Goal: Task Accomplishment & Management: Manage account settings

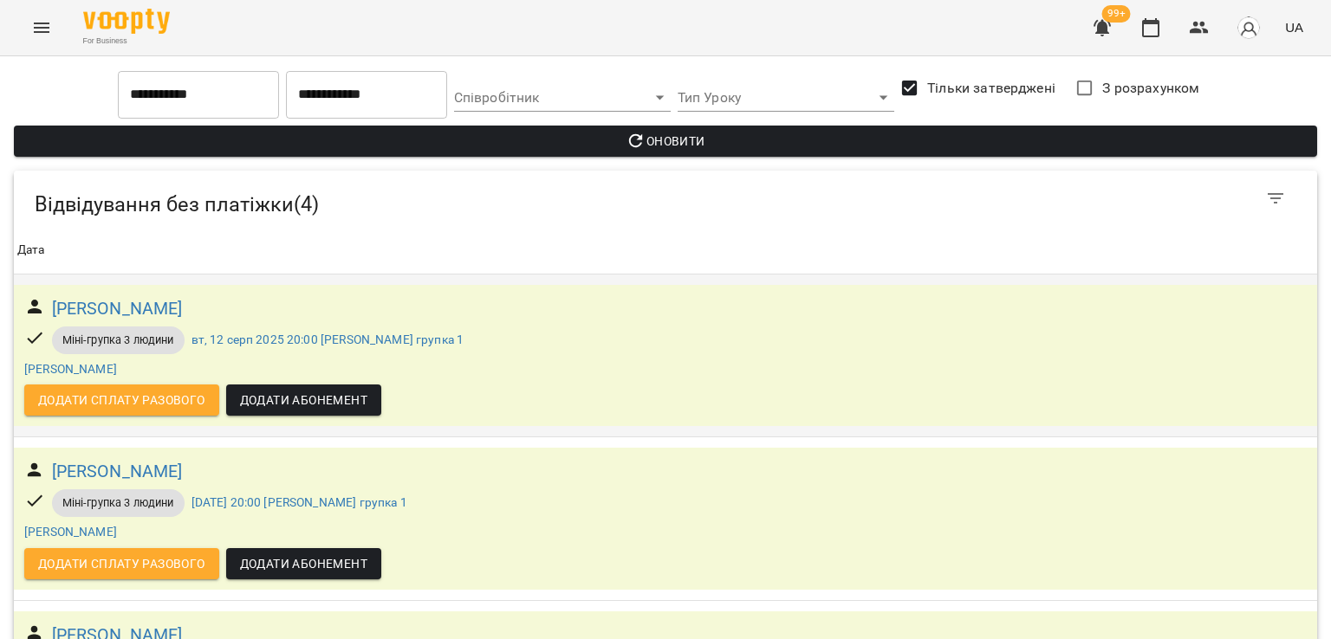
scroll to position [301, 0]
click at [51, 37] on icon "Menu" at bounding box center [41, 27] width 21 height 21
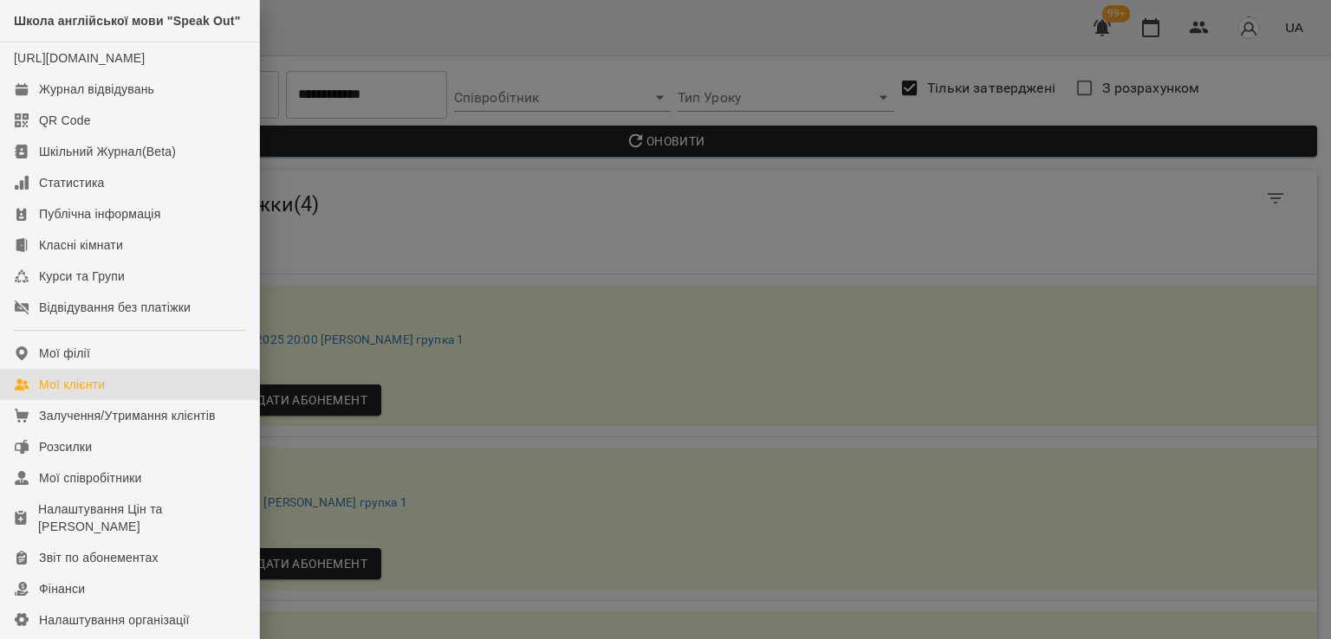
click at [91, 393] on div "Мої клієнти" at bounding box center [72, 384] width 66 height 17
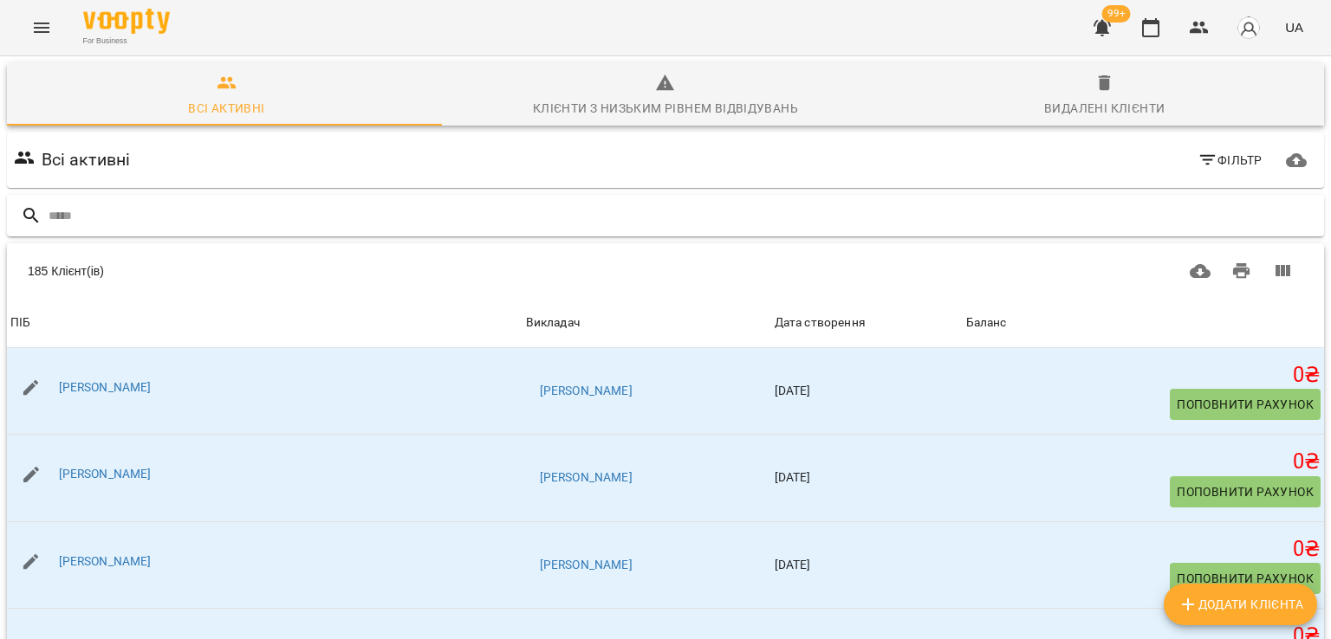
click at [133, 227] on input "text" at bounding box center [683, 216] width 1268 height 29
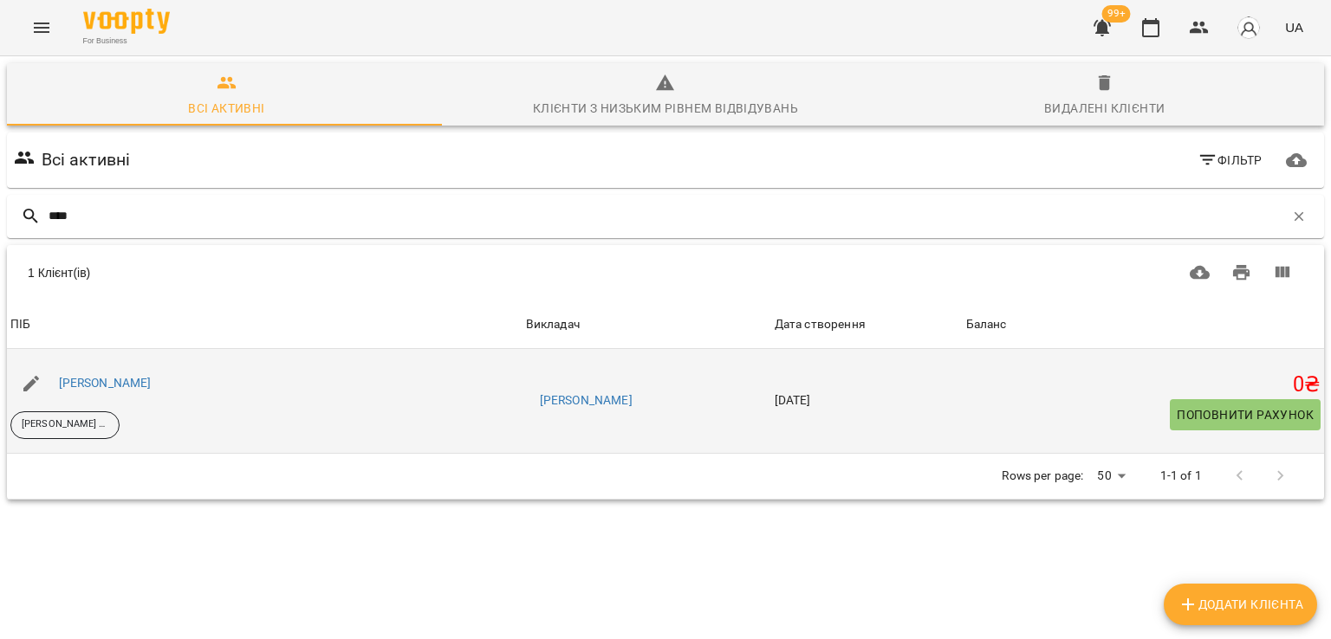
type input "****"
click at [136, 391] on div "Христина Матвіїшин" at bounding box center [105, 384] width 100 height 24
click at [136, 382] on link "Христина Матвіїшин" at bounding box center [105, 383] width 93 height 14
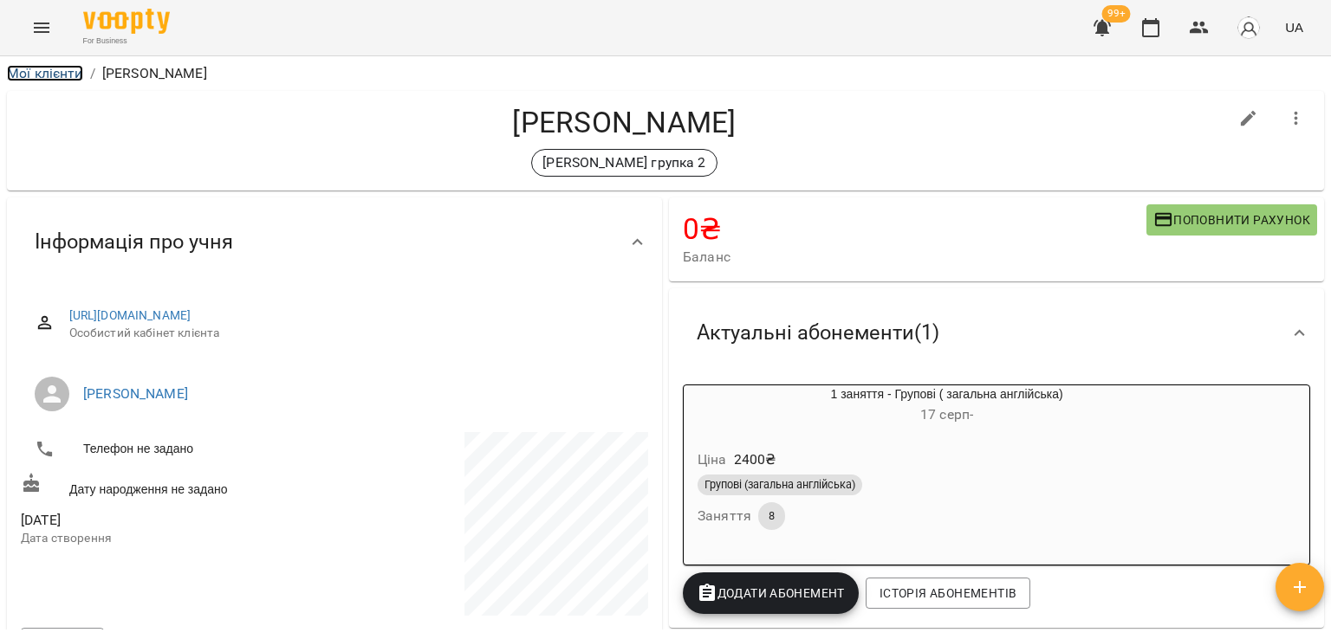
click at [61, 68] on link "Мої клієнти" at bounding box center [45, 73] width 76 height 16
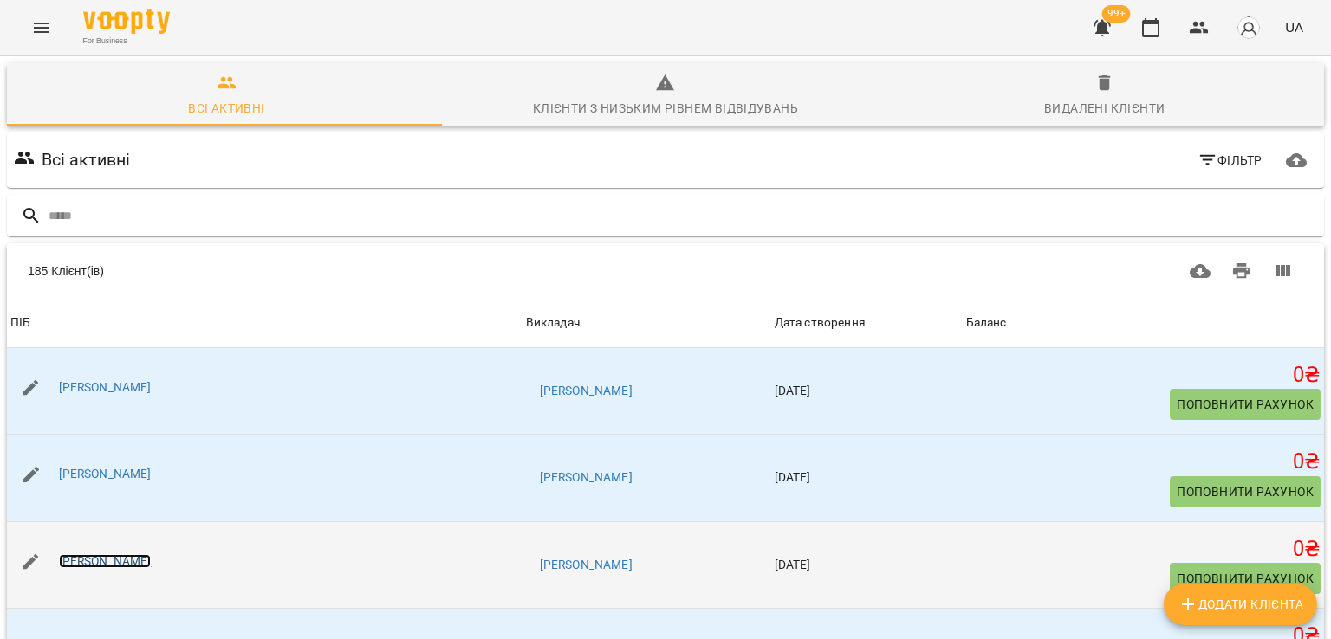
click at [121, 566] on link "[PERSON_NAME]" at bounding box center [105, 562] width 93 height 14
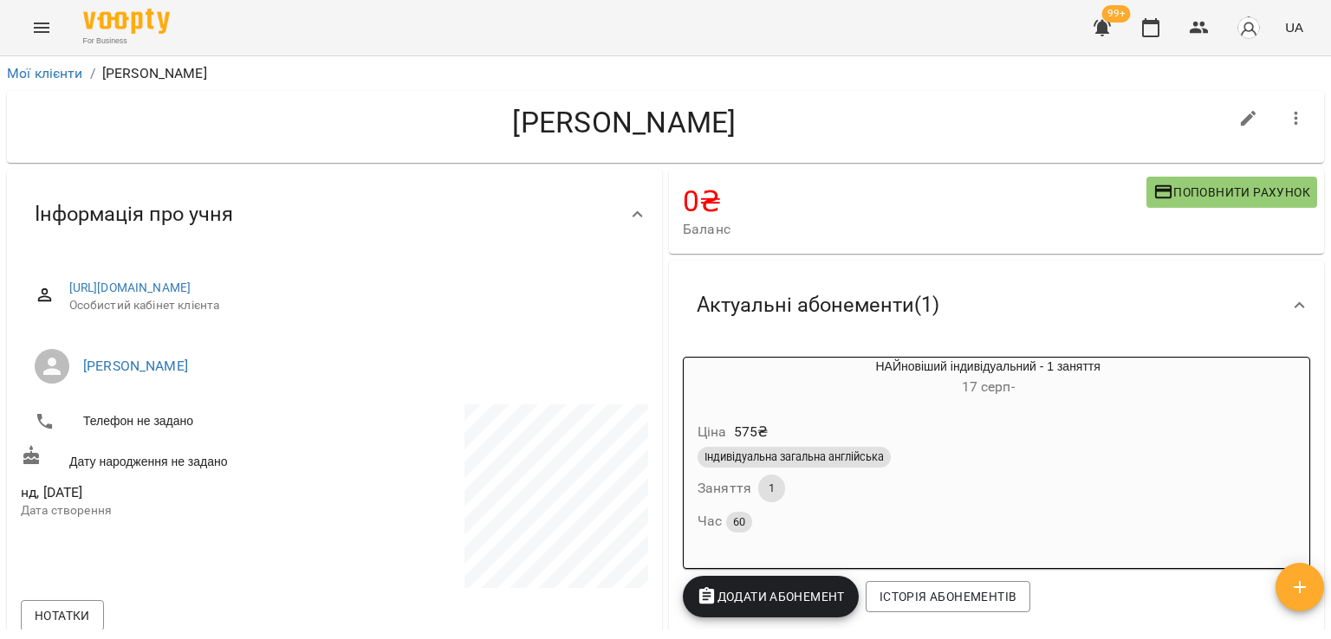
click at [1112, 52] on div "For Business 99+ UA" at bounding box center [665, 27] width 1331 height 55
click at [1106, 27] on icon "button" at bounding box center [1101, 28] width 17 height 16
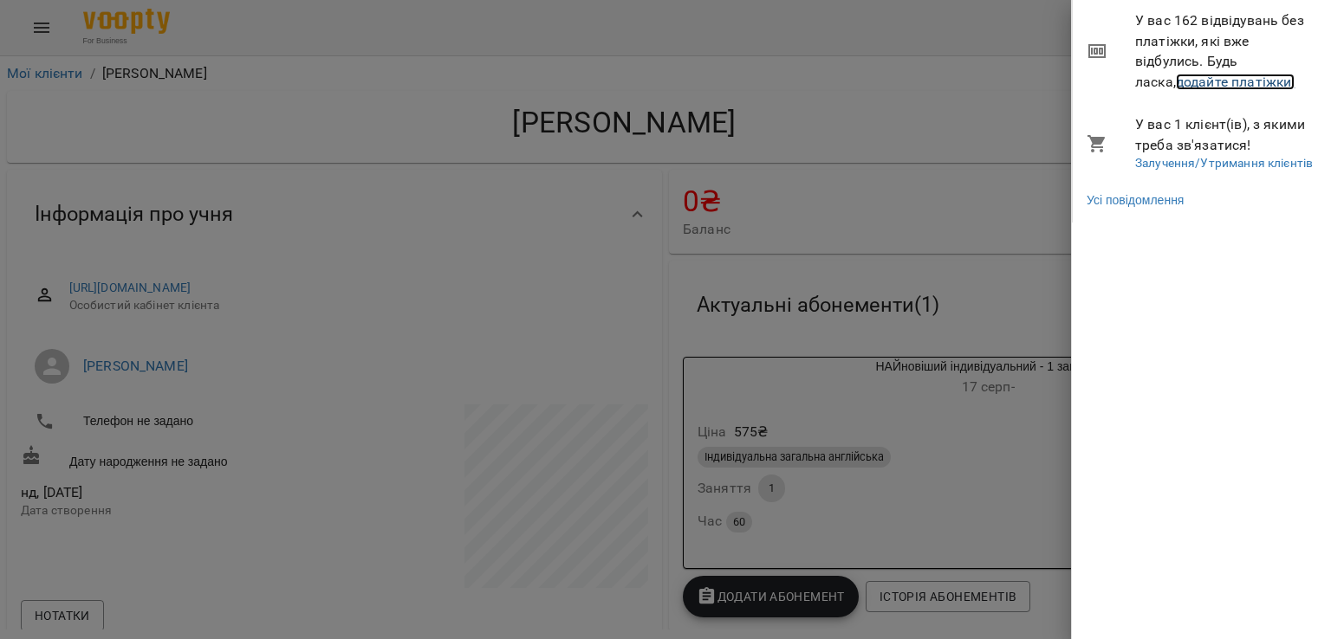
click at [1176, 81] on link "додайте платіжки!" at bounding box center [1236, 82] width 120 height 16
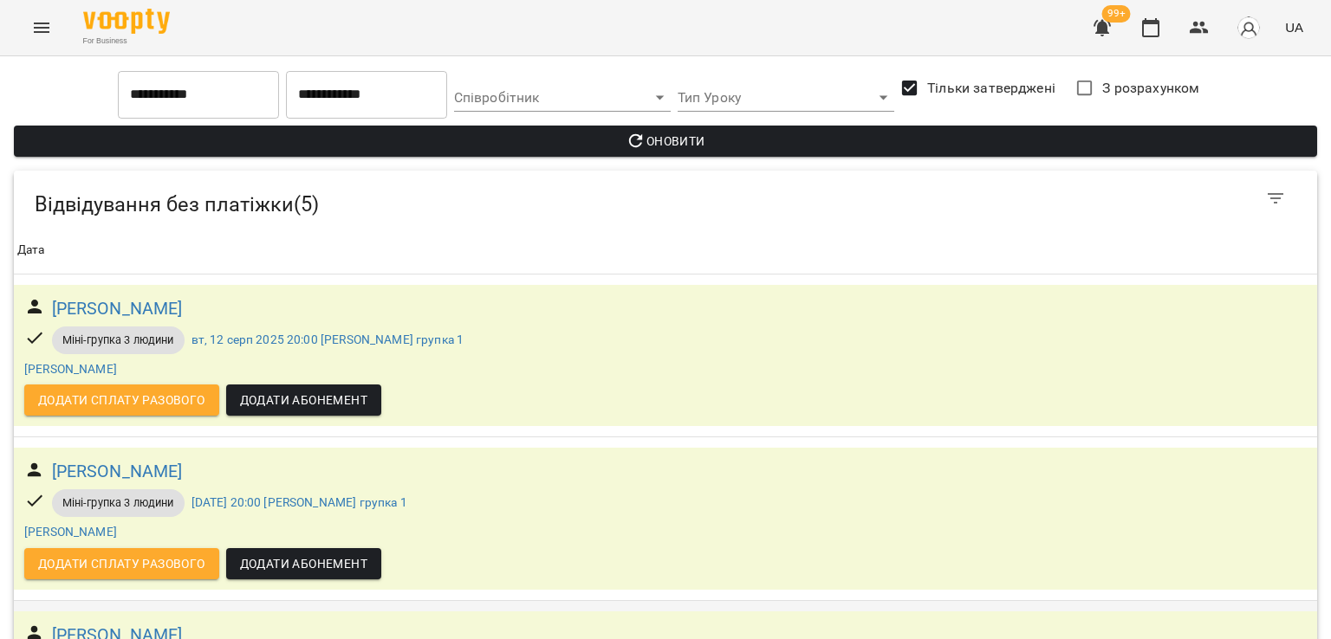
scroll to position [377, 0]
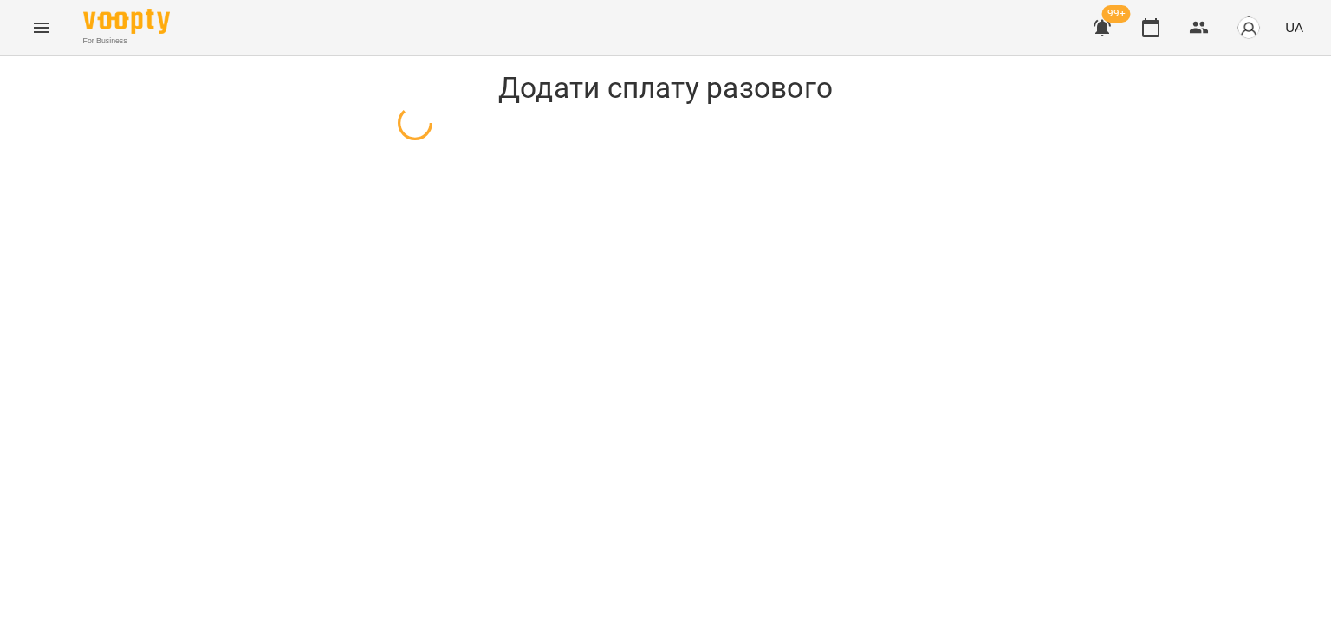
select select "**********"
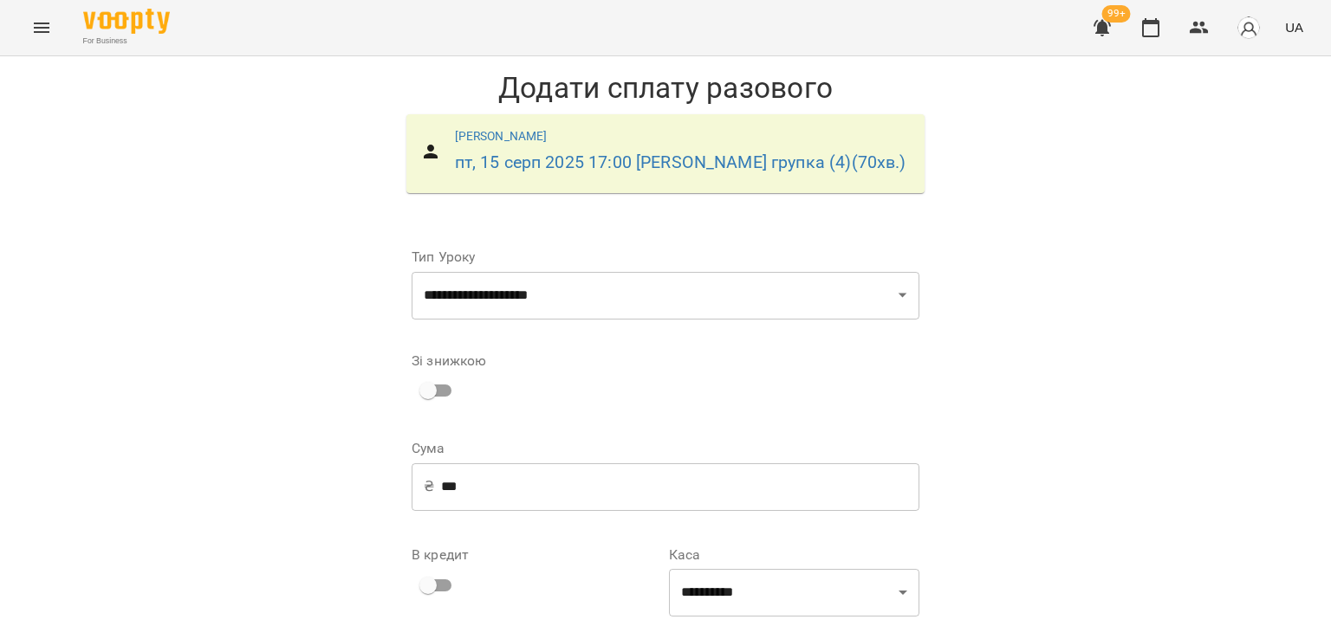
scroll to position [191, 0]
click at [483, 463] on input "***" at bounding box center [680, 487] width 478 height 49
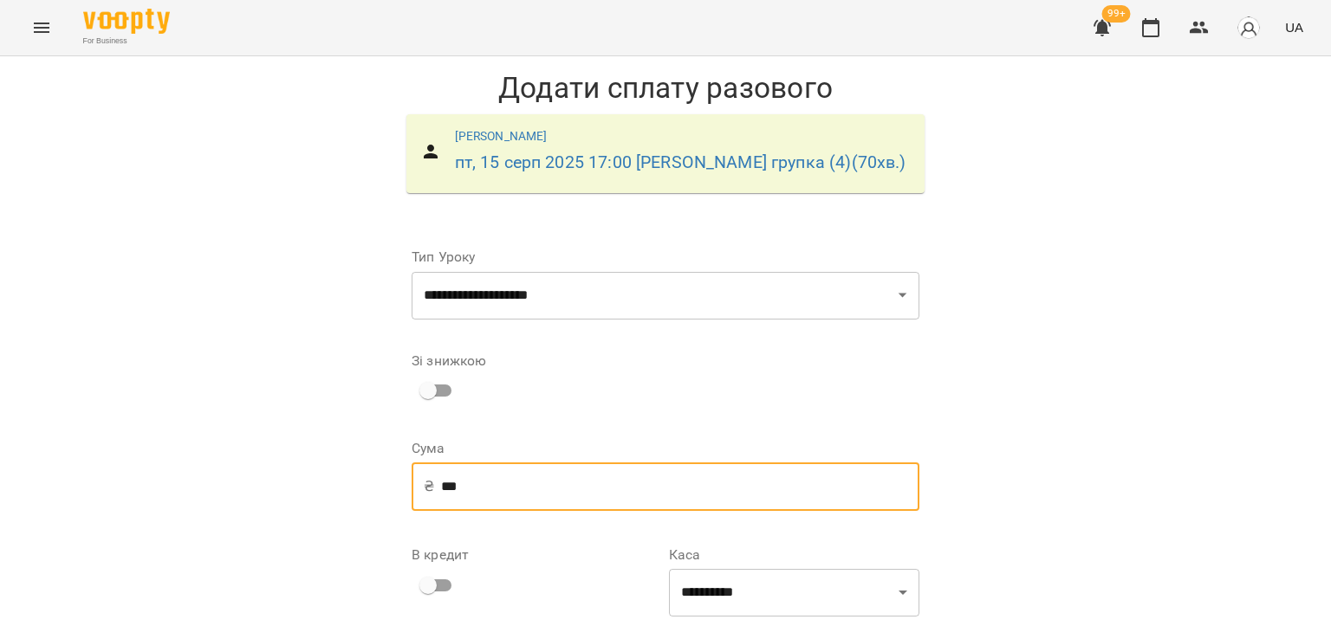
click at [483, 463] on input "***" at bounding box center [680, 487] width 478 height 49
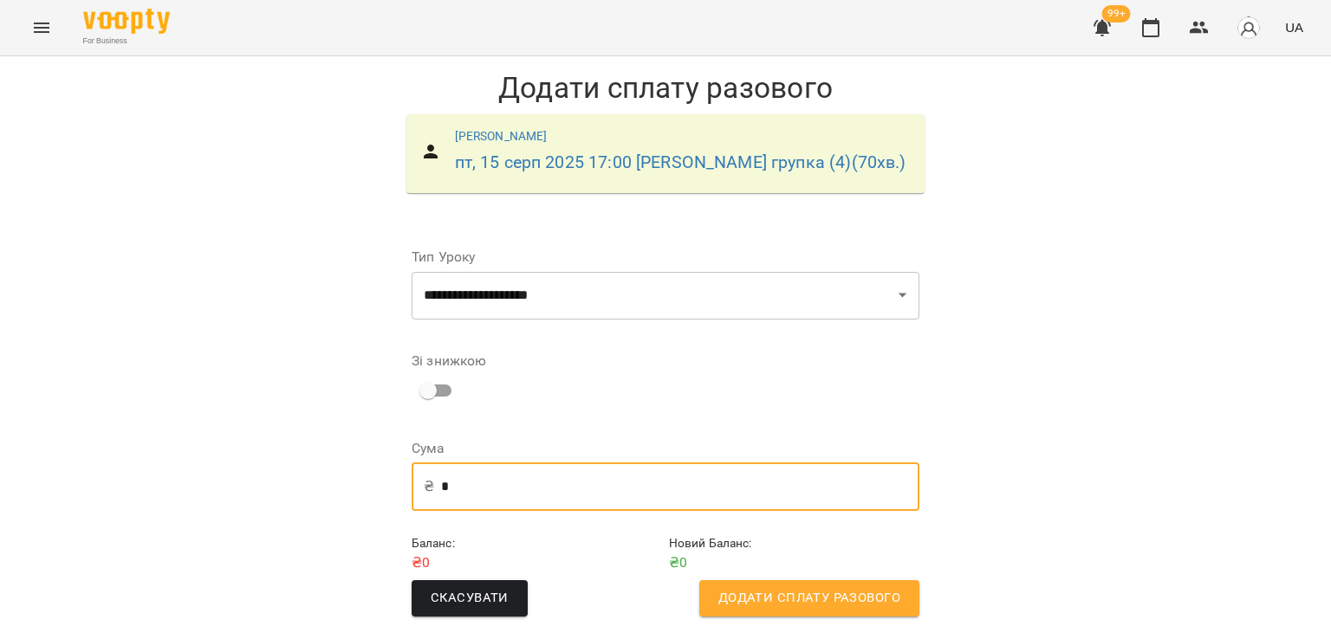
type input "*"
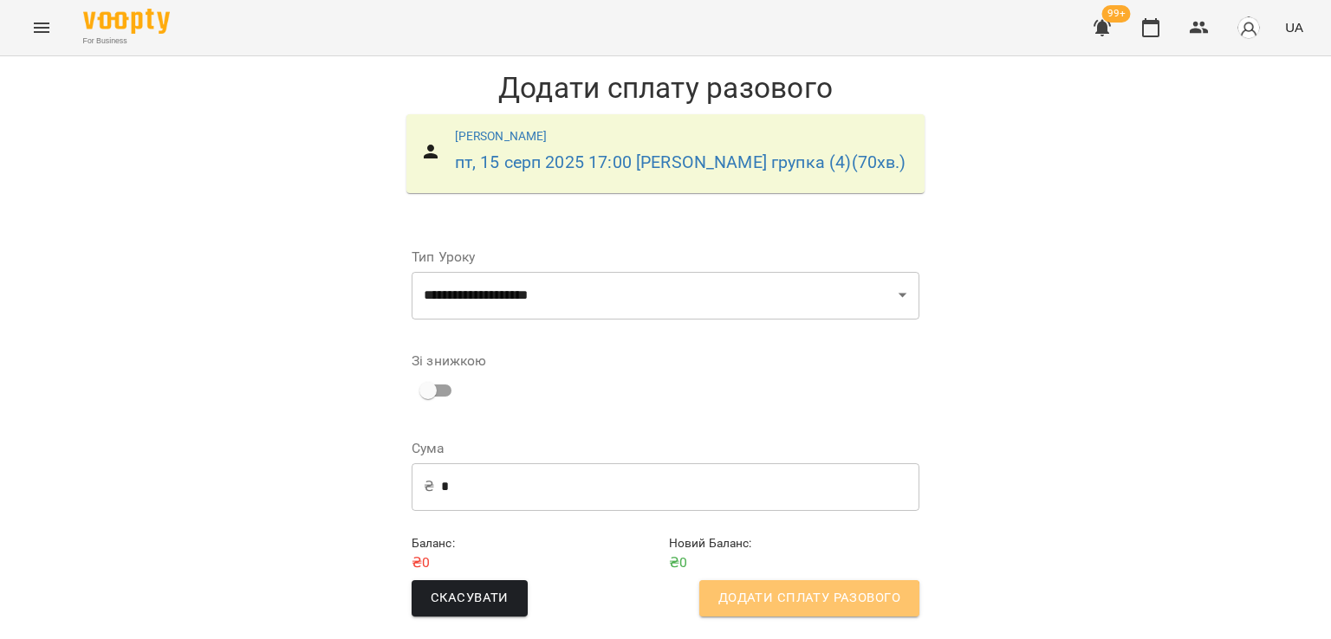
click at [787, 610] on button "Додати сплату разового" at bounding box center [809, 599] width 220 height 36
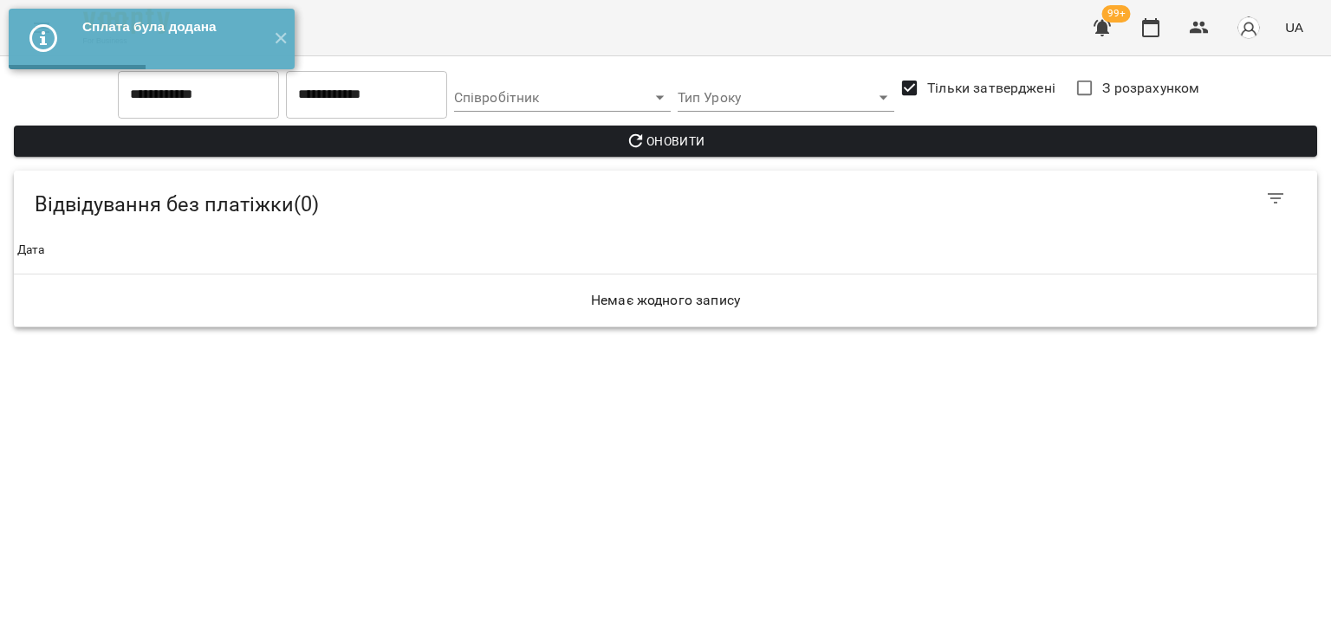
click at [1112, 22] on span "99+" at bounding box center [1116, 13] width 29 height 17
click at [1106, 30] on icon "button" at bounding box center [1101, 28] width 17 height 16
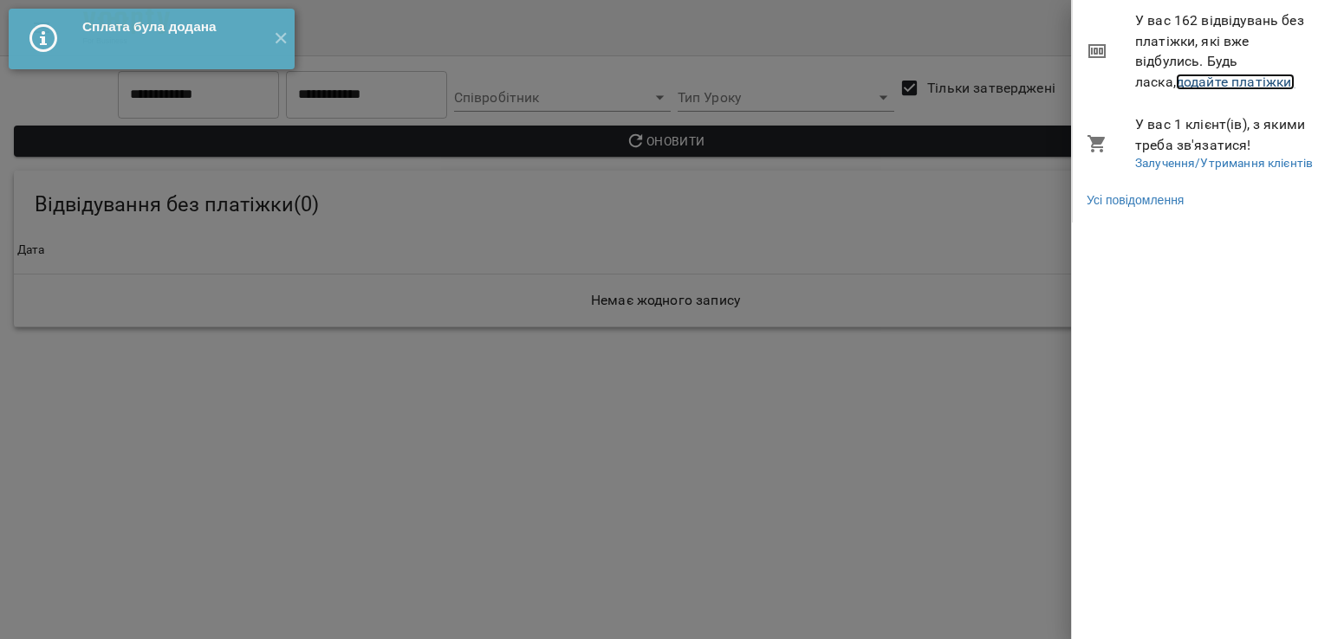
click at [1176, 84] on link "додайте платіжки!" at bounding box center [1236, 82] width 120 height 16
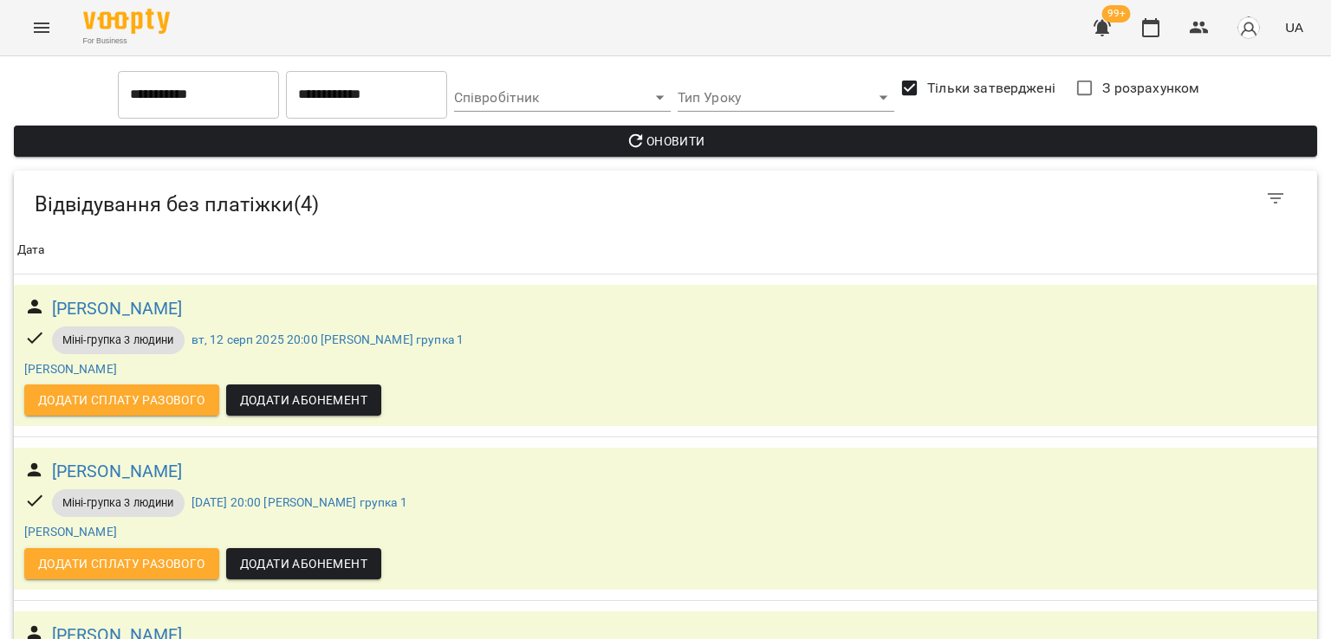
scroll to position [127, 0]
click at [51, 16] on button "Menu" at bounding box center [42, 28] width 42 height 42
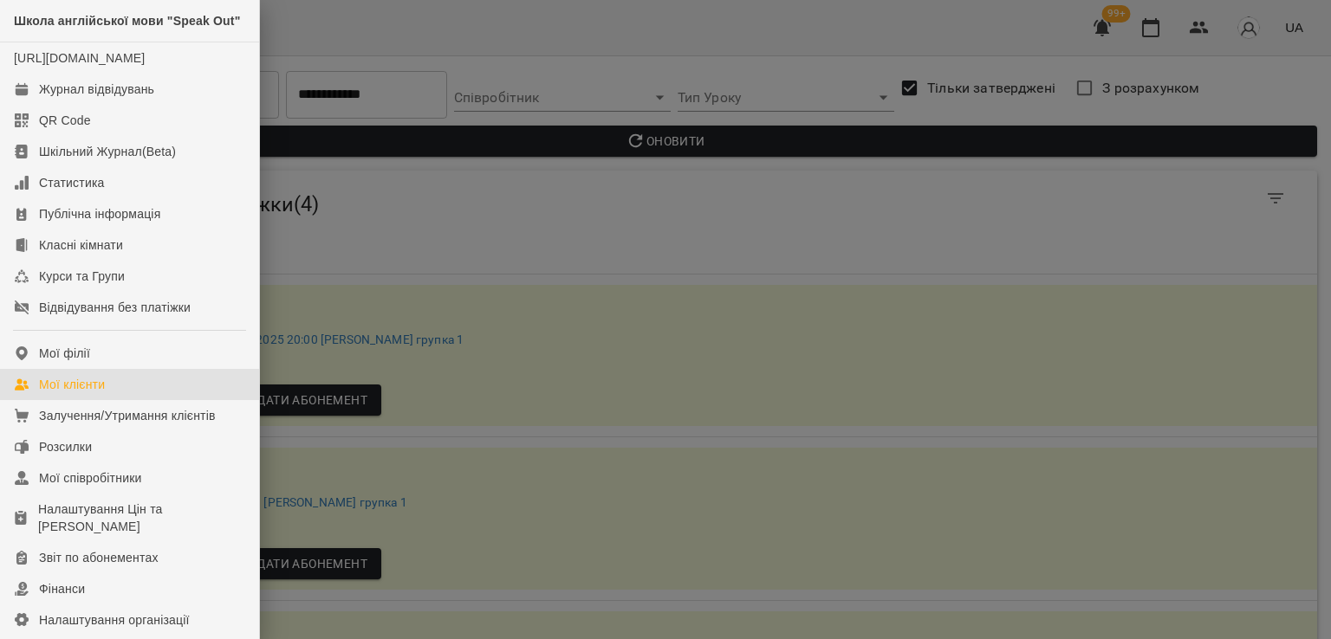
click at [87, 400] on link "Мої клієнти" at bounding box center [129, 384] width 259 height 31
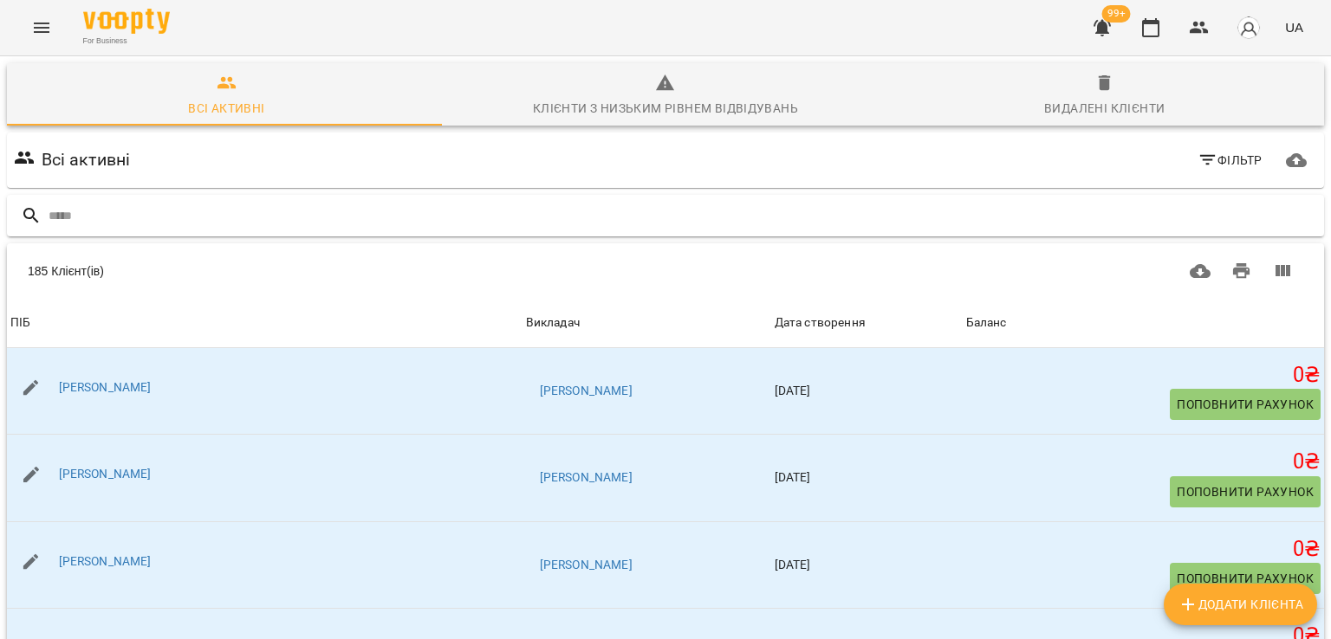
click at [239, 200] on div at bounding box center [665, 216] width 1317 height 42
click at [239, 204] on input "text" at bounding box center [683, 216] width 1268 height 29
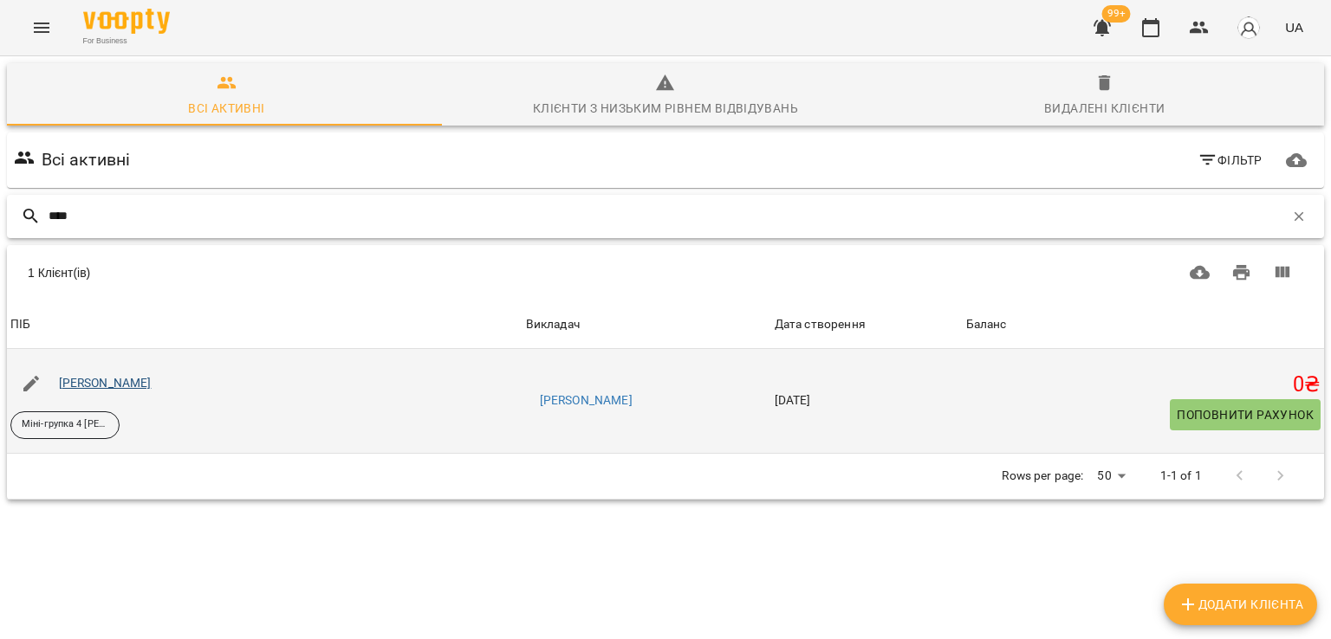
type input "****"
click at [126, 382] on link "Ольга Грибанова" at bounding box center [105, 383] width 93 height 14
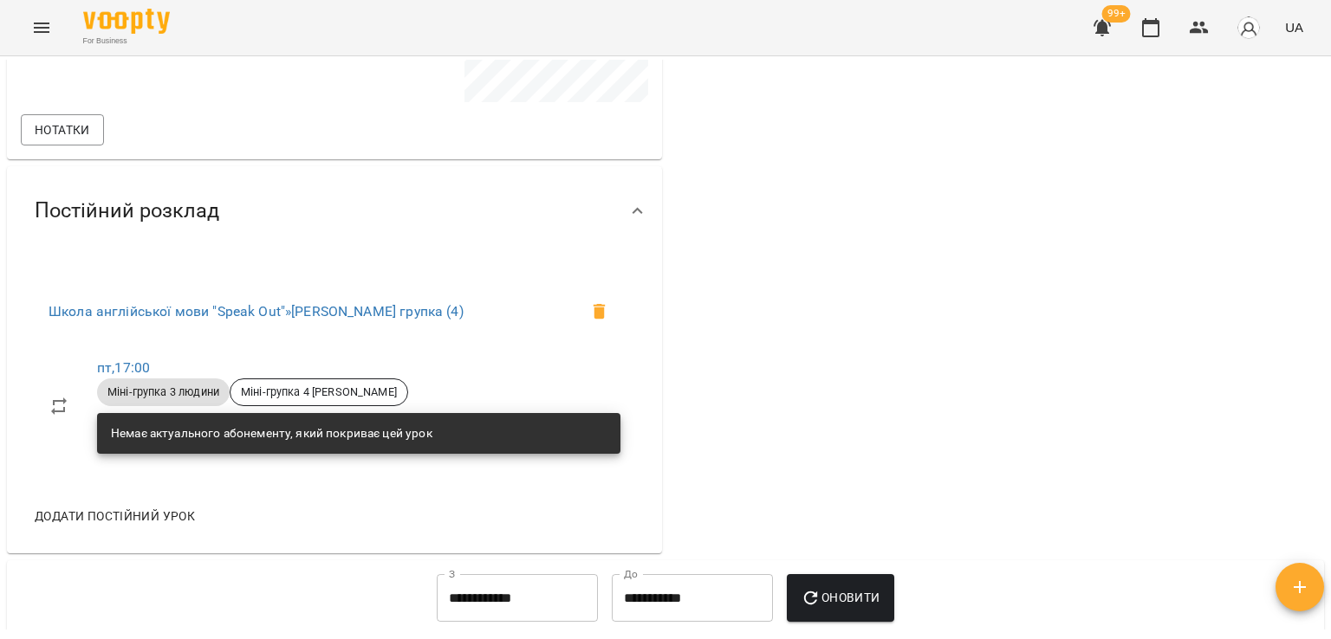
scroll to position [520, 0]
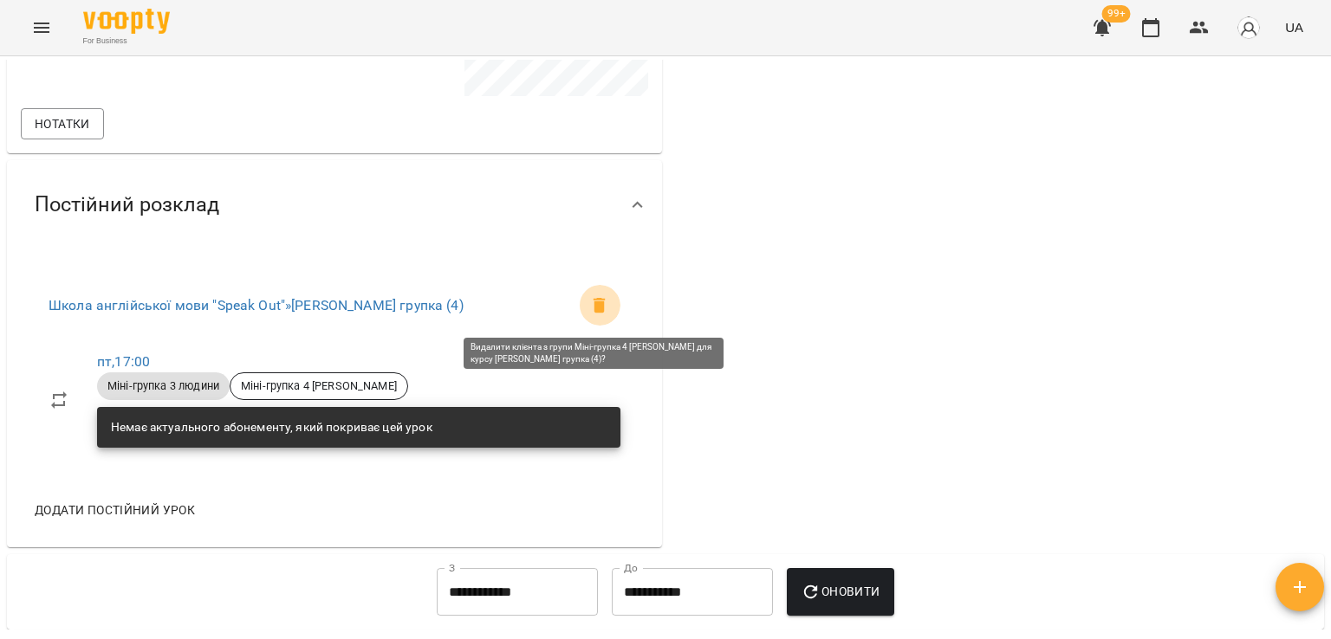
click at [598, 308] on icon at bounding box center [600, 306] width 12 height 16
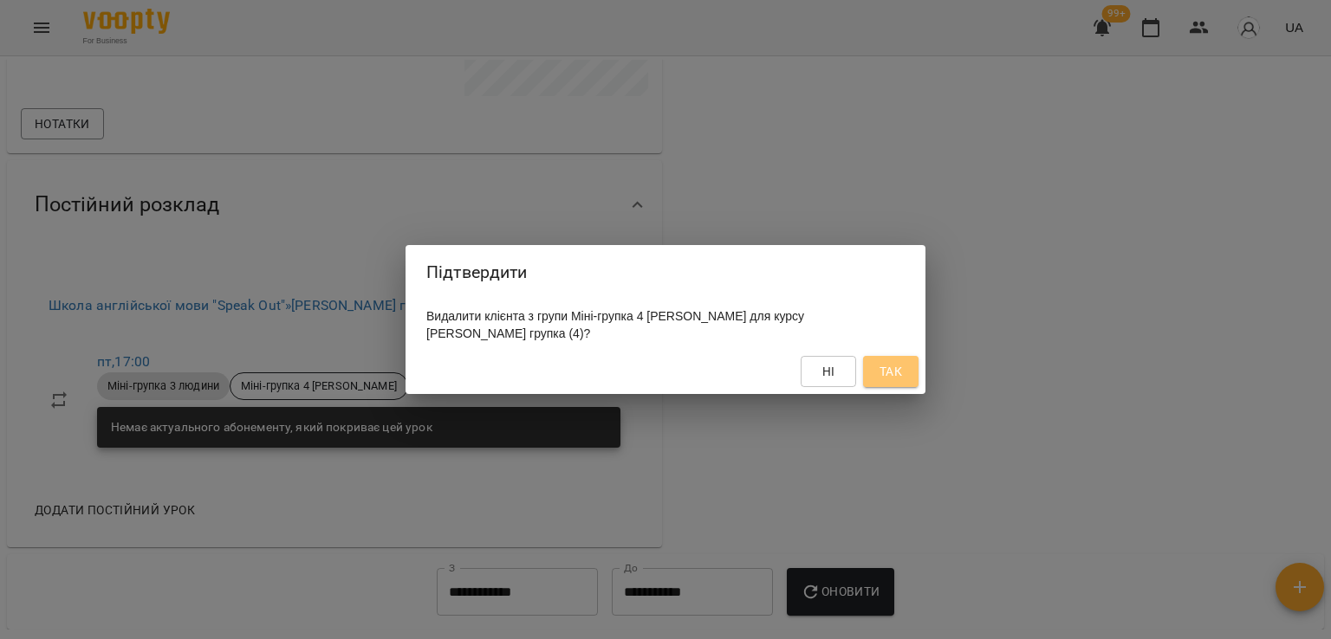
click at [884, 363] on span "Так" at bounding box center [890, 371] width 23 height 21
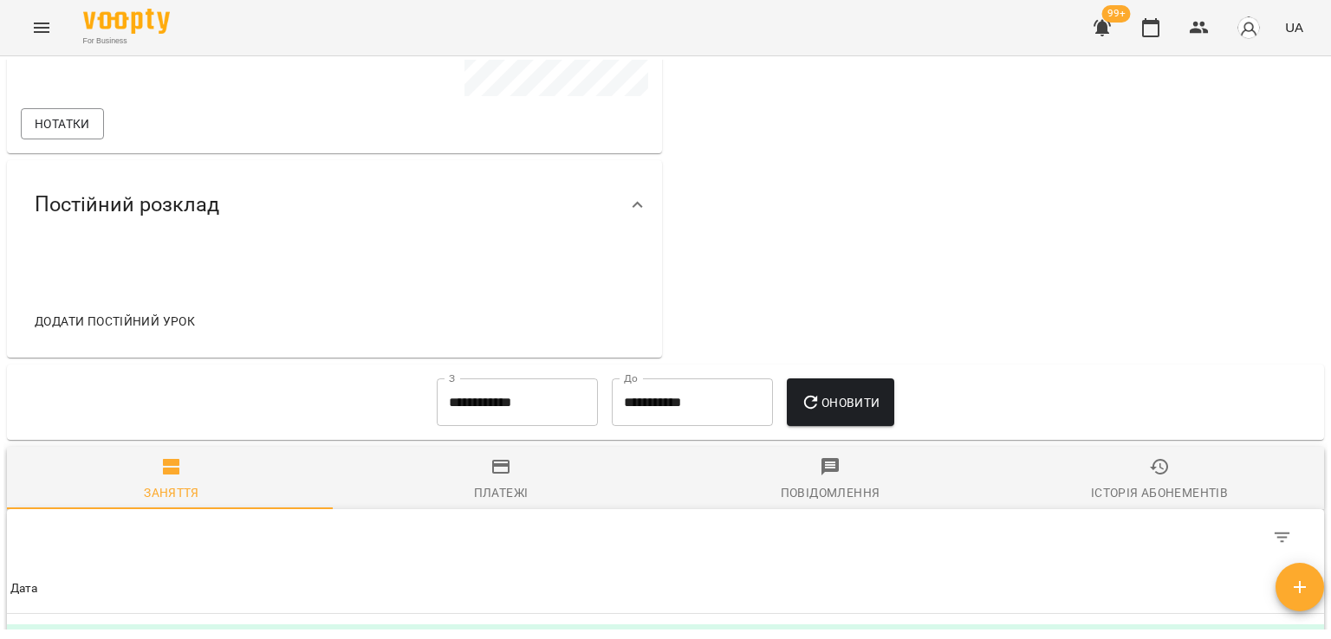
scroll to position [0, 0]
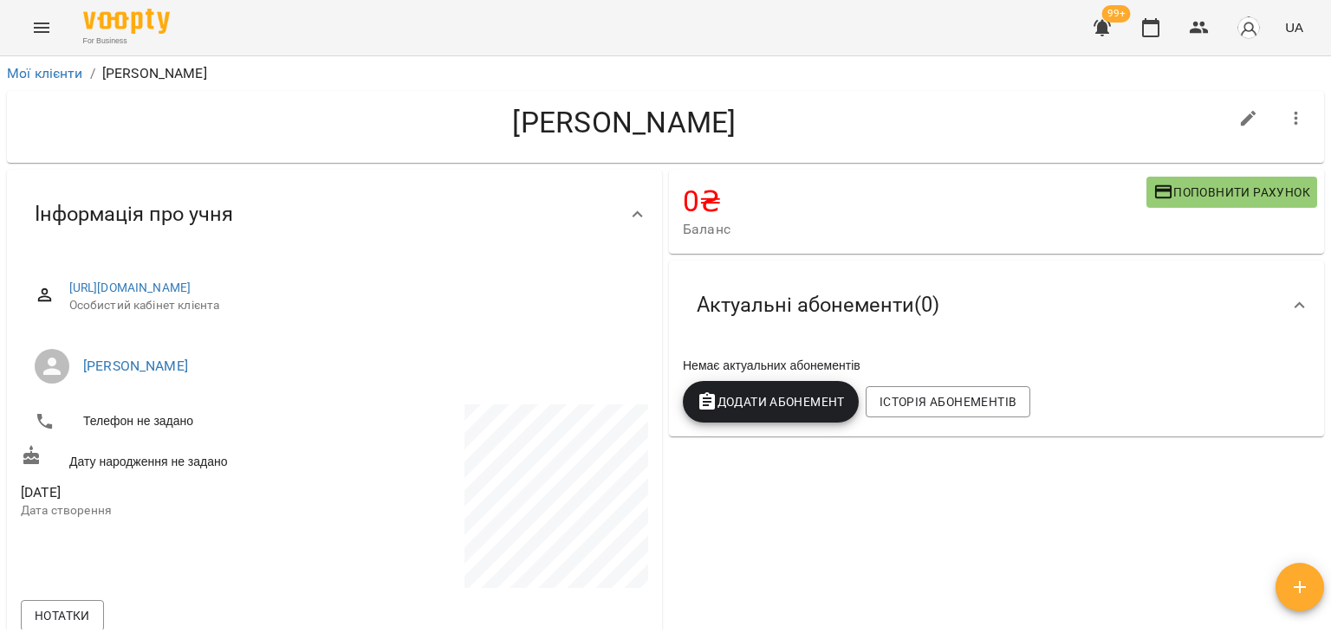
click at [1289, 123] on icon "button" at bounding box center [1296, 118] width 21 height 21
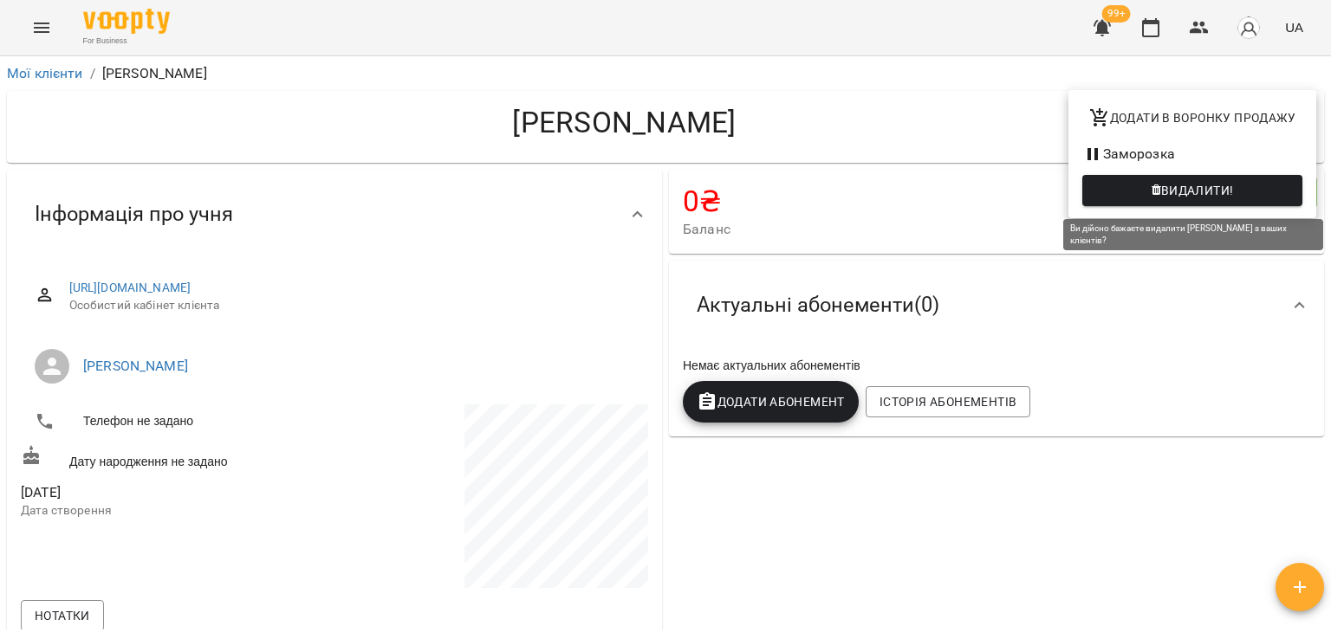
click at [1209, 198] on span "Видалити!" at bounding box center [1197, 190] width 73 height 21
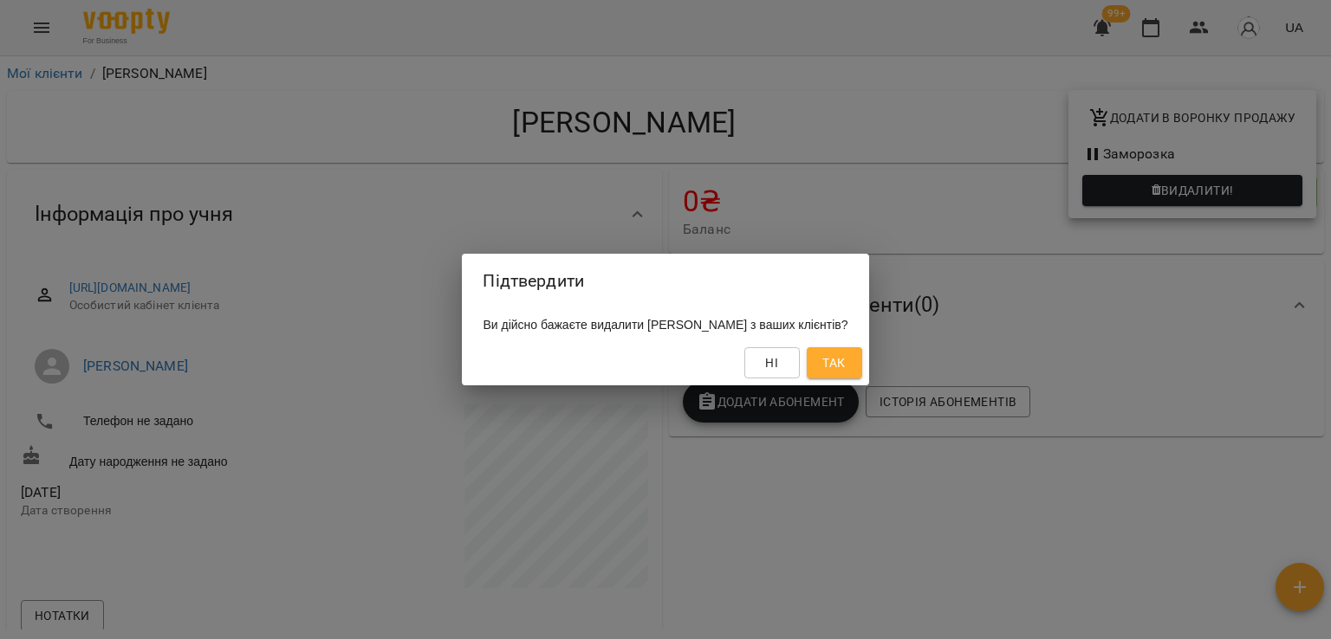
click at [845, 362] on span "Так" at bounding box center [833, 363] width 23 height 21
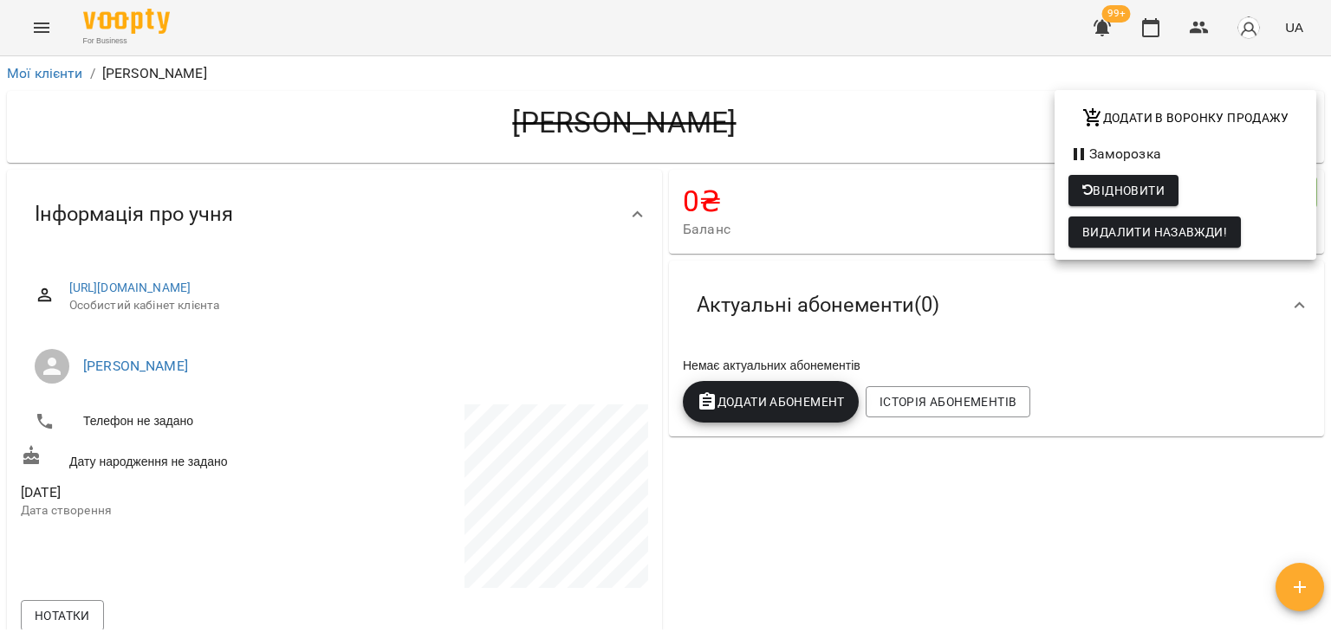
click at [66, 76] on div at bounding box center [665, 319] width 1331 height 639
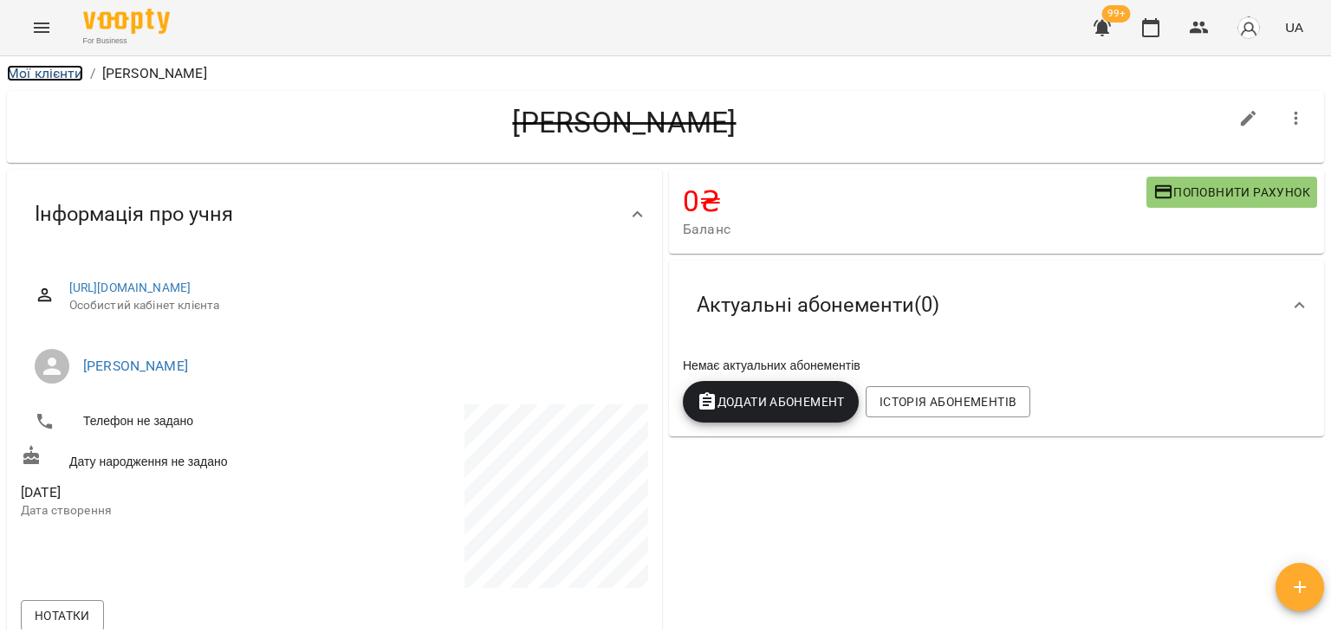
click at [66, 76] on link "Мої клієнти" at bounding box center [45, 73] width 76 height 16
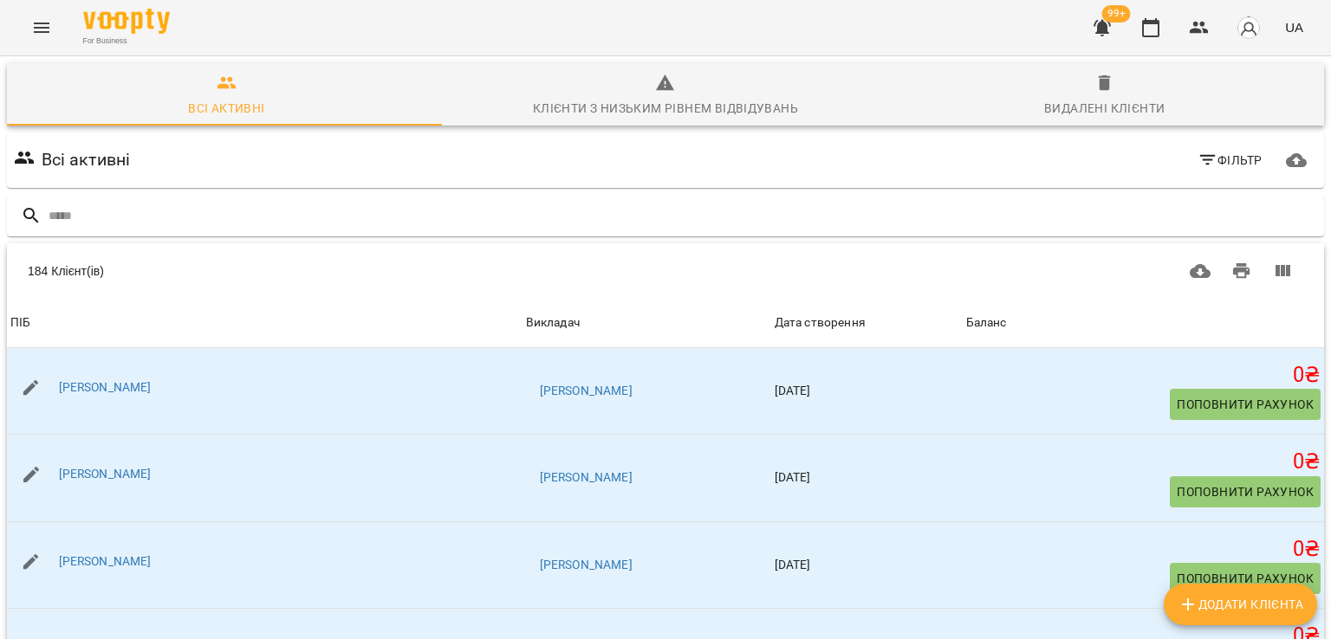
click at [39, 23] on icon "Menu" at bounding box center [42, 28] width 16 height 10
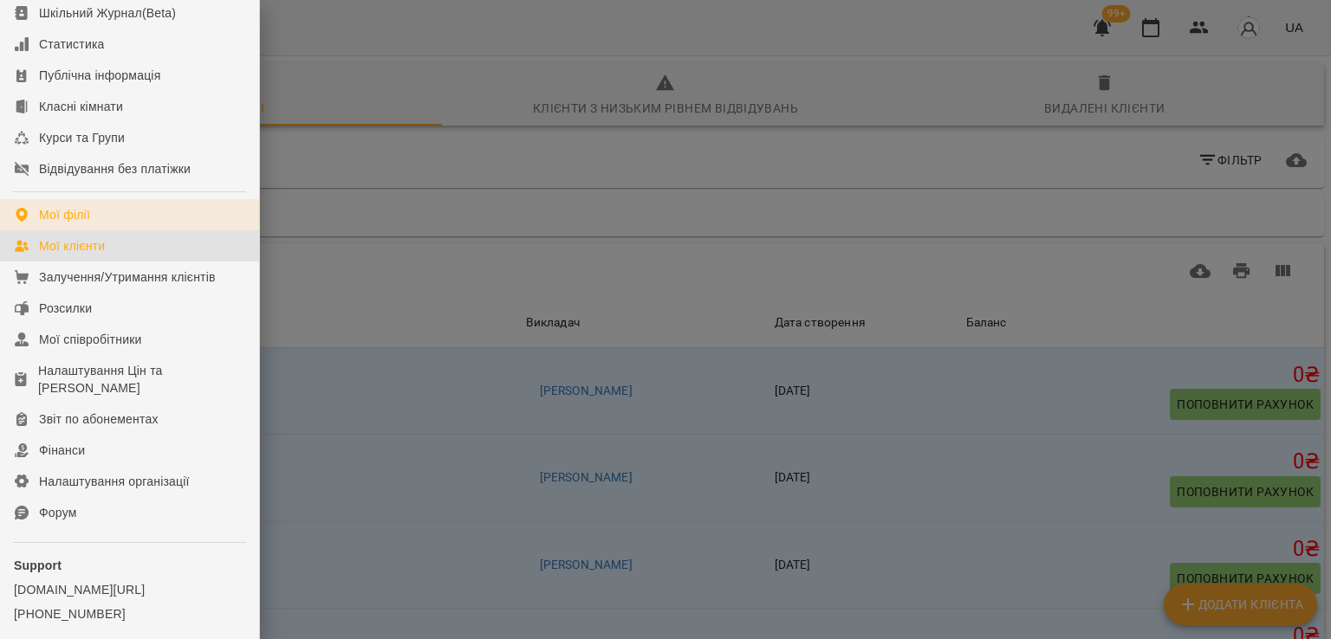
scroll to position [237, 0]
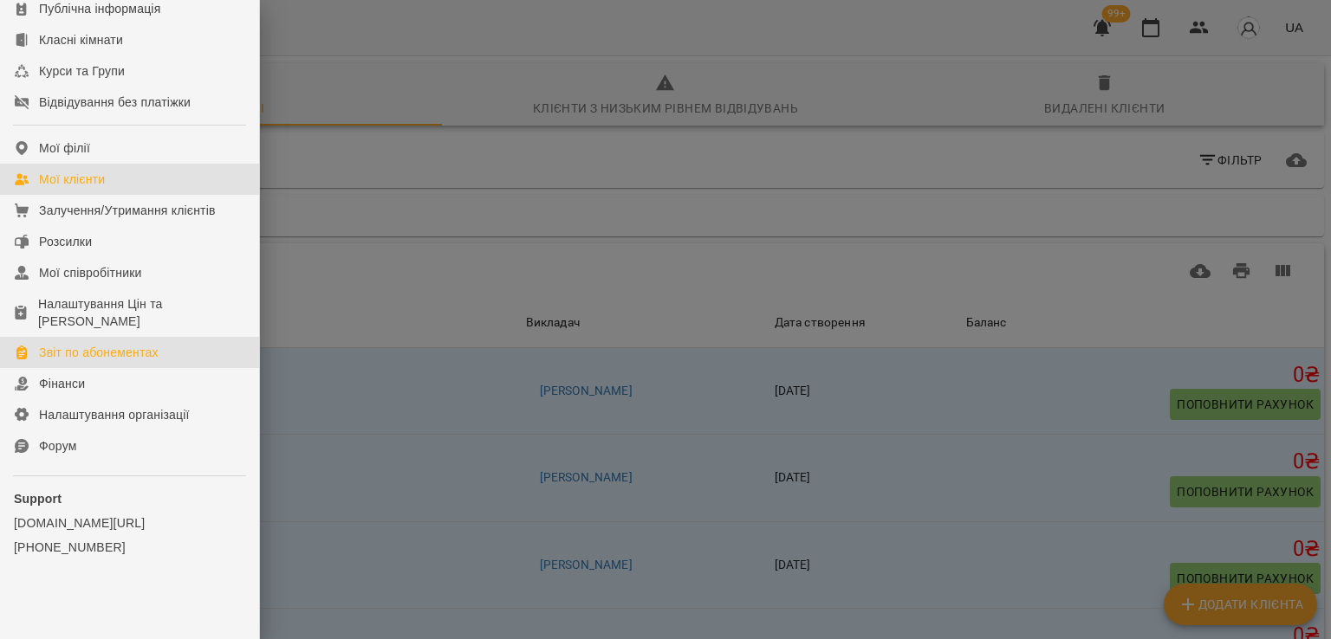
click at [69, 341] on link "Звіт по абонементах" at bounding box center [129, 352] width 259 height 31
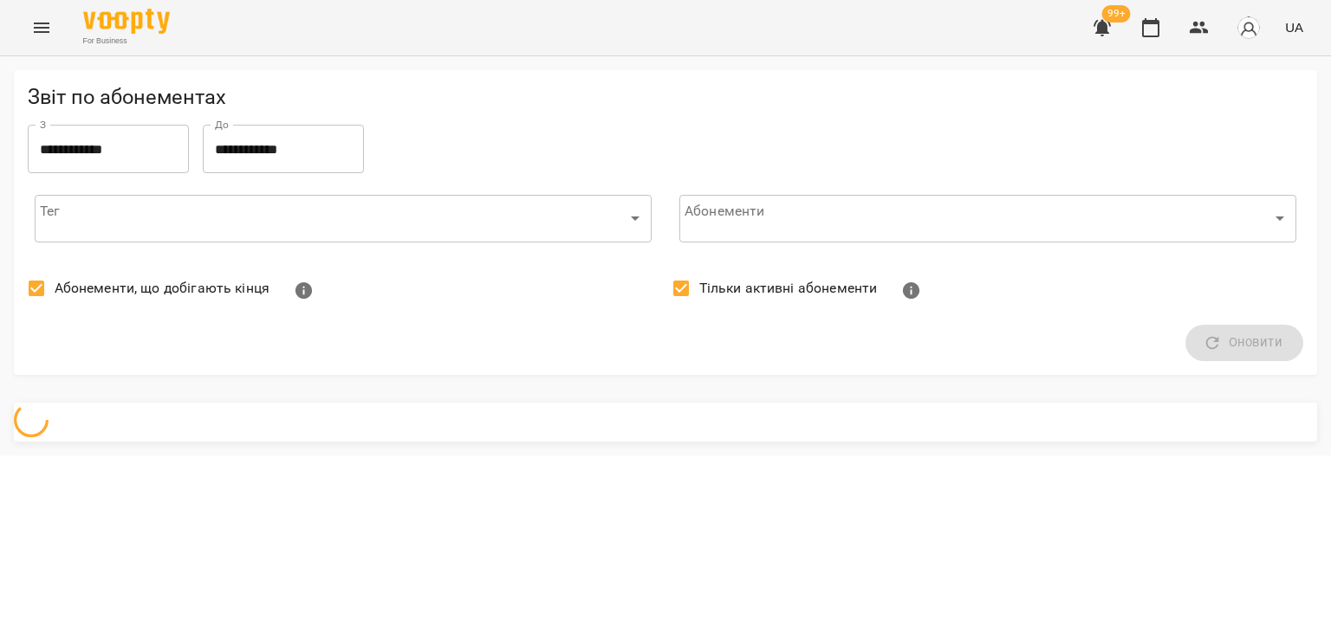
click at [126, 280] on span "Абонементи, що добігають кінця" at bounding box center [162, 288] width 215 height 21
click at [699, 295] on span "Тільки активні абонементи" at bounding box center [788, 288] width 178 height 21
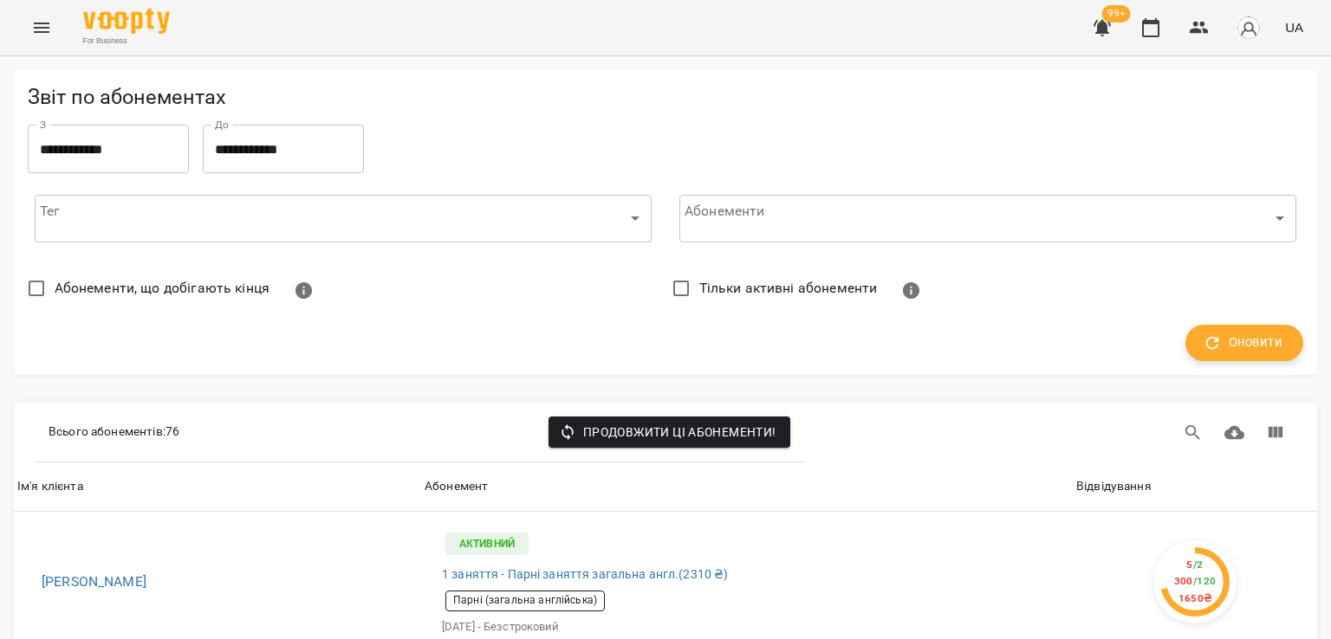
click at [1216, 359] on button "Оновити" at bounding box center [1244, 343] width 118 height 36
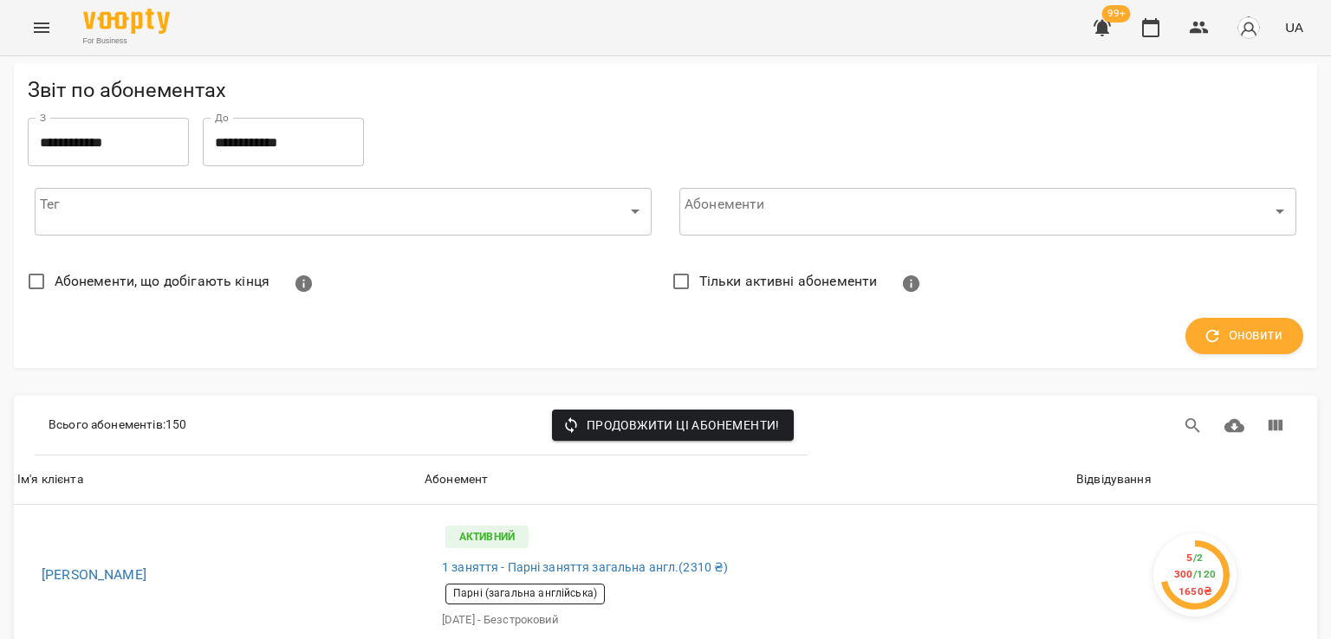
scroll to position [173, 0]
click at [1076, 470] on div "Відвідування" at bounding box center [1113, 480] width 75 height 21
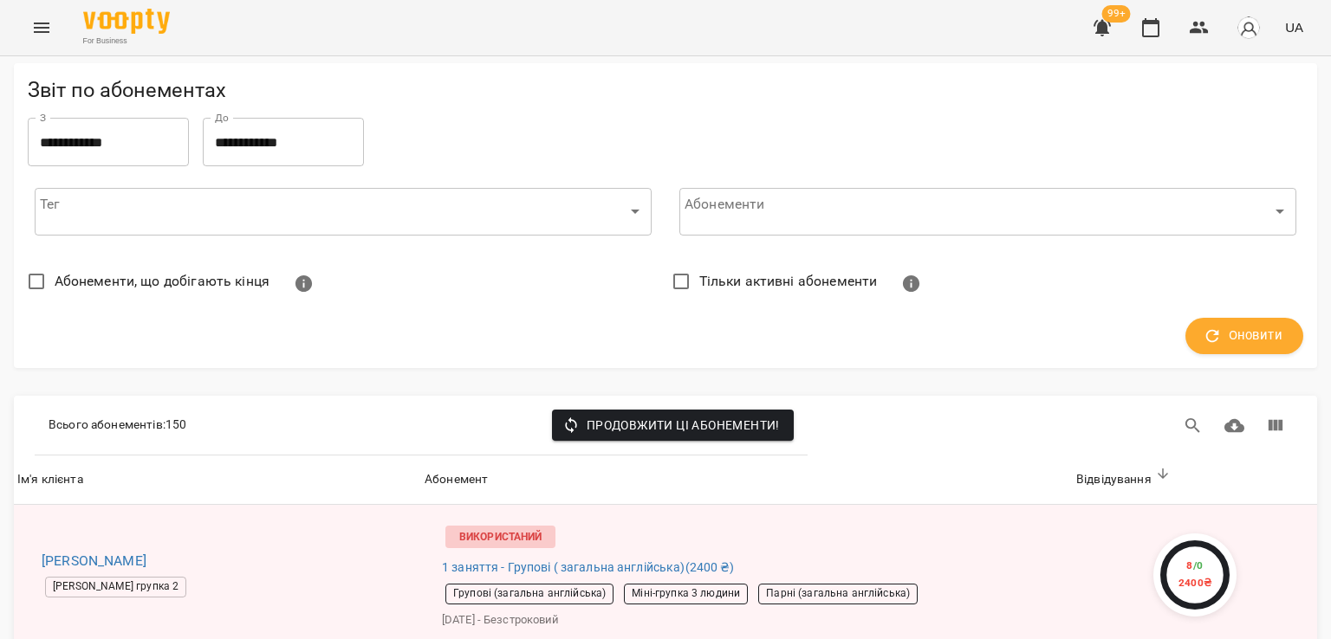
scroll to position [1213, 0]
click at [23, 12] on div "For Business 99+ UA" at bounding box center [665, 27] width 1331 height 55
click at [33, 19] on icon "Menu" at bounding box center [41, 27] width 21 height 21
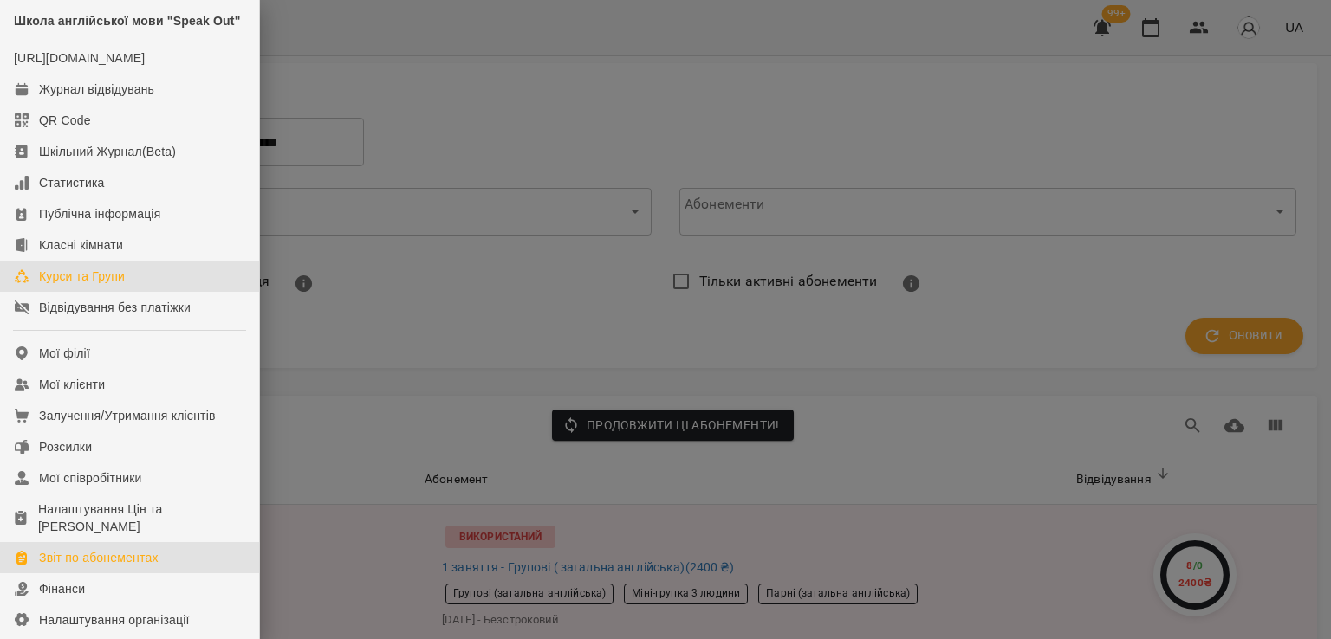
click at [94, 292] on link "Курси та Групи" at bounding box center [129, 276] width 259 height 31
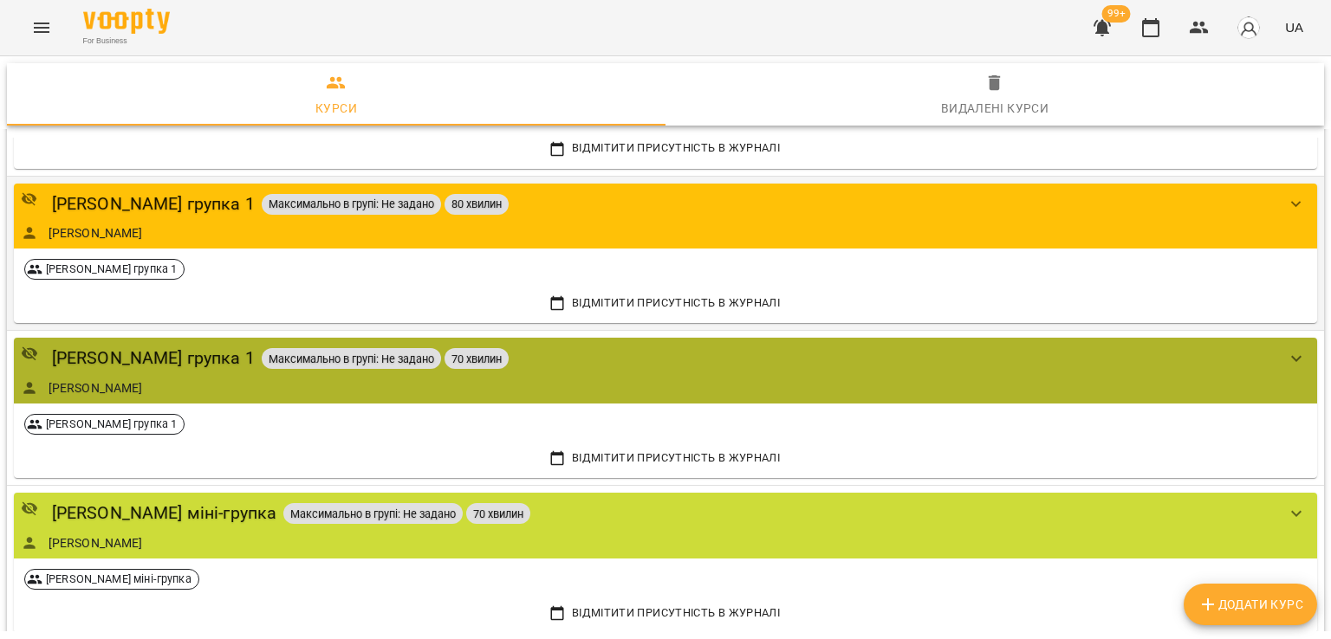
scroll to position [934, 0]
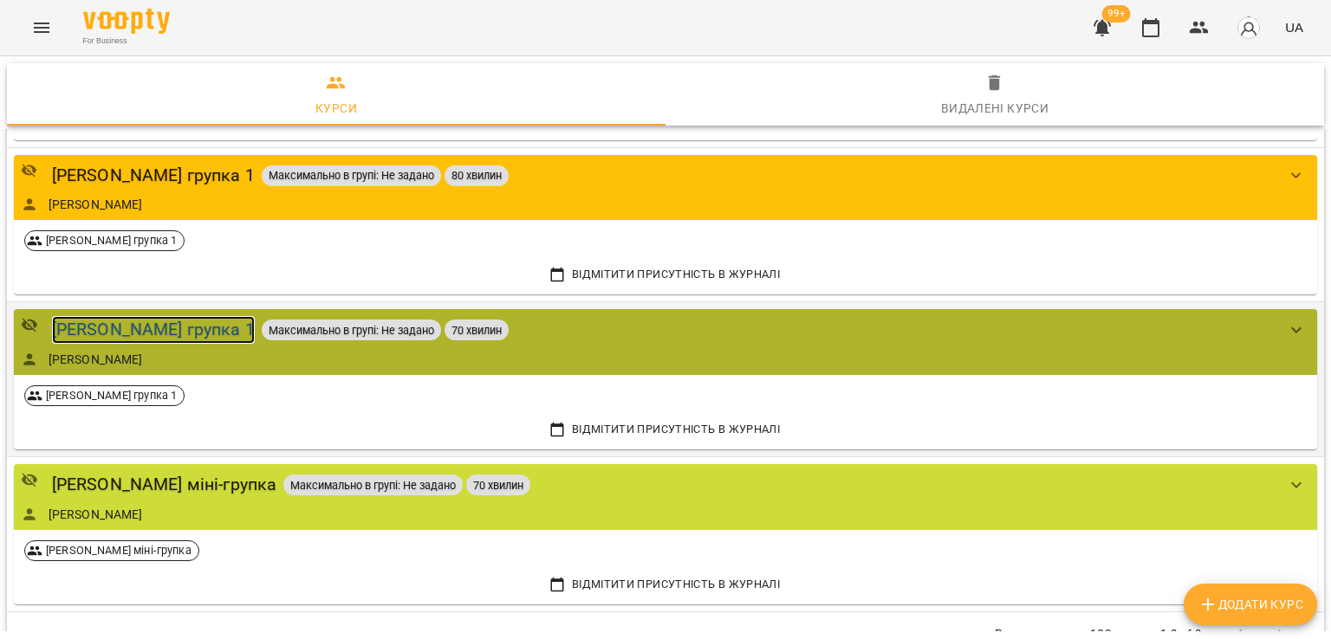
click at [143, 330] on div "[PERSON_NAME] групка 1" at bounding box center [153, 329] width 203 height 27
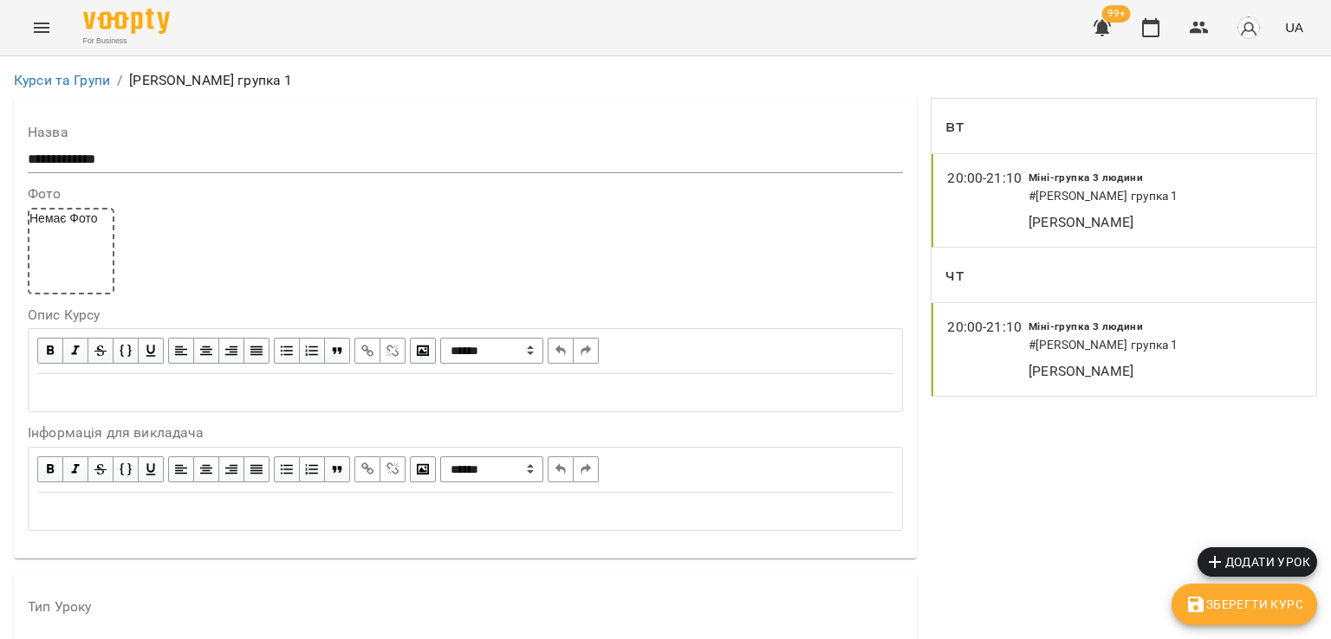
click at [73, 161] on input "**********" at bounding box center [465, 160] width 875 height 28
click at [69, 159] on input "**********" at bounding box center [465, 160] width 875 height 28
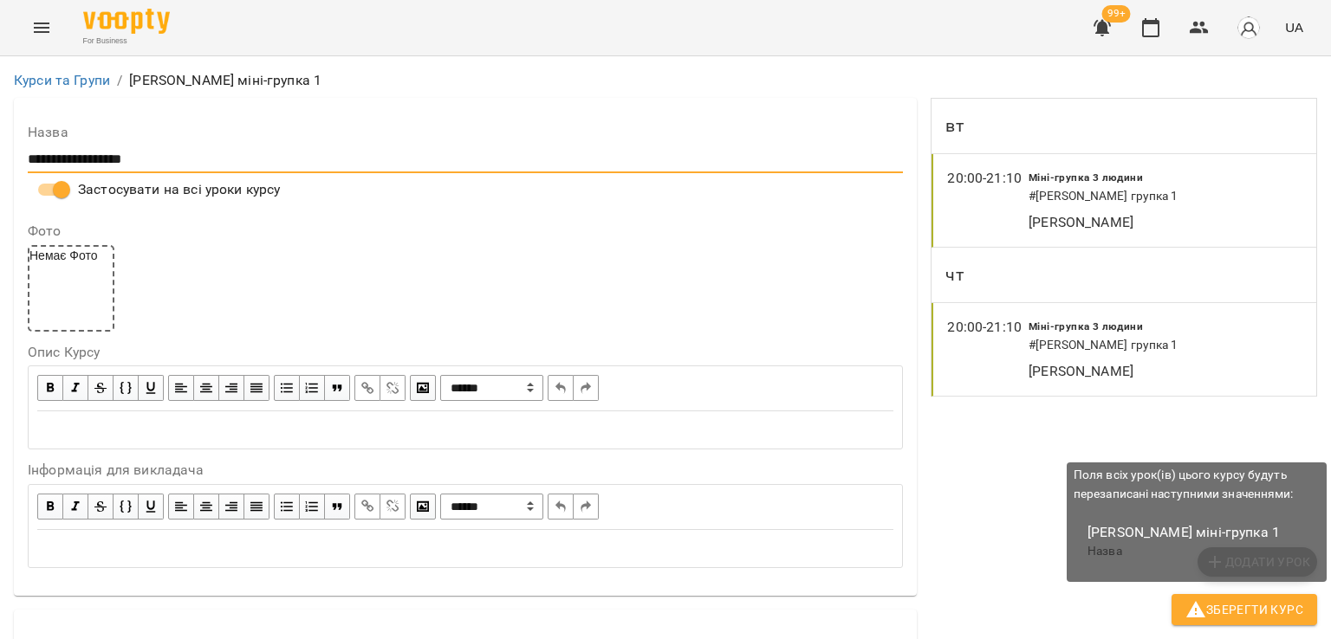
type input "**********"
click at [1234, 601] on span "Зберегти Курс" at bounding box center [1244, 610] width 118 height 21
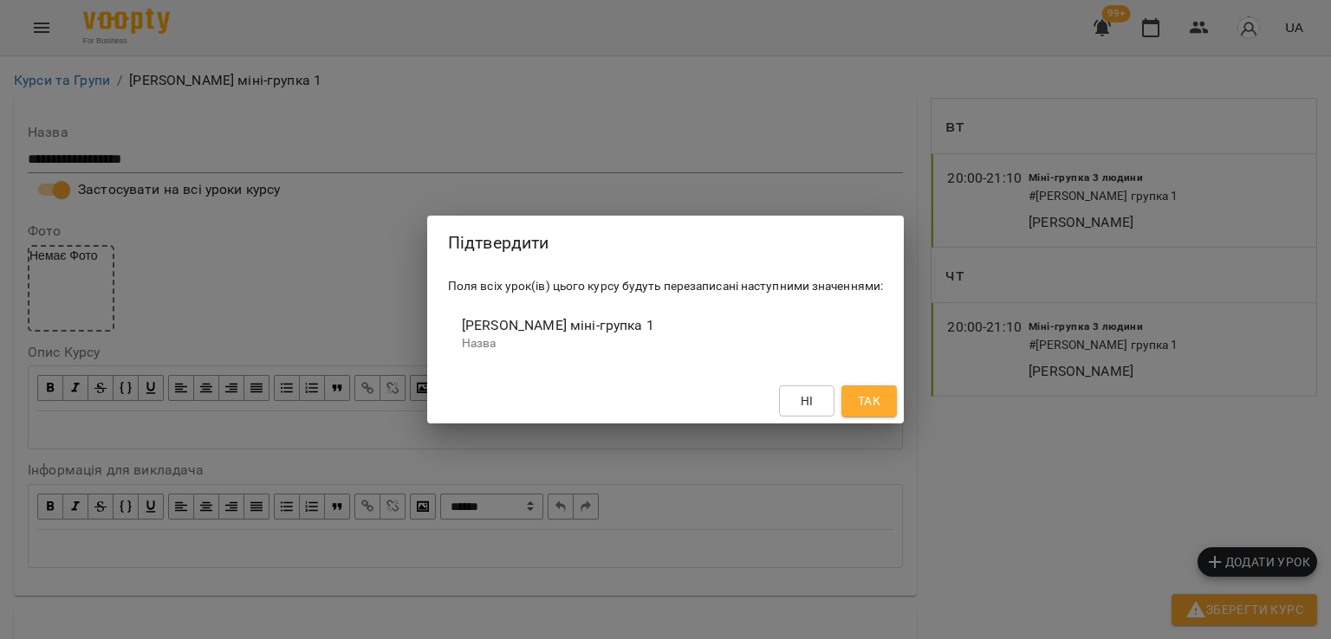
click at [860, 399] on span "Так" at bounding box center [869, 401] width 23 height 21
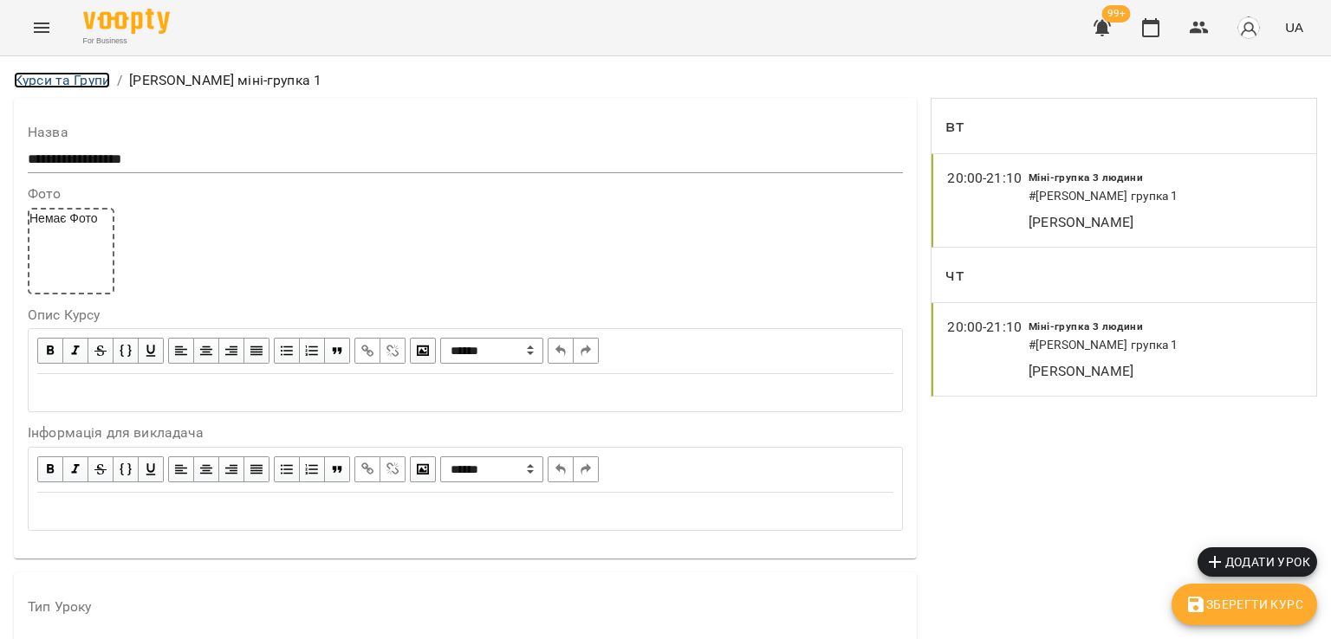
click at [53, 80] on link "Курси та Групи" at bounding box center [62, 80] width 96 height 16
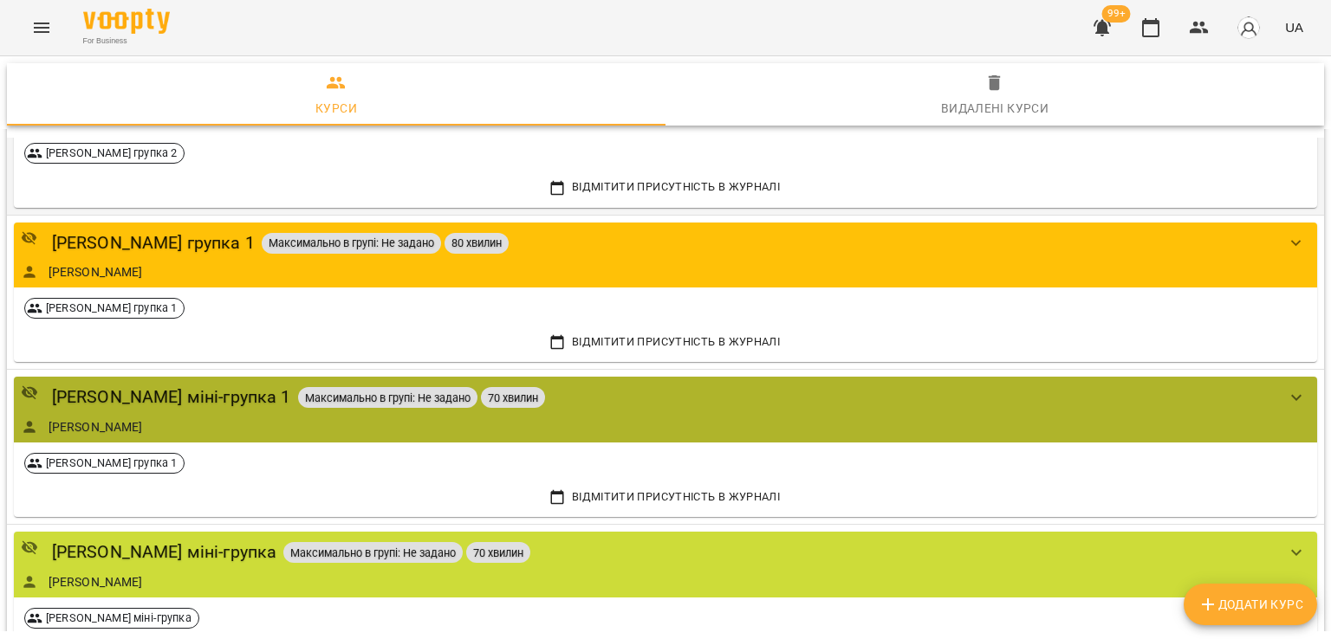
scroll to position [1021, 0]
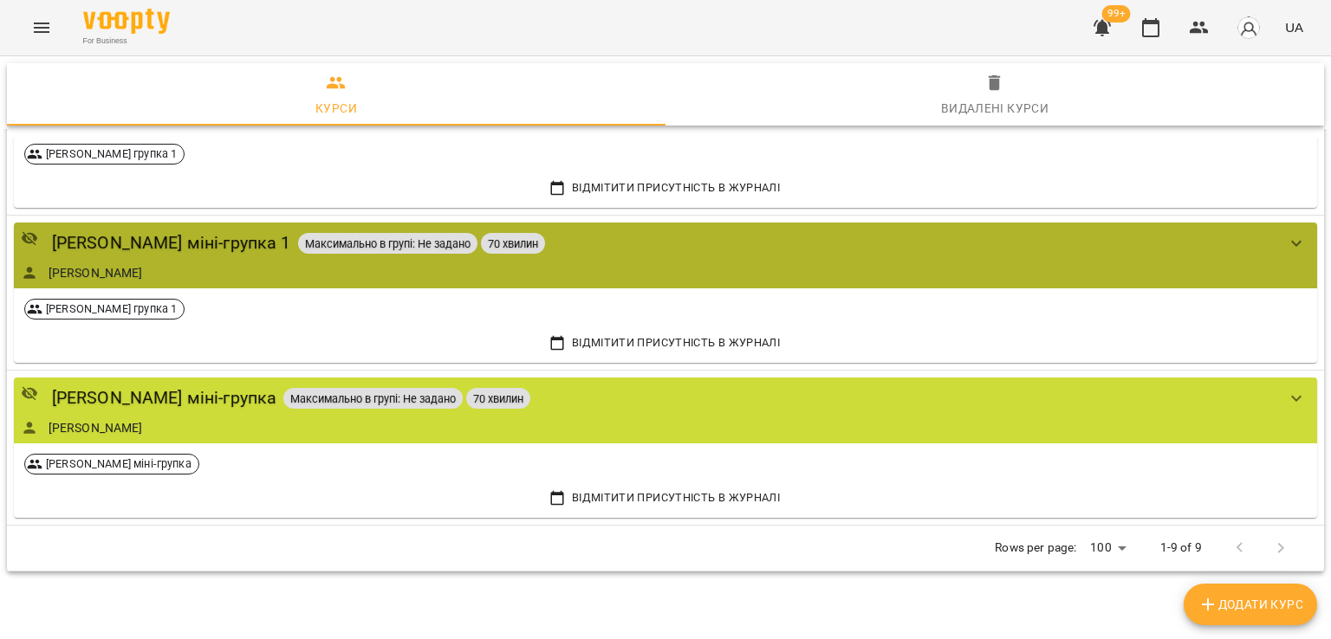
click at [49, 26] on icon "Menu" at bounding box center [41, 27] width 21 height 21
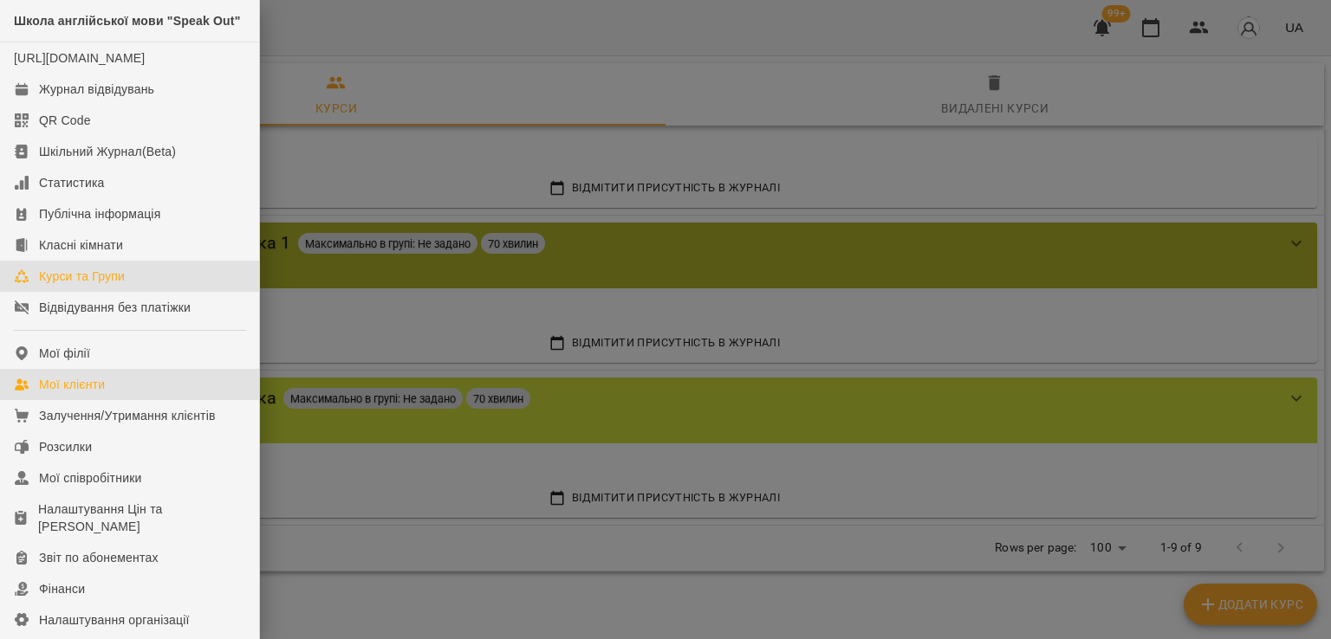
click at [65, 393] on div "Мої клієнти" at bounding box center [72, 384] width 66 height 17
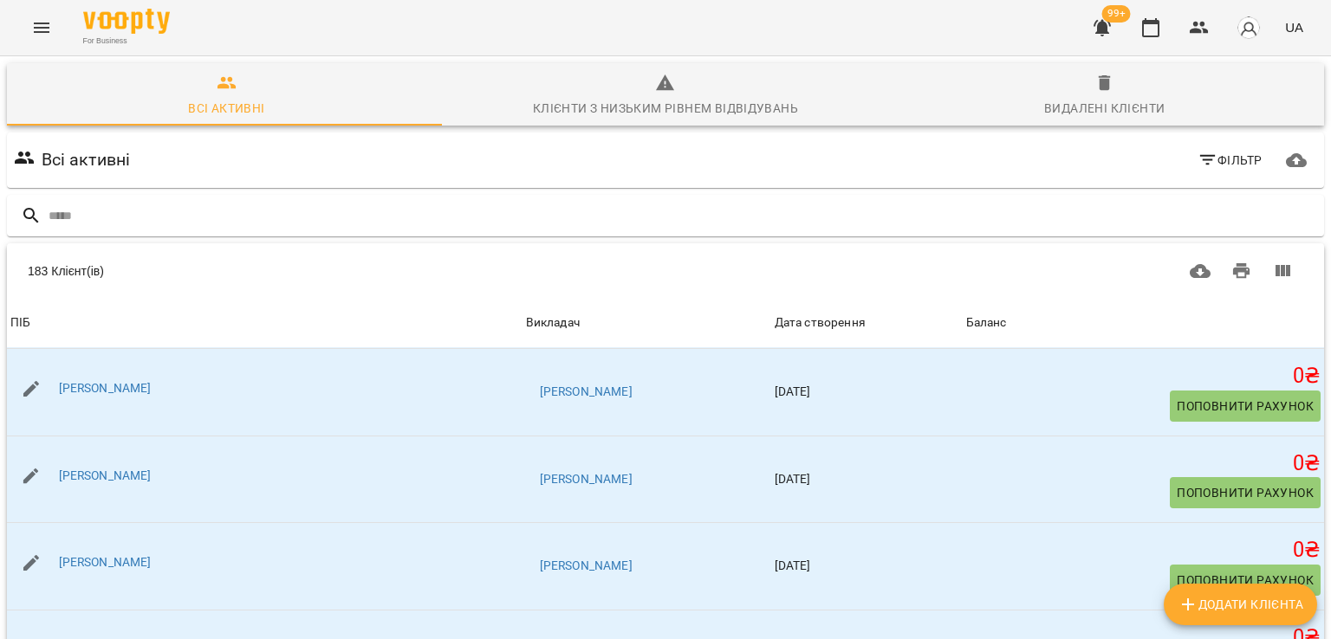
scroll to position [347, 0]
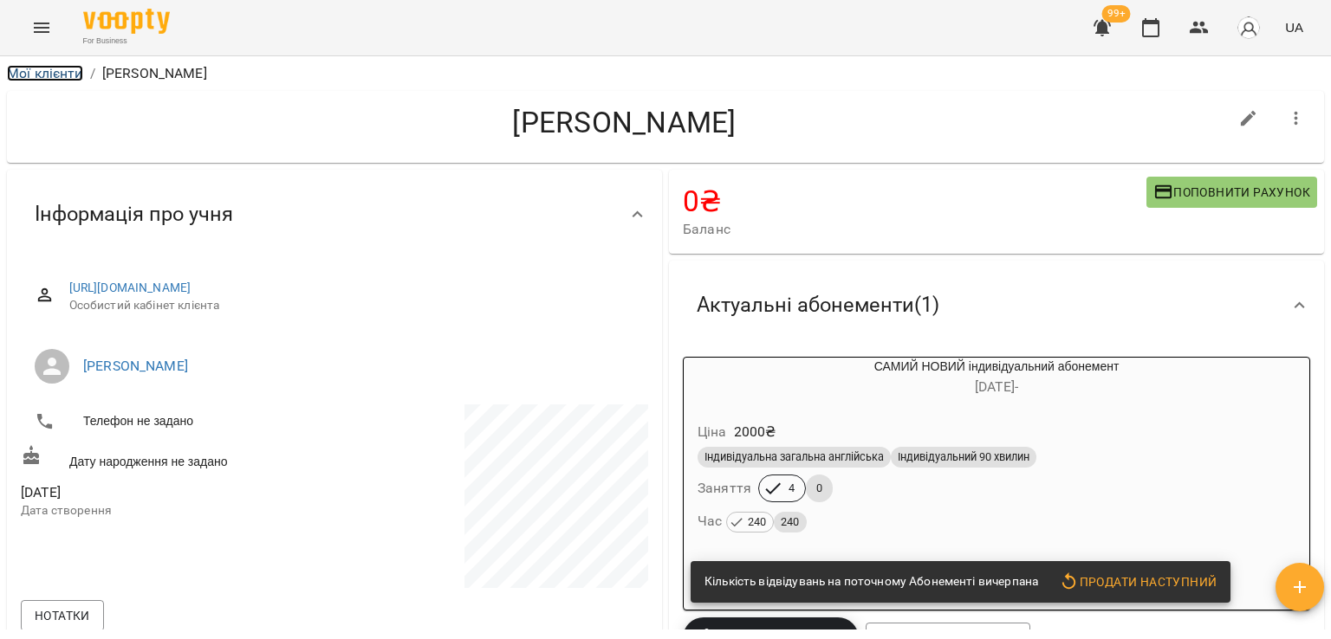
click at [66, 77] on link "Мої клієнти" at bounding box center [45, 73] width 76 height 16
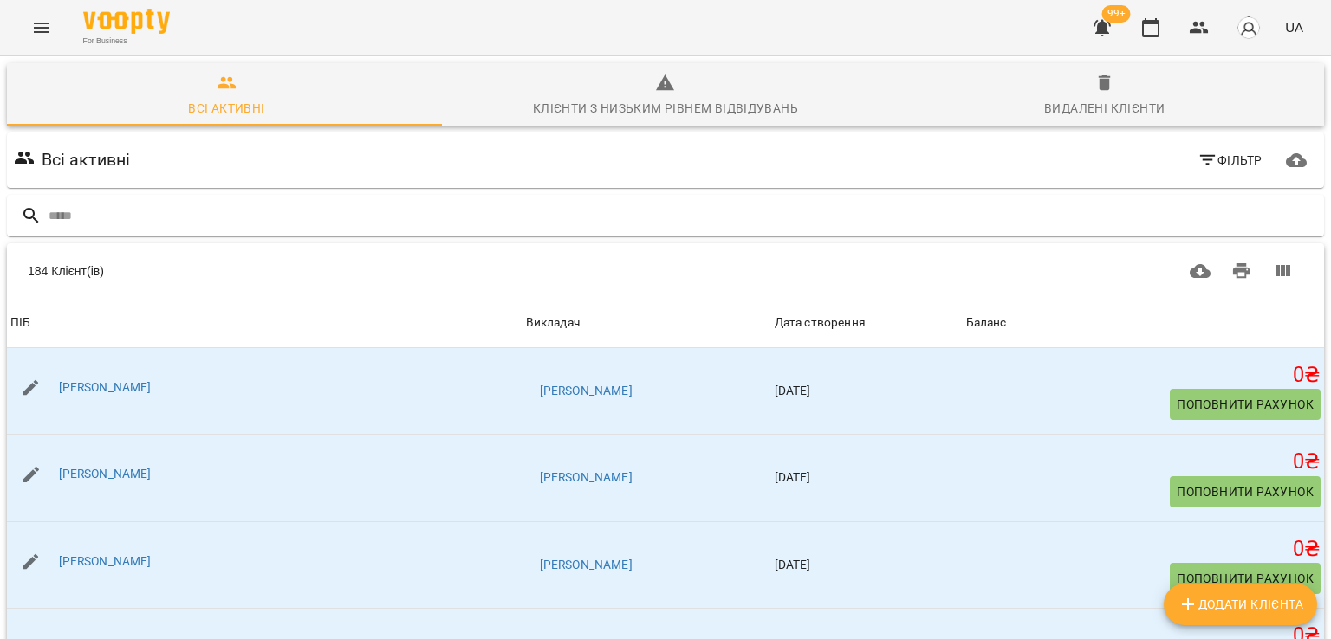
click at [1107, 30] on icon "button" at bounding box center [1101, 28] width 17 height 16
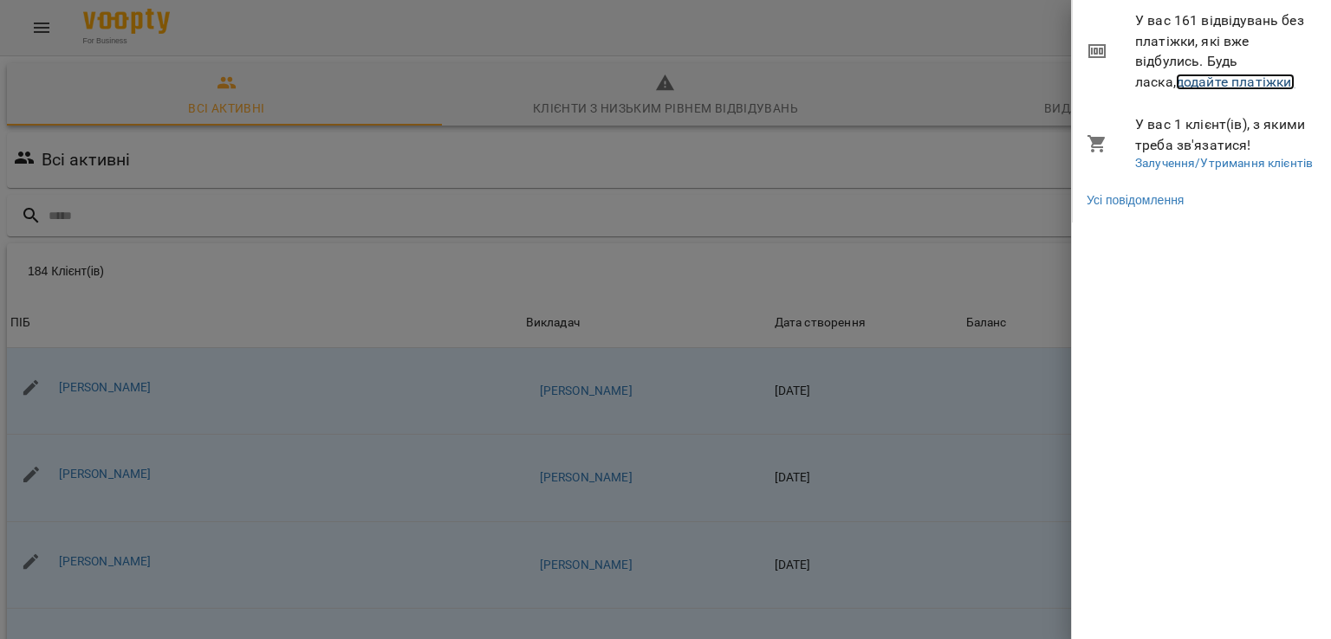
click at [1176, 78] on link "додайте платіжки!" at bounding box center [1236, 82] width 120 height 16
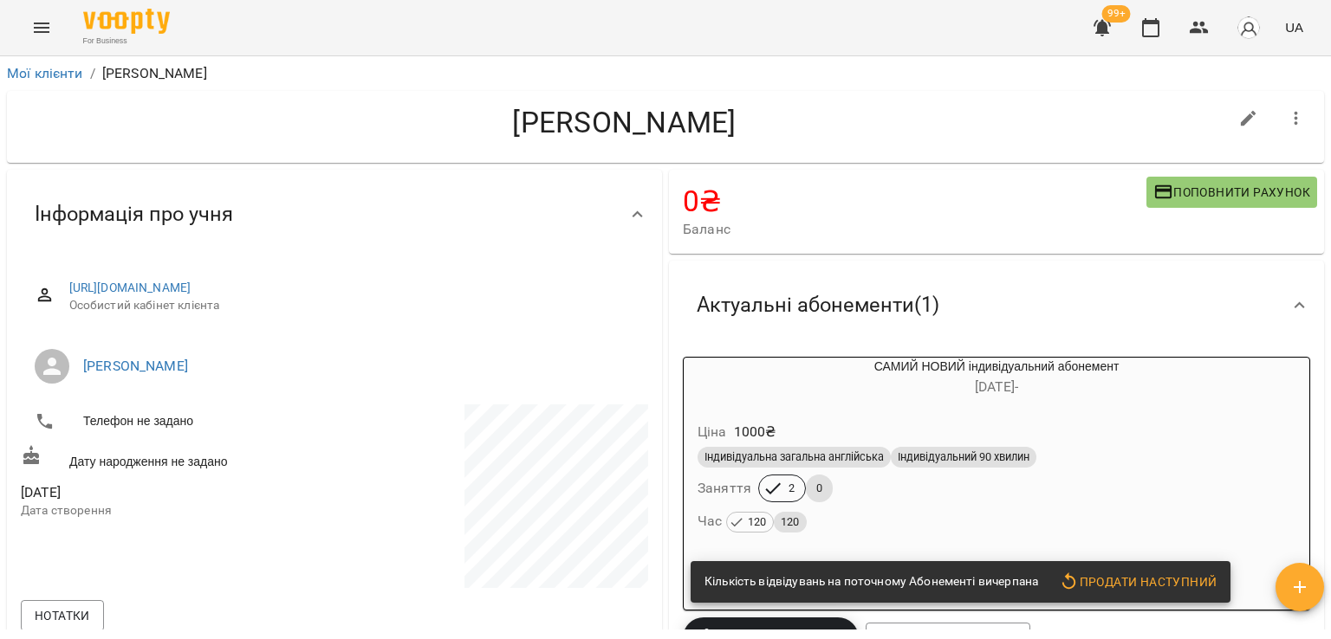
scroll to position [173, 0]
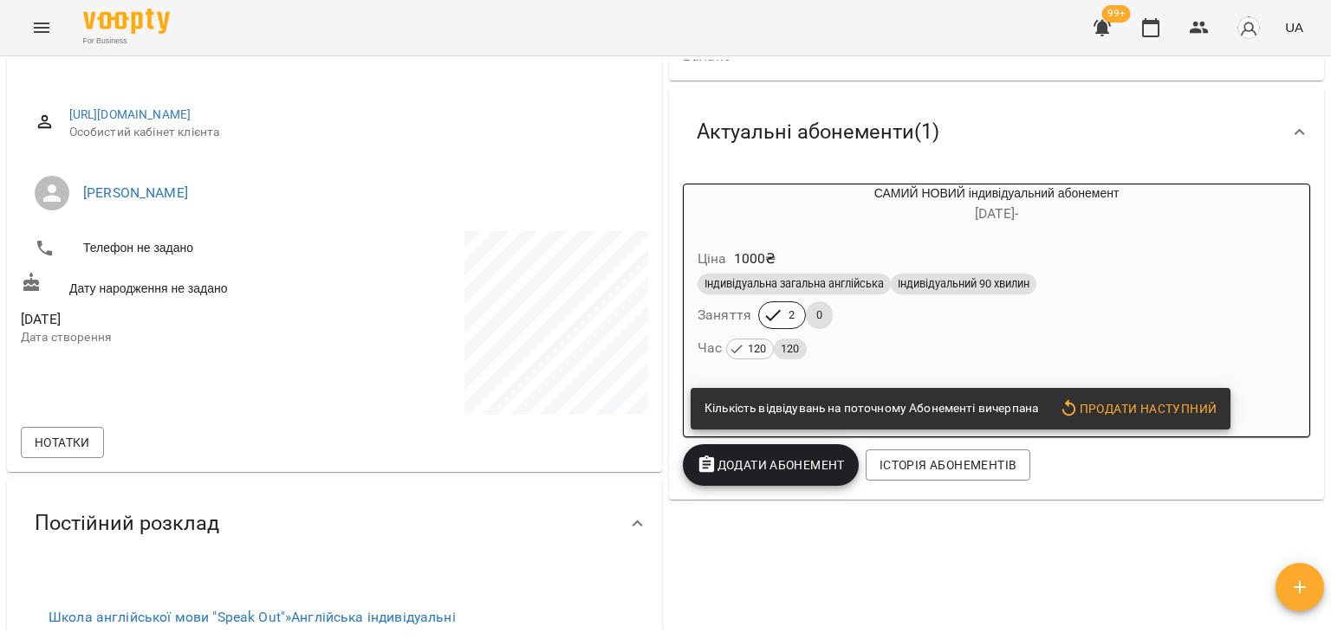
click at [816, 279] on span "Індивідуальна загальна англійська" at bounding box center [793, 284] width 193 height 16
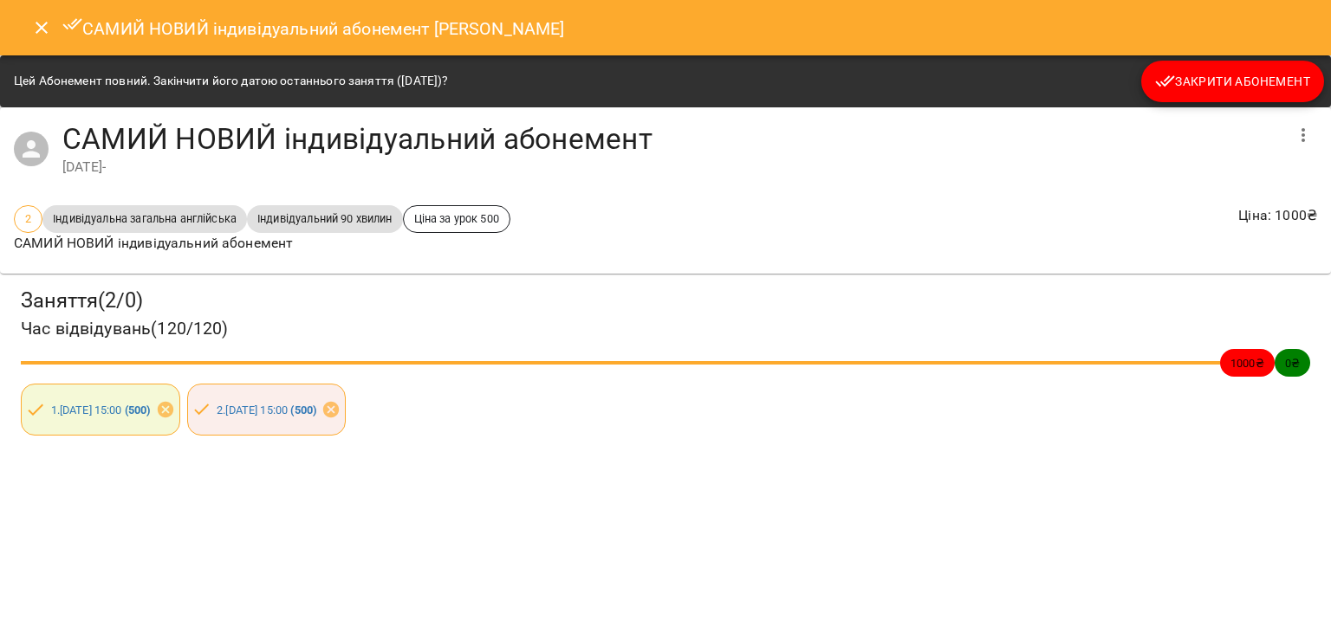
click at [1208, 100] on button "Закрити Абонемент" at bounding box center [1232, 82] width 183 height 42
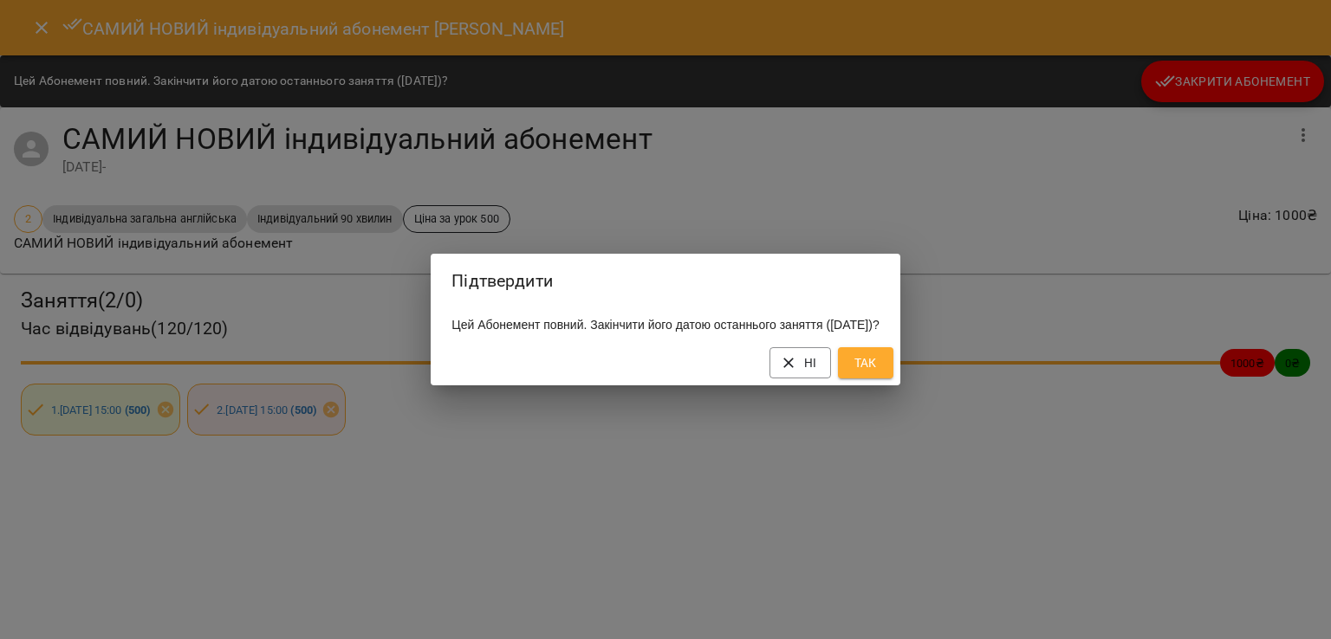
click at [879, 364] on span "Так" at bounding box center [866, 363] width 28 height 21
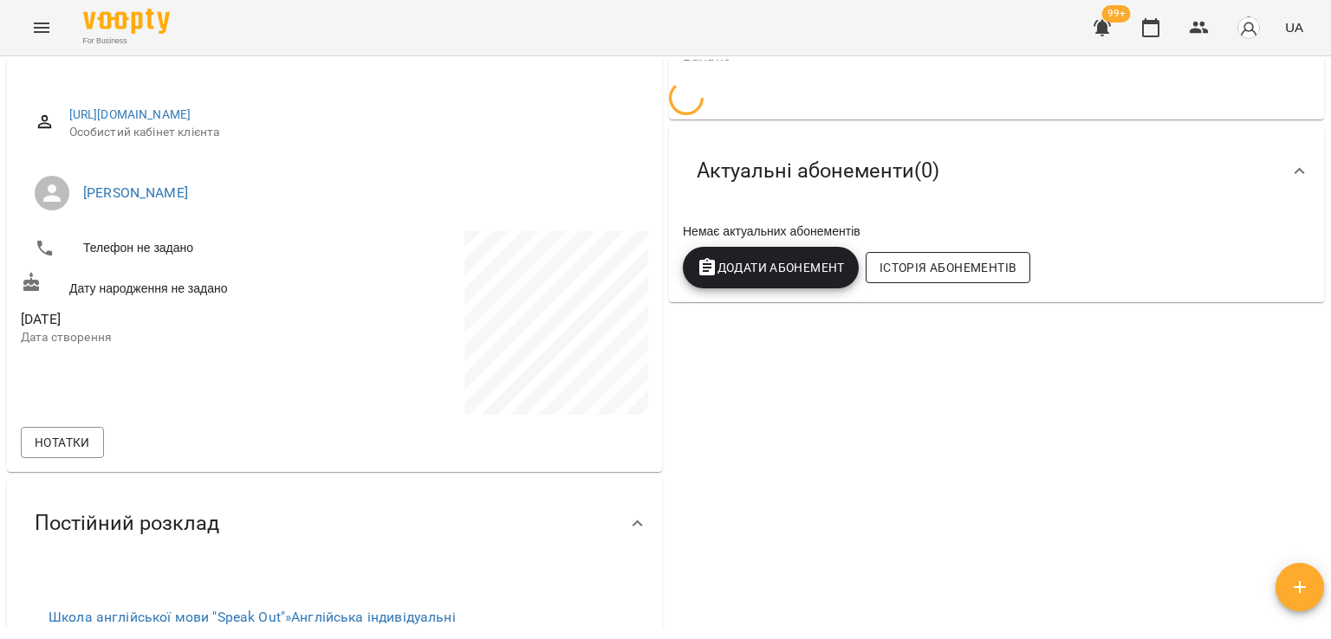
scroll to position [0, 0]
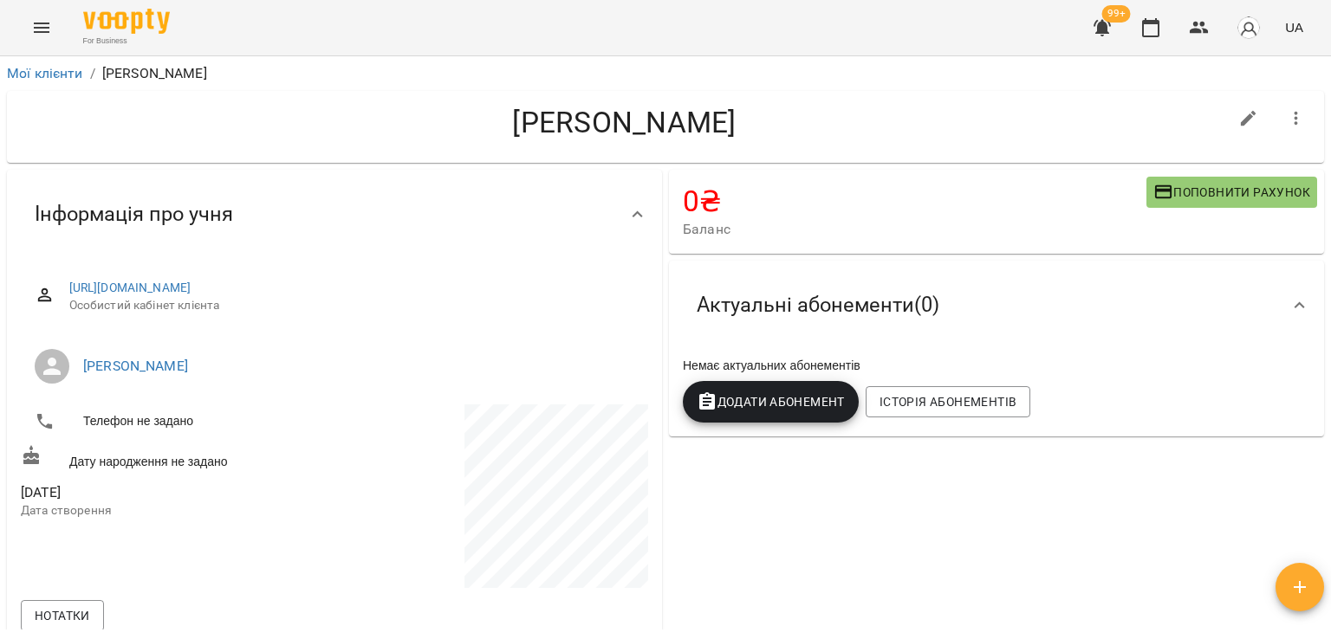
click at [1286, 119] on icon "button" at bounding box center [1296, 118] width 21 height 21
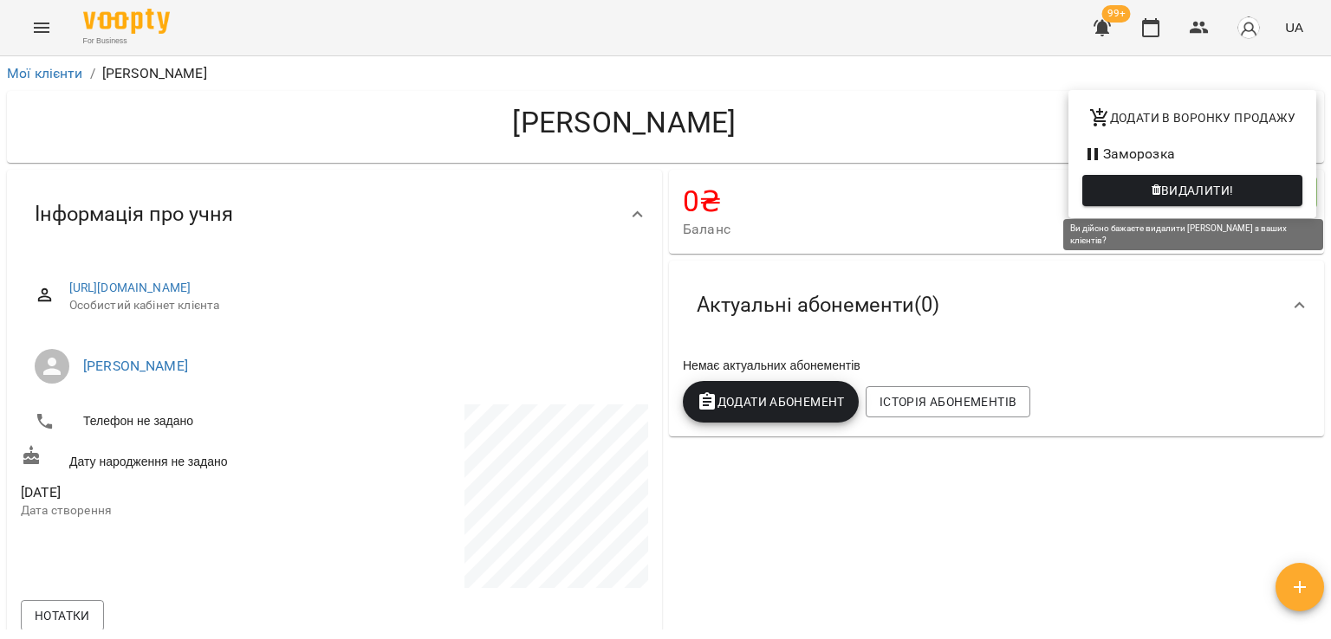
click at [1206, 191] on span "Видалити!" at bounding box center [1197, 190] width 73 height 21
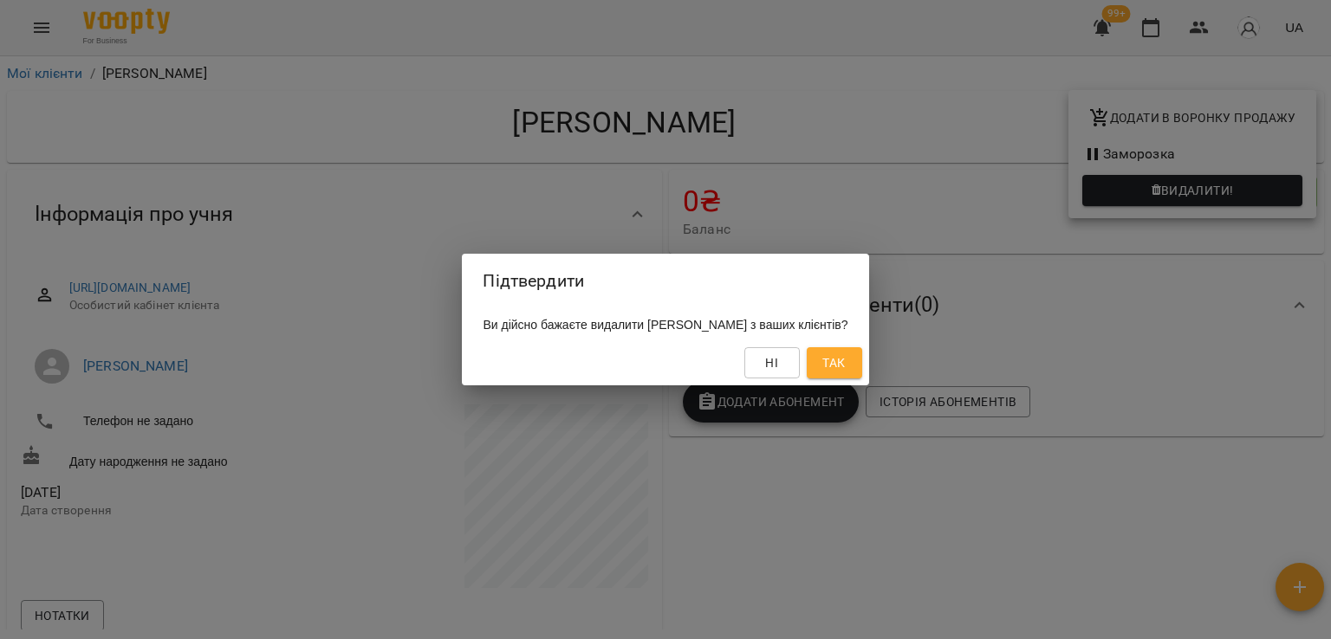
click at [862, 369] on button "Так" at bounding box center [834, 362] width 55 height 31
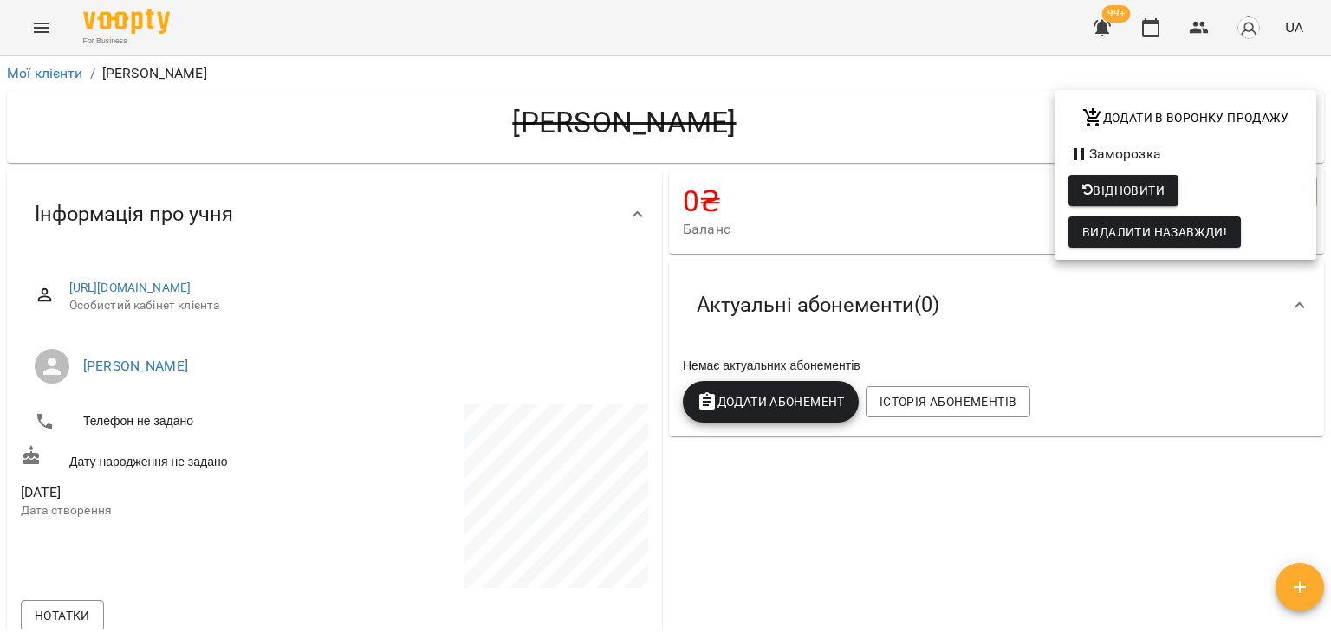
click at [29, 73] on div at bounding box center [665, 319] width 1331 height 639
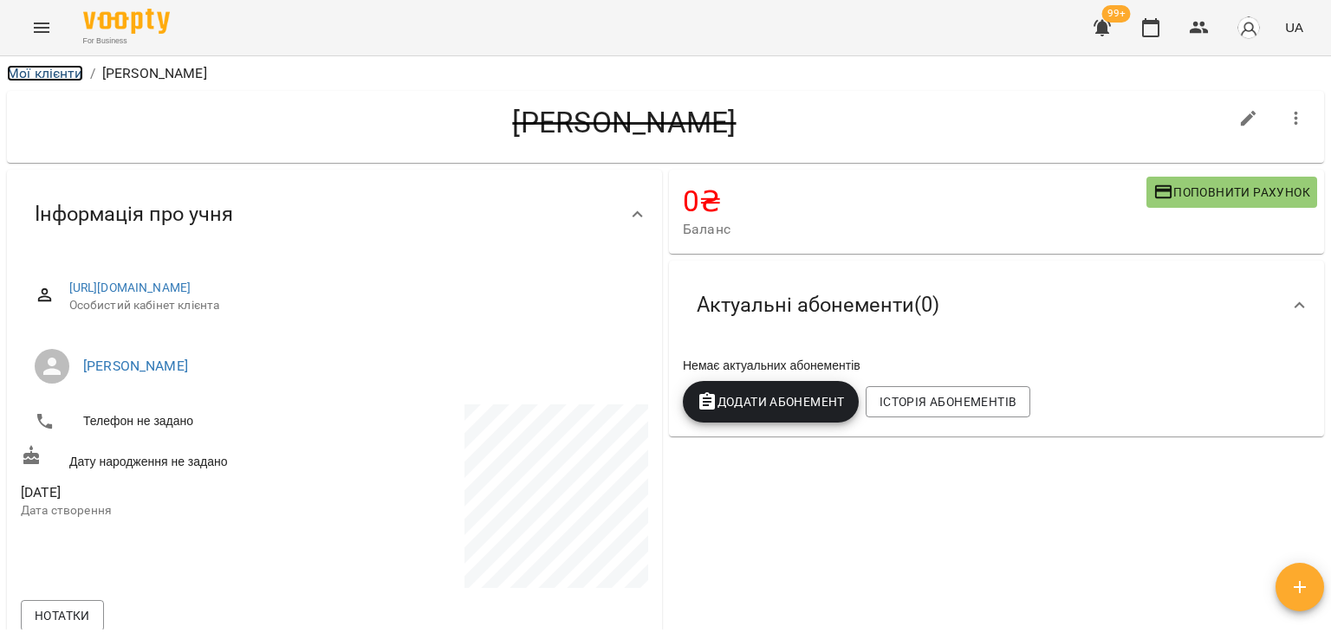
click at [29, 73] on link "Мої клієнти" at bounding box center [45, 73] width 76 height 16
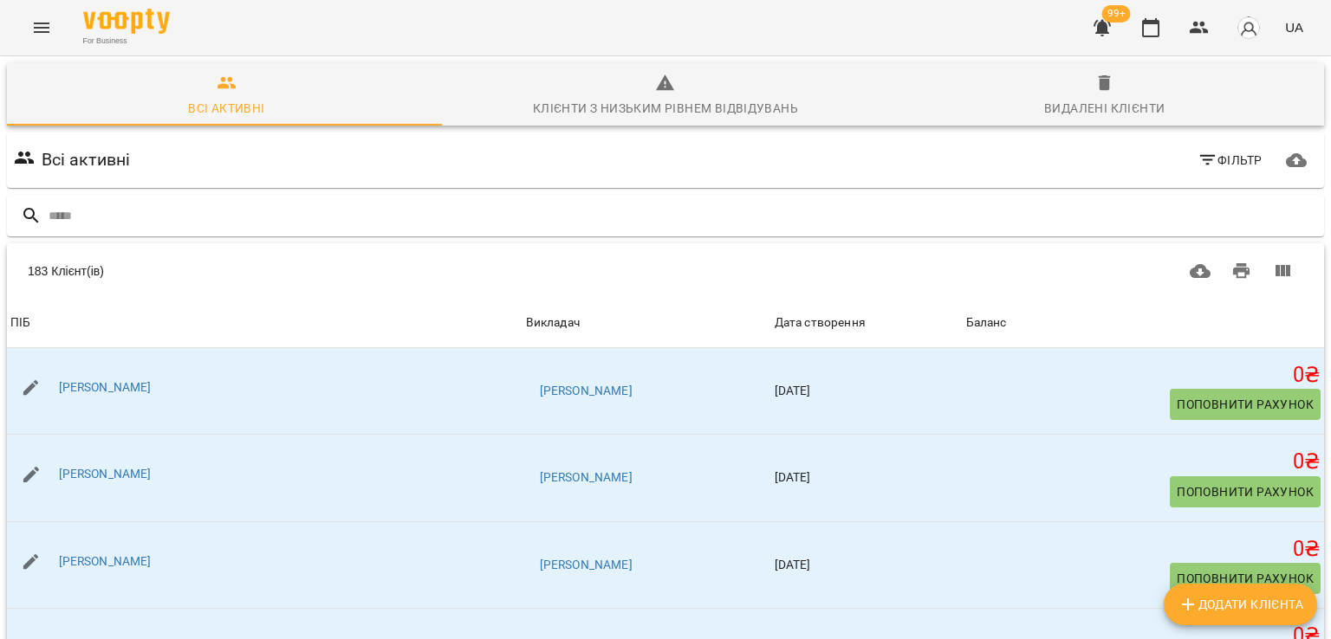
click at [1108, 32] on icon "button" at bounding box center [1101, 28] width 17 height 16
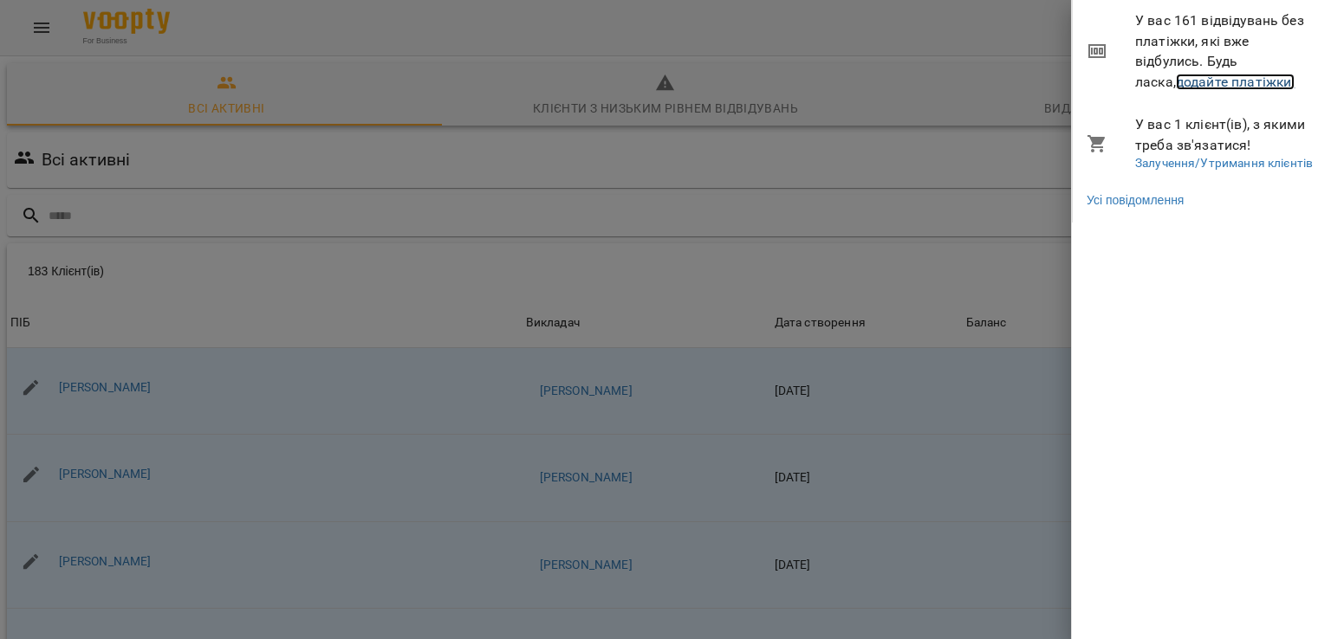
click at [1176, 81] on link "додайте платіжки!" at bounding box center [1236, 82] width 120 height 16
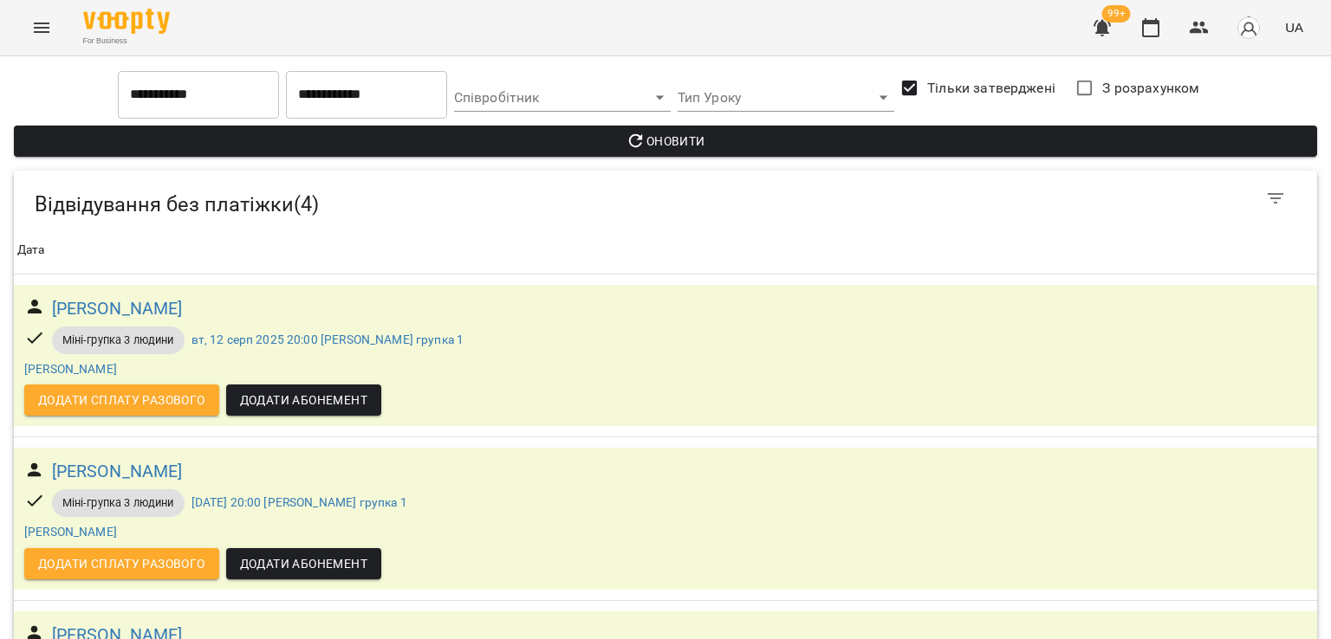
click at [30, 42] on button "Menu" at bounding box center [42, 28] width 42 height 42
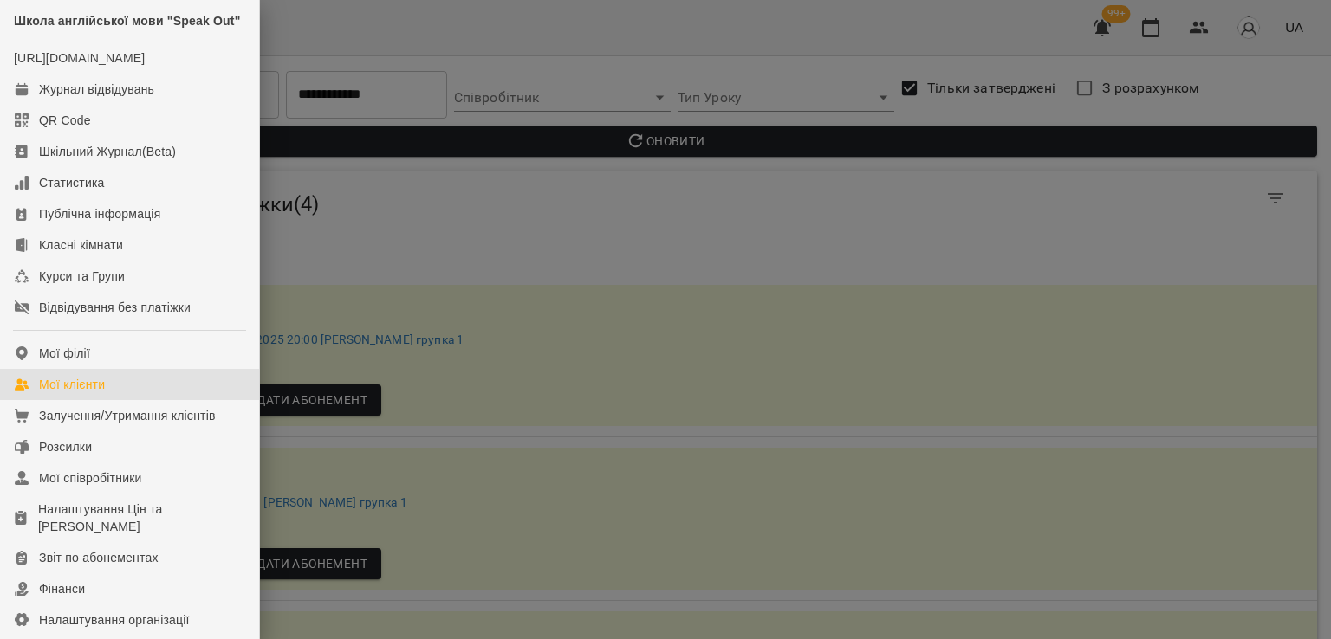
click at [85, 393] on div "Мої клієнти" at bounding box center [72, 384] width 66 height 17
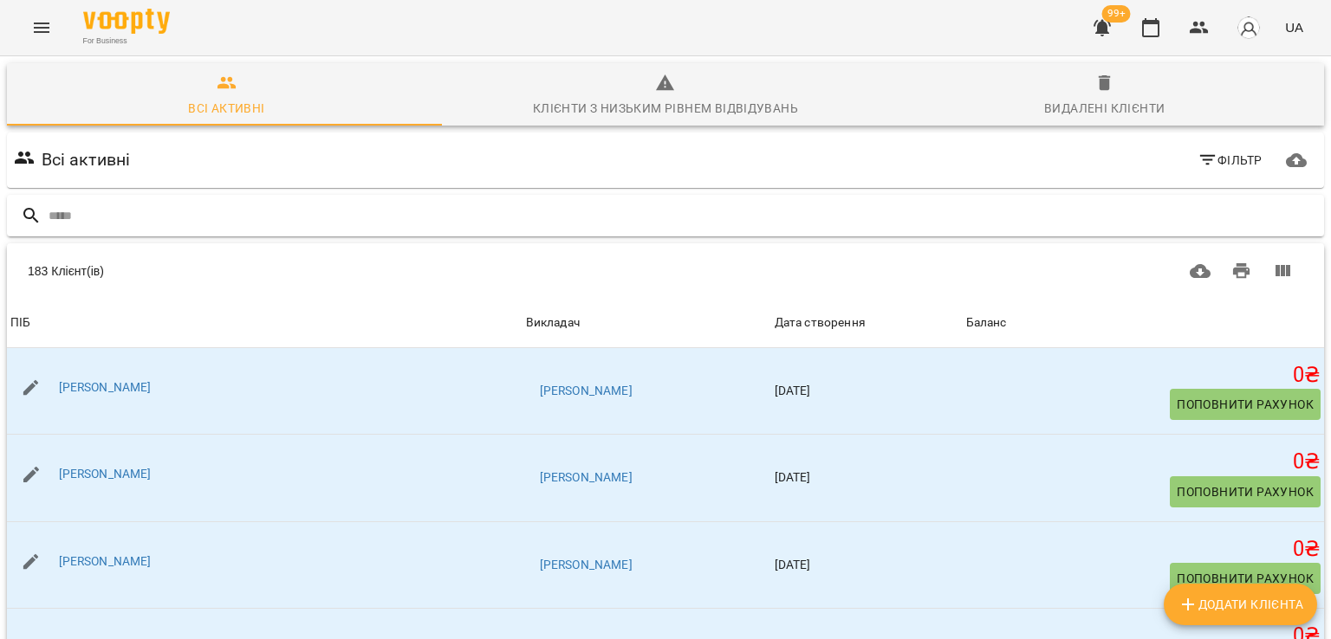
click at [191, 224] on input "text" at bounding box center [683, 216] width 1268 height 29
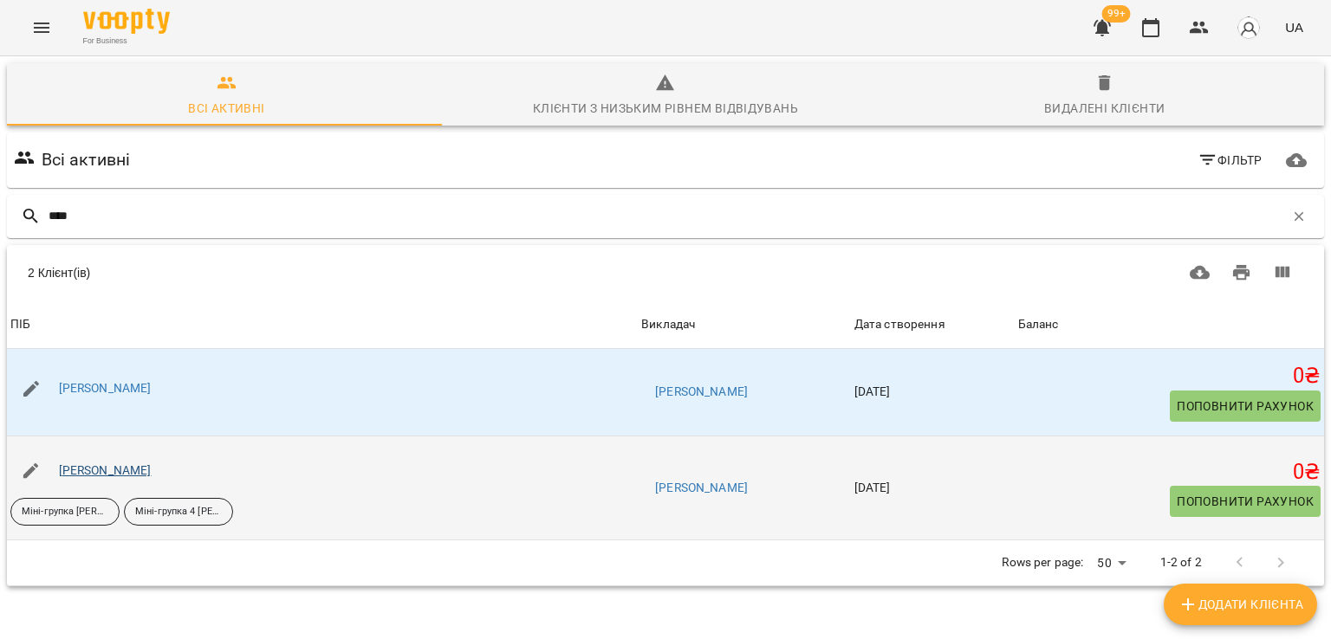
type input "****"
click at [103, 472] on link "[PERSON_NAME]" at bounding box center [105, 471] width 93 height 14
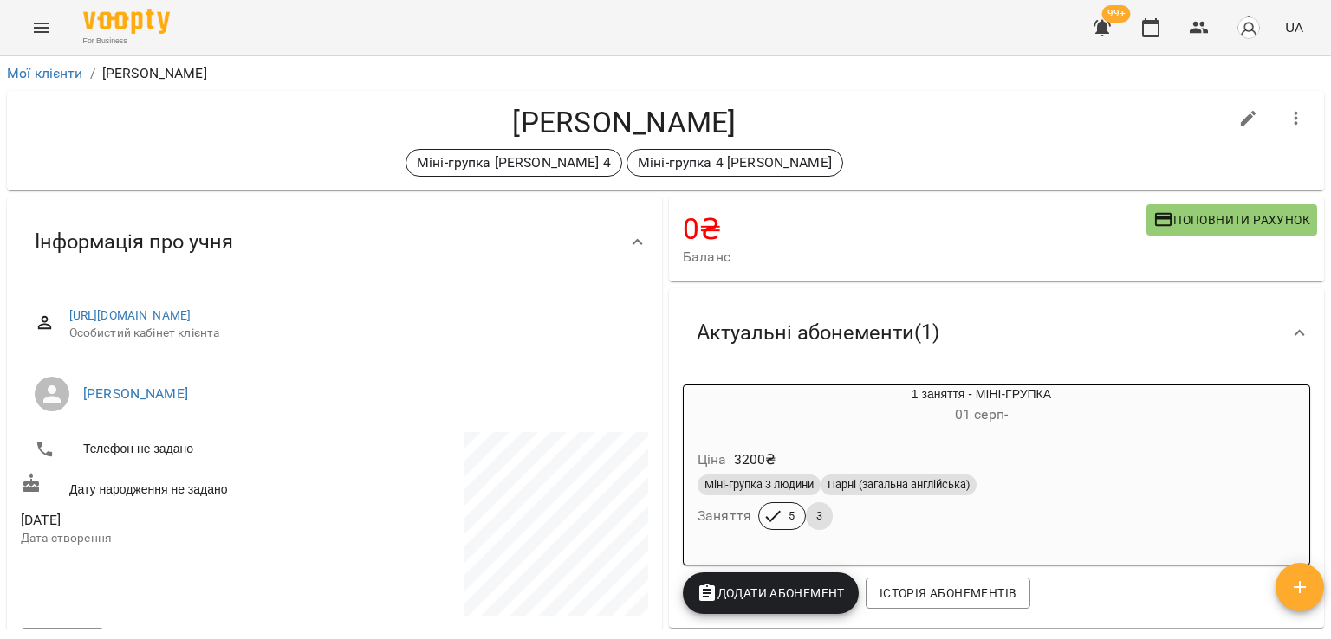
click at [1239, 128] on button "button" at bounding box center [1249, 119] width 42 height 42
select select "**"
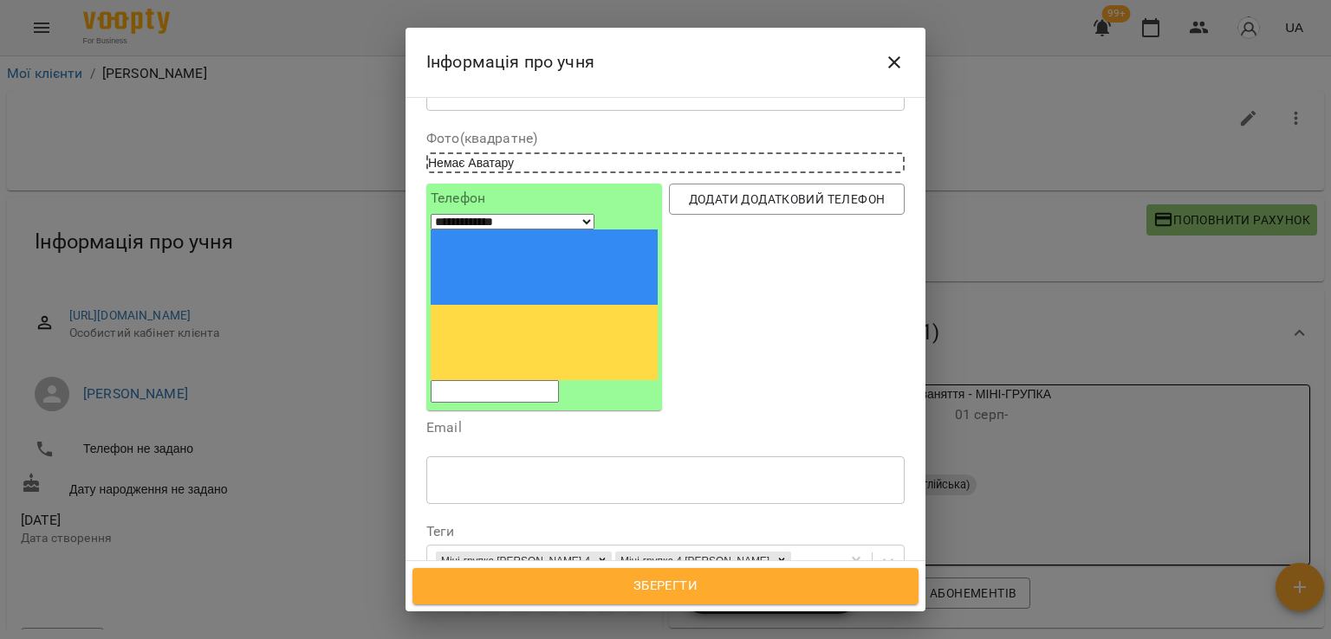
scroll to position [173, 0]
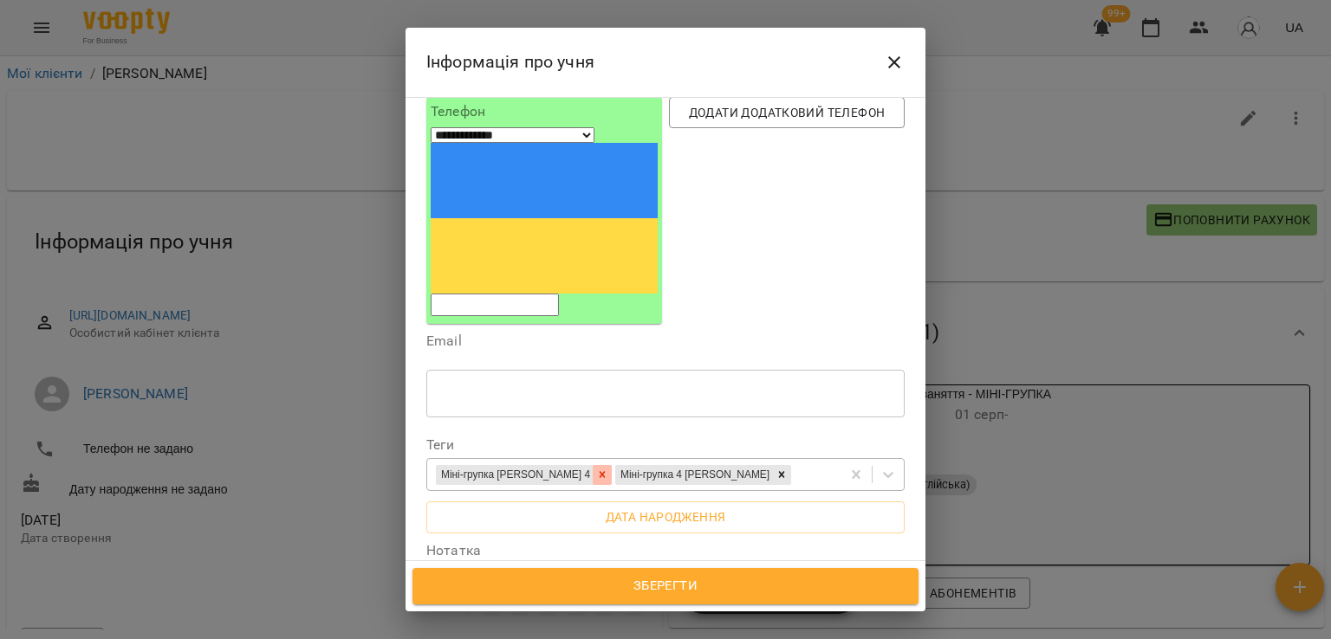
click at [596, 469] on icon at bounding box center [602, 475] width 12 height 12
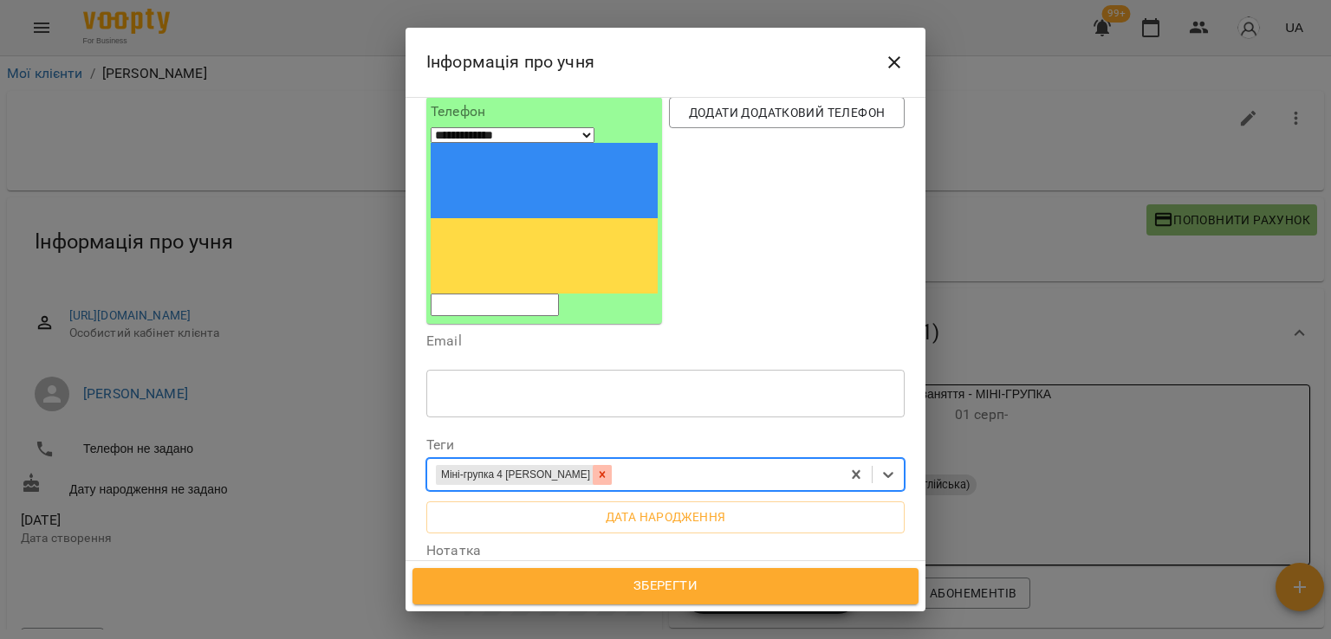
click at [596, 469] on icon at bounding box center [602, 475] width 12 height 12
click at [632, 589] on span "Зберегти" at bounding box center [665, 586] width 468 height 23
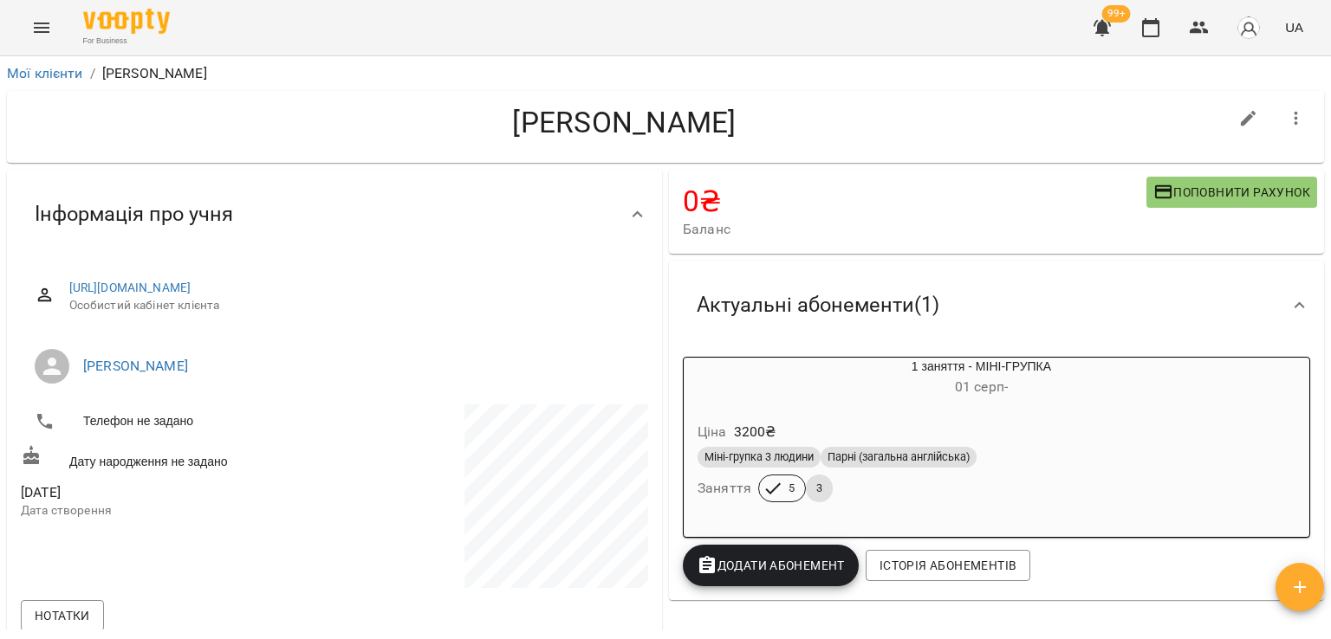
click at [47, 62] on div "Мої клієнти / [PERSON_NAME]" at bounding box center [665, 74] width 1324 height 28
click at [48, 68] on link "Мої клієнти" at bounding box center [45, 73] width 76 height 16
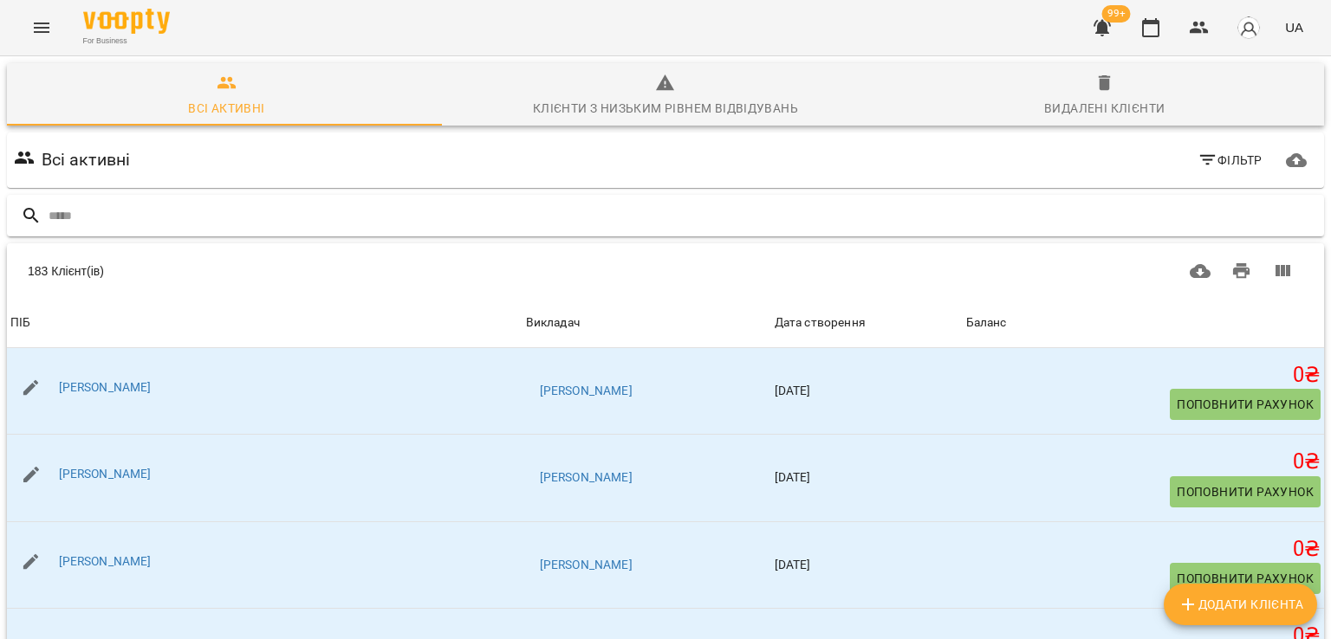
click at [128, 216] on input "text" at bounding box center [683, 216] width 1268 height 29
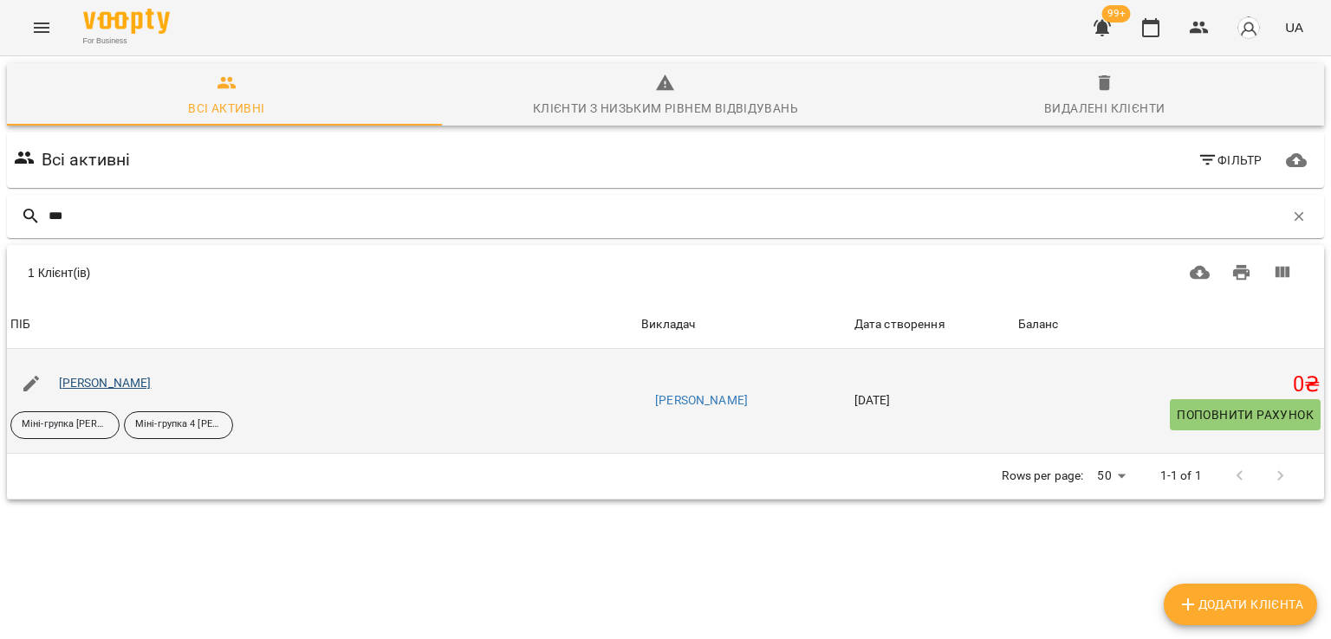
type input "***"
click at [123, 384] on link "[PERSON_NAME]" at bounding box center [105, 383] width 93 height 14
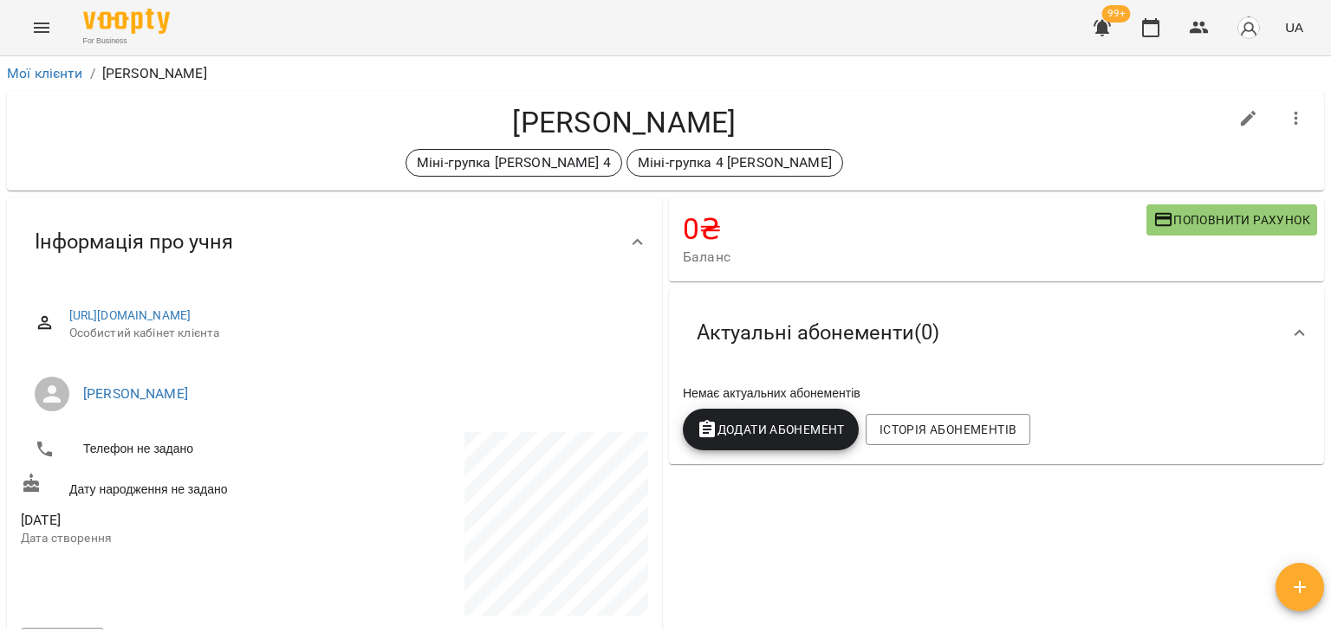
click at [1238, 112] on icon "button" at bounding box center [1248, 118] width 21 height 21
select select "**"
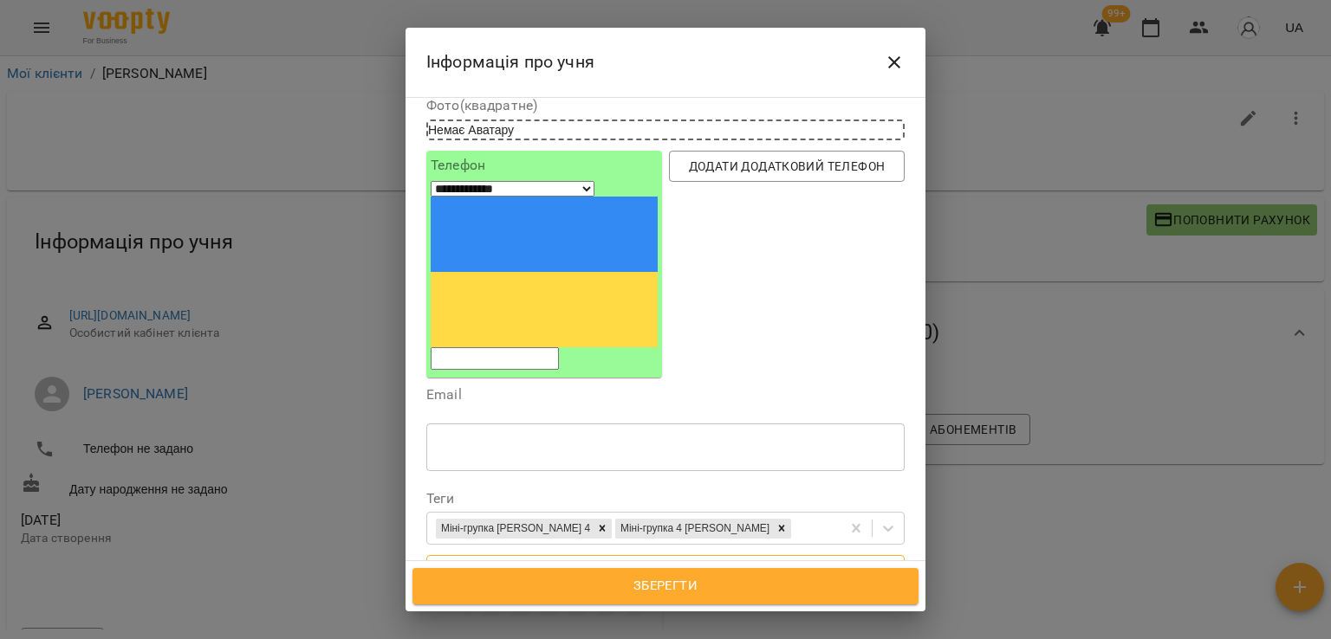
scroll to position [173, 0]
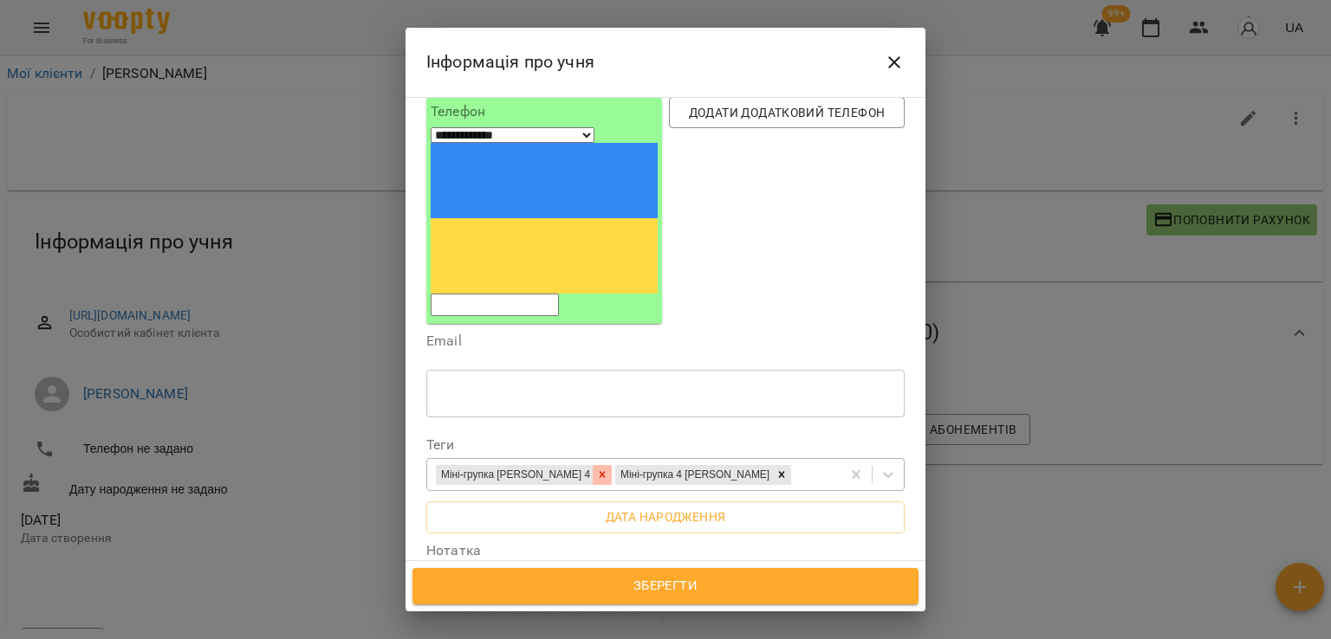
click at [593, 465] on div at bounding box center [602, 475] width 19 height 20
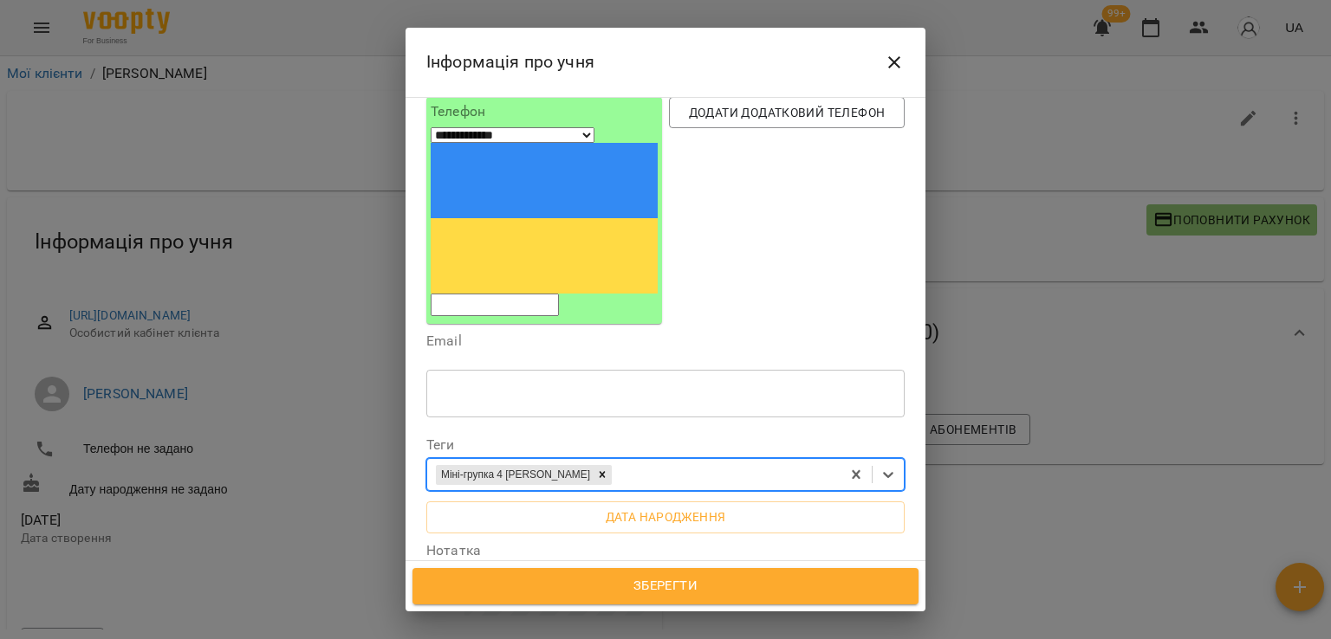
click at [593, 465] on div at bounding box center [602, 475] width 19 height 20
click at [645, 585] on span "Зберегти" at bounding box center [665, 586] width 468 height 23
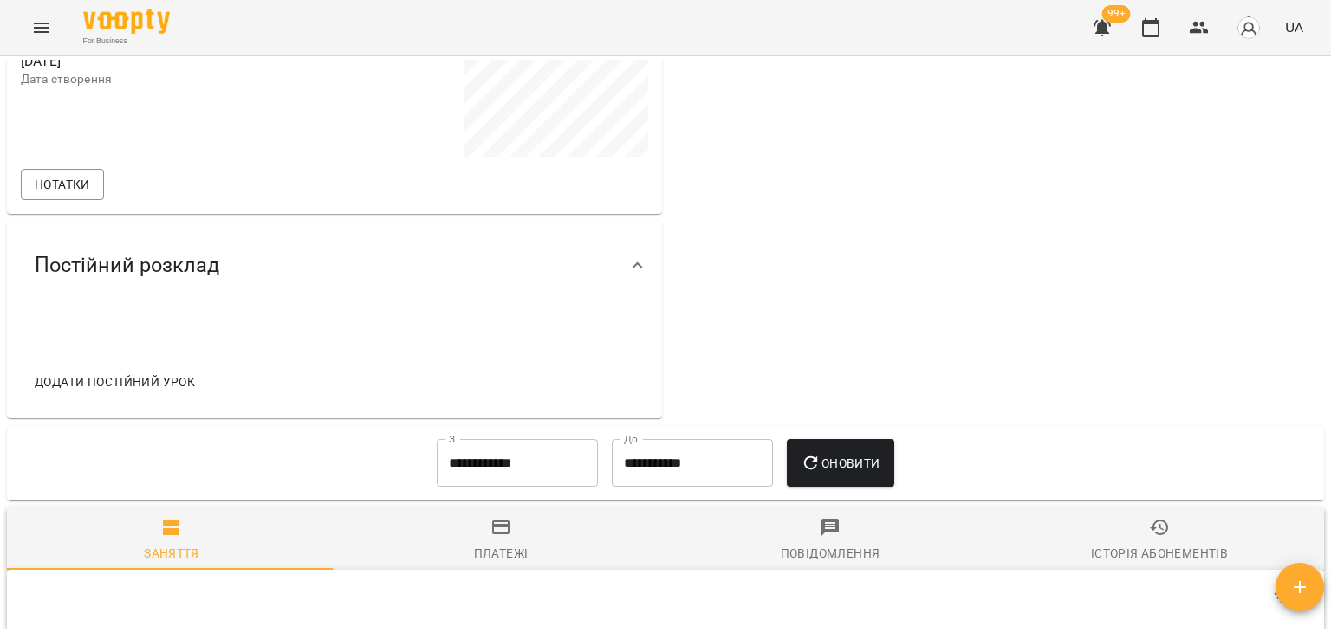
scroll to position [433, 0]
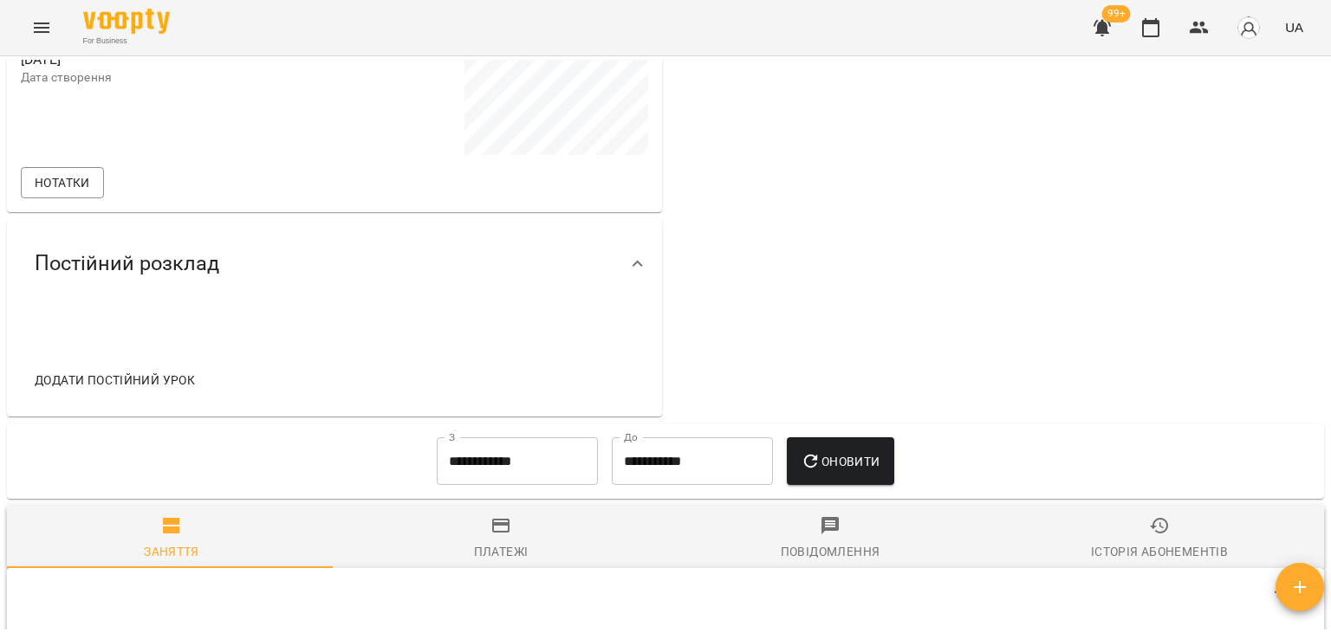
click at [143, 386] on span "Додати постійний урок" at bounding box center [115, 380] width 160 height 21
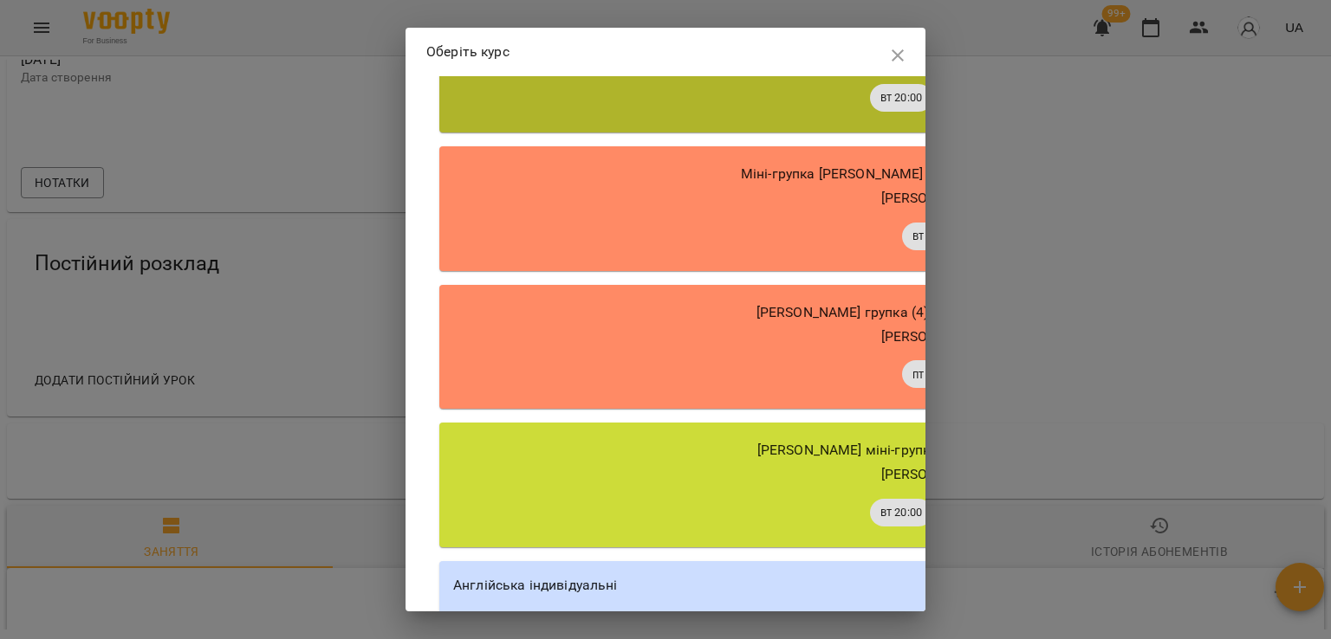
scroll to position [1030, 0]
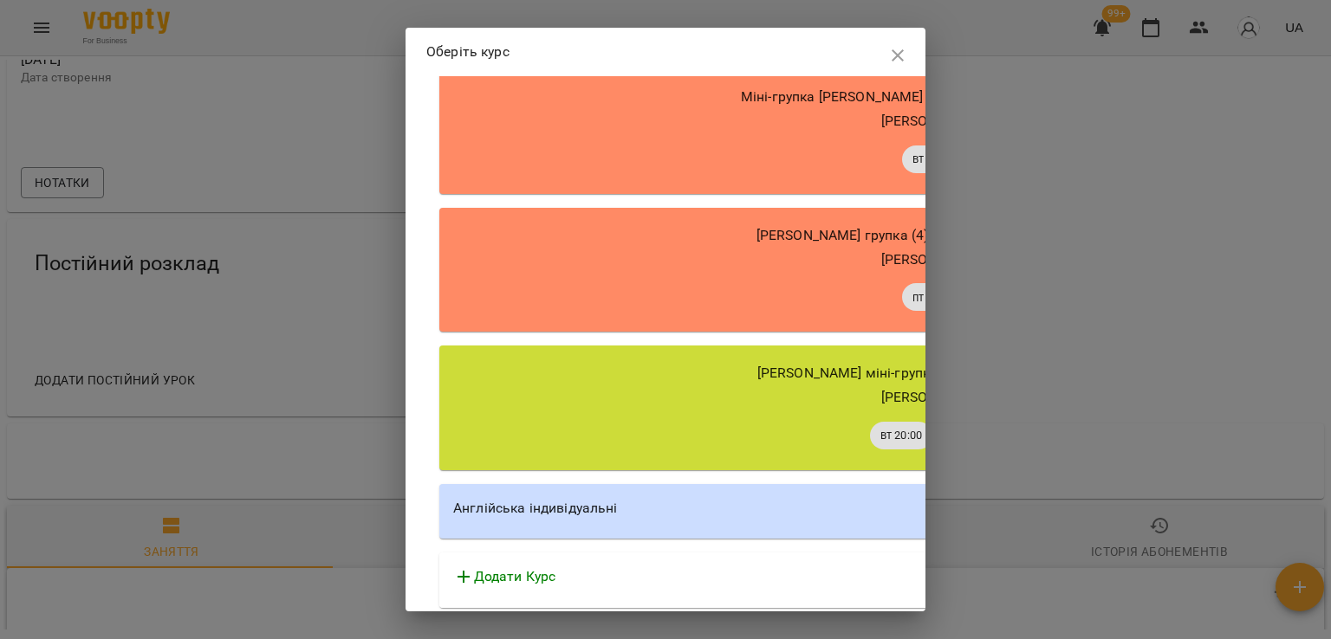
click at [589, 509] on div "Англійська індивідуальні" at bounding box center [933, 508] width 960 height 21
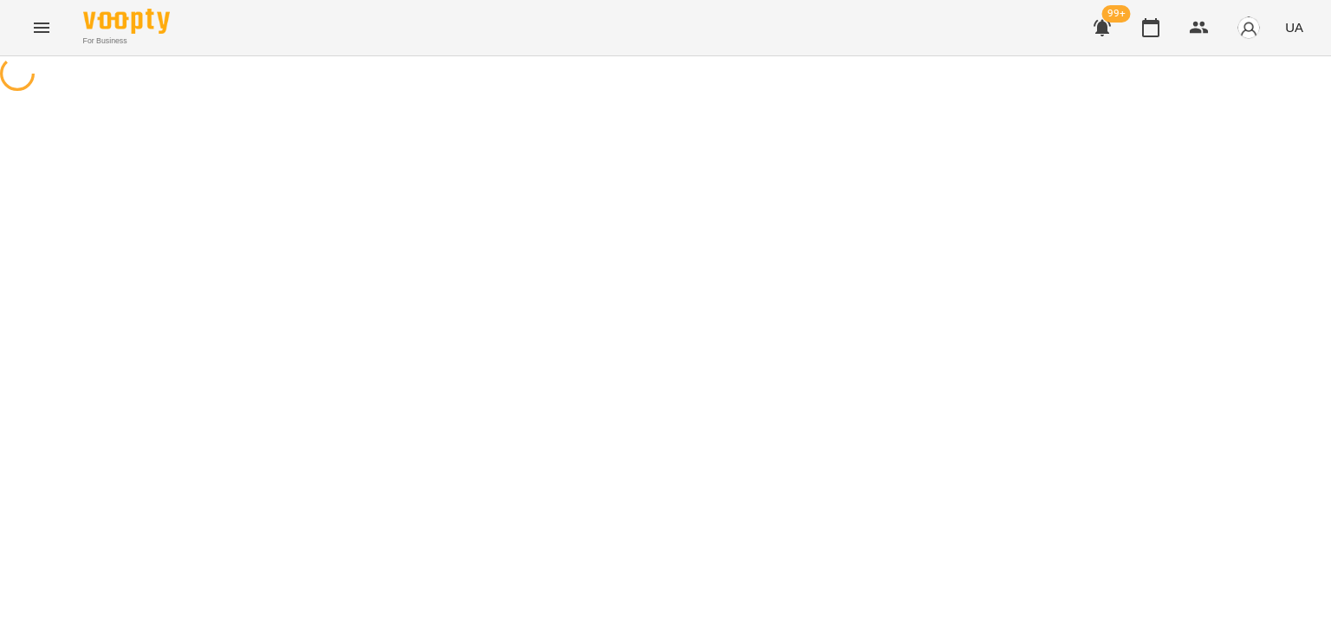
select select "********"
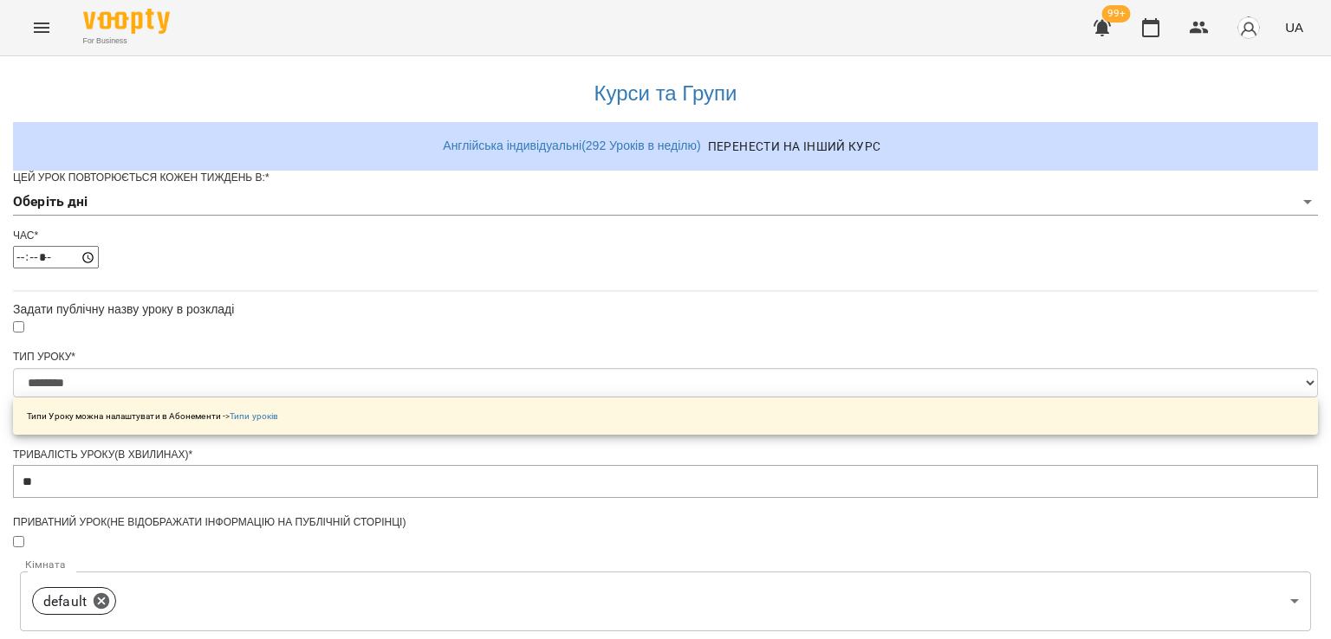
click at [530, 232] on body "**********" at bounding box center [665, 553] width 1331 height 1106
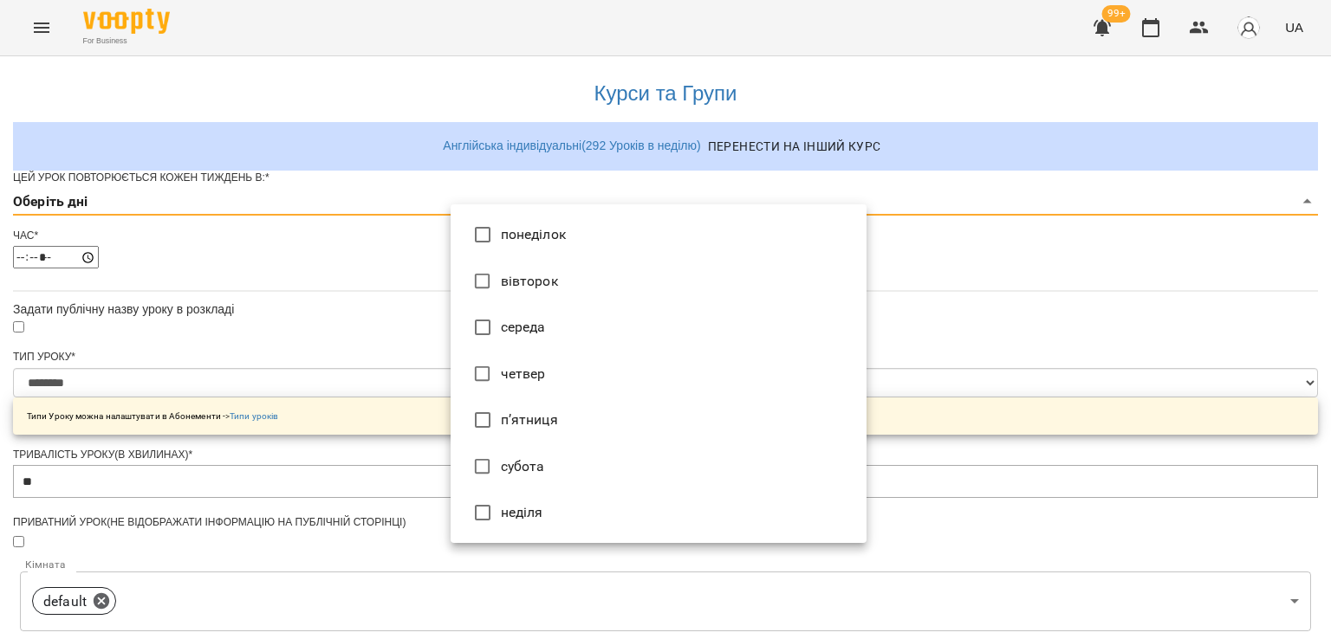
click at [515, 287] on li "вівторок" at bounding box center [659, 281] width 416 height 47
type input "*"
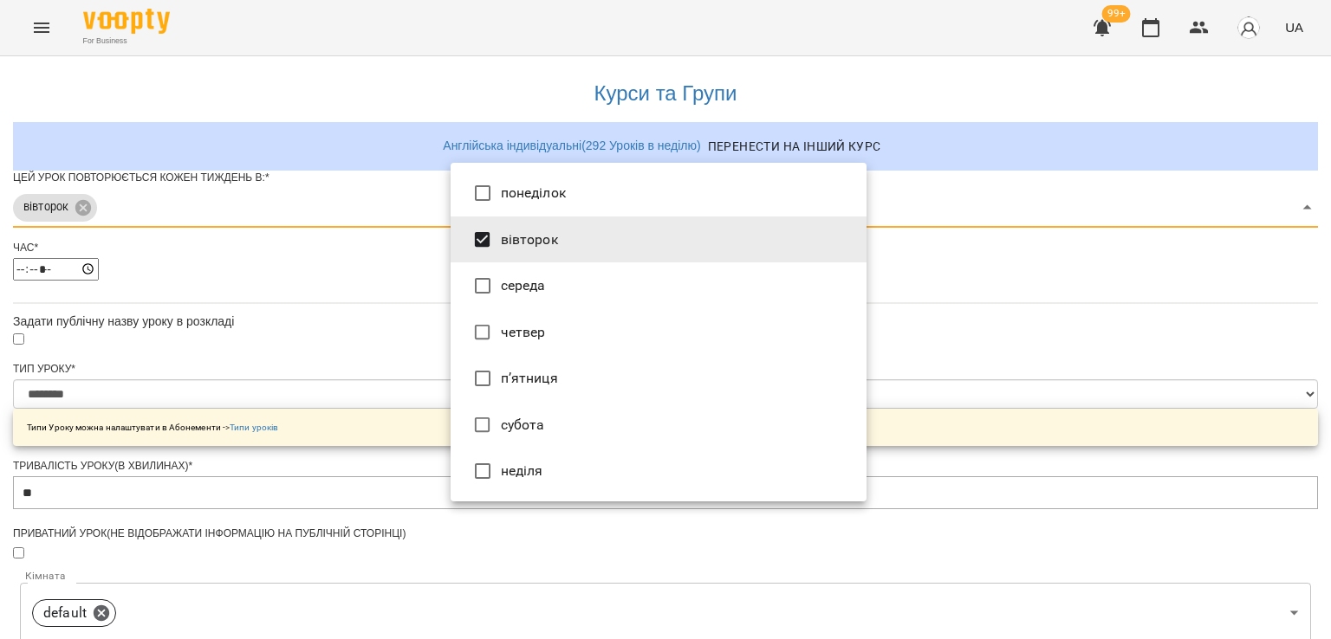
click at [338, 275] on div at bounding box center [665, 319] width 1331 height 639
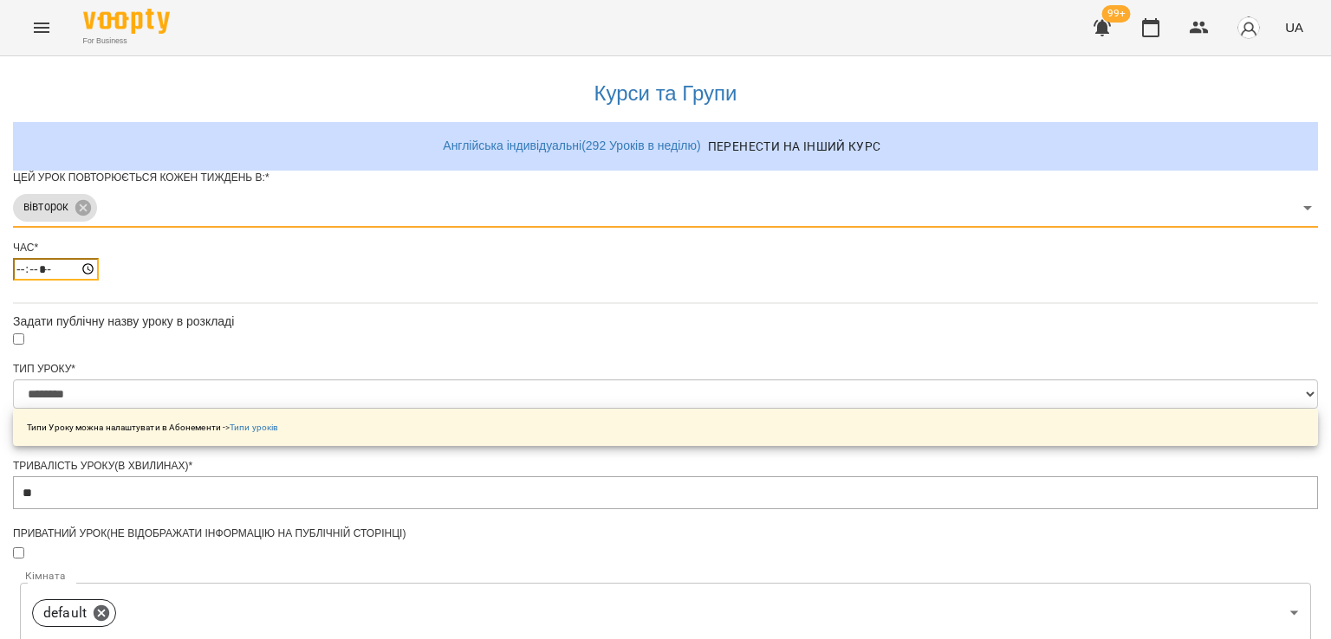
click at [99, 281] on input "*****" at bounding box center [56, 269] width 86 height 23
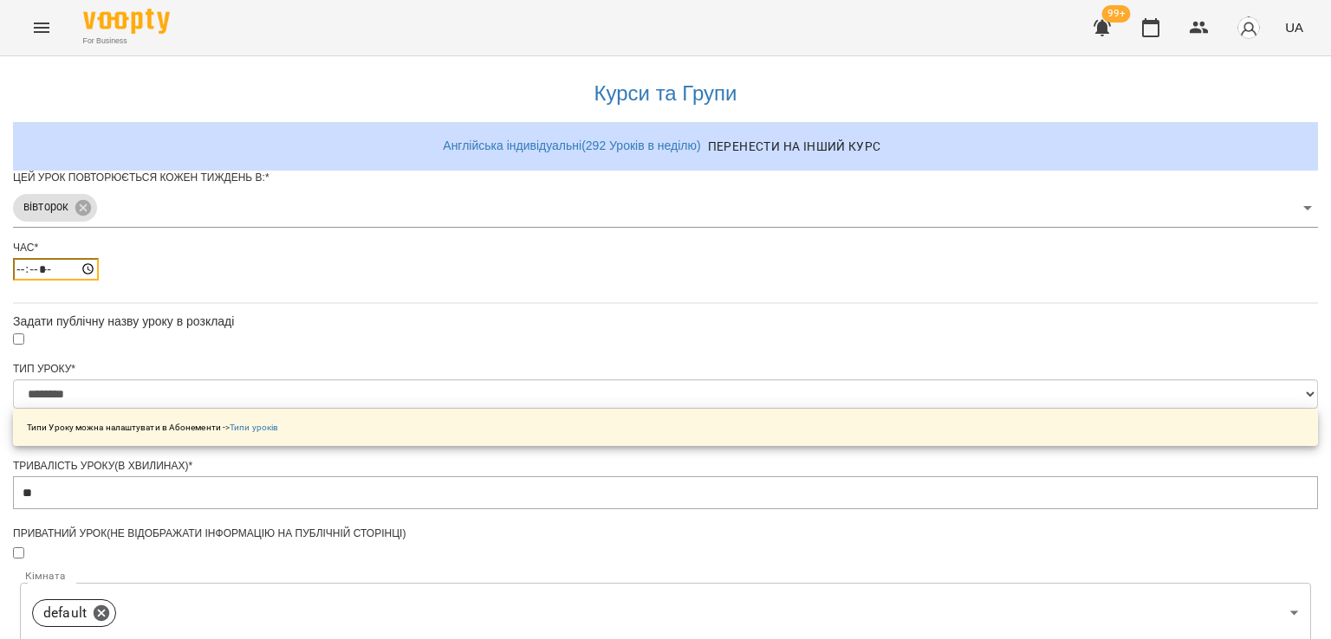
type input "*****"
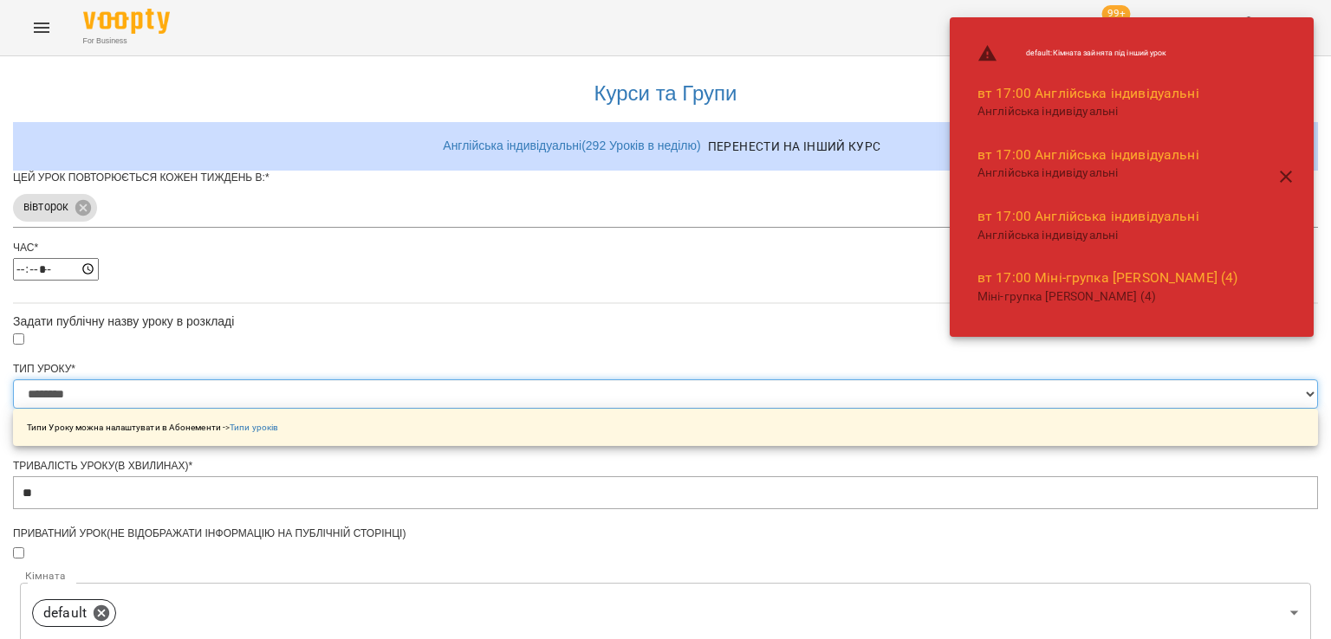
click at [550, 409] on select "**********" at bounding box center [665, 393] width 1305 height 29
select select "**********"
click at [451, 409] on select "**********" at bounding box center [665, 393] width 1305 height 29
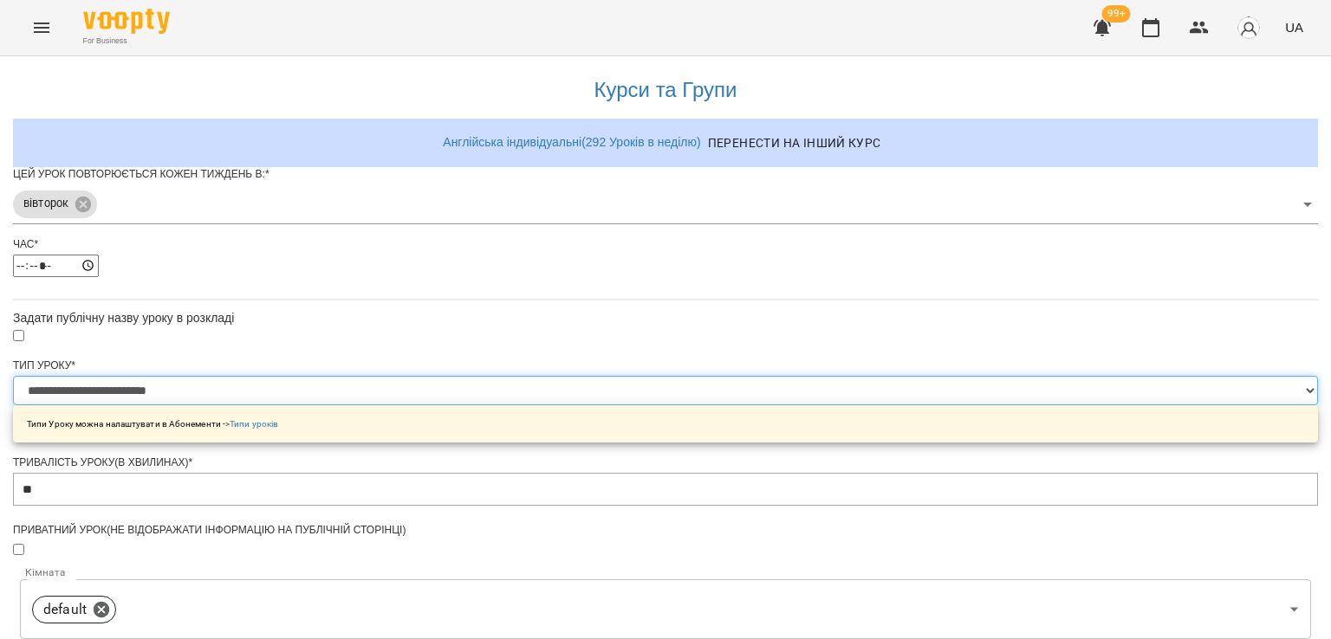
scroll to position [433, 0]
click at [530, 308] on body "**********" at bounding box center [665, 558] width 1331 height 1117
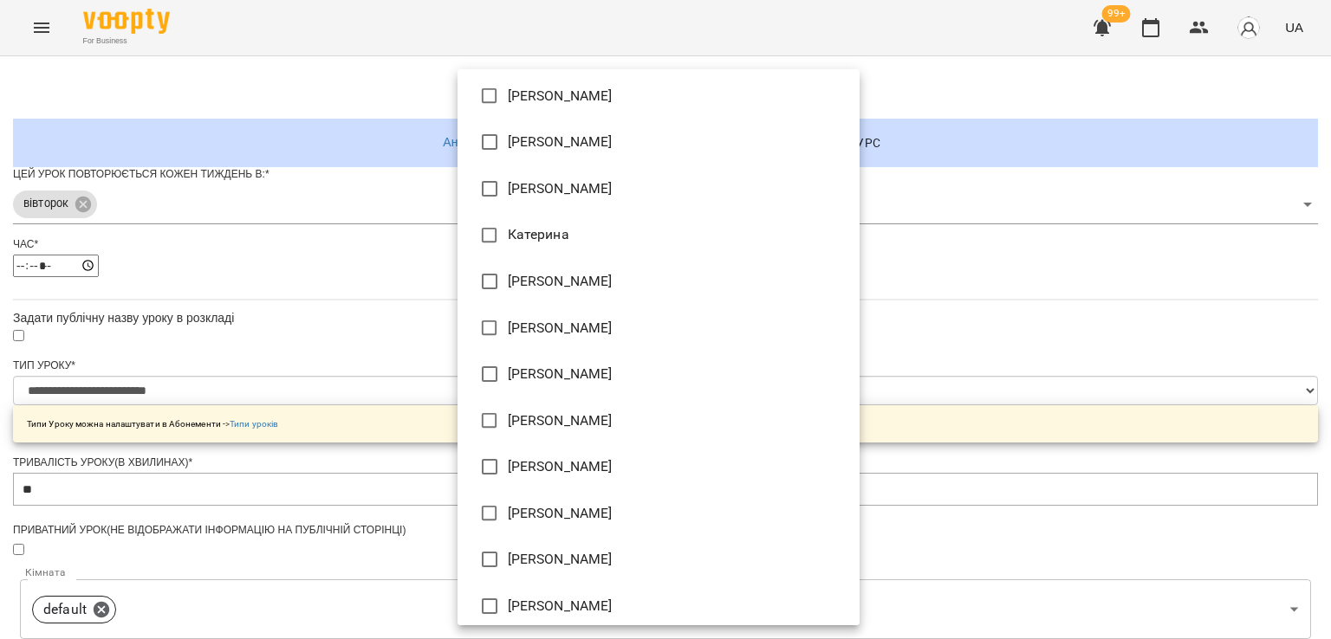
scroll to position [173, 0]
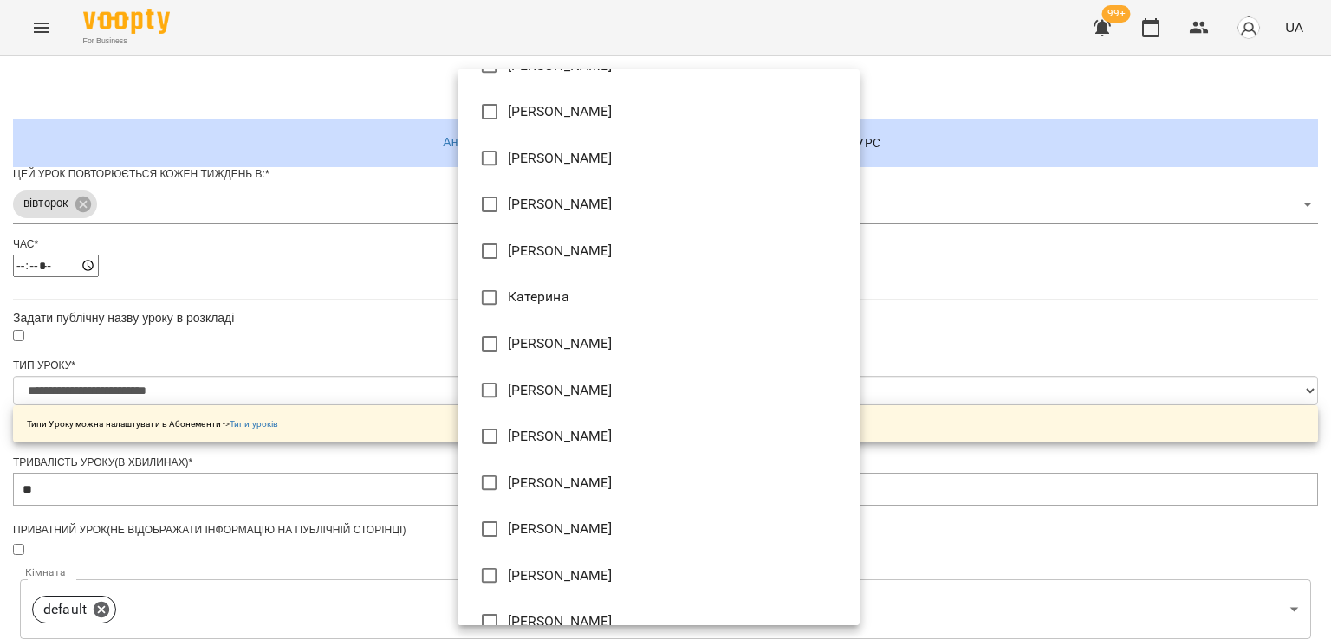
click at [553, 254] on li "[PERSON_NAME]" at bounding box center [658, 251] width 402 height 47
type input "**********"
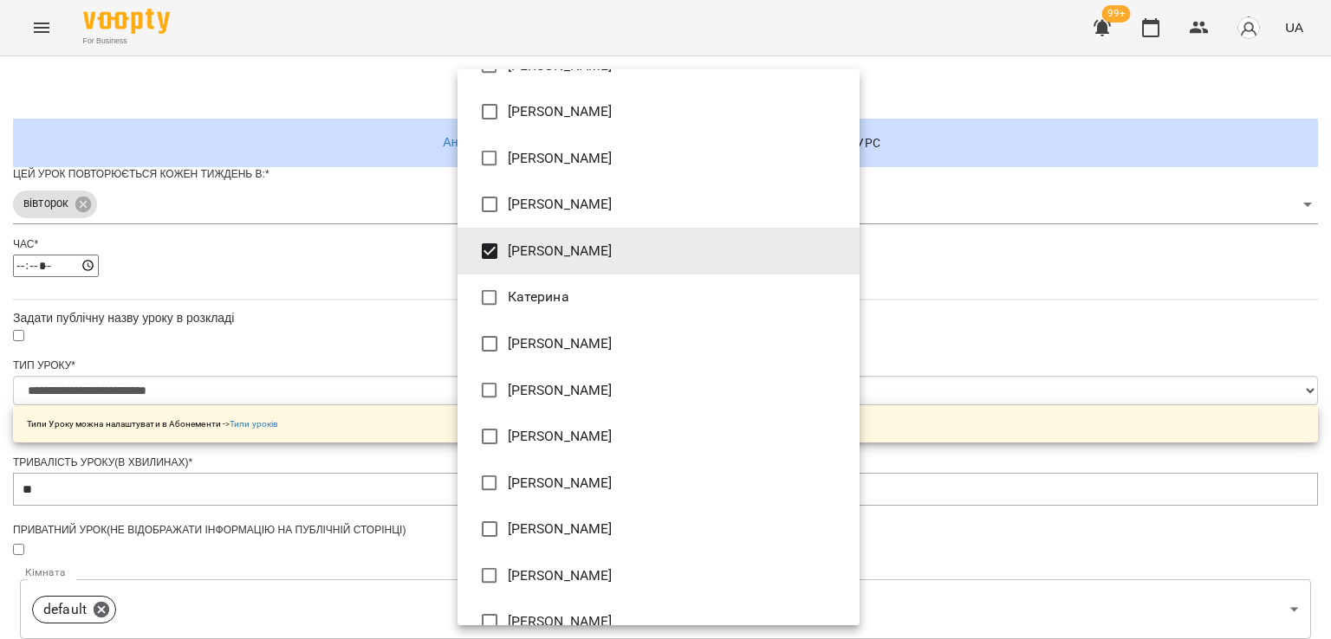
click at [308, 254] on div at bounding box center [665, 319] width 1331 height 639
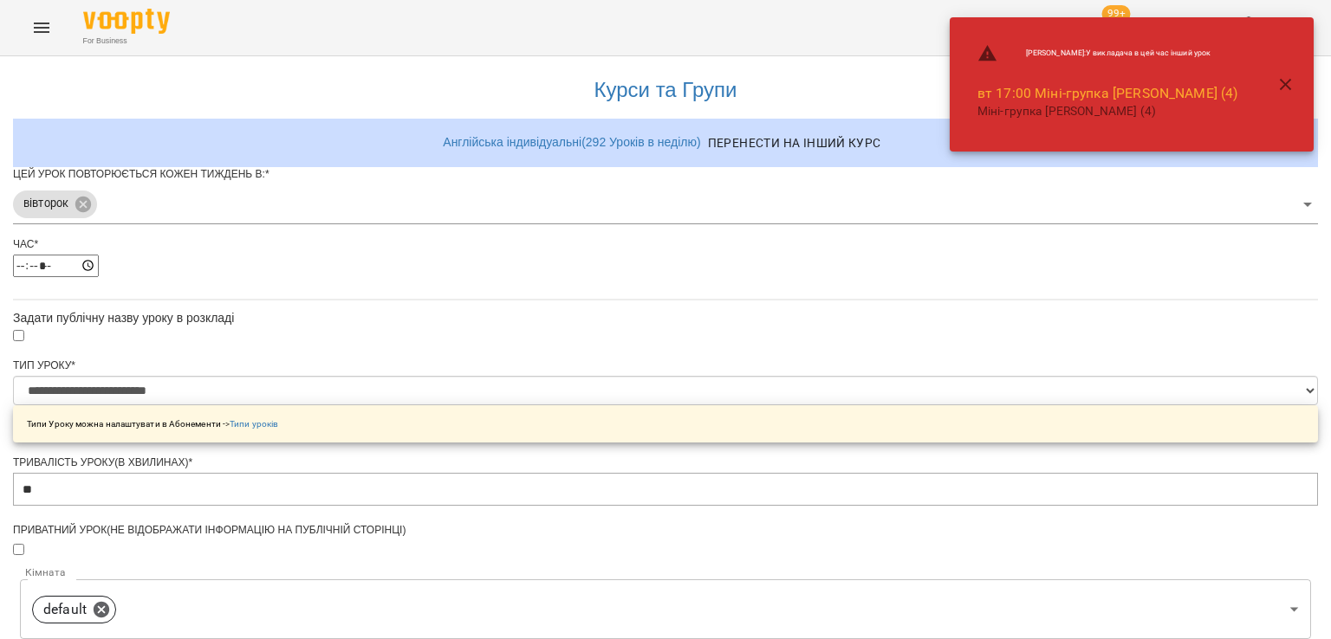
scroll to position [609, 0]
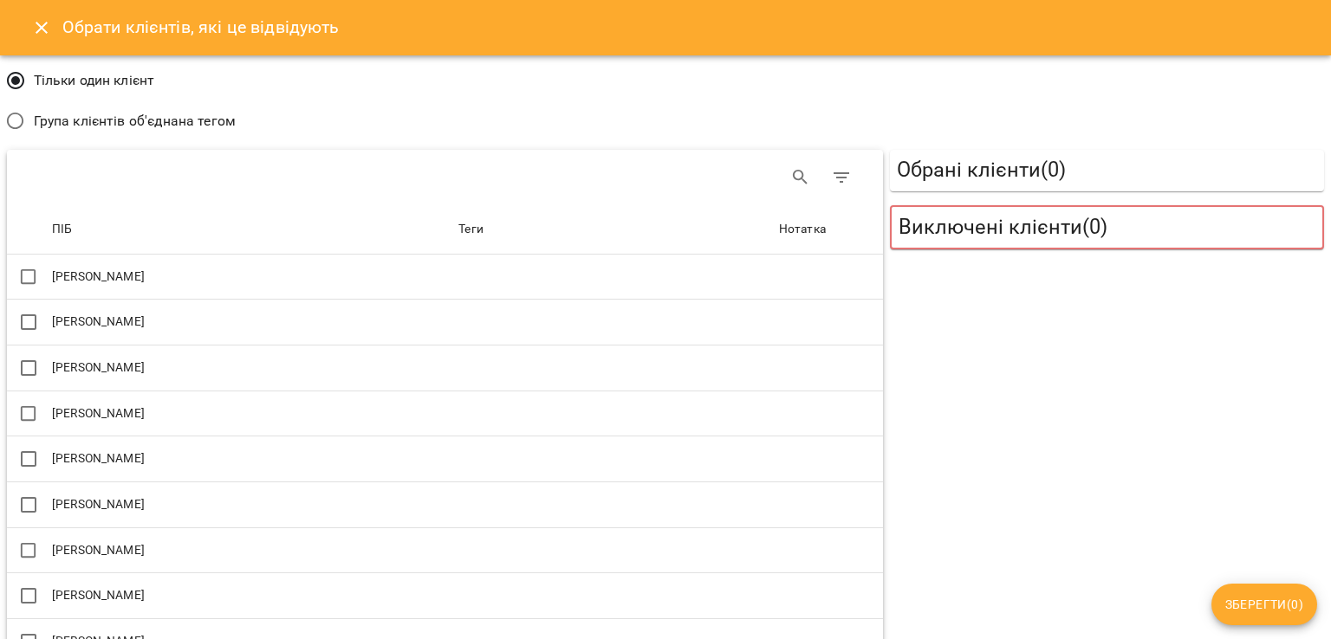
click at [71, 118] on span "Група клієнтів об'єднана тегом" at bounding box center [135, 121] width 202 height 21
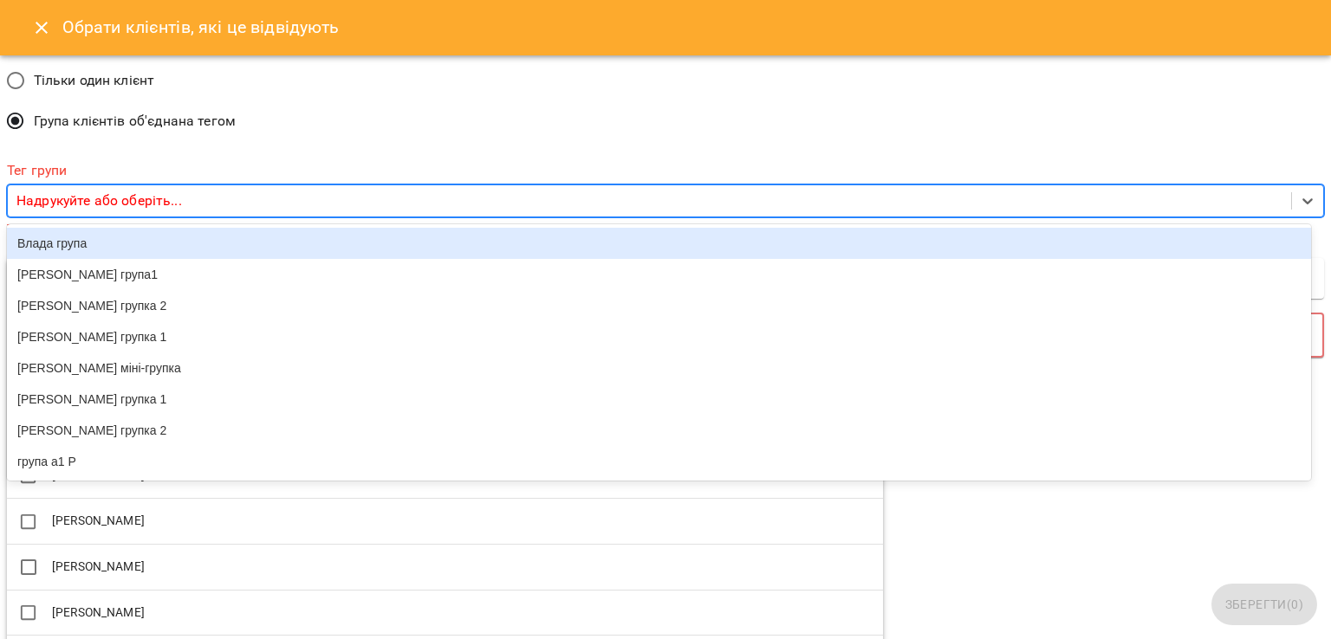
click at [92, 209] on p "Надрукуйте або оберіть..." at bounding box center [98, 201] width 165 height 21
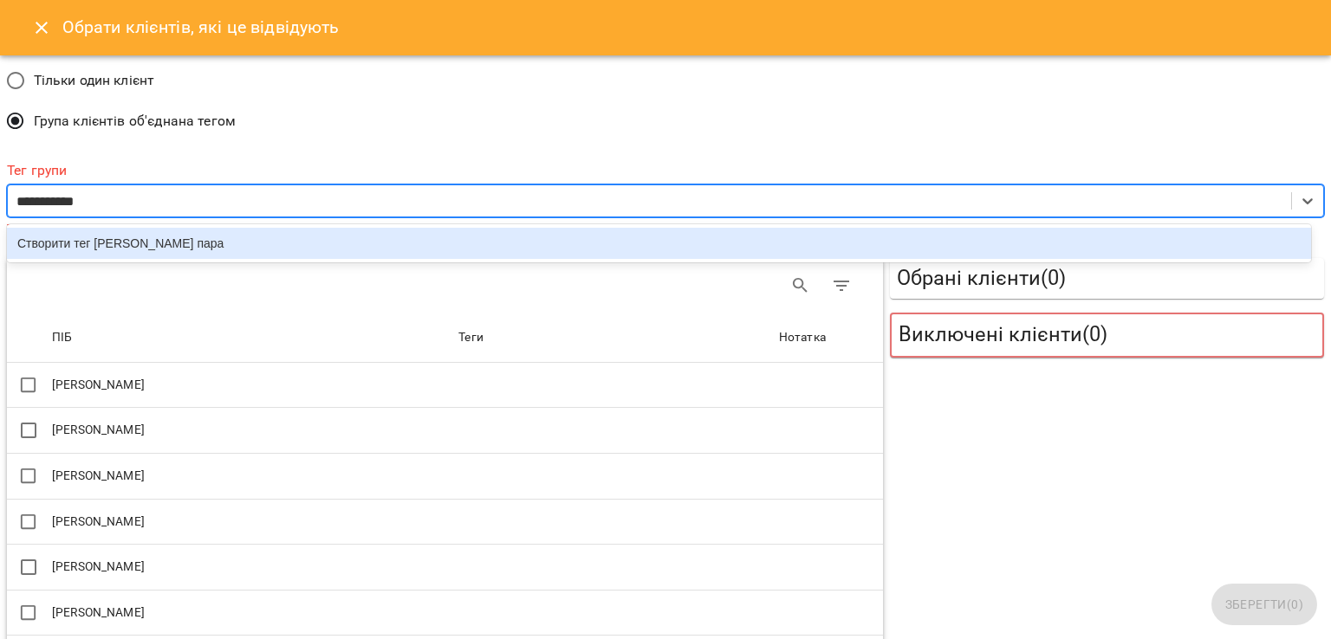
type input "**********"
click at [227, 237] on div "Створити тег [PERSON_NAME] пара 1" at bounding box center [659, 243] width 1304 height 31
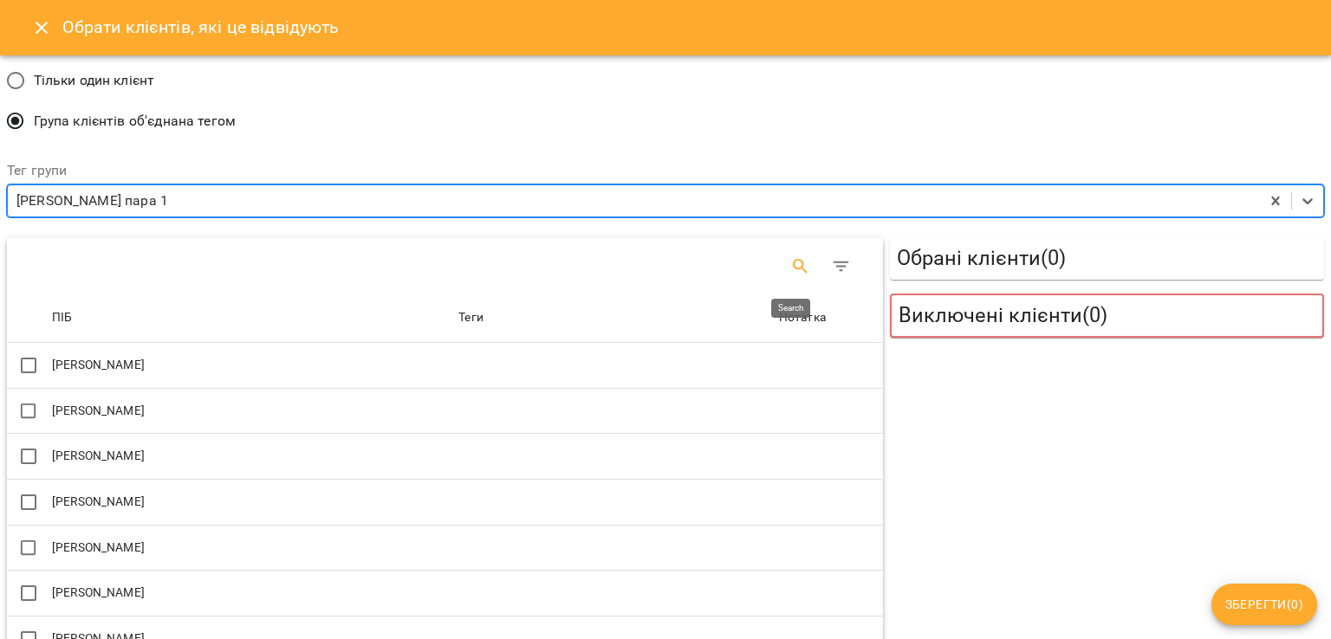
click at [793, 264] on icon "Search" at bounding box center [800, 266] width 21 height 21
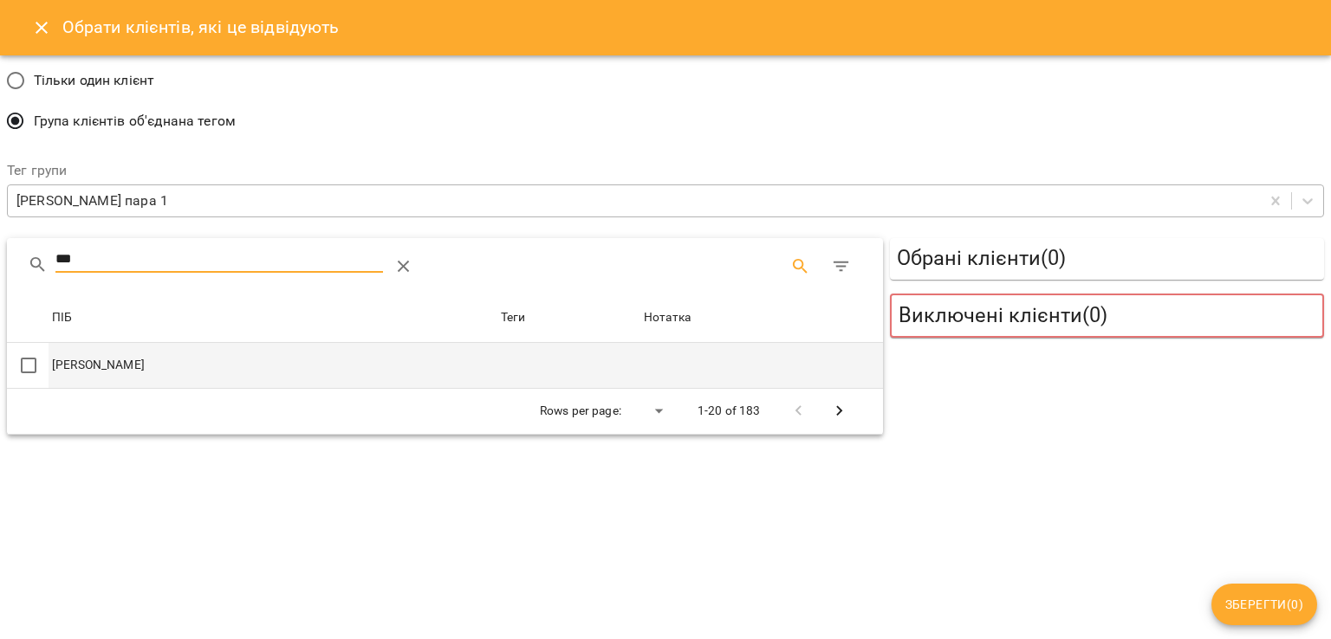
type input "***"
click at [589, 356] on td at bounding box center [568, 365] width 143 height 45
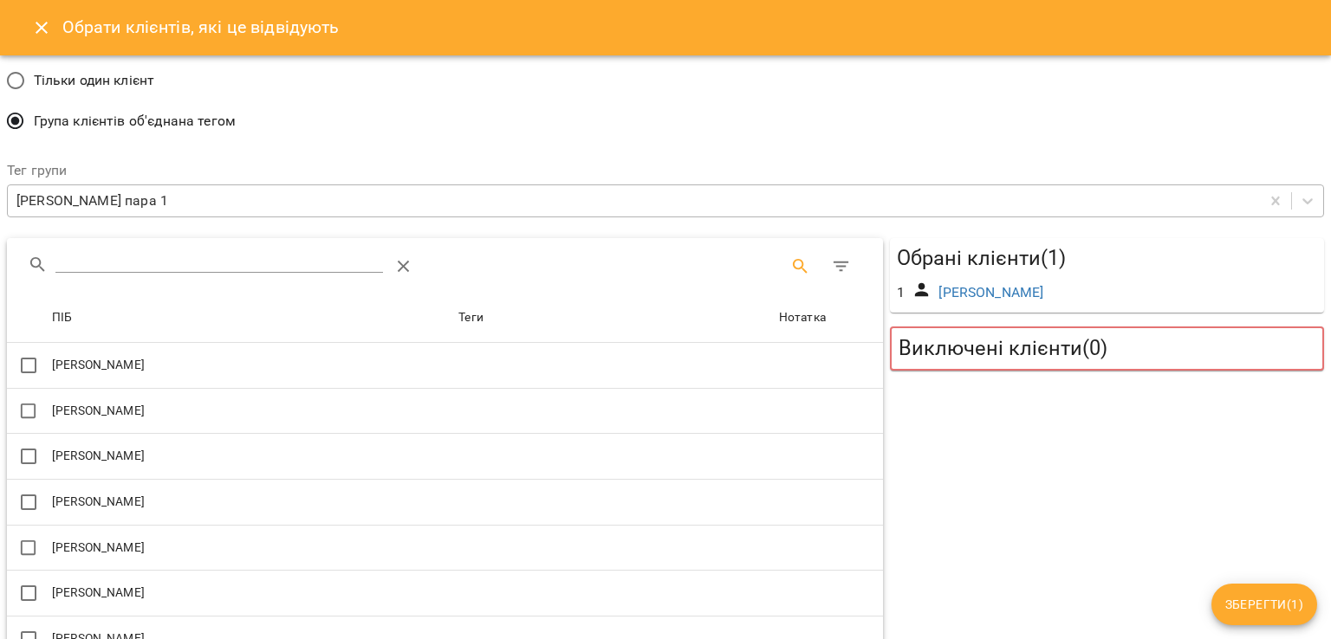
click at [312, 260] on input "Search" at bounding box center [219, 260] width 328 height 28
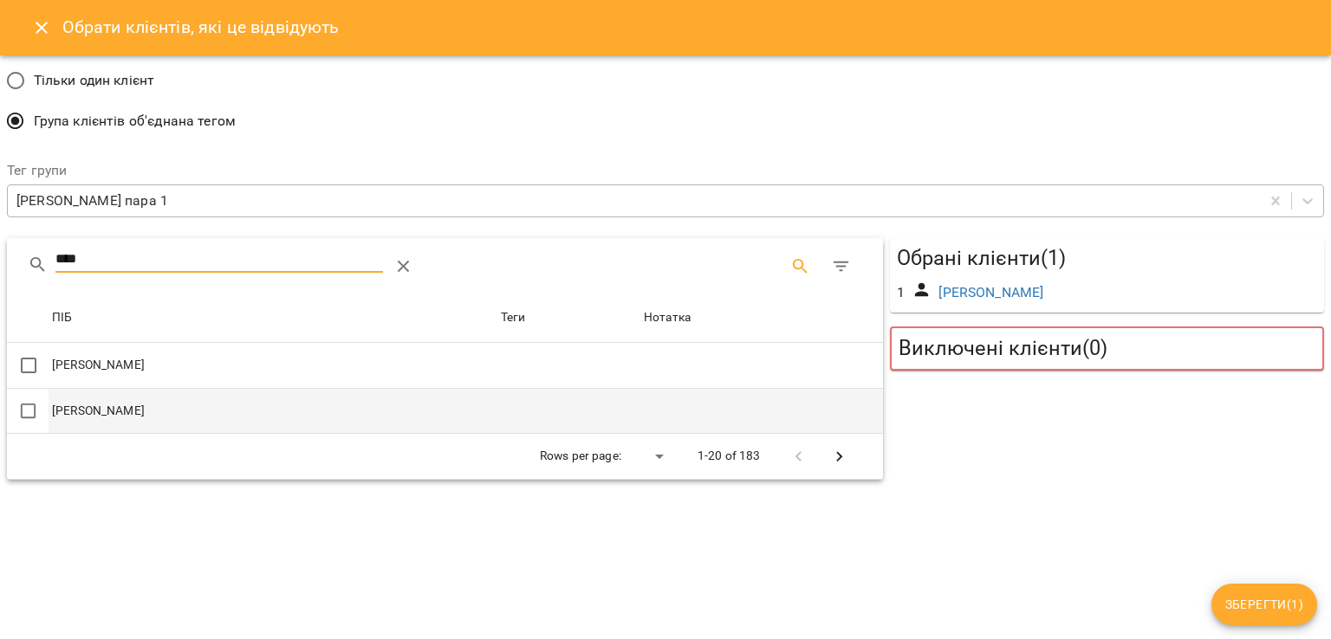
type input "****"
click at [187, 416] on td "[PERSON_NAME]" at bounding box center [273, 411] width 449 height 46
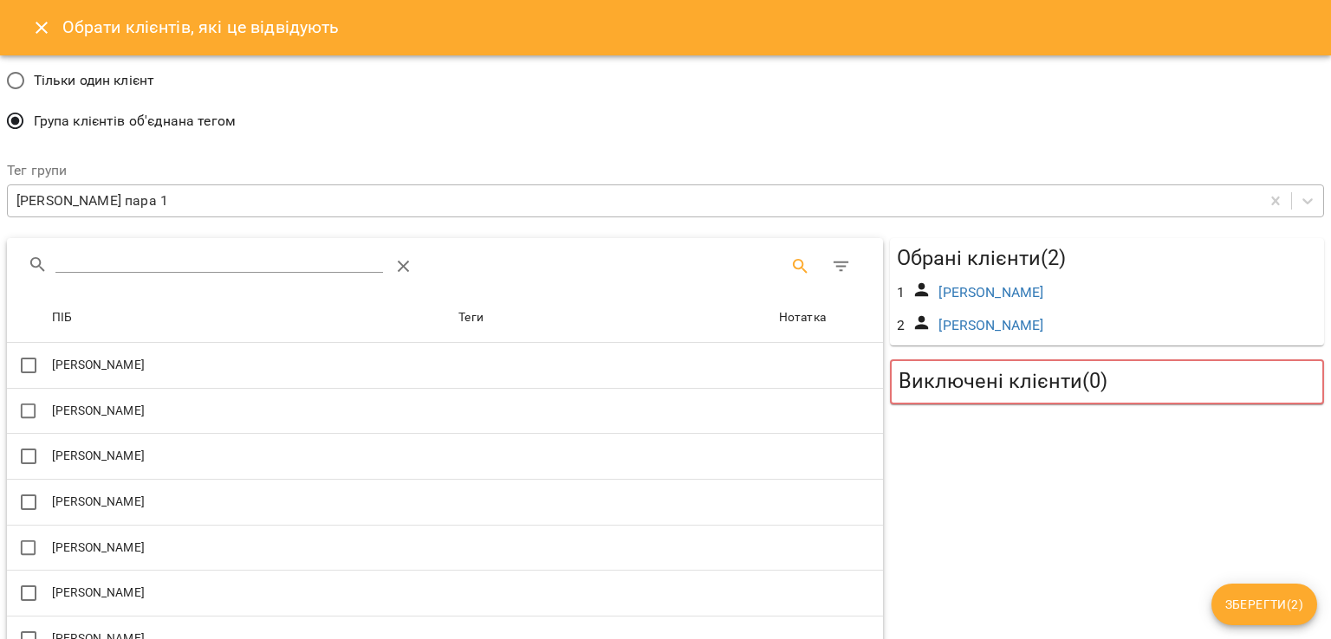
click at [1256, 610] on span "Зберегти ( 2 )" at bounding box center [1264, 604] width 78 height 21
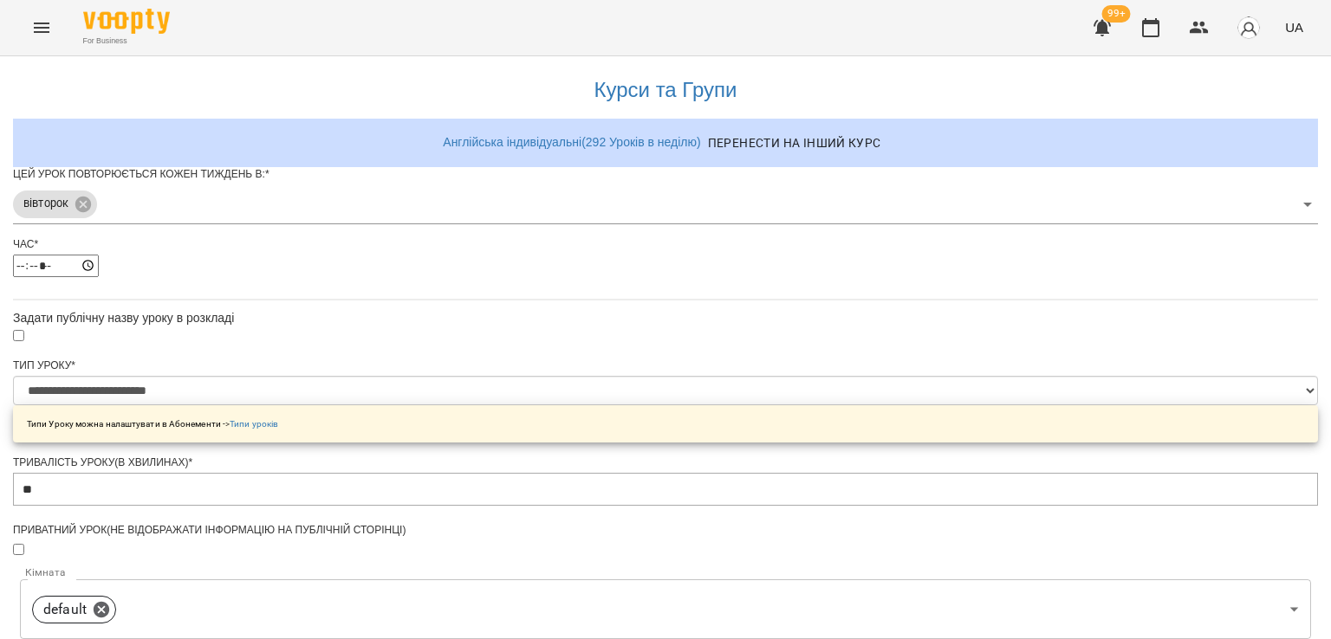
scroll to position [607, 0]
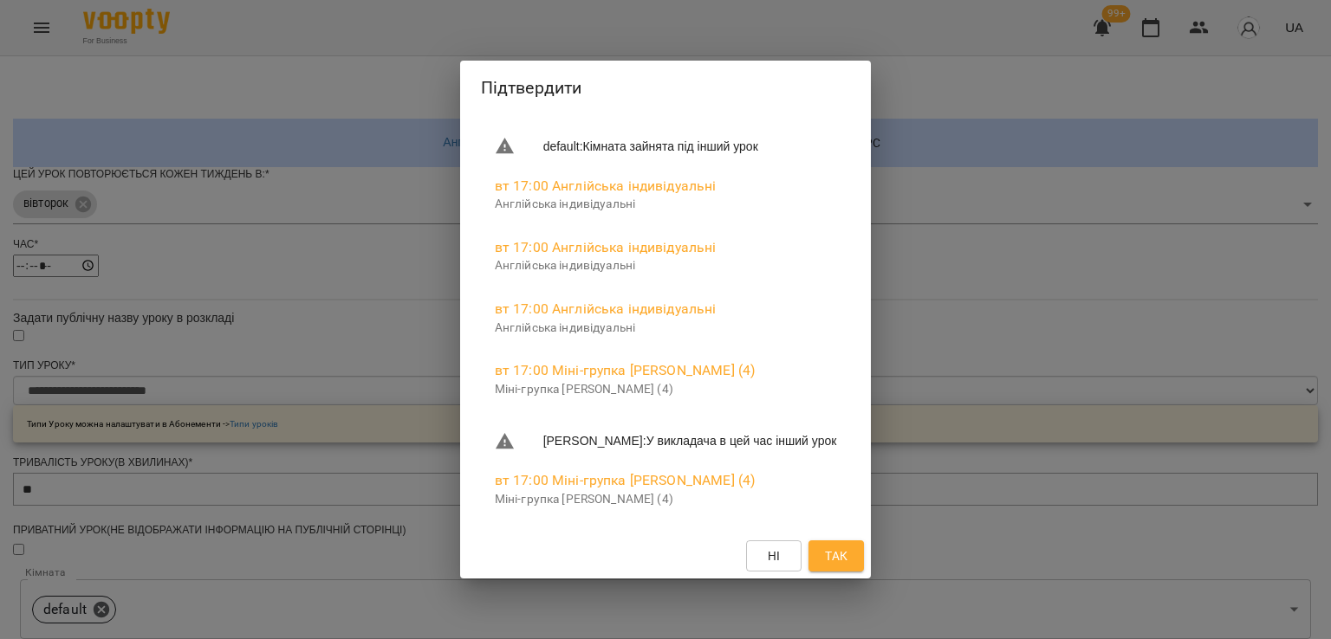
click at [864, 542] on button "Так" at bounding box center [835, 556] width 55 height 31
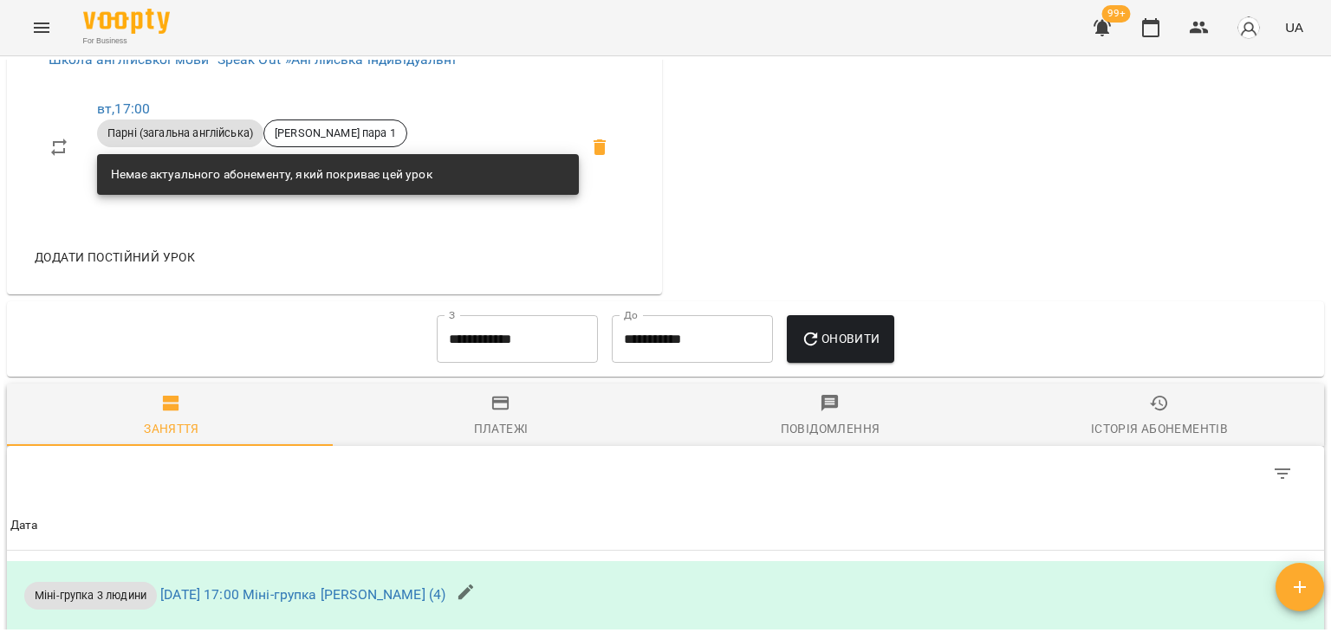
scroll to position [780, 0]
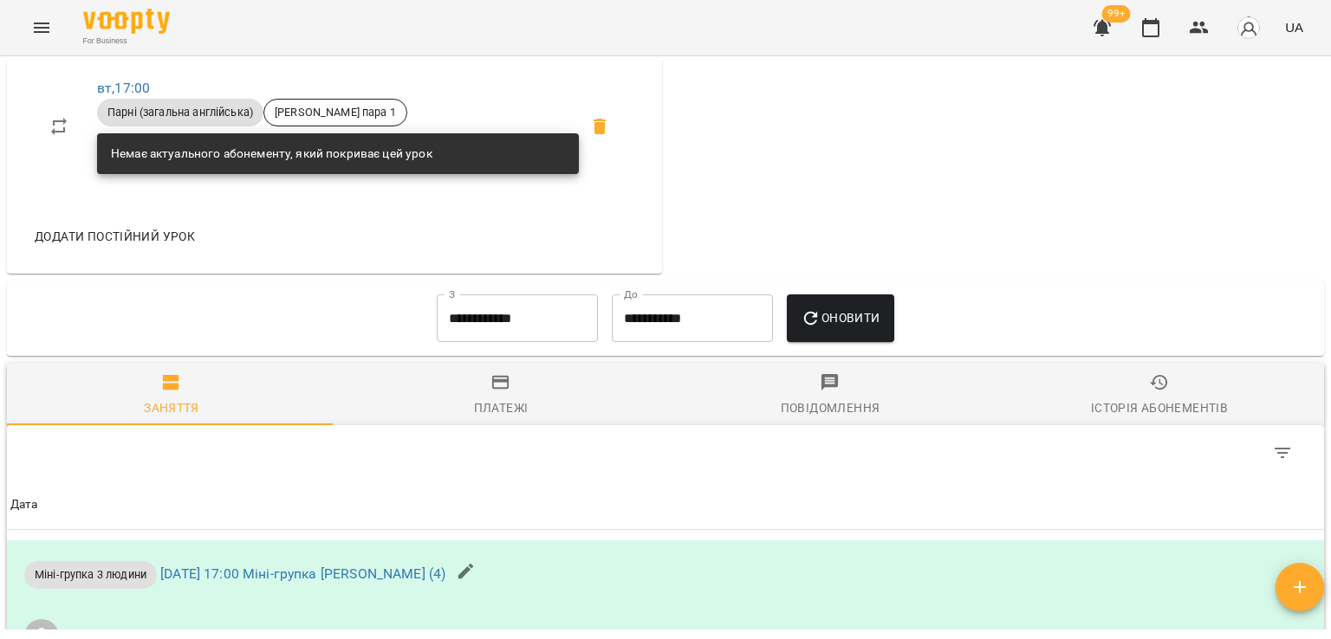
click at [133, 228] on span "Додати постійний урок" at bounding box center [115, 236] width 160 height 21
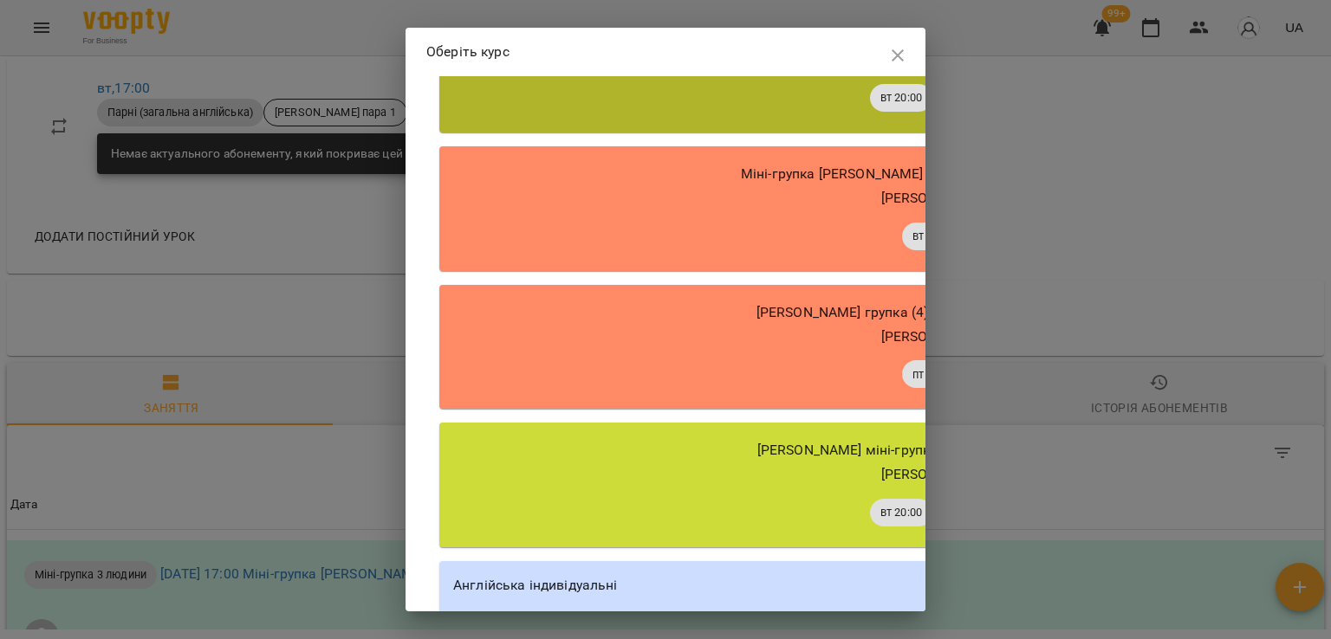
scroll to position [1030, 0]
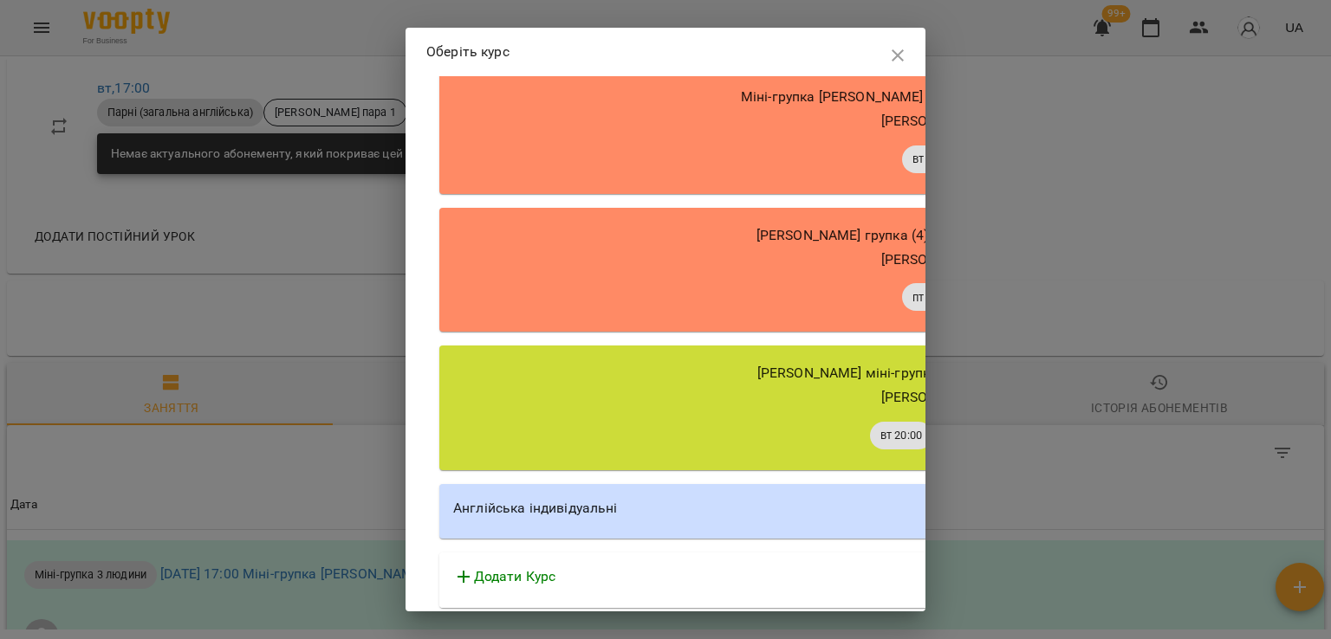
click at [613, 503] on div "Англійська індивідуальні" at bounding box center [933, 508] width 960 height 21
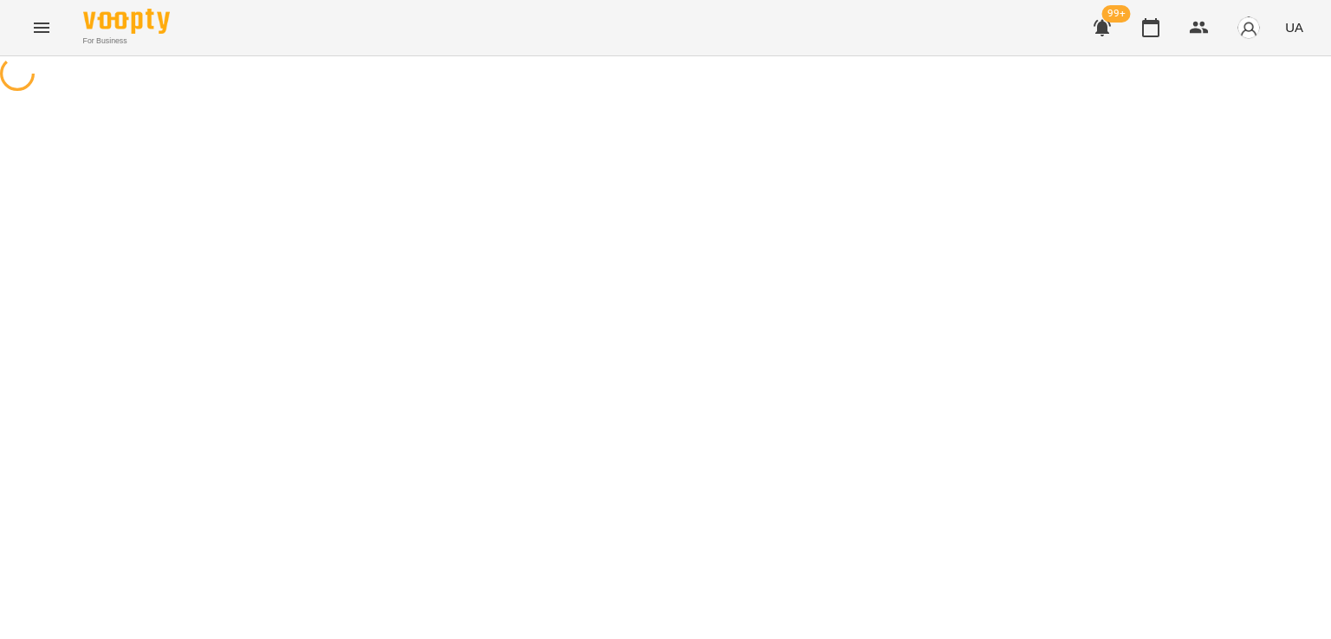
select select "********"
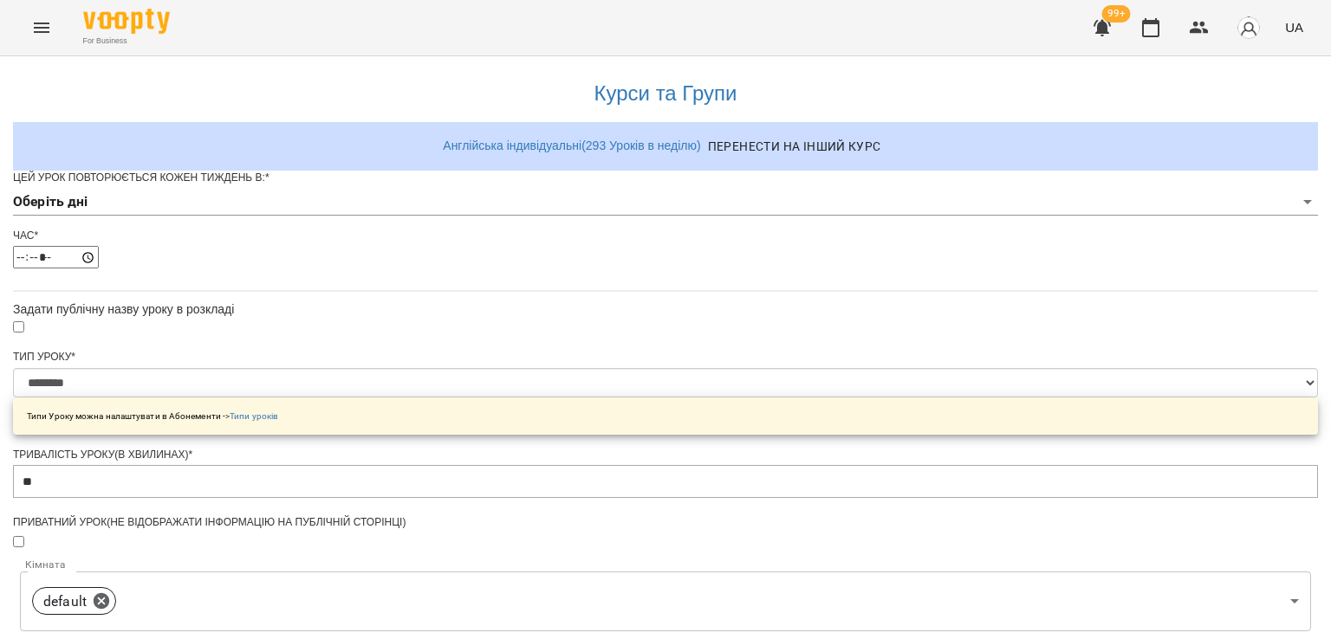
click at [478, 244] on body "**********" at bounding box center [665, 553] width 1331 height 1106
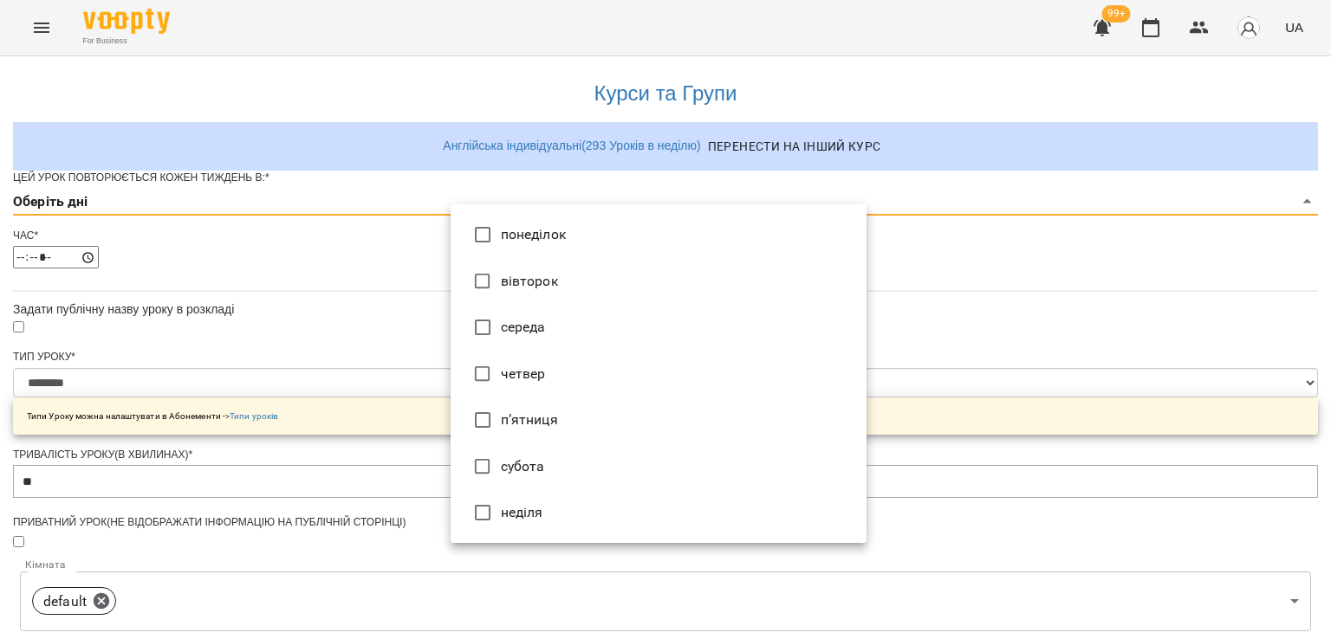
click at [522, 413] on li "п’ятниця" at bounding box center [659, 420] width 416 height 47
type input "*"
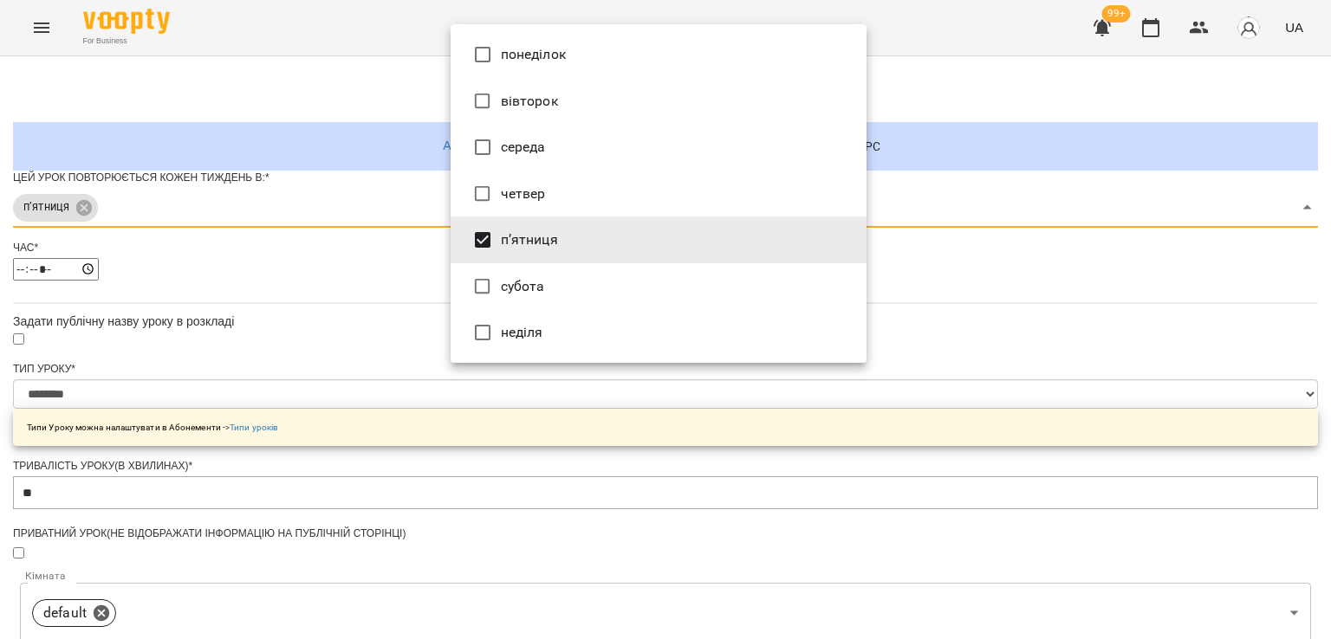
click at [341, 398] on div at bounding box center [665, 319] width 1331 height 639
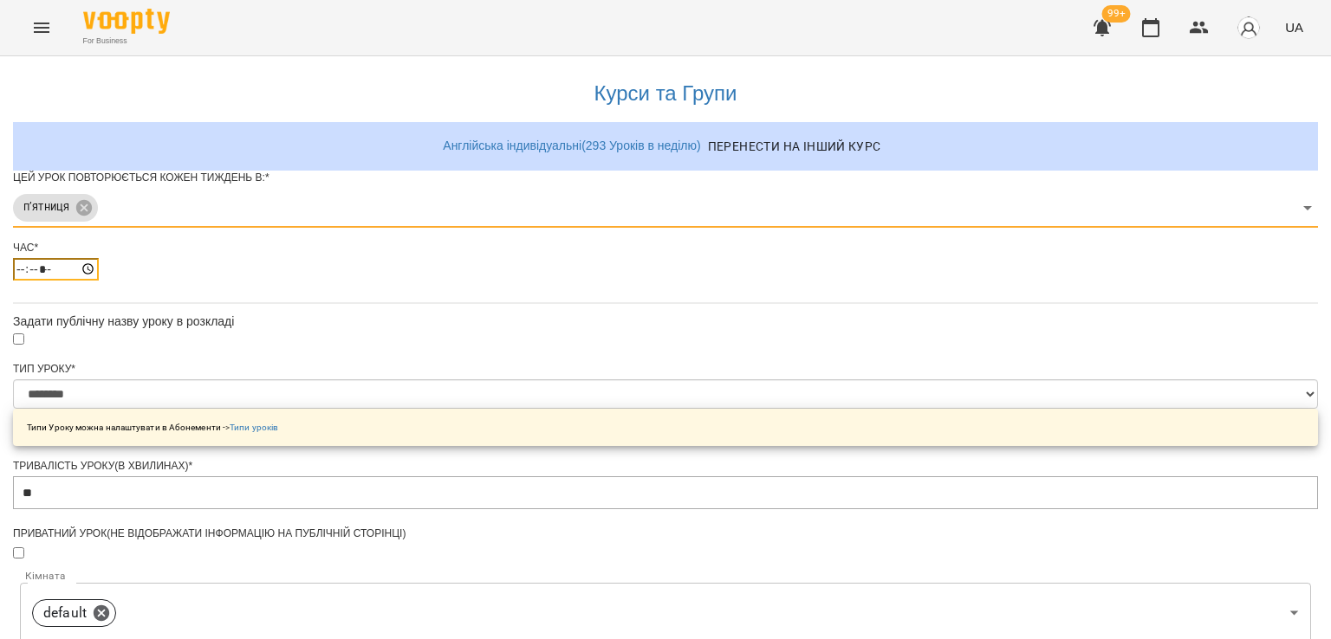
click at [99, 281] on input "*****" at bounding box center [56, 269] width 86 height 23
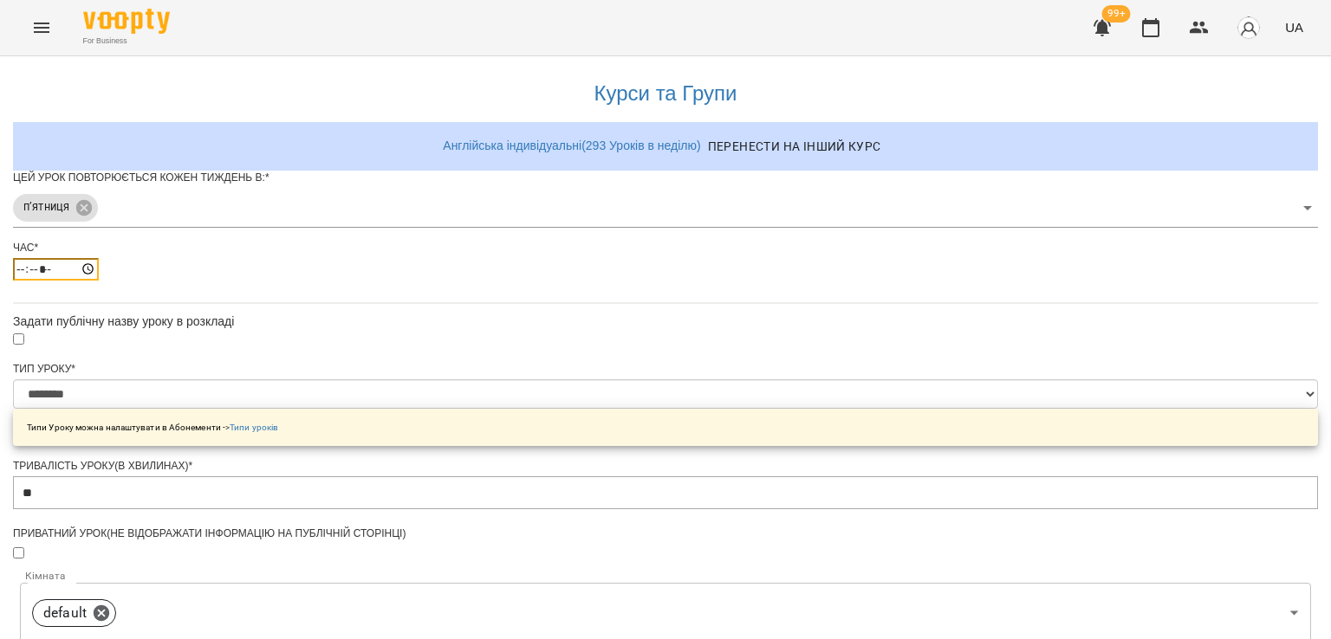
type input "*****"
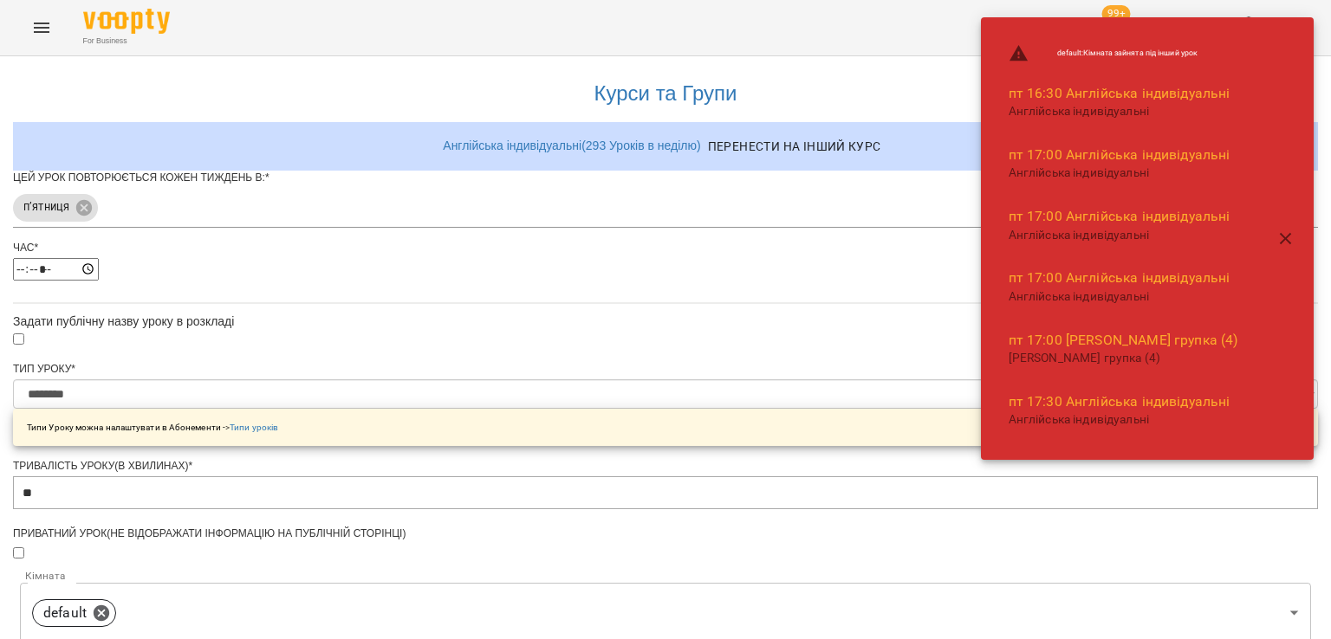
click at [222, 446] on div "**********" at bounding box center [665, 588] width 1305 height 1064
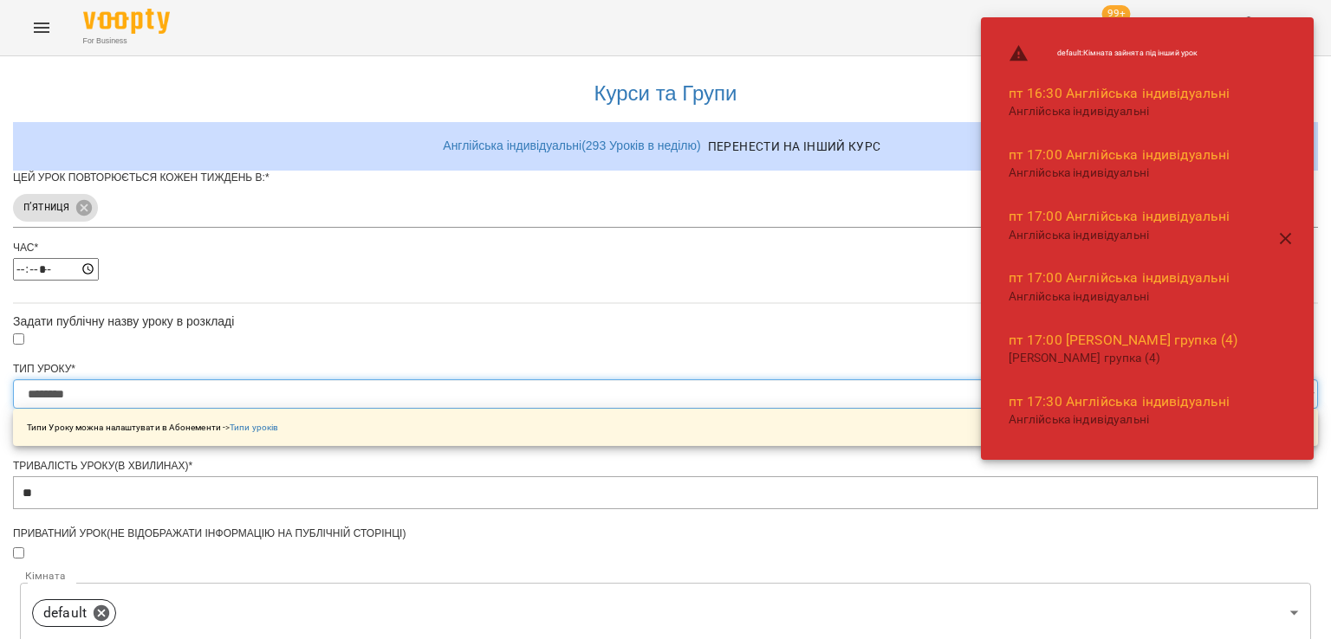
click at [475, 409] on select "**********" at bounding box center [665, 393] width 1305 height 29
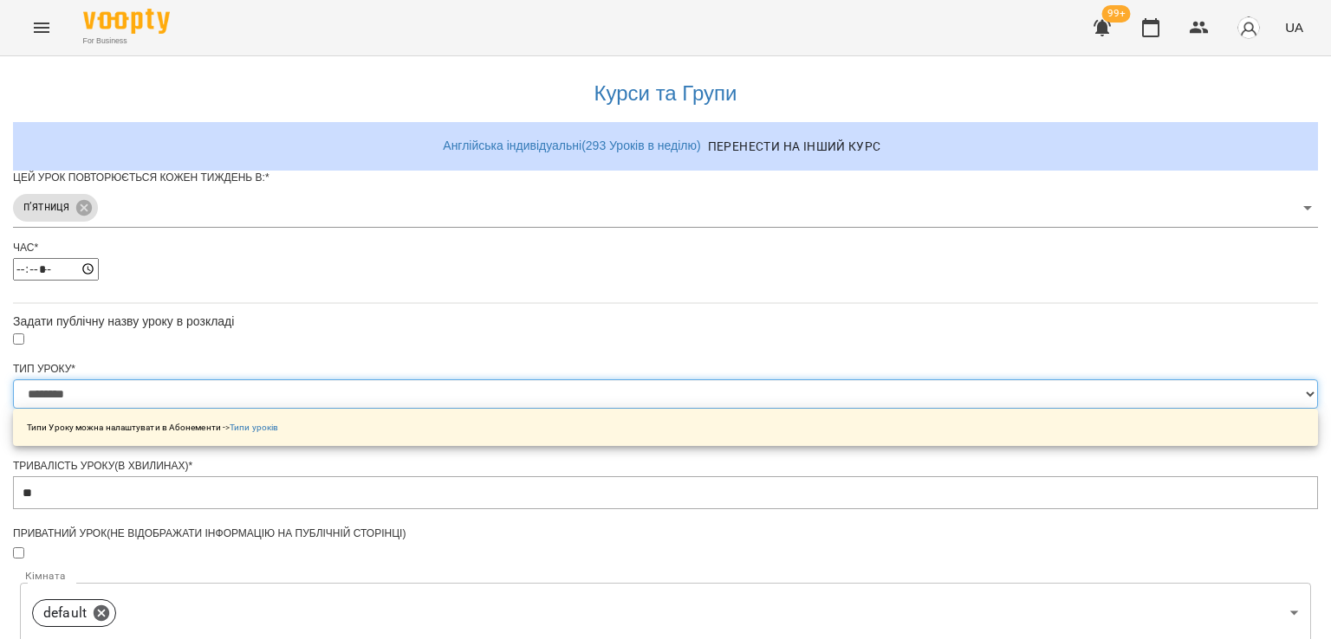
select select "**********"
click at [451, 409] on select "**********" at bounding box center [665, 393] width 1305 height 29
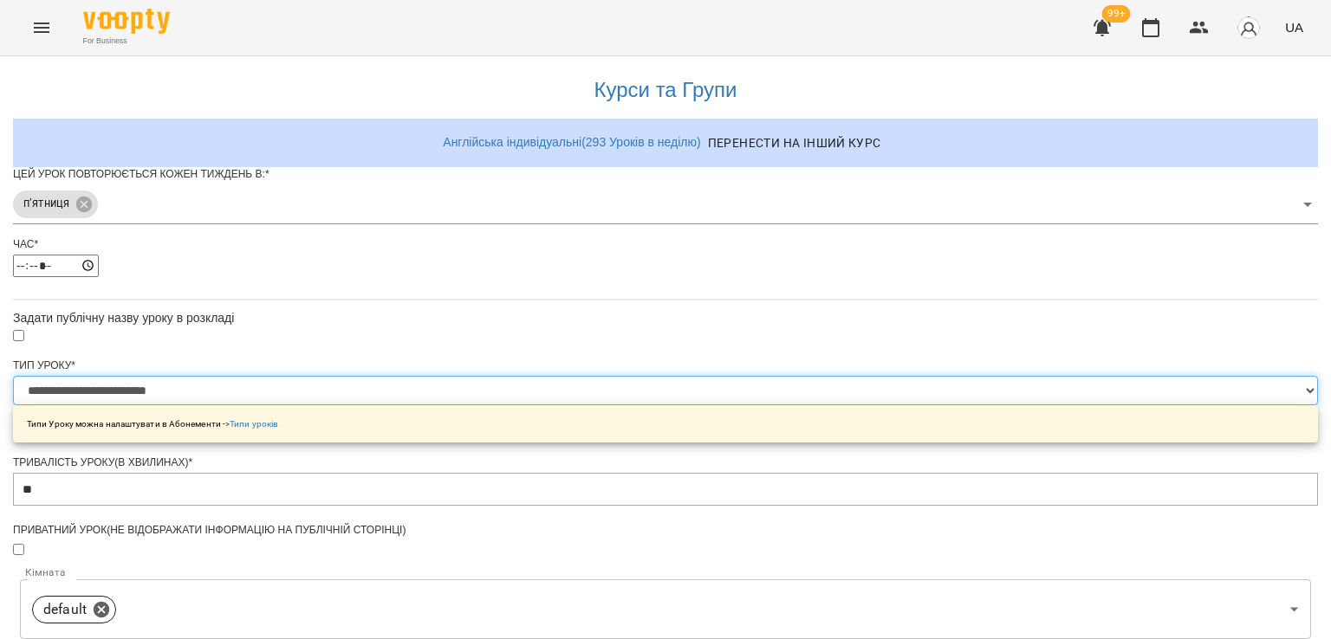
scroll to position [433, 0]
click at [531, 298] on body "**********" at bounding box center [665, 558] width 1331 height 1117
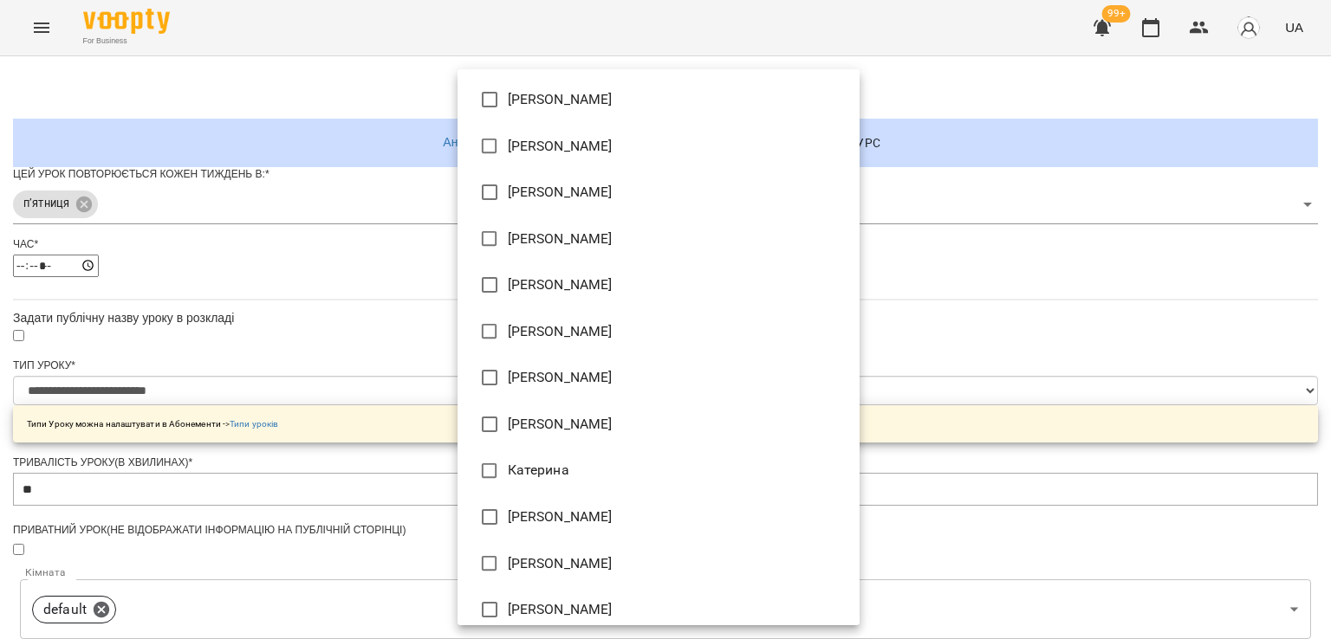
click at [541, 420] on li "[PERSON_NAME]" at bounding box center [658, 424] width 402 height 47
type input "**********"
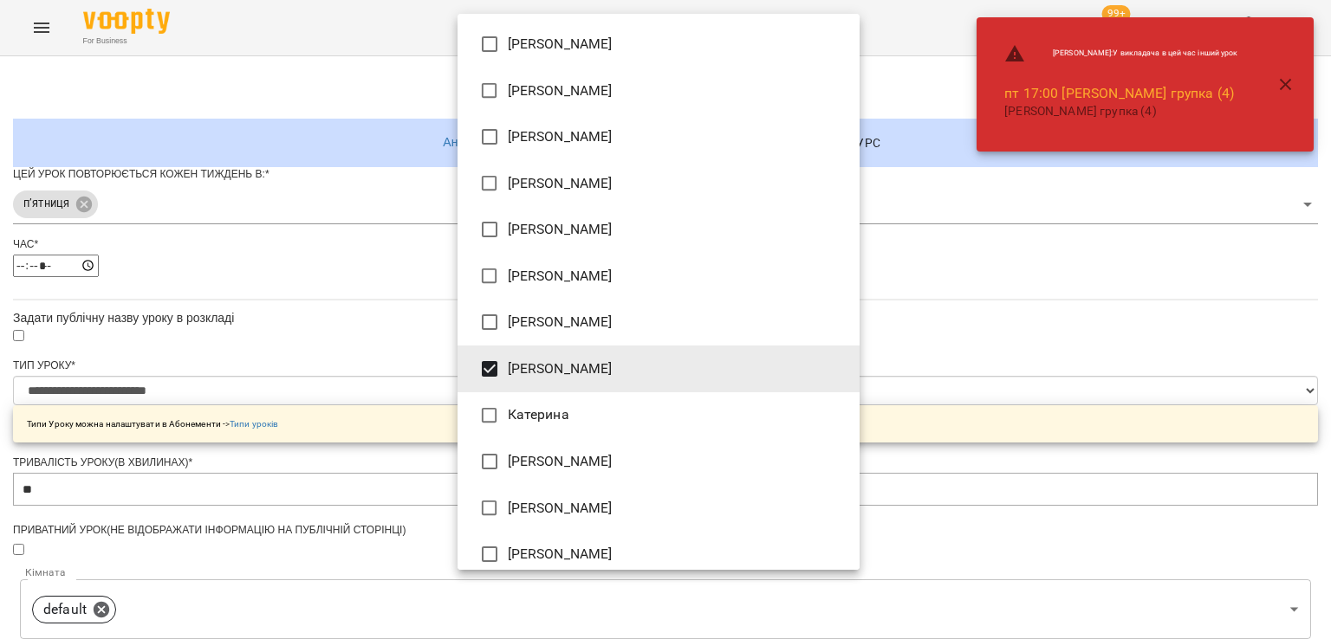
click at [379, 412] on div at bounding box center [665, 319] width 1331 height 639
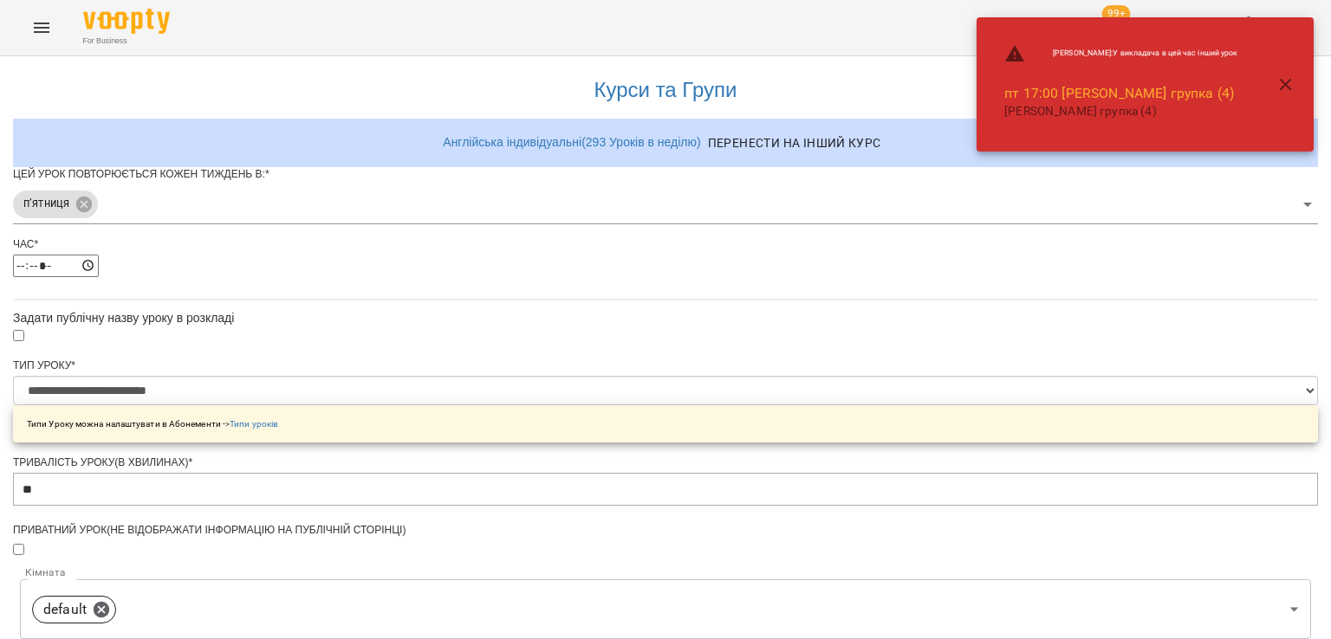
scroll to position [609, 0]
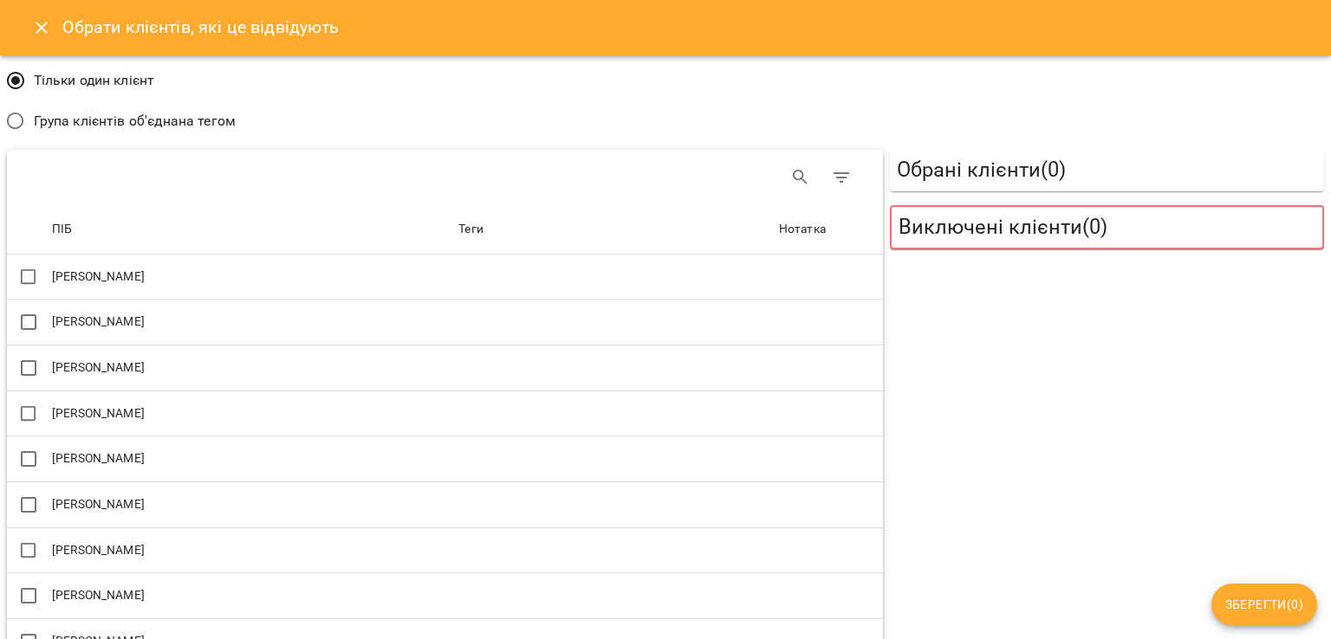
click at [81, 119] on span "Група клієнтів об'єднана тегом" at bounding box center [135, 121] width 202 height 21
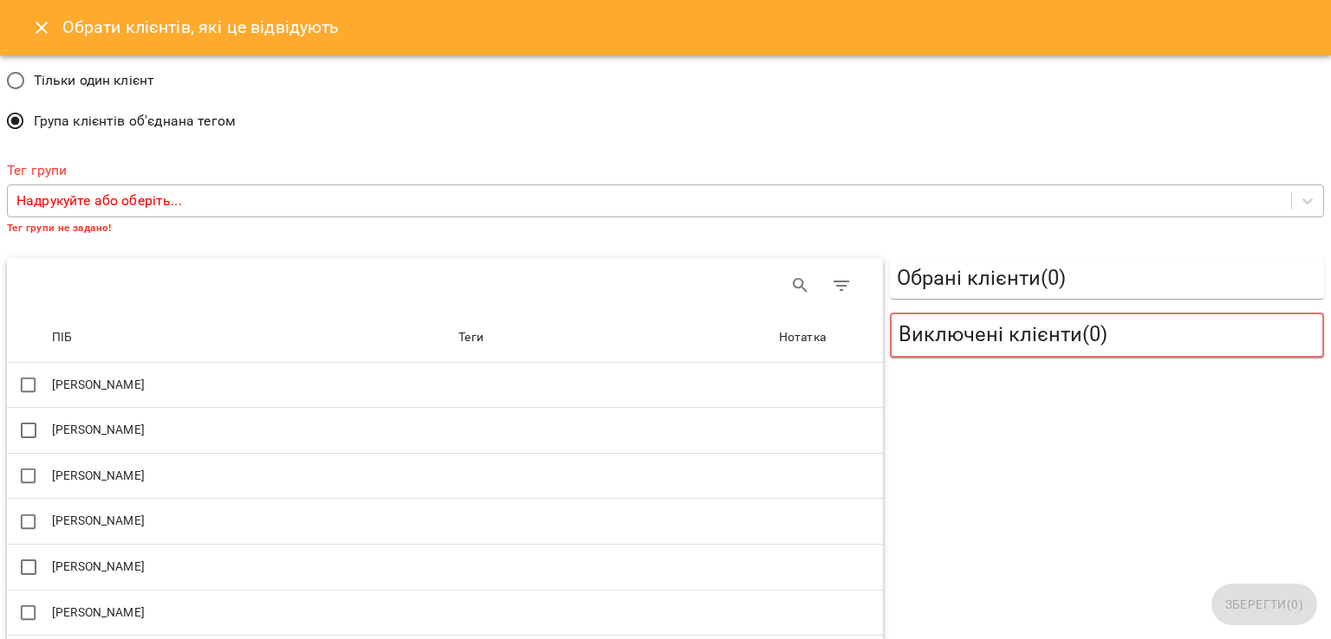
click at [89, 199] on p "Надрукуйте або оберіть..." at bounding box center [98, 201] width 165 height 21
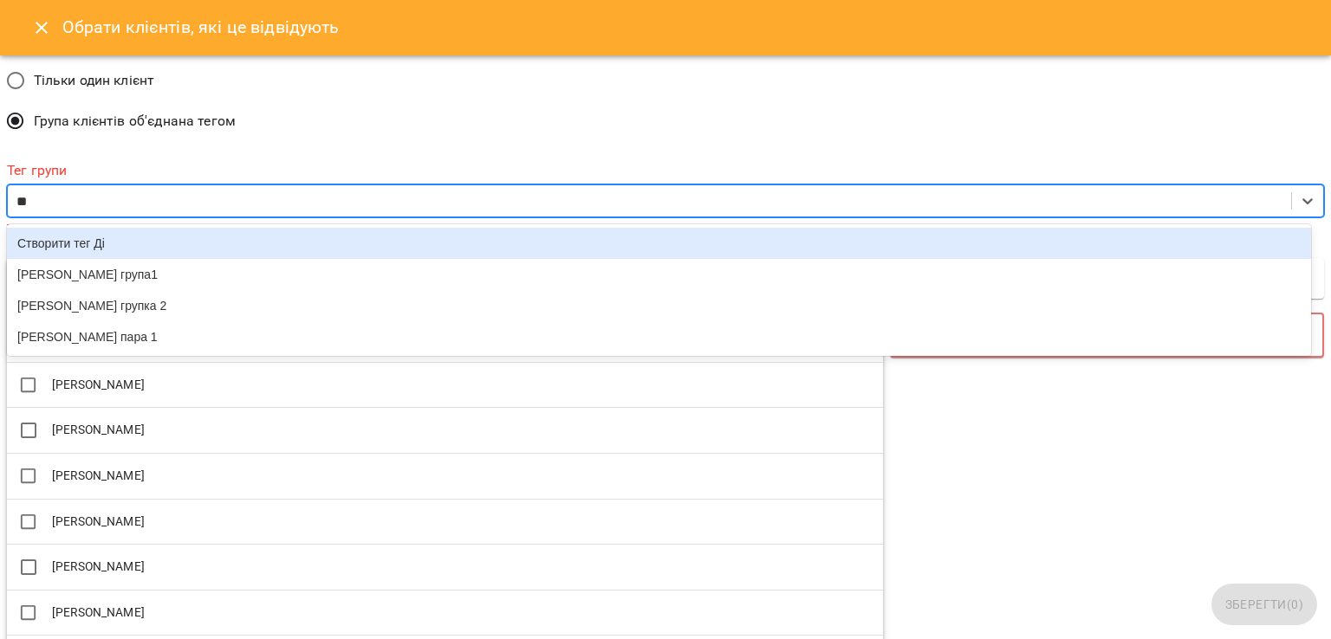
type input "***"
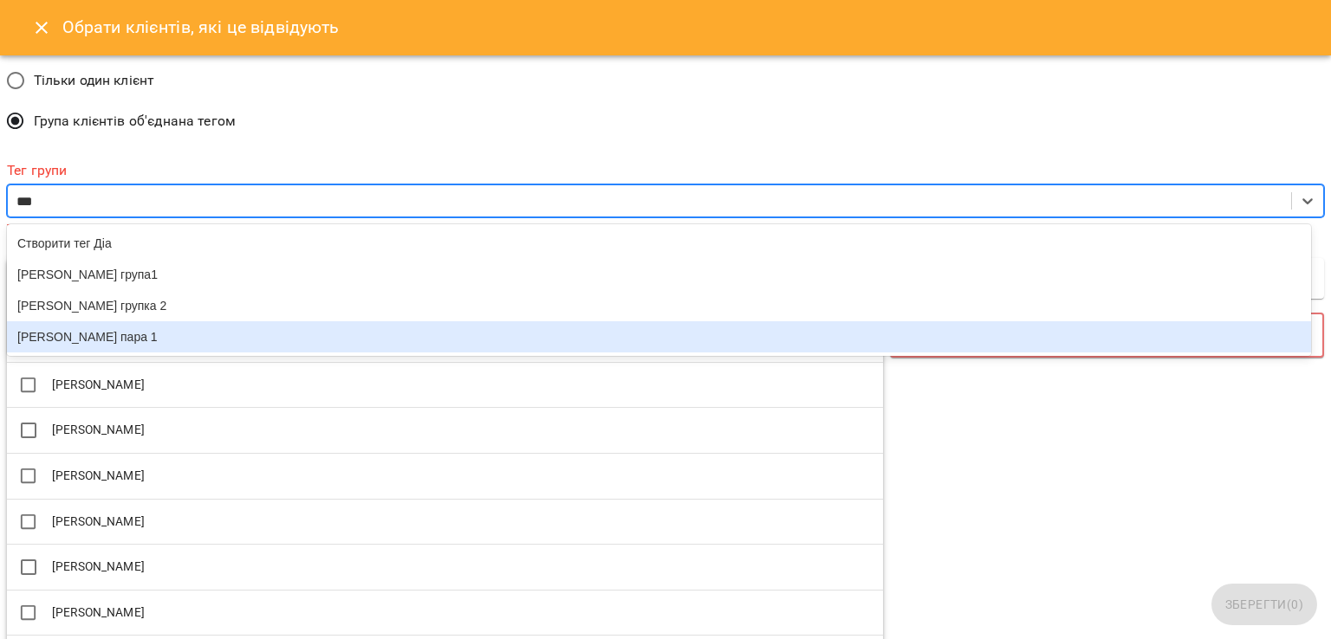
click at [101, 342] on div "[PERSON_NAME] пара 1" at bounding box center [659, 336] width 1304 height 31
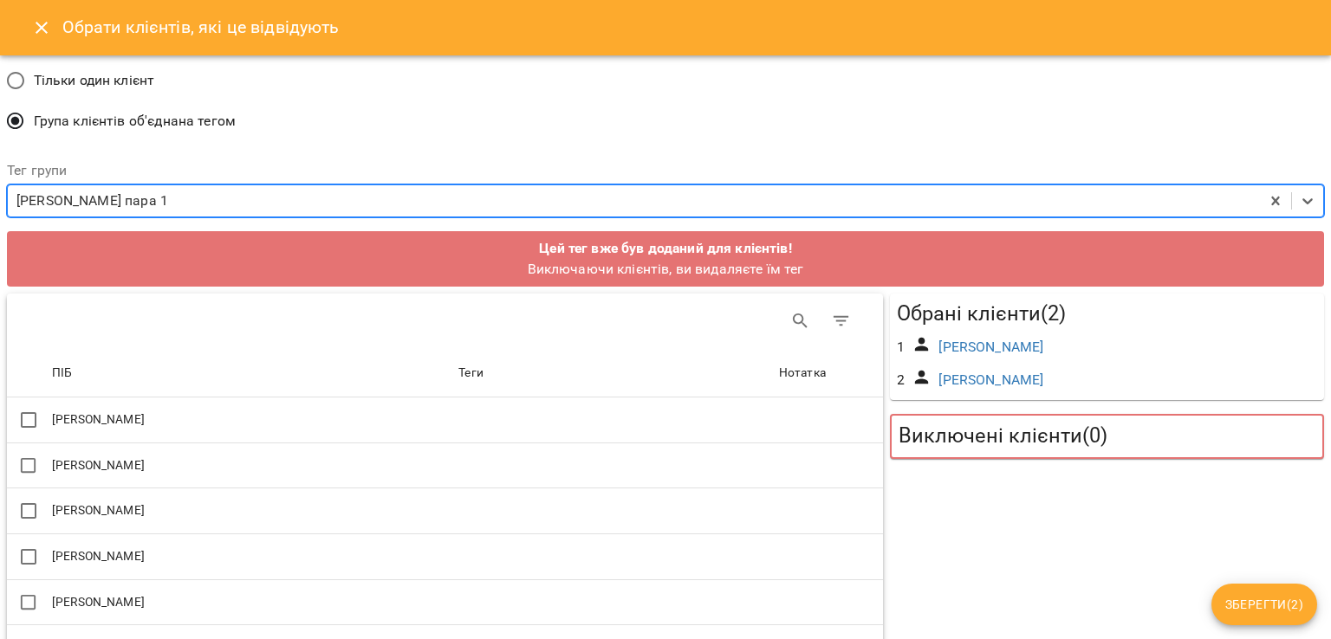
click at [1236, 612] on span "Зберегти ( 2 )" at bounding box center [1264, 604] width 78 height 21
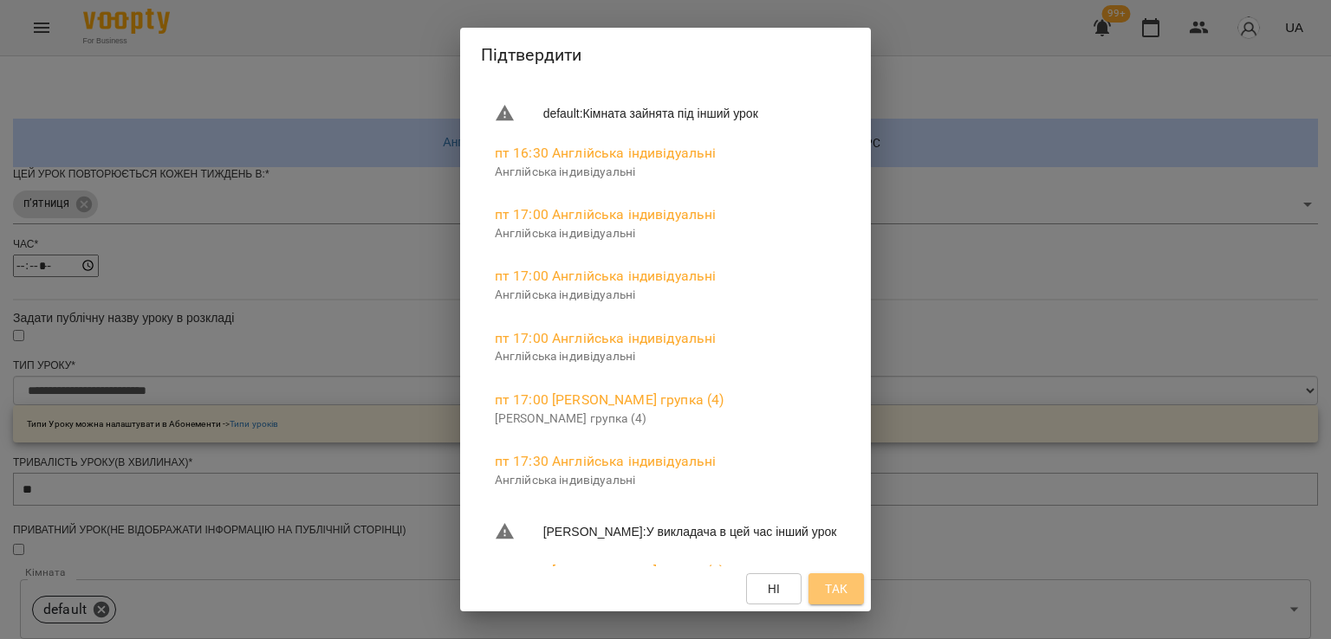
click at [864, 600] on button "Так" at bounding box center [835, 589] width 55 height 31
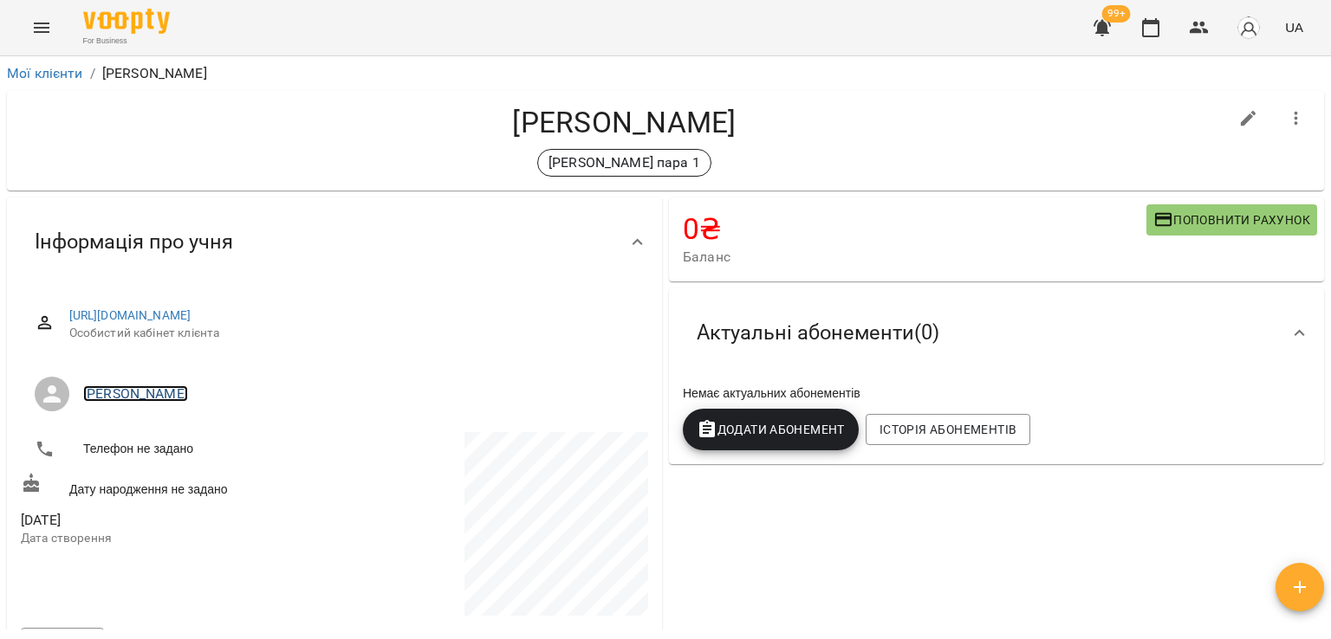
click at [144, 401] on link "Діана Григорьєва" at bounding box center [135, 394] width 105 height 16
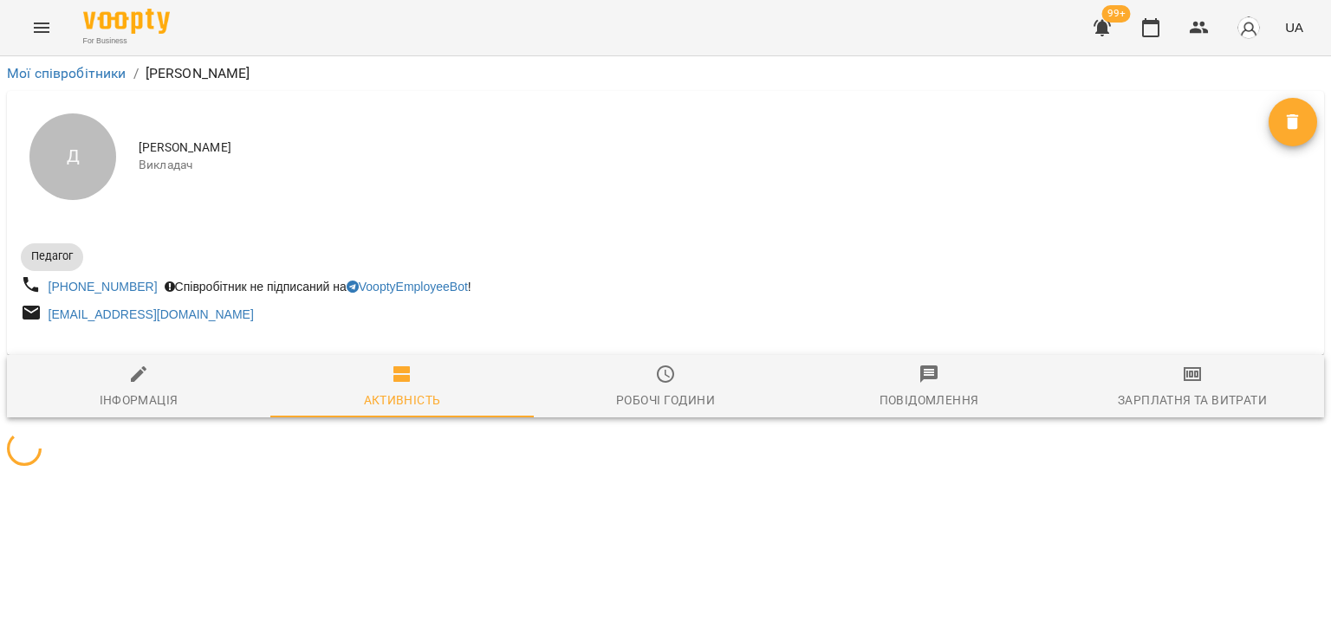
click at [1167, 382] on span "Зарплатня та Витрати" at bounding box center [1192, 387] width 243 height 47
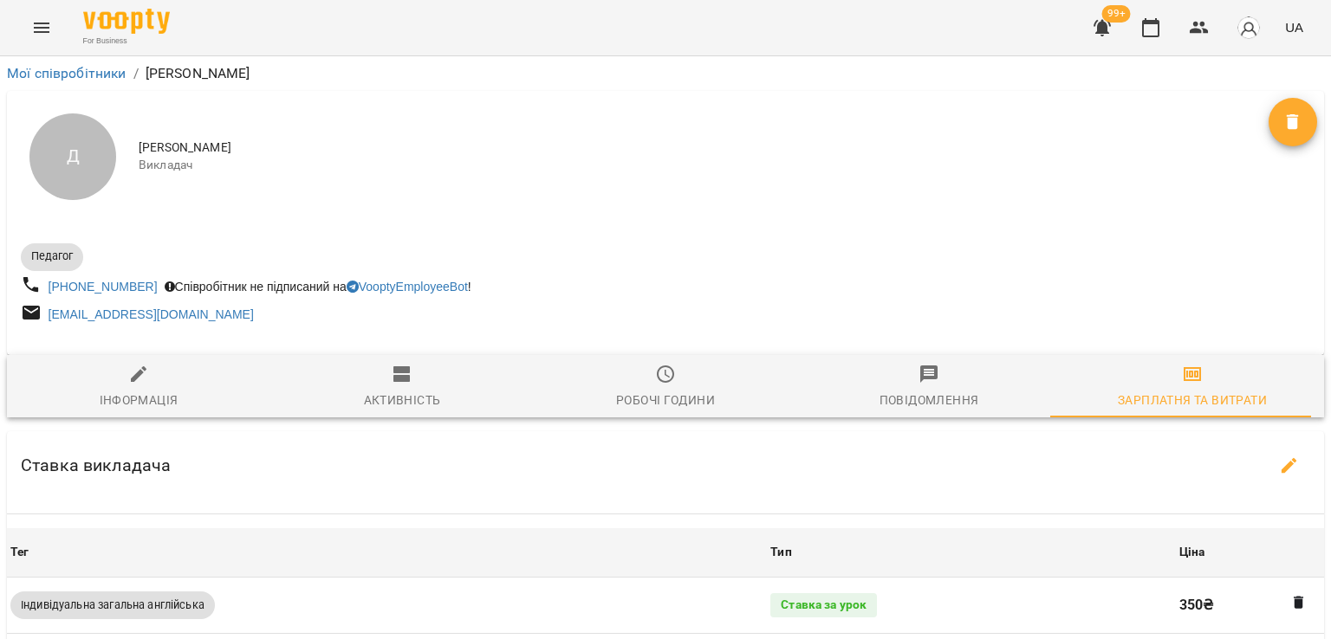
scroll to position [173, 0]
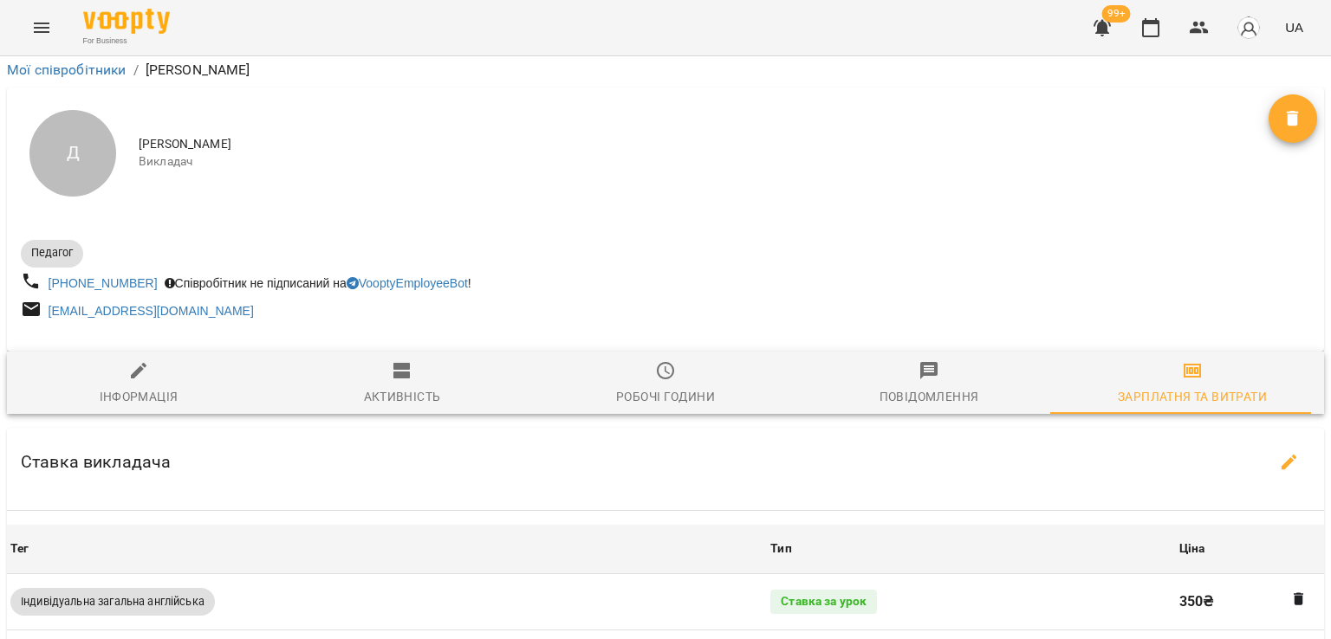
click at [1283, 455] on icon "button" at bounding box center [1289, 463] width 16 height 16
select select "*******"
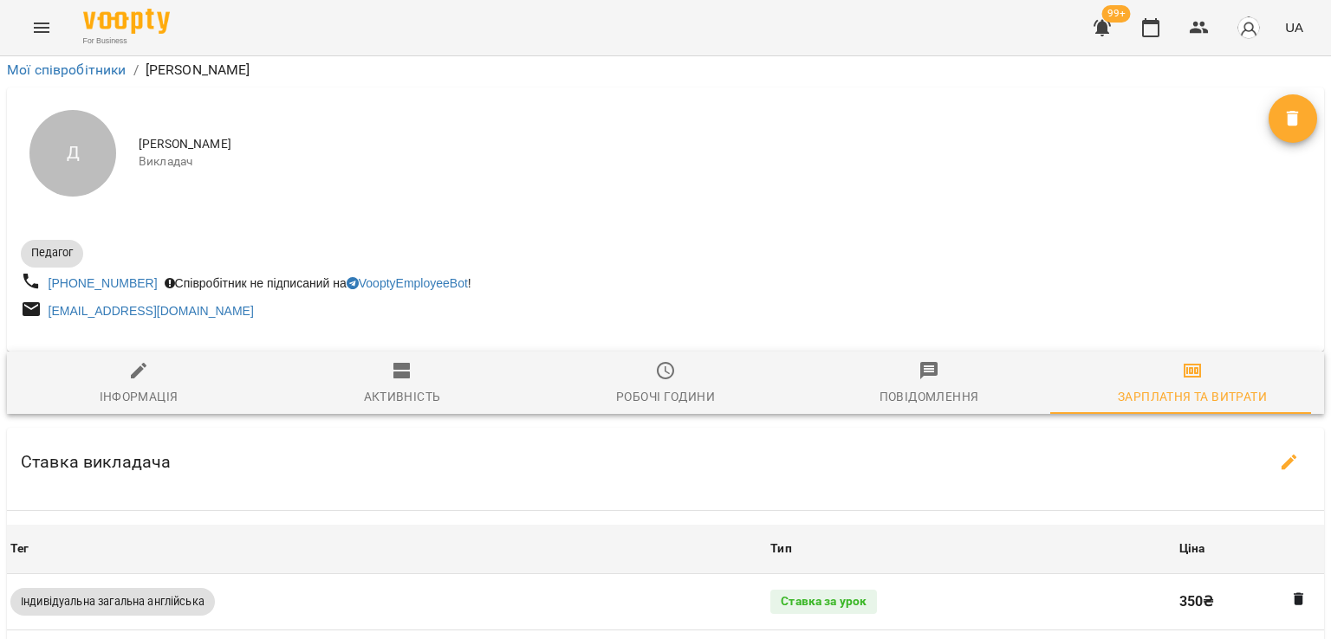
select select "*******"
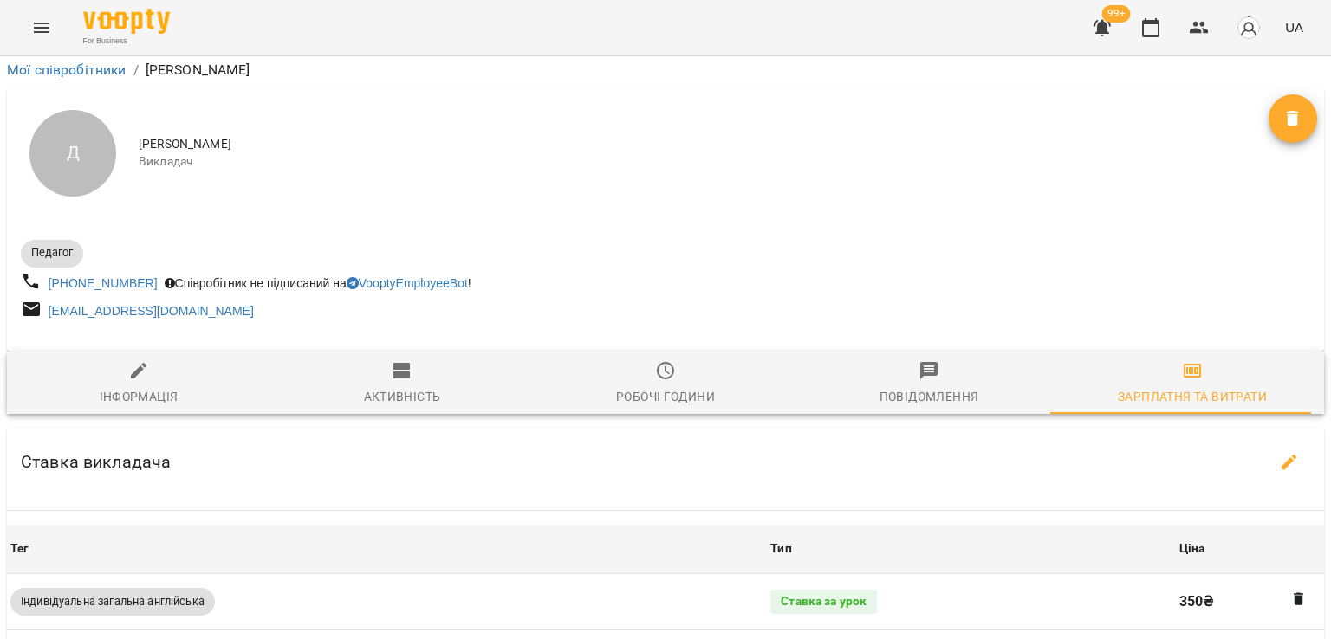
select select "*******"
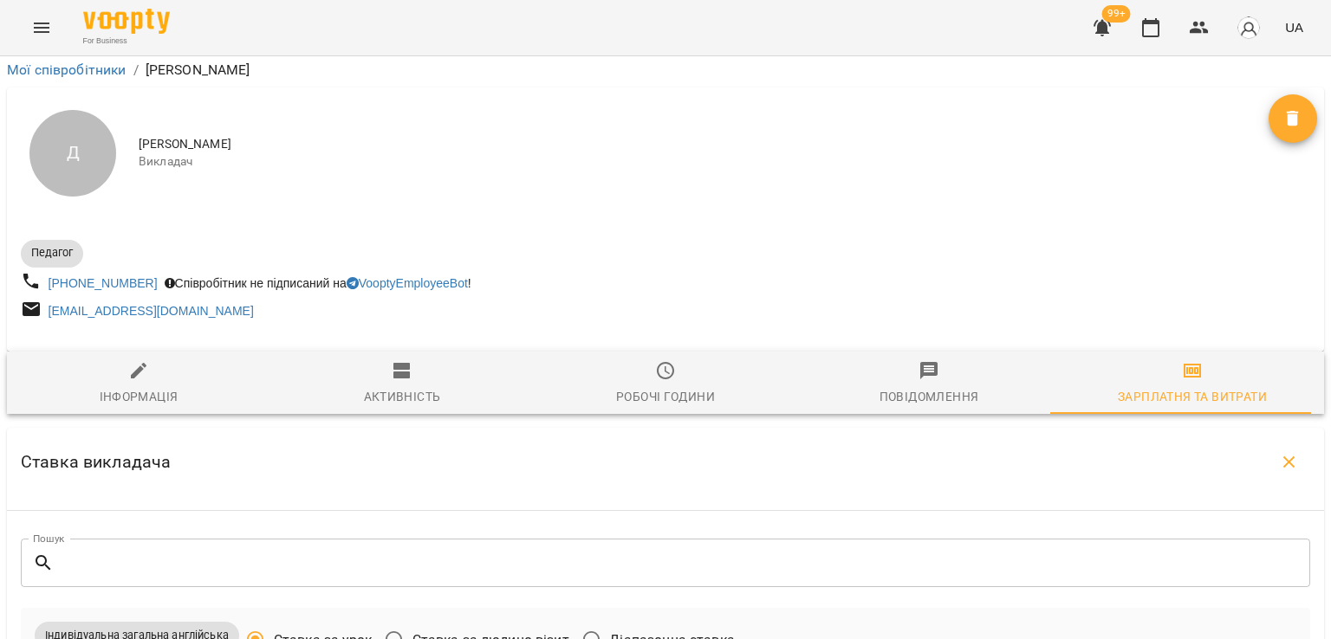
scroll to position [1300, 0]
type input "***"
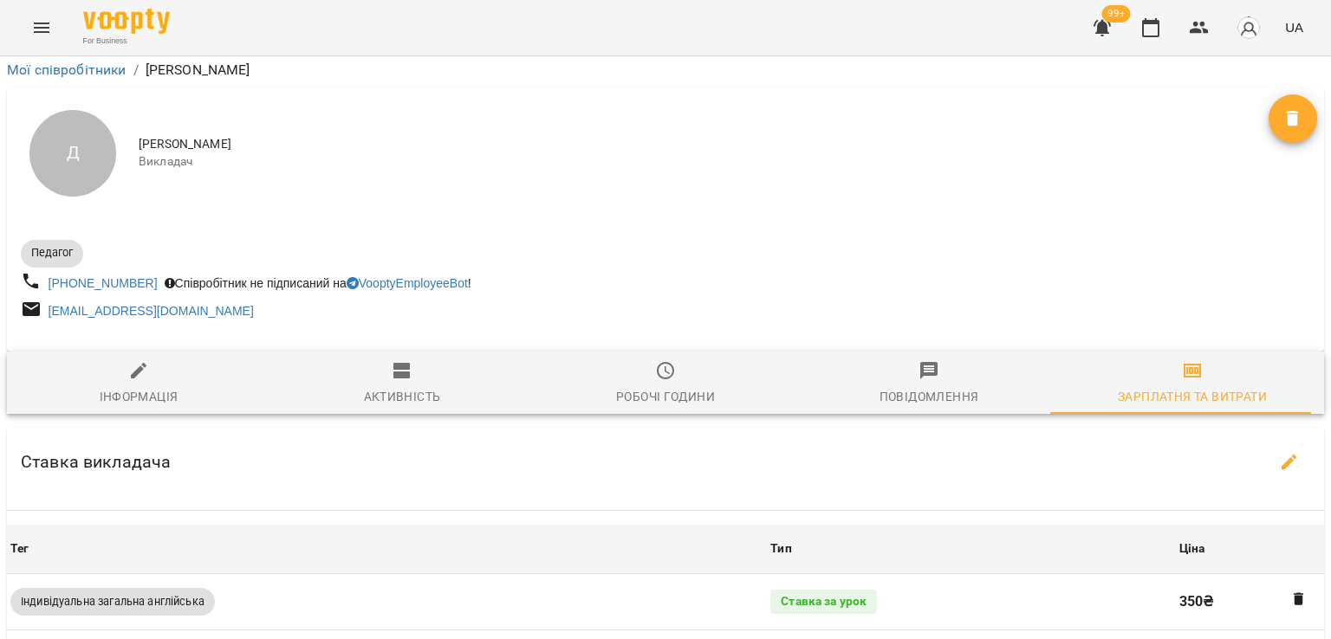
scroll to position [315, 0]
click at [1277, 442] on button "button" at bounding box center [1289, 463] width 42 height 42
select select "*******"
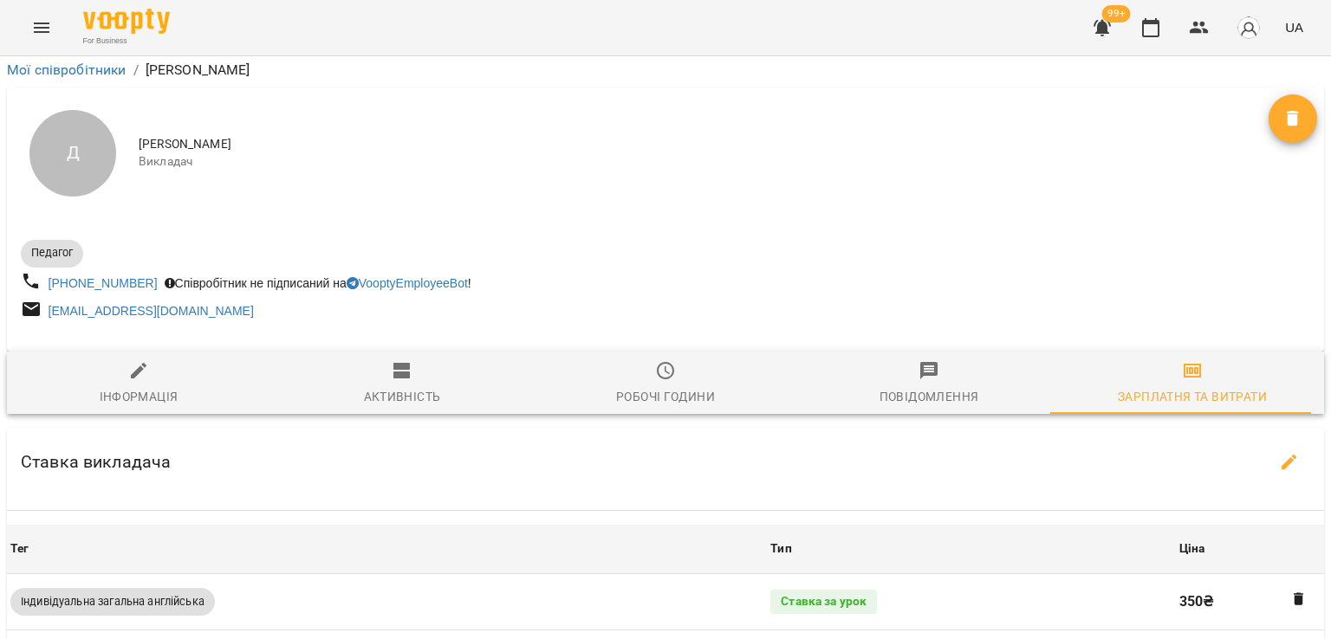
select select "*******"
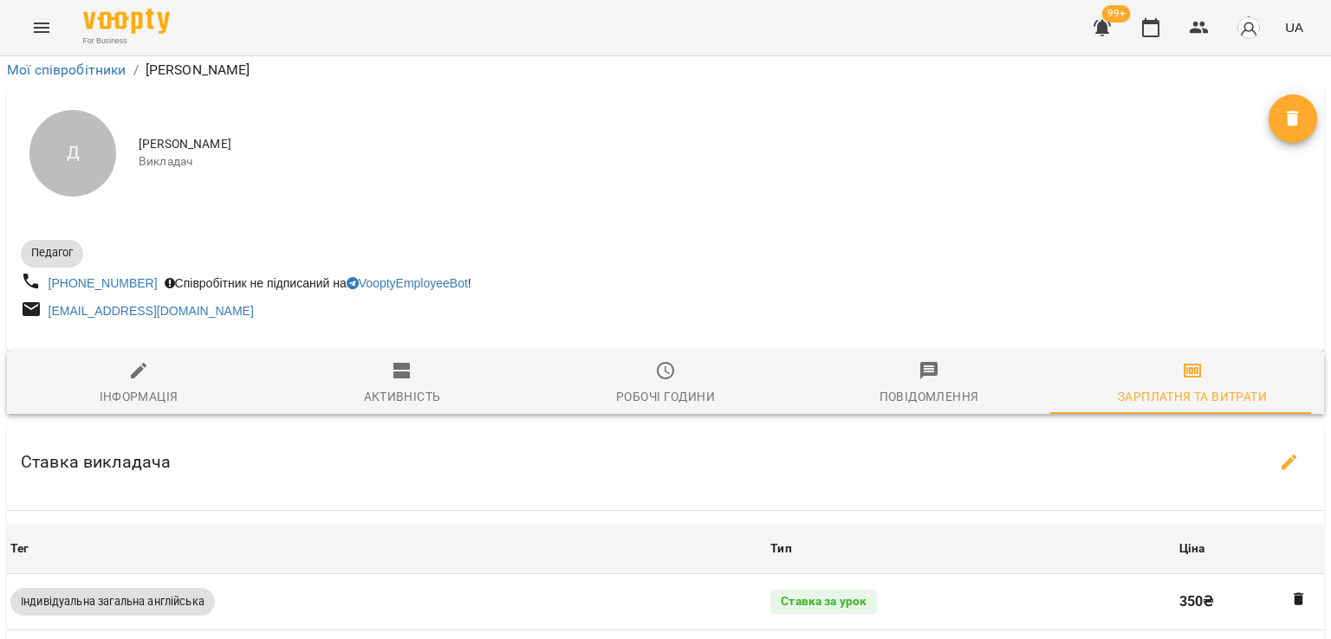
select select "*******"
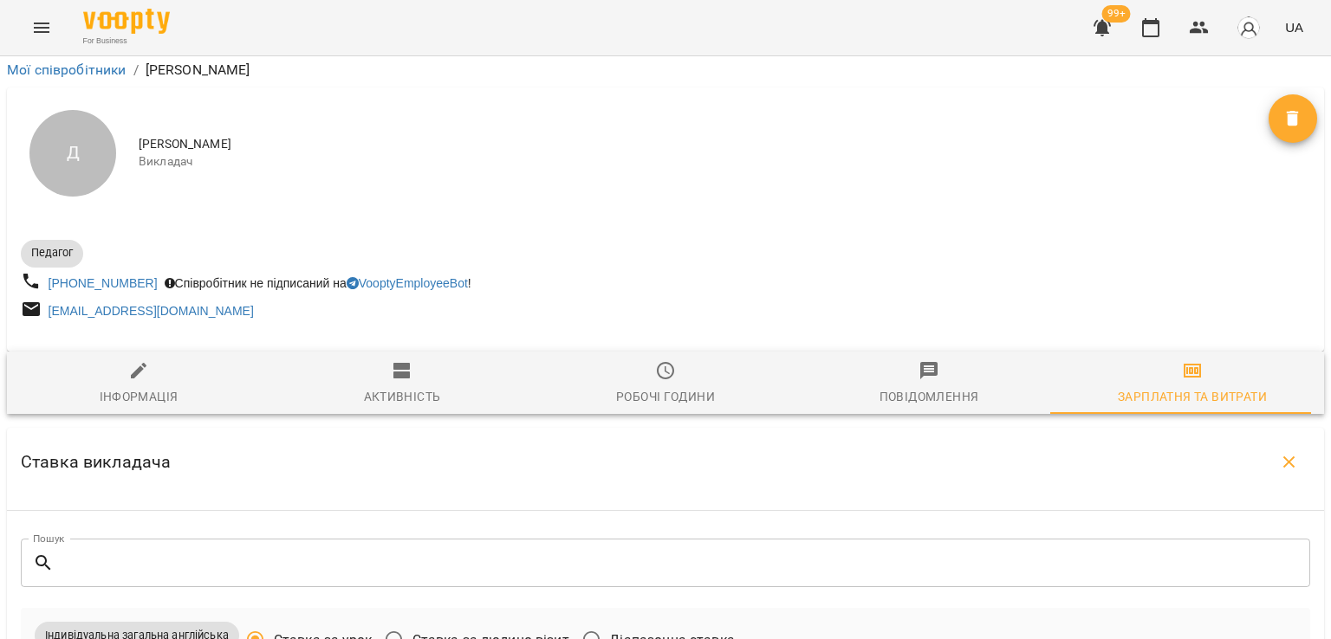
scroll to position [1094, 0]
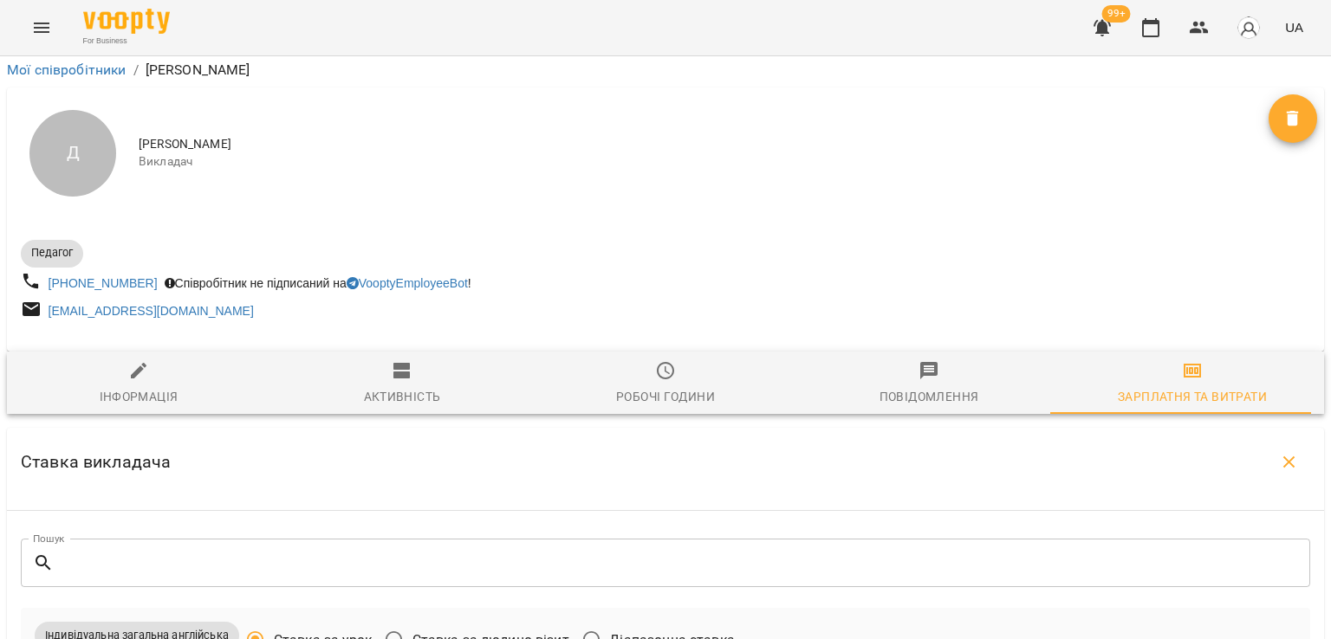
type input "***"
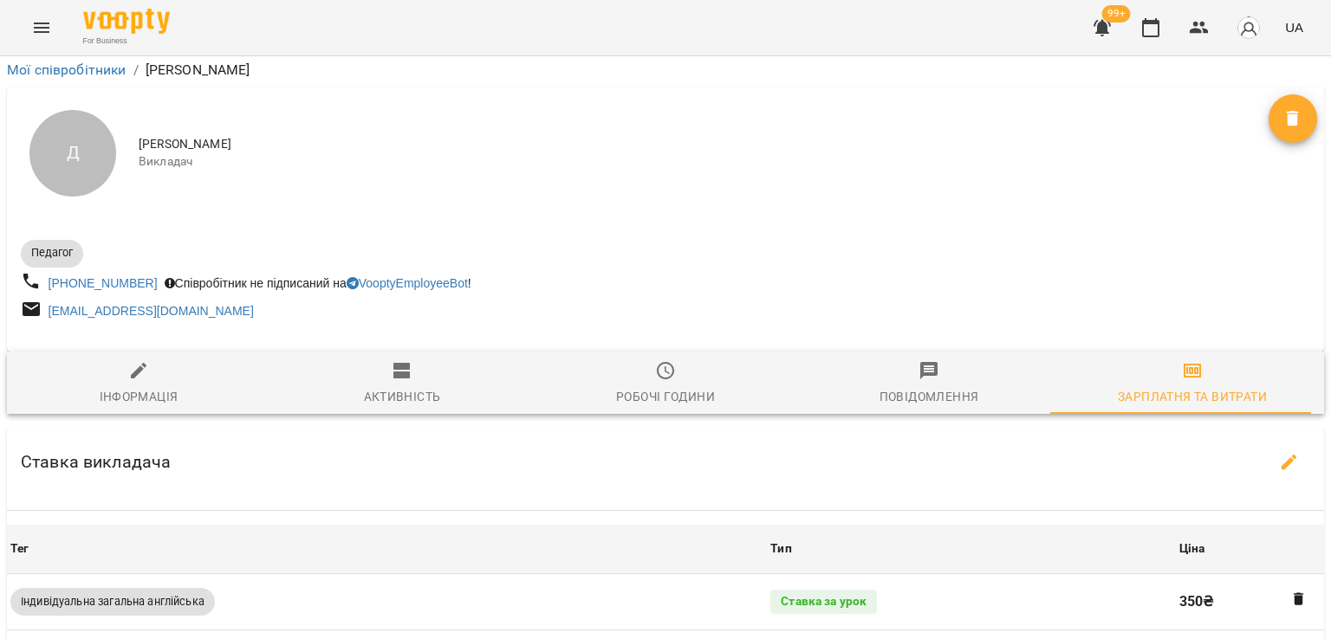
scroll to position [0, 0]
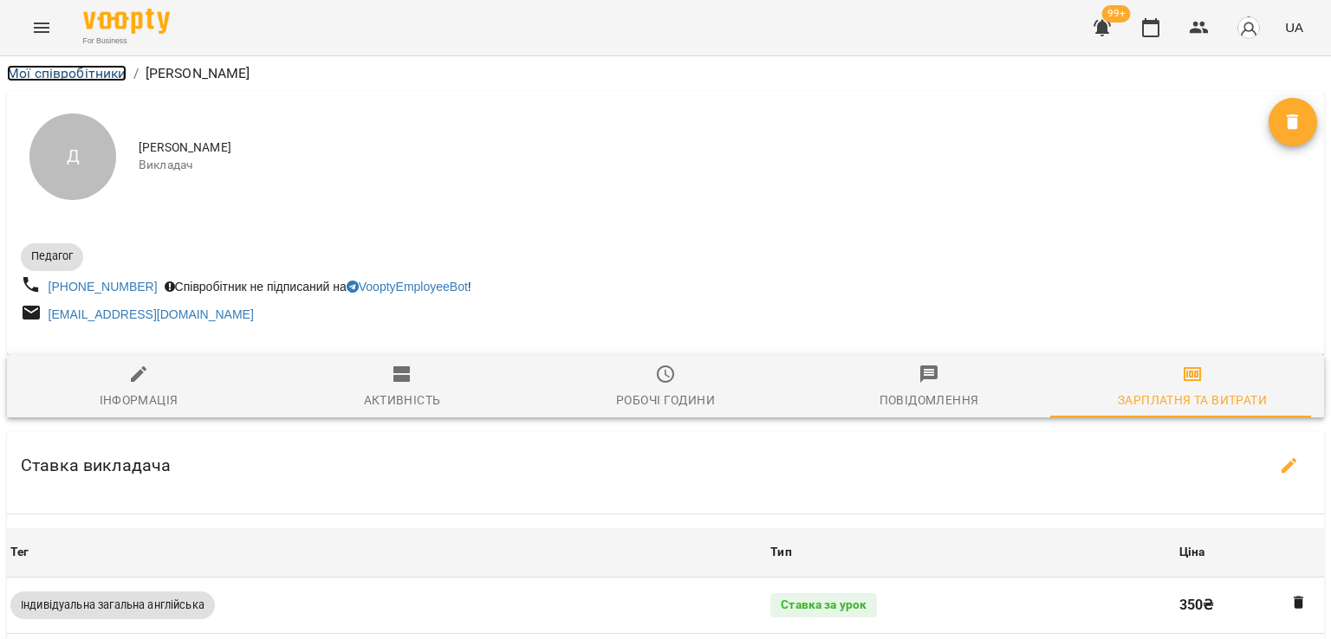
click at [107, 66] on link "Мої співробітники" at bounding box center [67, 73] width 120 height 16
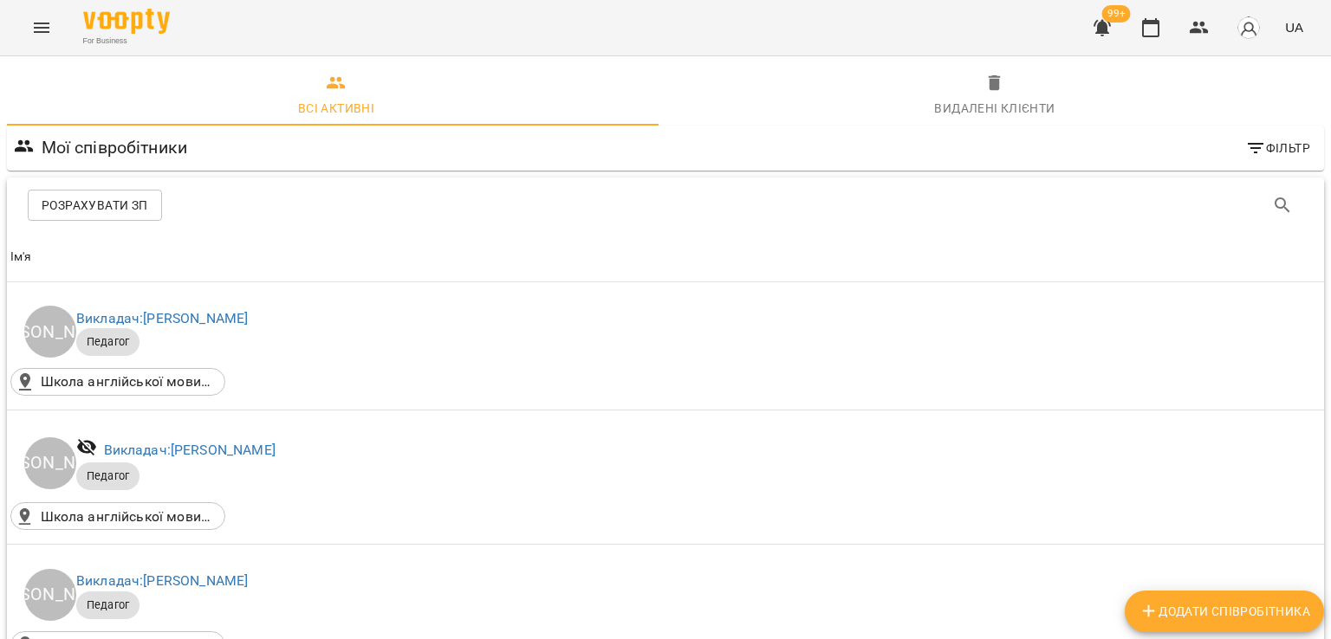
click at [45, 16] on button "Menu" at bounding box center [42, 28] width 42 height 42
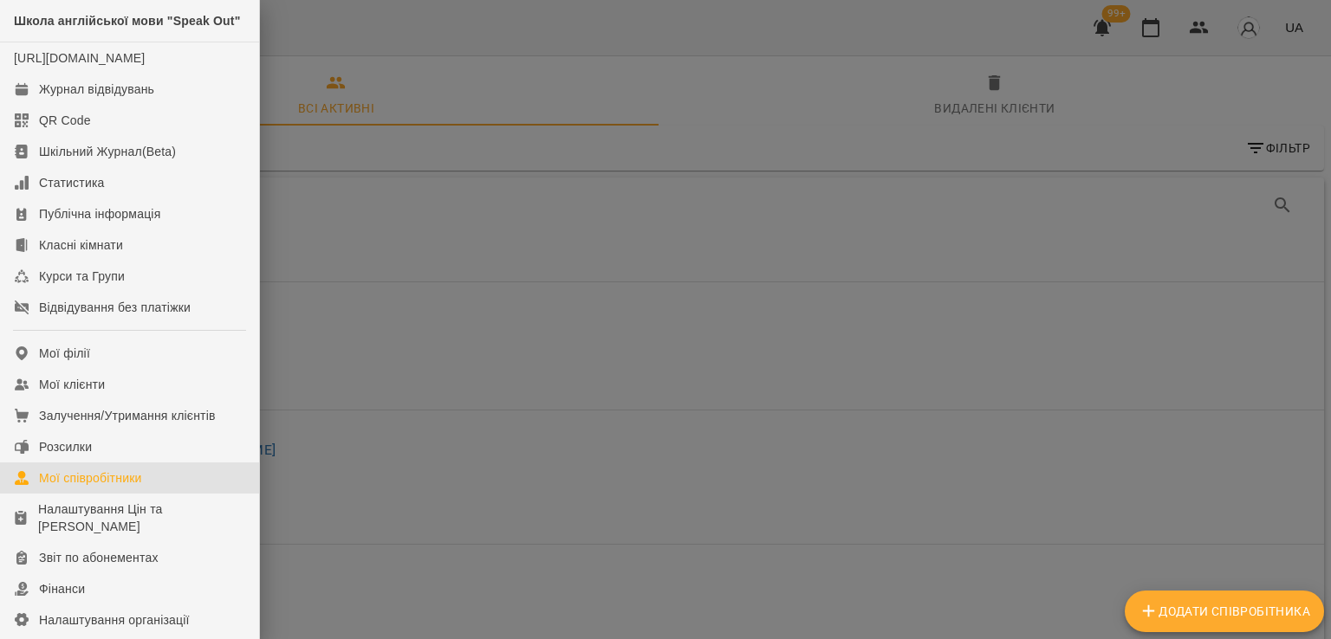
click at [1008, 160] on div at bounding box center [665, 319] width 1331 height 639
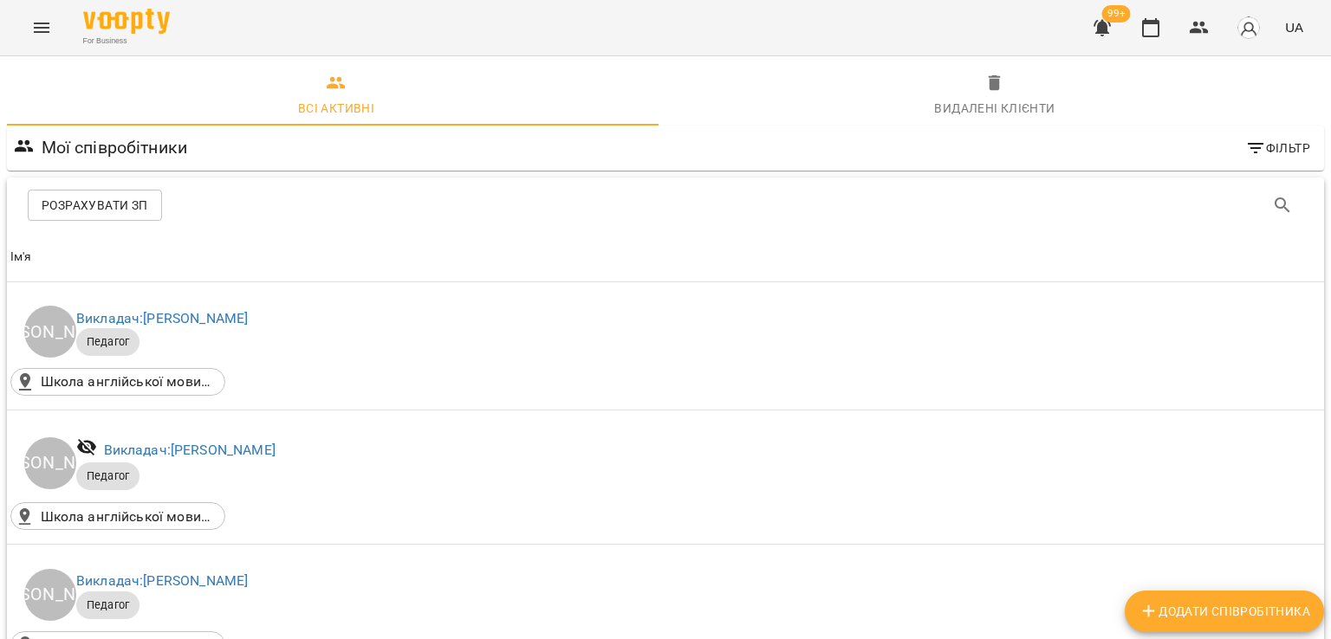
click at [43, 16] on button "Menu" at bounding box center [42, 28] width 42 height 42
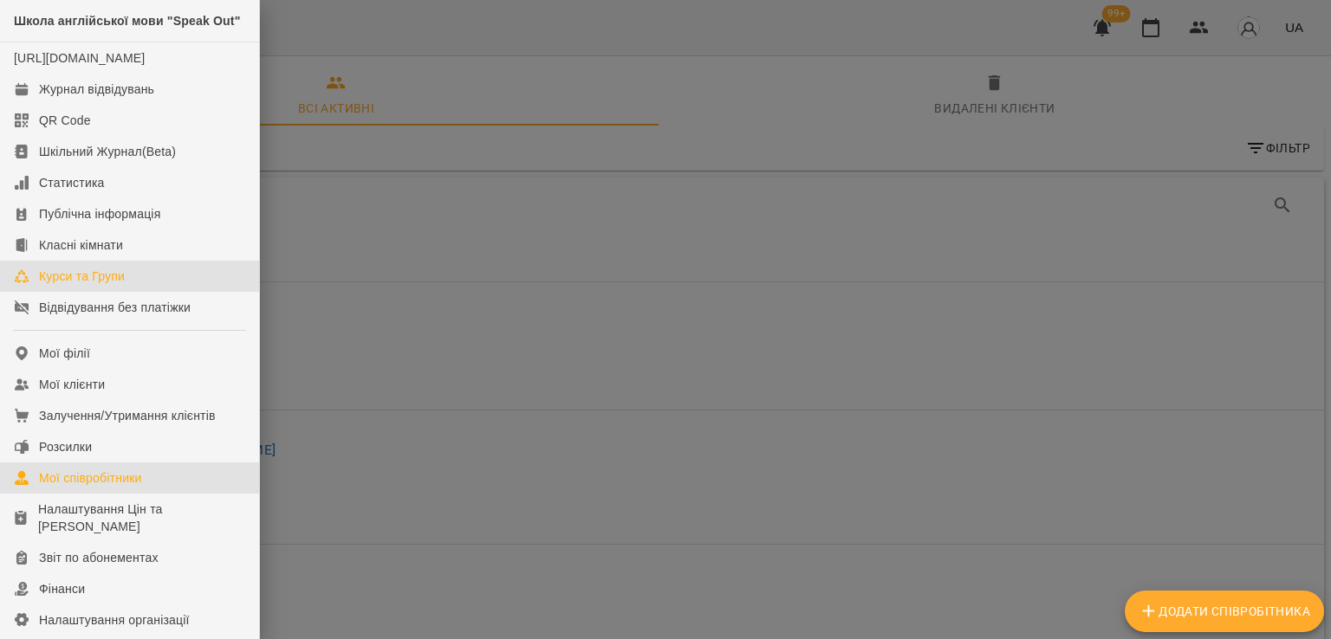
click at [101, 285] on div "Курси та Групи" at bounding box center [82, 276] width 86 height 17
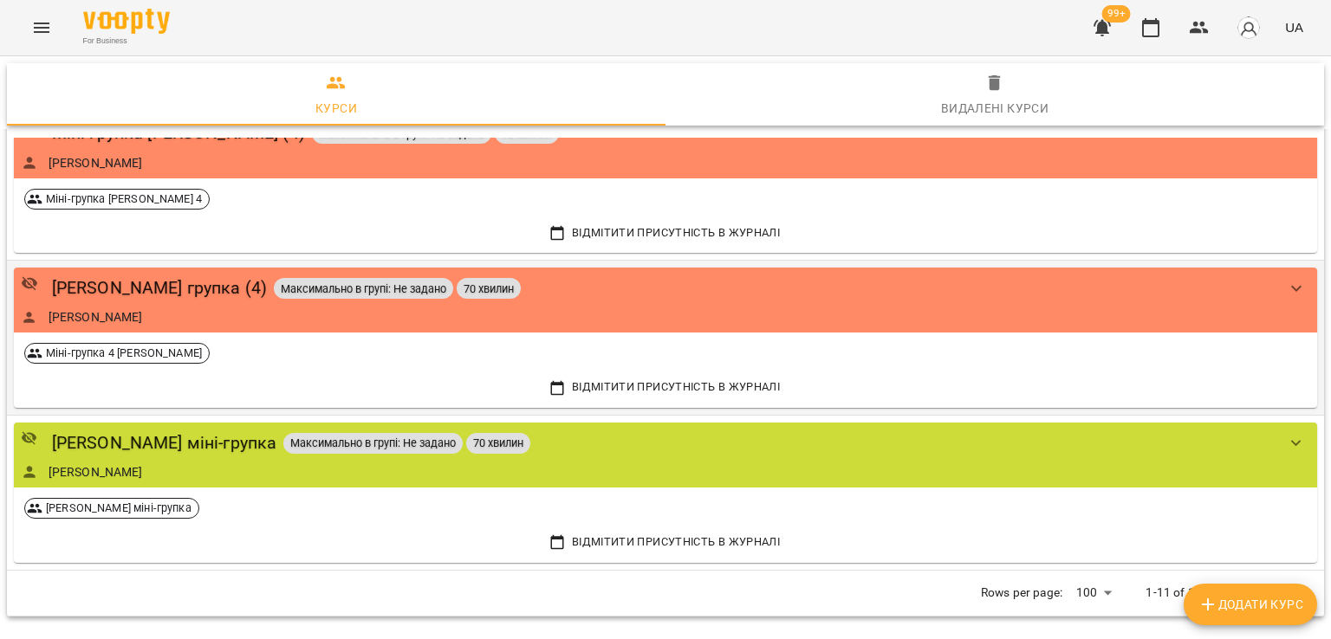
scroll to position [1244, 0]
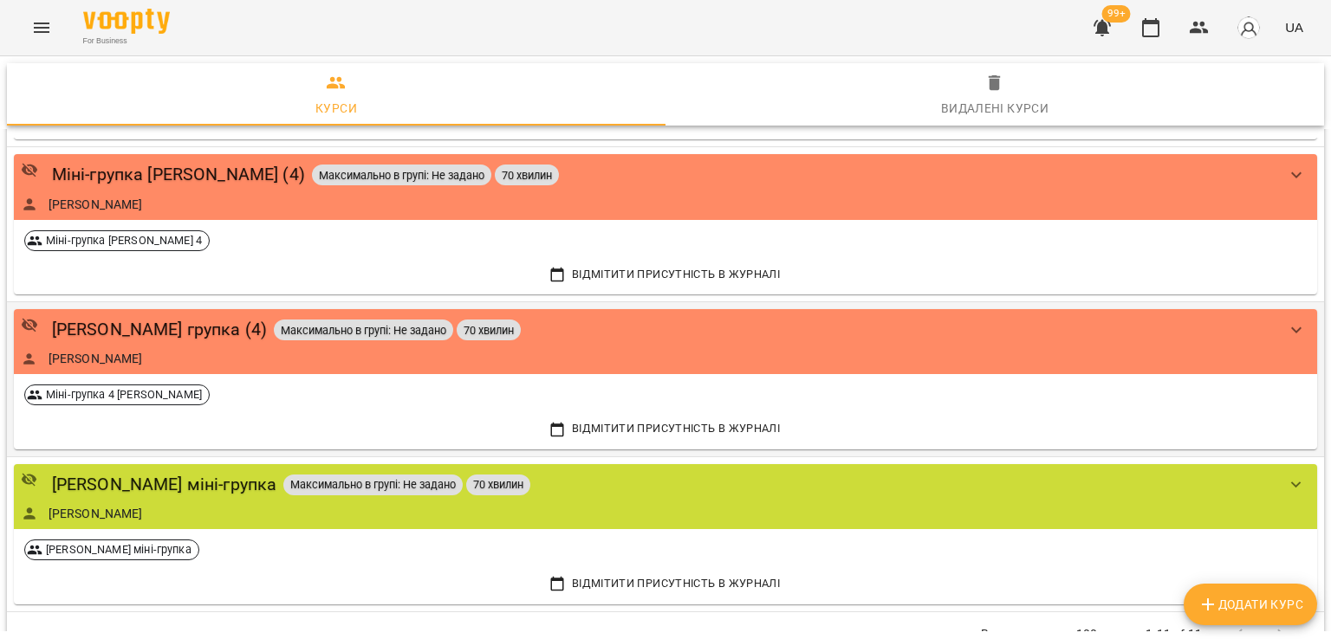
click at [173, 356] on div "Діана Григорьєва" at bounding box center [648, 358] width 1255 height 17
click at [165, 331] on div "Діана групка (4)" at bounding box center [160, 329] width 216 height 27
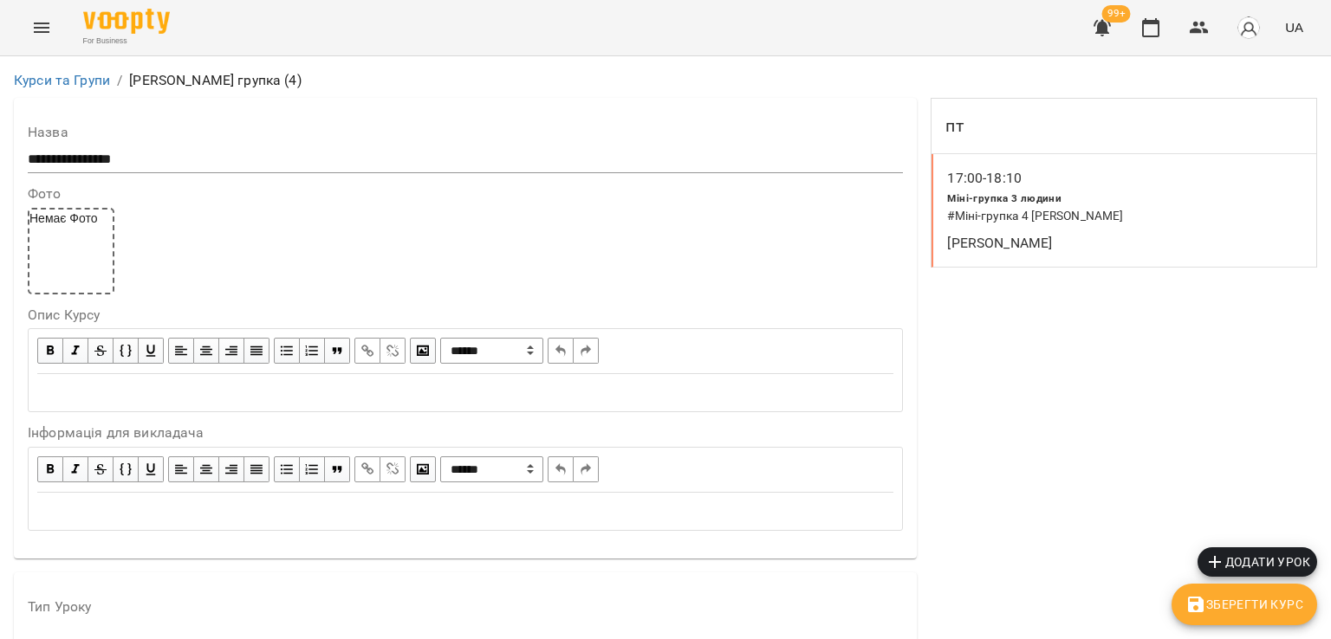
scroll to position [1407, 0]
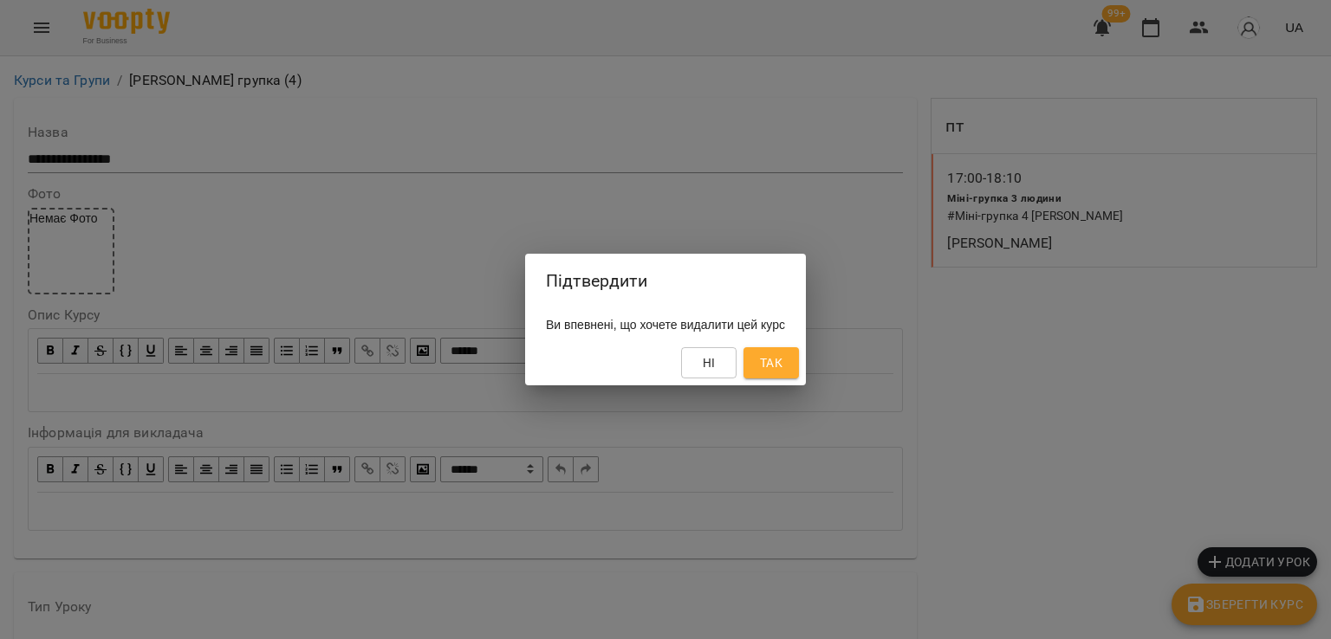
click at [794, 351] on button "Так" at bounding box center [770, 362] width 55 height 31
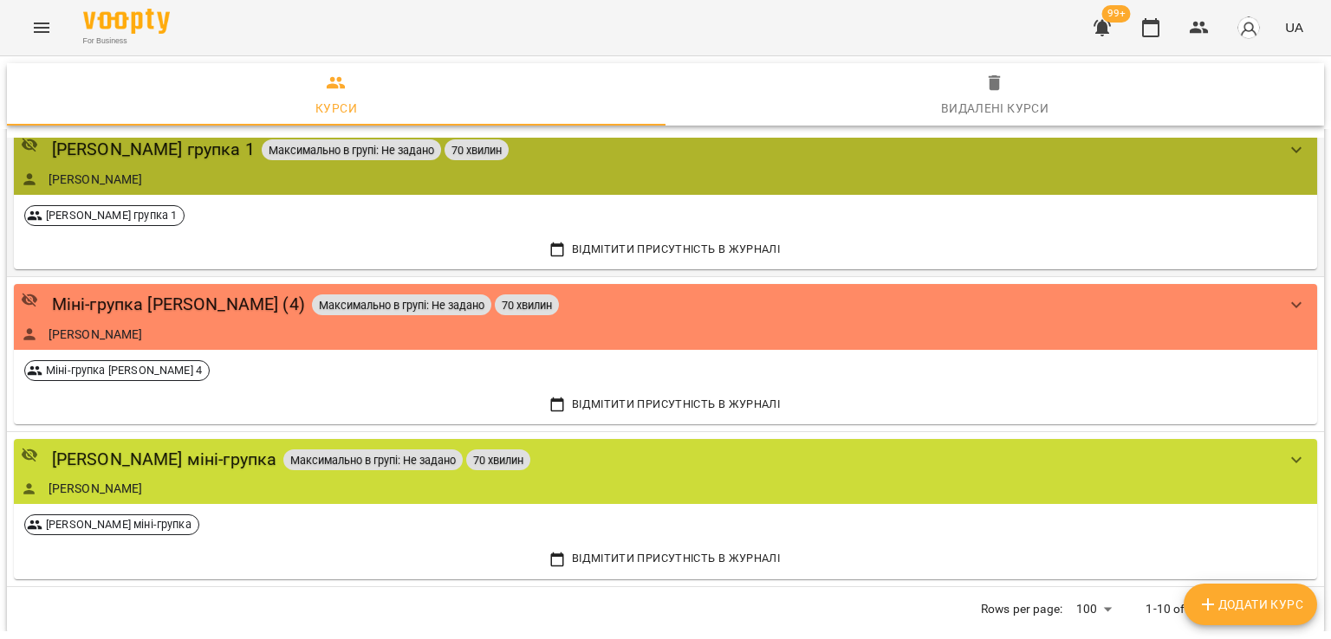
scroll to position [1176, 0]
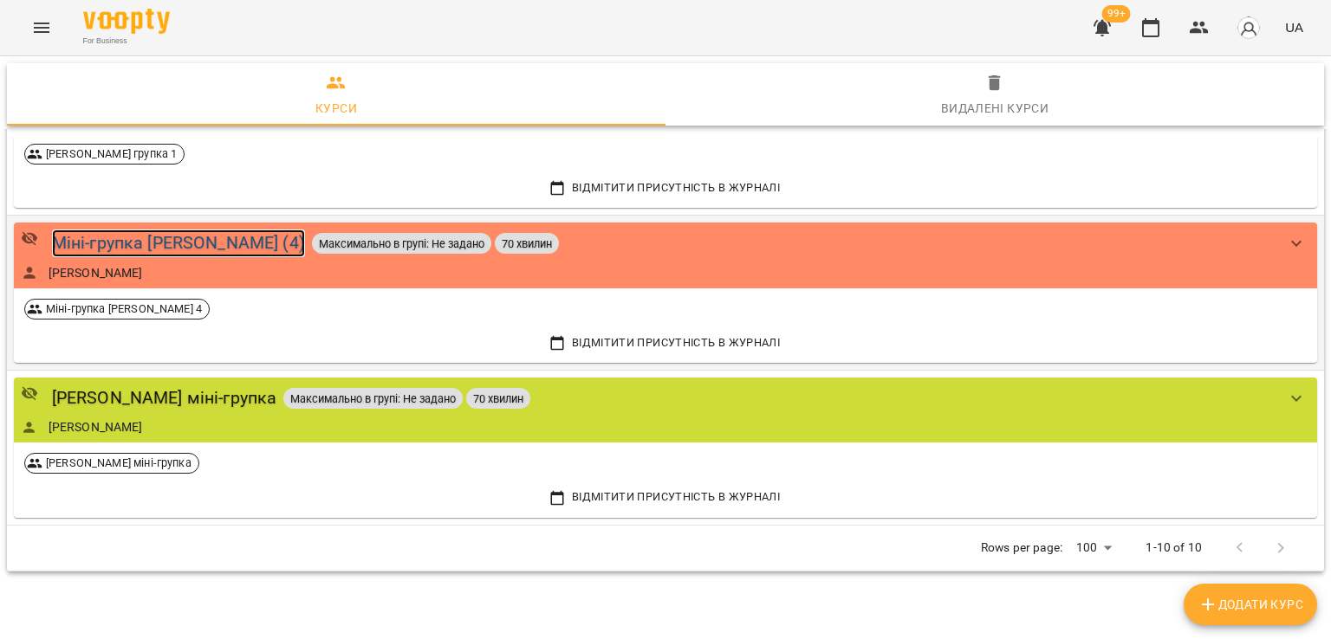
click at [130, 237] on div "Міні-групка Діана (4)" at bounding box center [178, 243] width 253 height 27
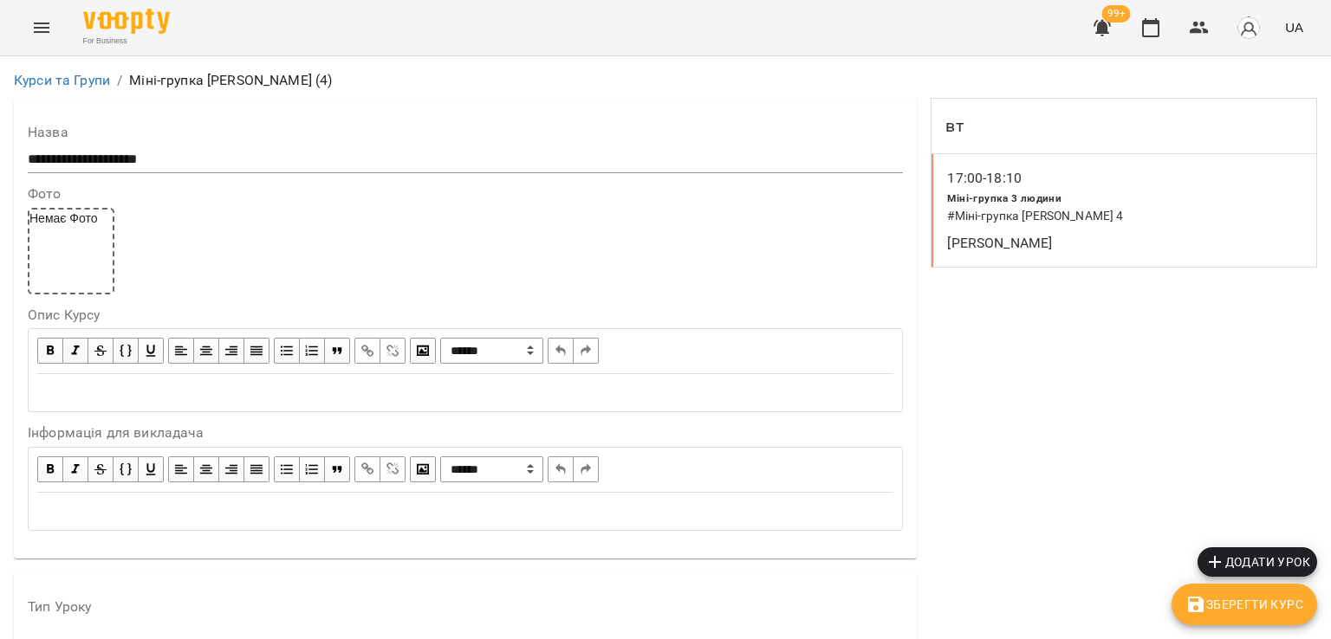
scroll to position [1407, 0]
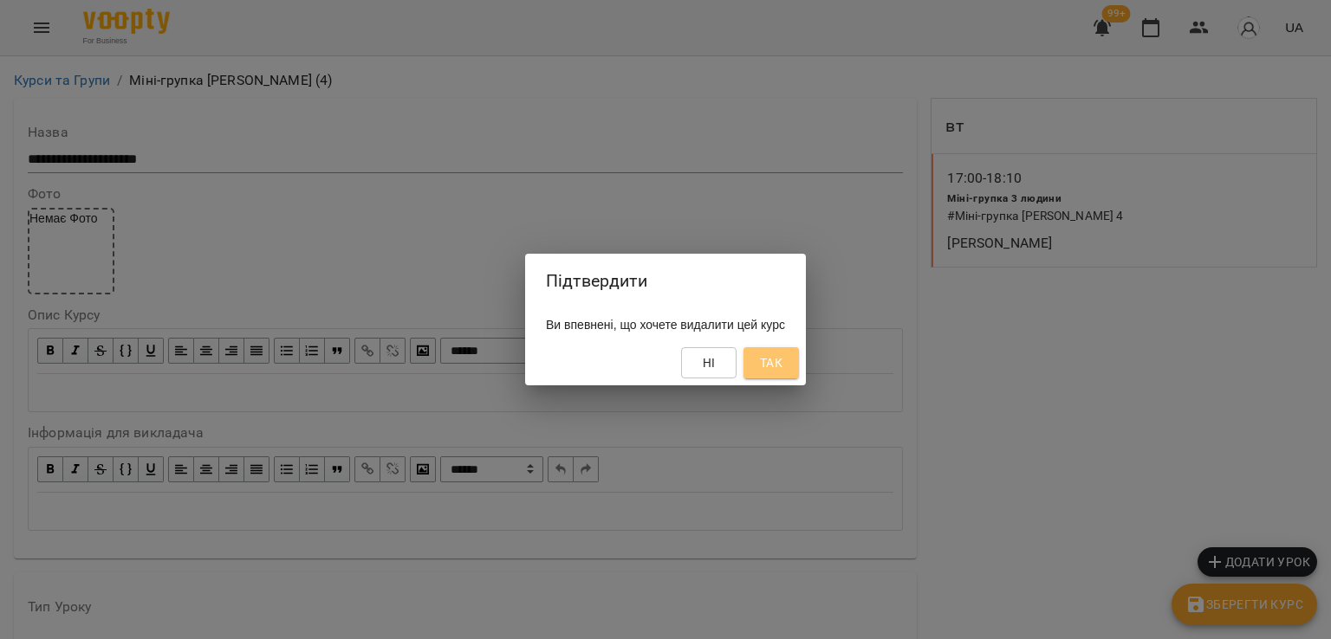
click at [799, 376] on button "Так" at bounding box center [770, 362] width 55 height 31
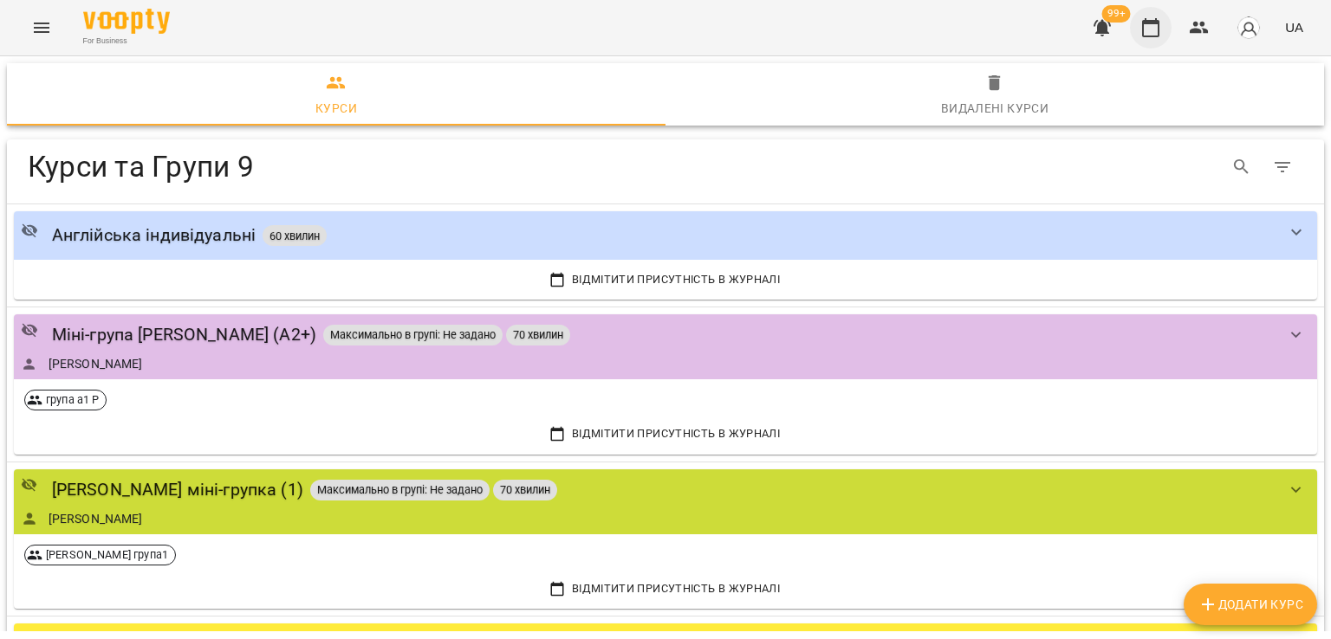
click at [1154, 34] on icon "button" at bounding box center [1150, 27] width 21 height 21
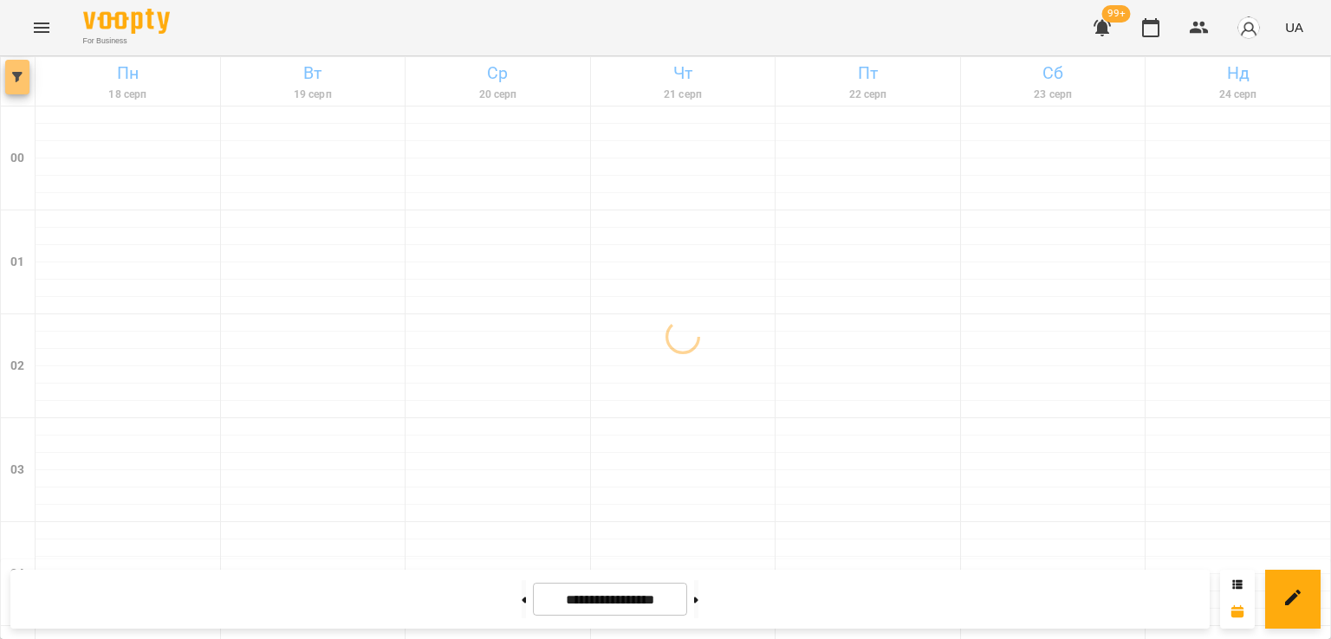
click at [23, 80] on span "button" at bounding box center [17, 77] width 24 height 10
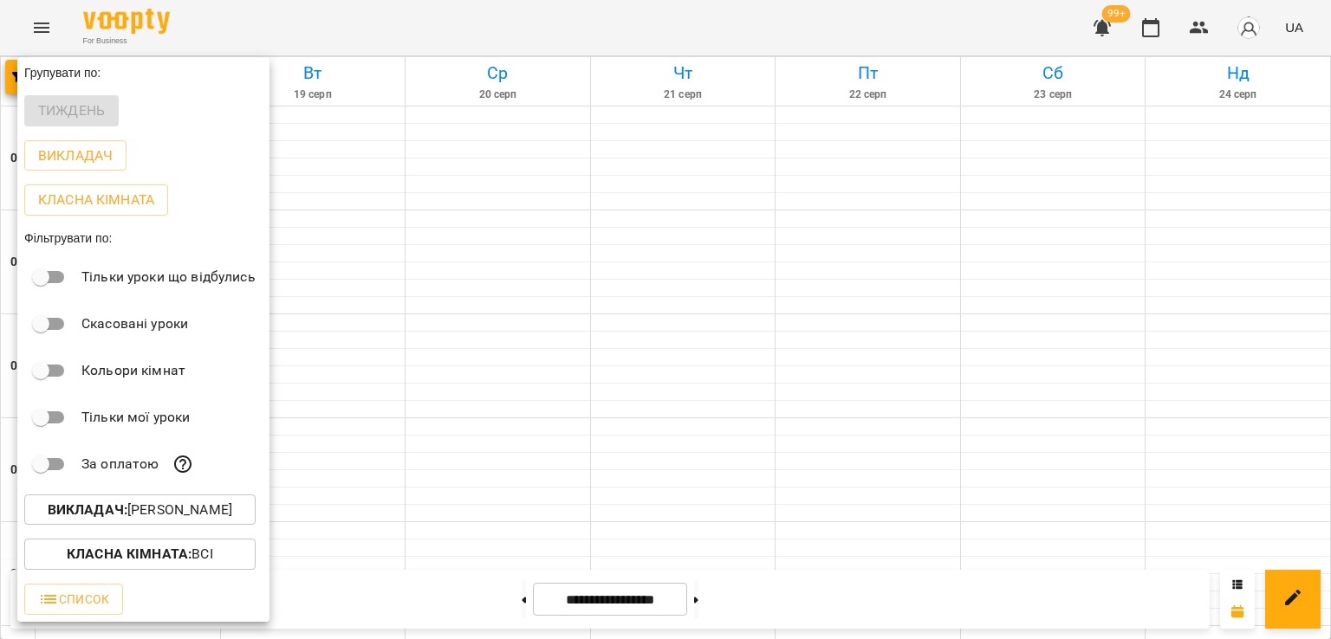
click at [185, 509] on p "Викладач : Христя Петрюк" at bounding box center [140, 510] width 185 height 21
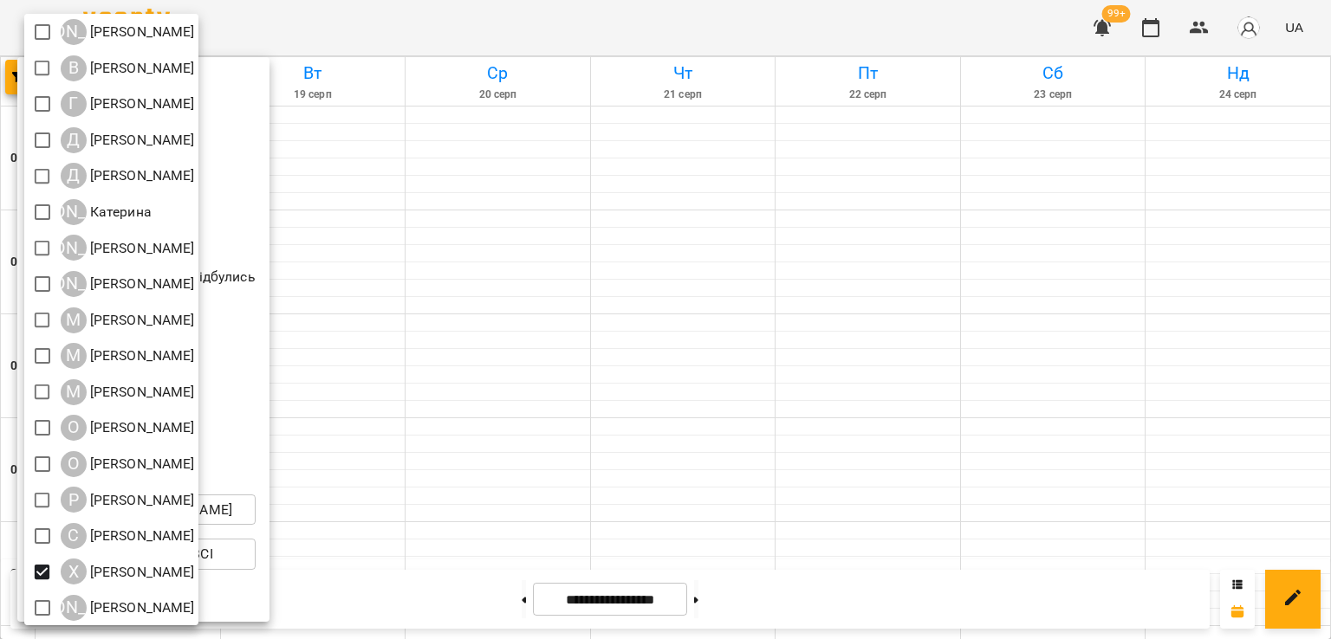
scroll to position [148, 0]
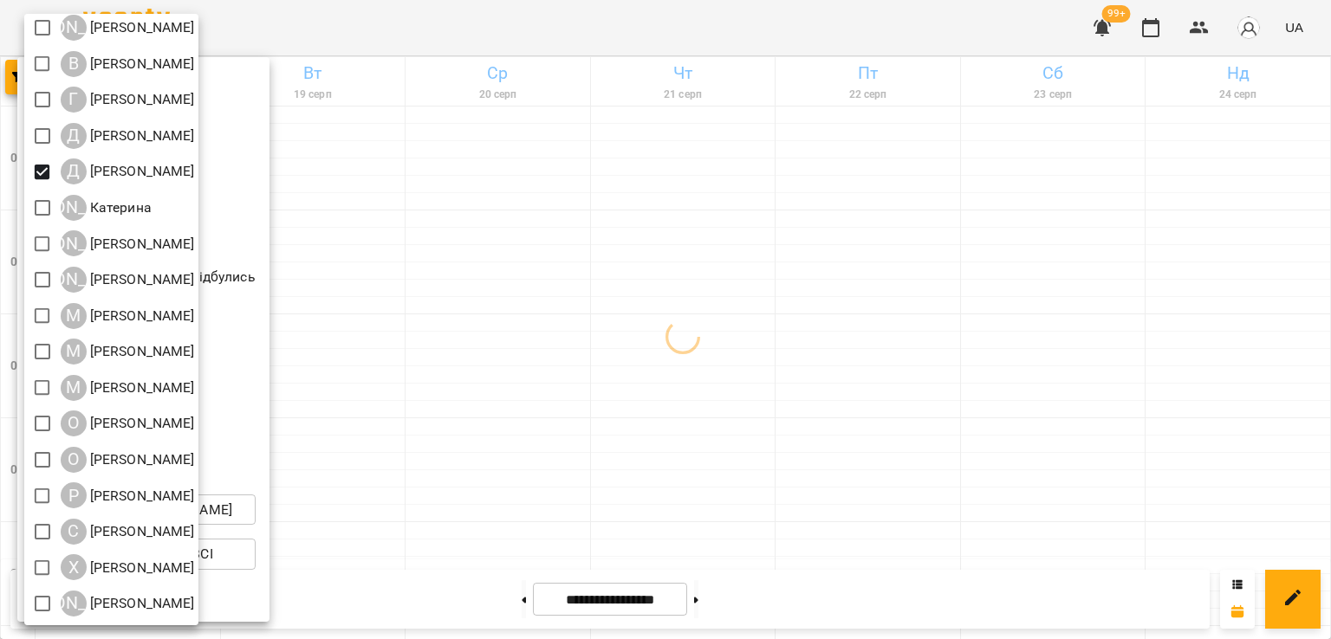
click at [690, 257] on div at bounding box center [665, 319] width 1331 height 639
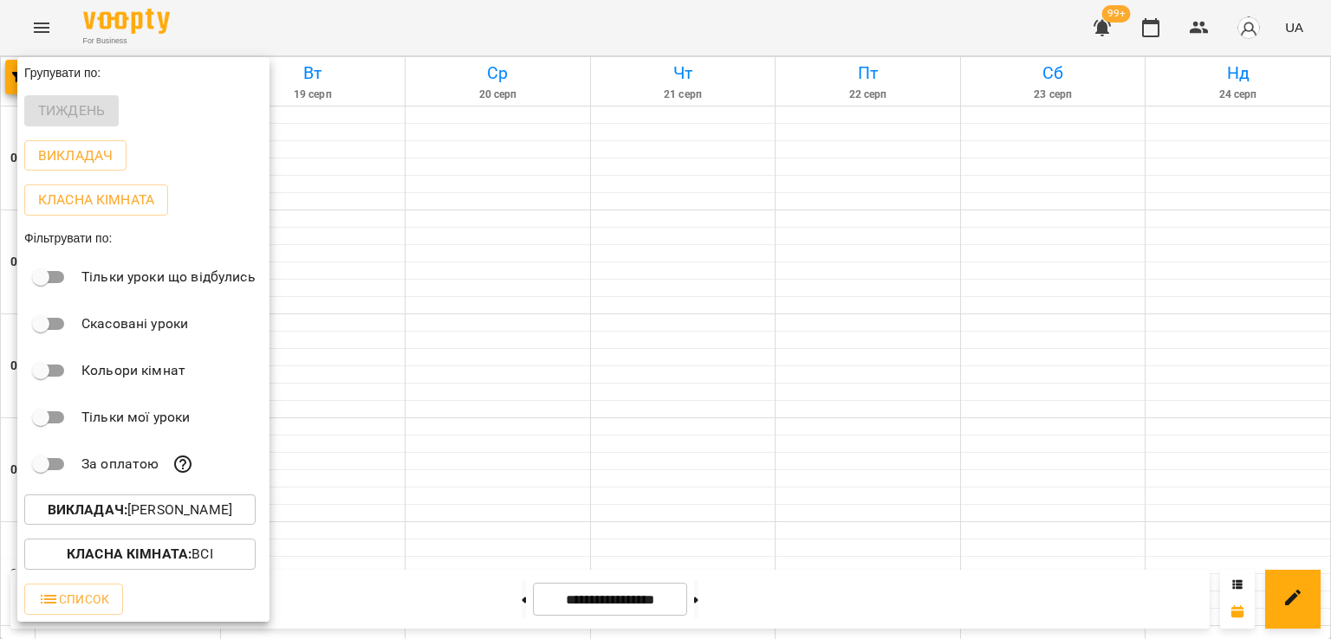
click at [690, 257] on div at bounding box center [665, 319] width 1331 height 639
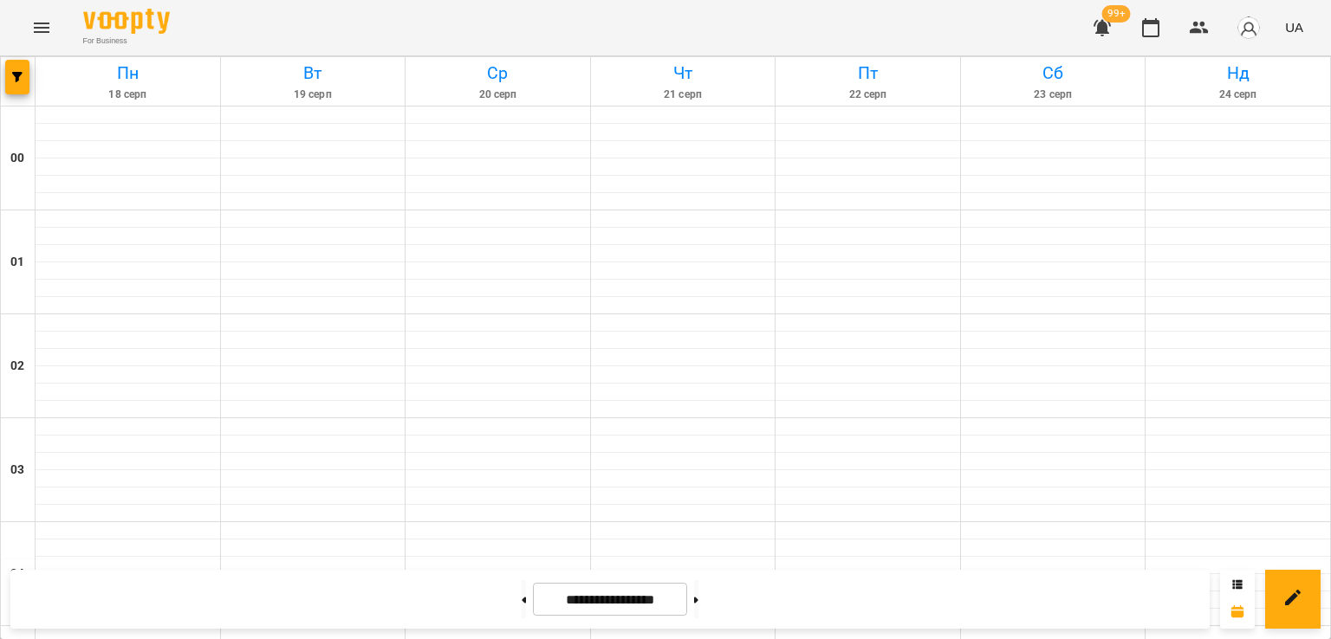
scroll to position [1733, 0]
click at [522, 607] on button at bounding box center [524, 600] width 4 height 38
click at [698, 599] on button at bounding box center [696, 600] width 4 height 38
type input "**********"
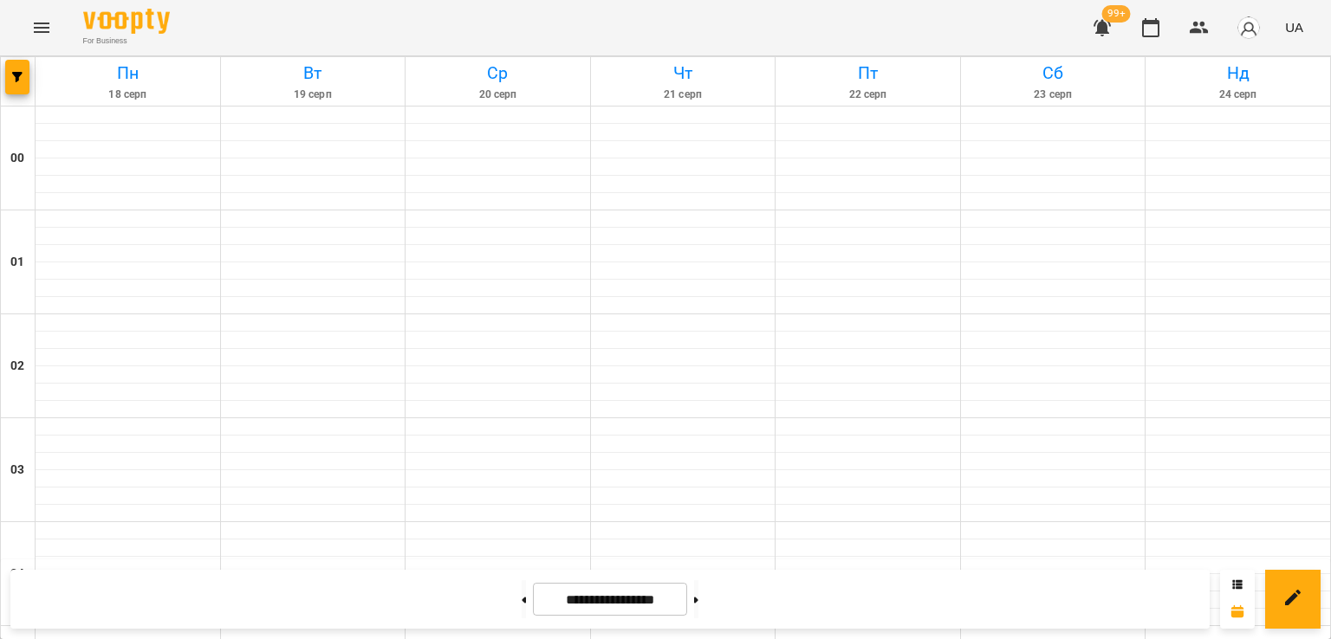
click at [46, 36] on icon "Menu" at bounding box center [41, 27] width 21 height 21
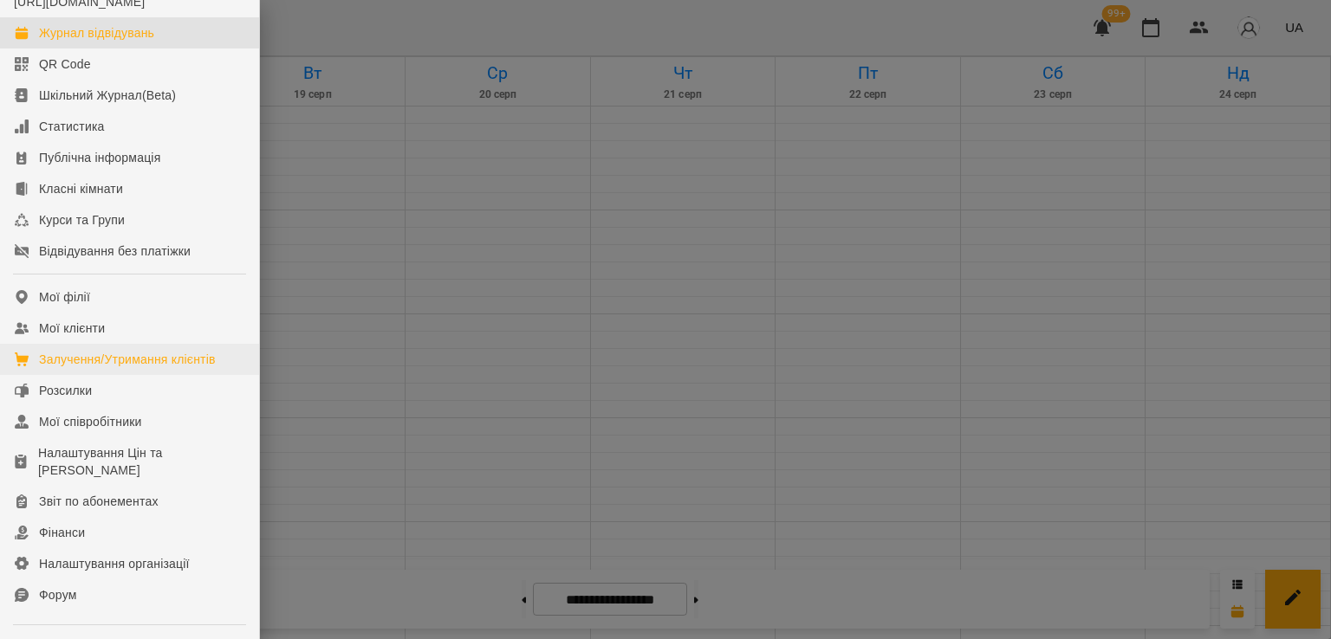
scroll to position [87, 0]
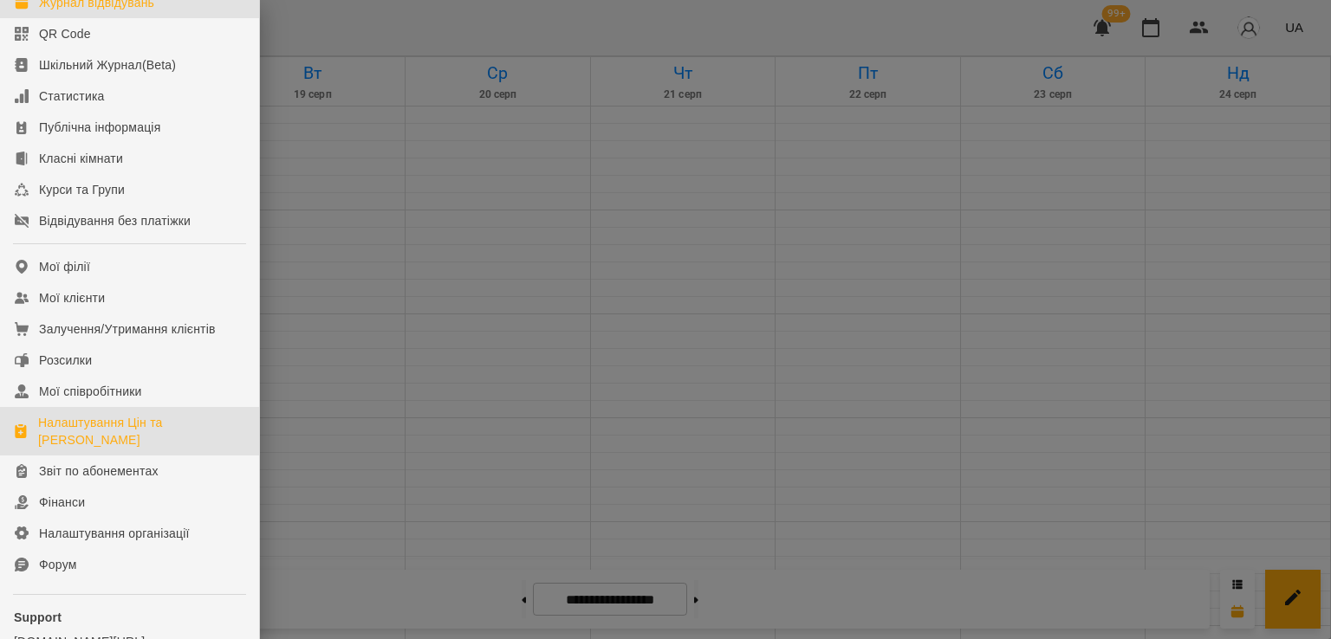
click at [105, 449] on div "Налаштування Цін та Абонементів" at bounding box center [141, 431] width 207 height 35
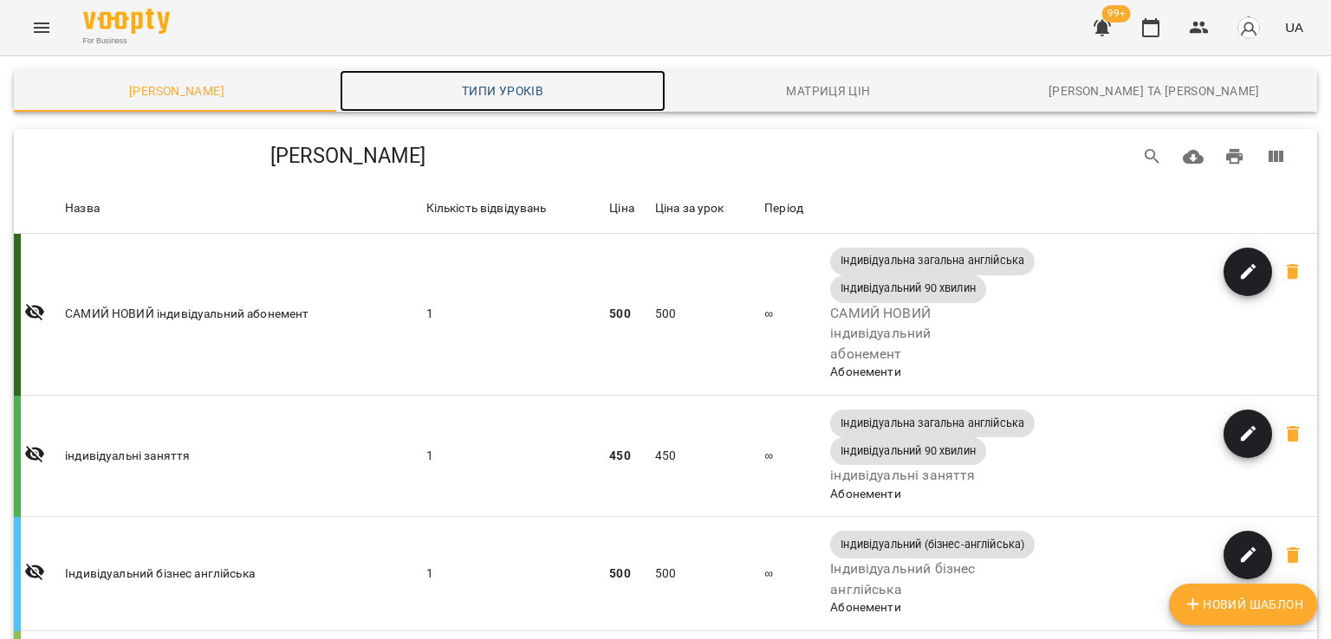
click at [490, 84] on span "Типи уроків" at bounding box center [502, 91] width 305 height 21
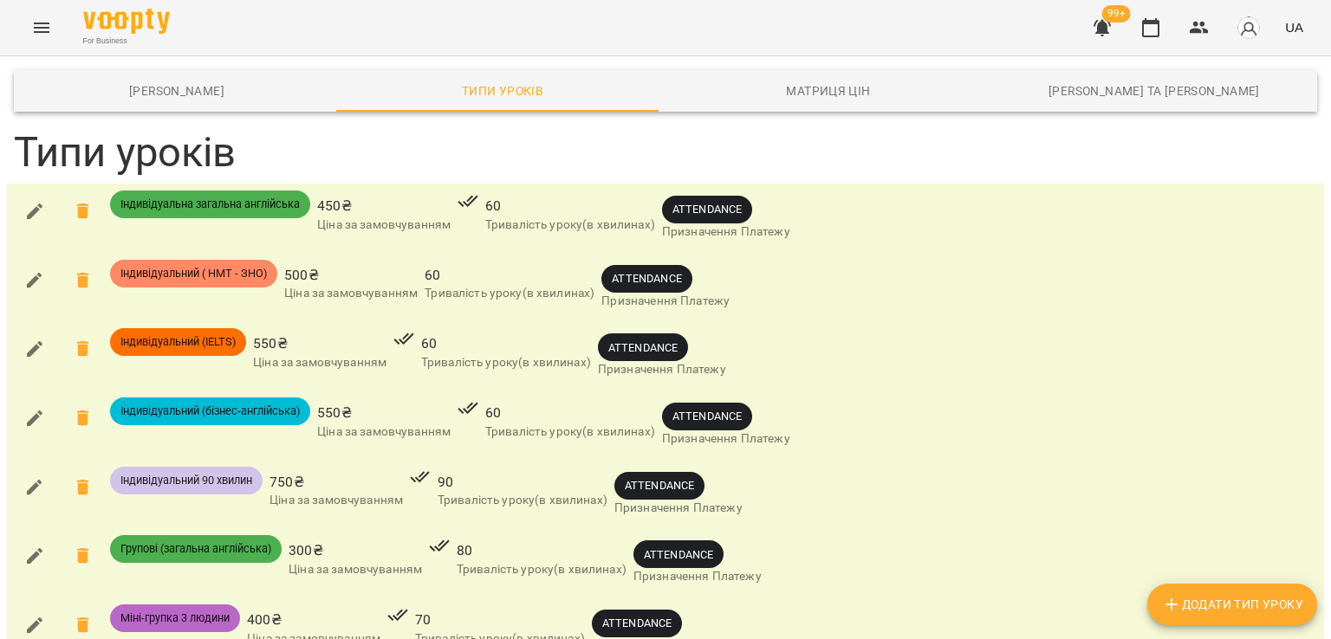
click at [55, 23] on button "Menu" at bounding box center [42, 28] width 42 height 42
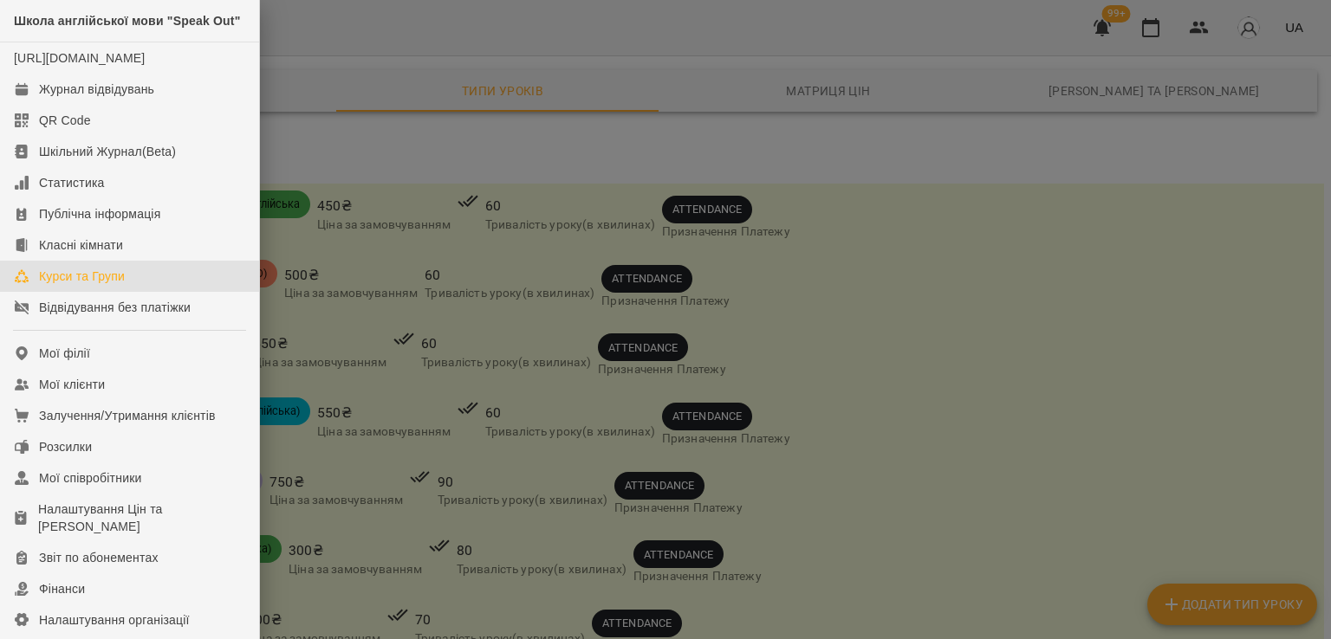
click at [93, 285] on div "Курси та Групи" at bounding box center [82, 276] width 86 height 17
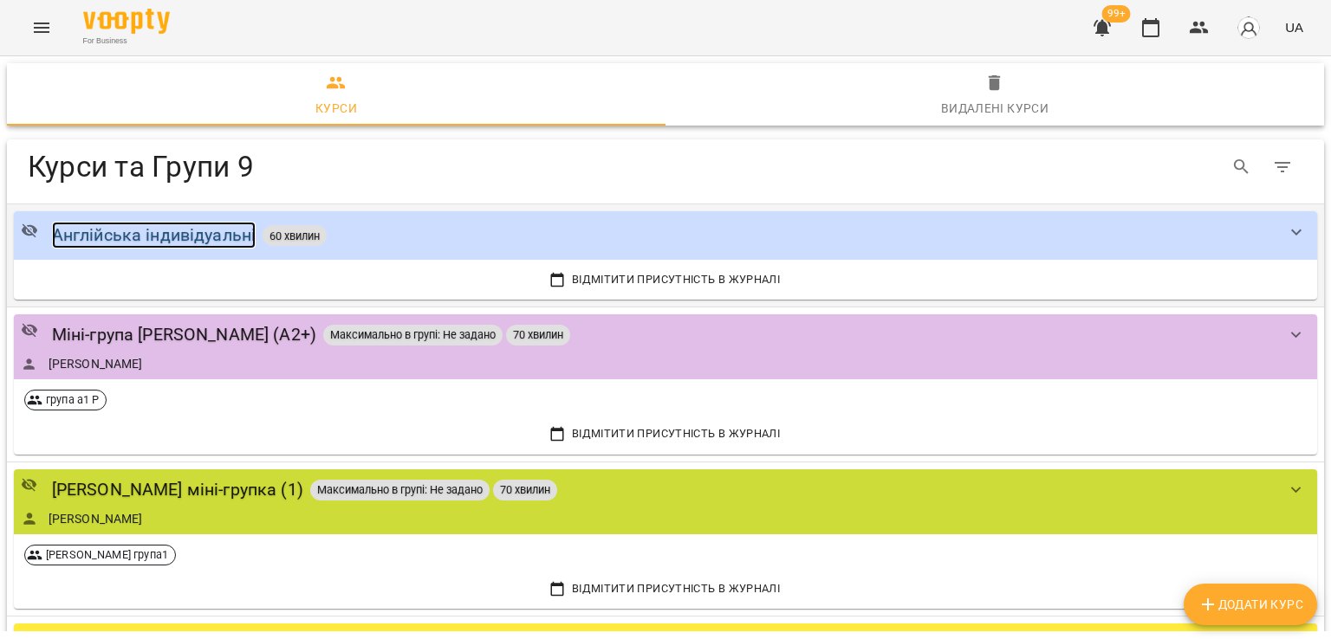
click at [155, 226] on div "Англійська індивідуальні" at bounding box center [154, 235] width 204 height 27
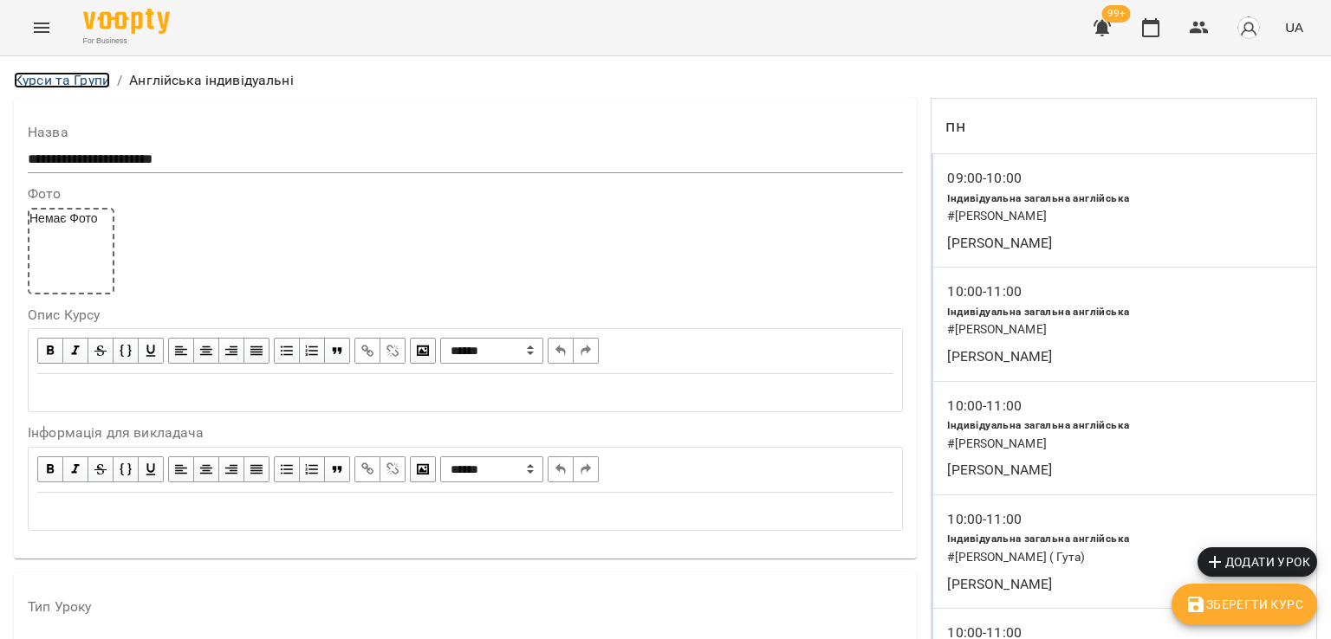
click at [54, 81] on link "Курси та Групи" at bounding box center [62, 80] width 96 height 16
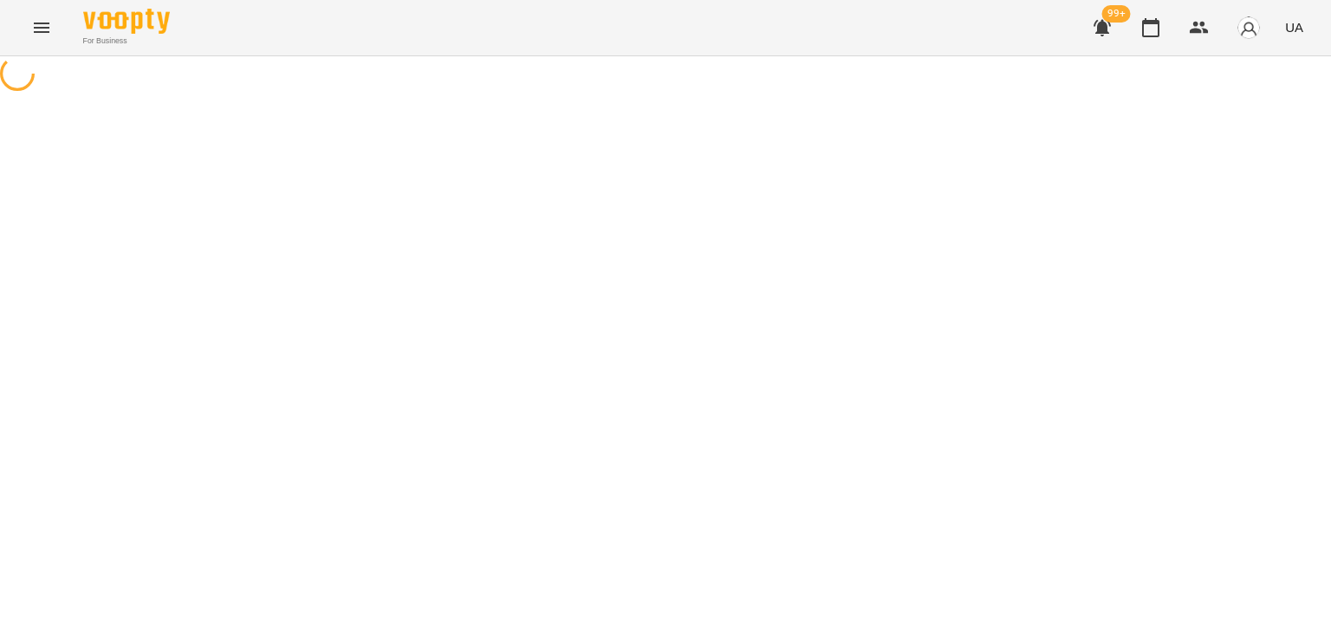
click at [38, 25] on icon "Menu" at bounding box center [41, 27] width 21 height 21
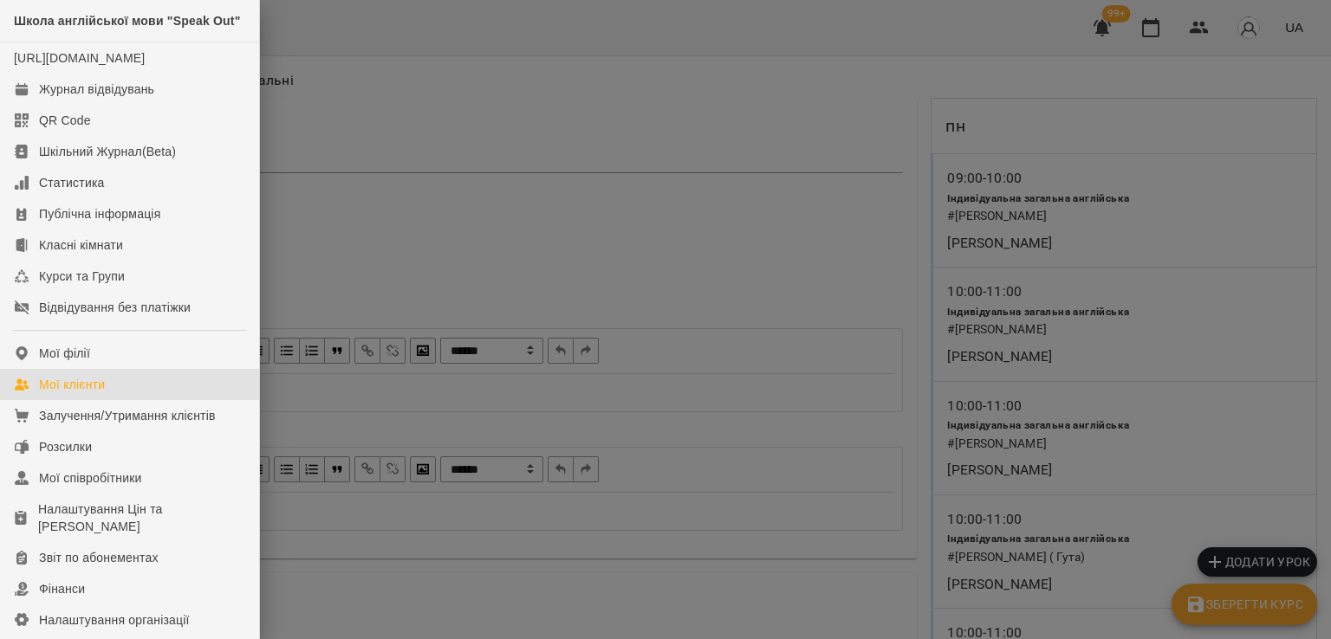
click at [73, 393] on div "Мої клієнти" at bounding box center [72, 384] width 66 height 17
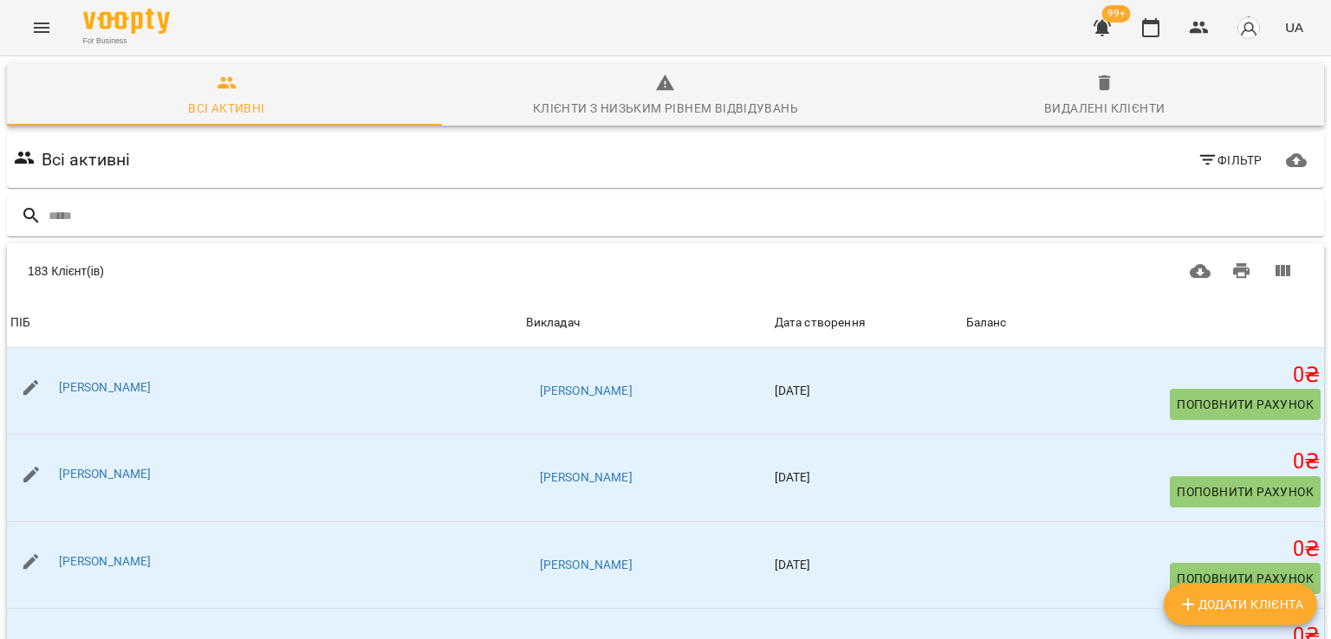
click at [1086, 29] on button "button" at bounding box center [1102, 28] width 42 height 42
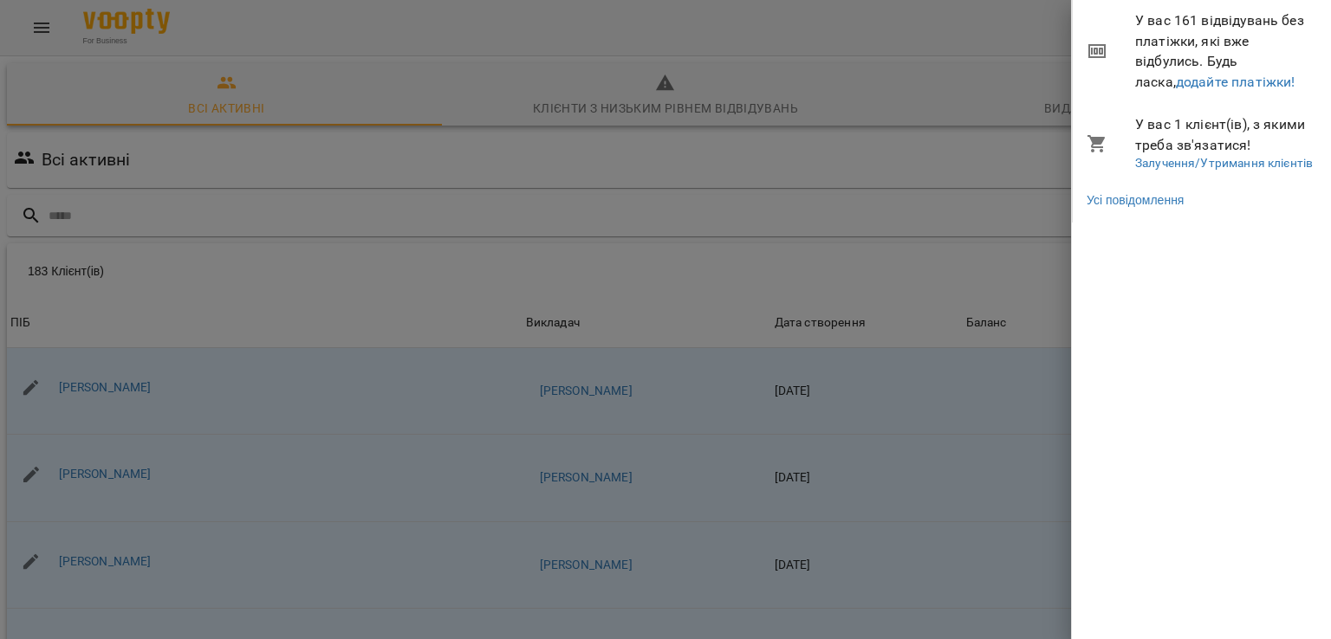
click at [1210, 90] on span "У вас 161 відвідувань без платіжки, які вже відбулись. Будь ласка, додайте плат…" at bounding box center [1226, 50] width 183 height 81
click at [1210, 88] on link "додайте платіжки!" at bounding box center [1236, 82] width 120 height 16
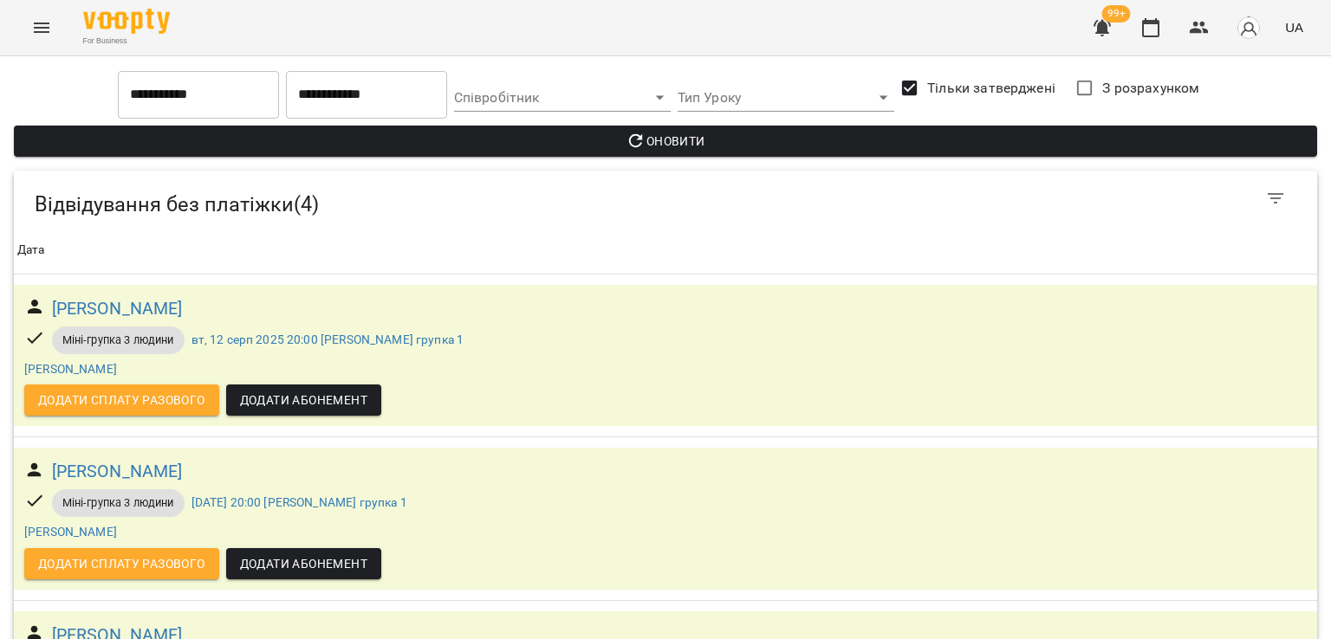
click at [38, 33] on icon "Menu" at bounding box center [41, 27] width 21 height 21
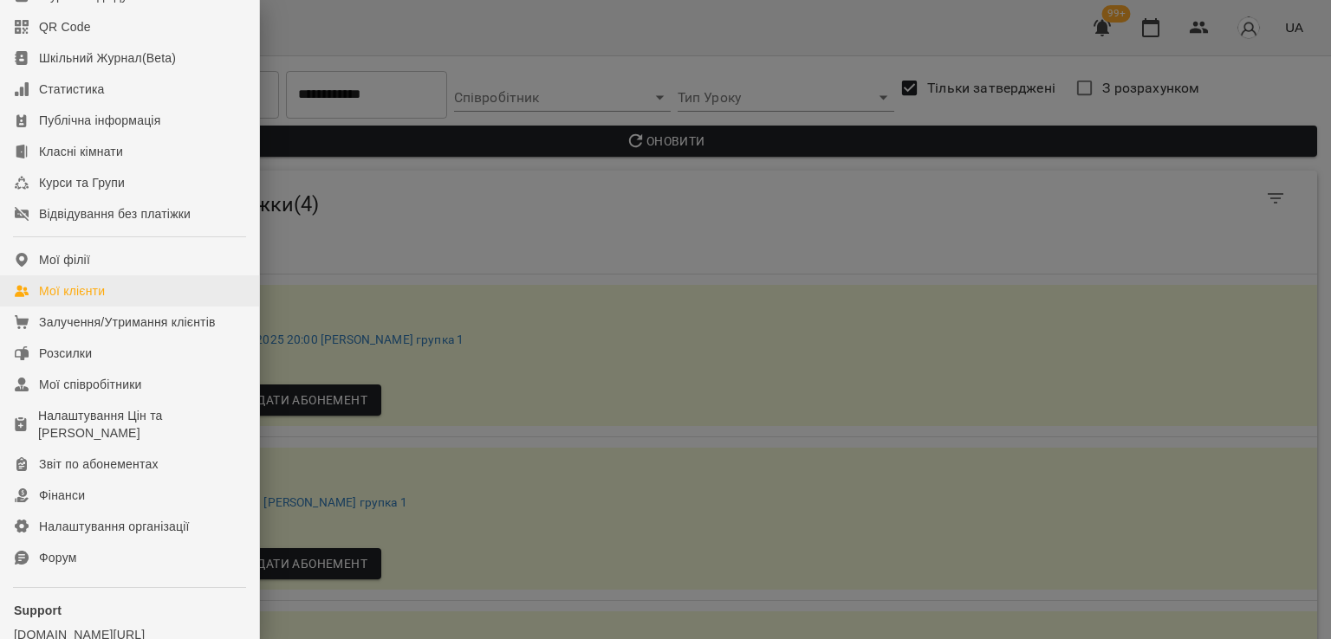
scroll to position [173, 0]
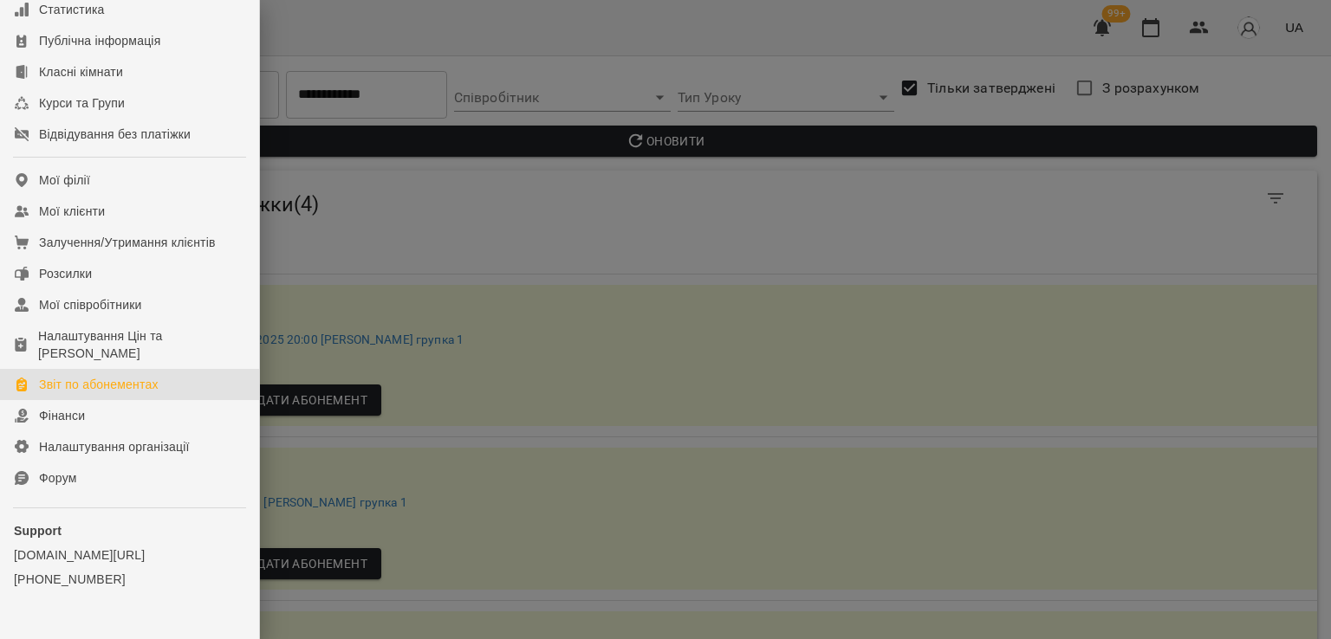
click at [130, 393] on div "Звіт по абонементах" at bounding box center [99, 384] width 120 height 17
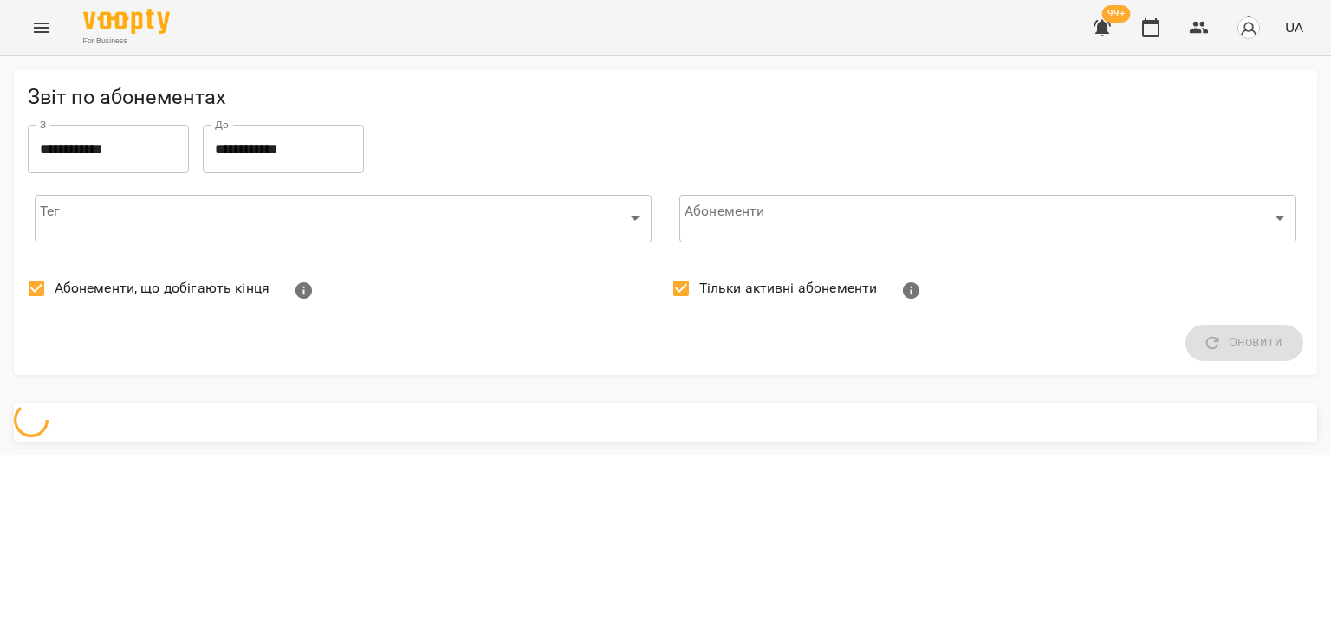
click at [114, 305] on label "Абонементи, що добігають кінця" at bounding box center [143, 288] width 251 height 36
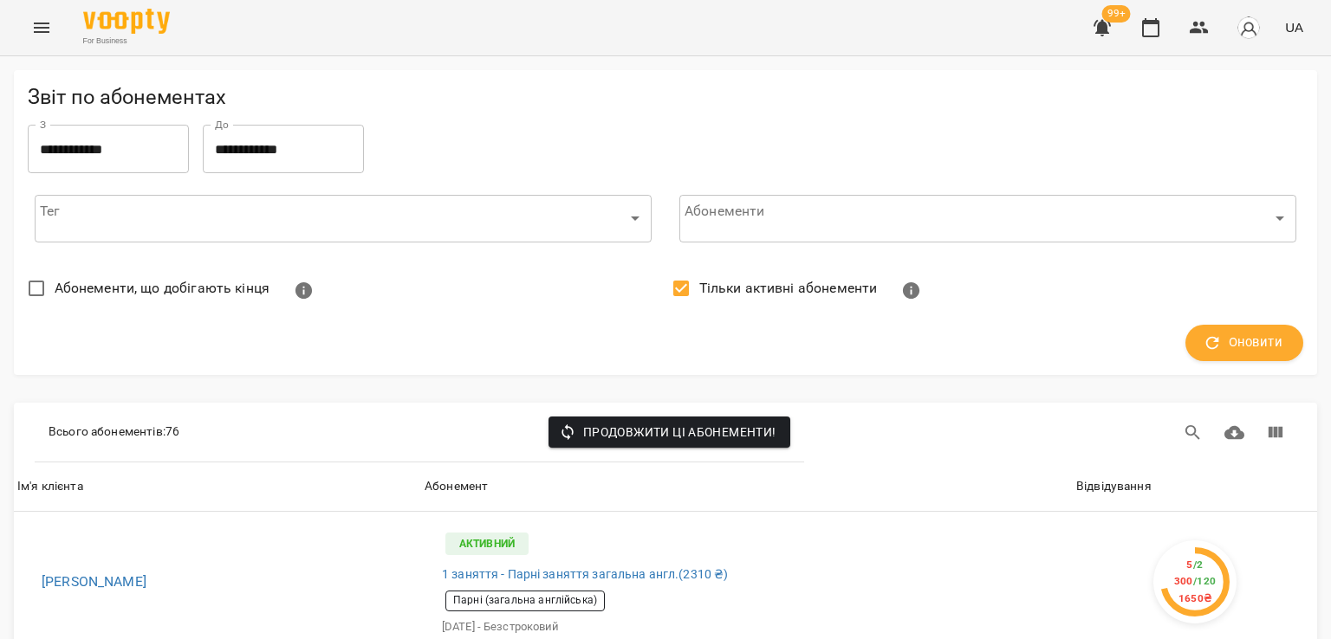
click at [804, 287] on span "Тільки активні абонементи" at bounding box center [788, 288] width 178 height 21
click at [1275, 342] on button "Оновити" at bounding box center [1244, 343] width 118 height 36
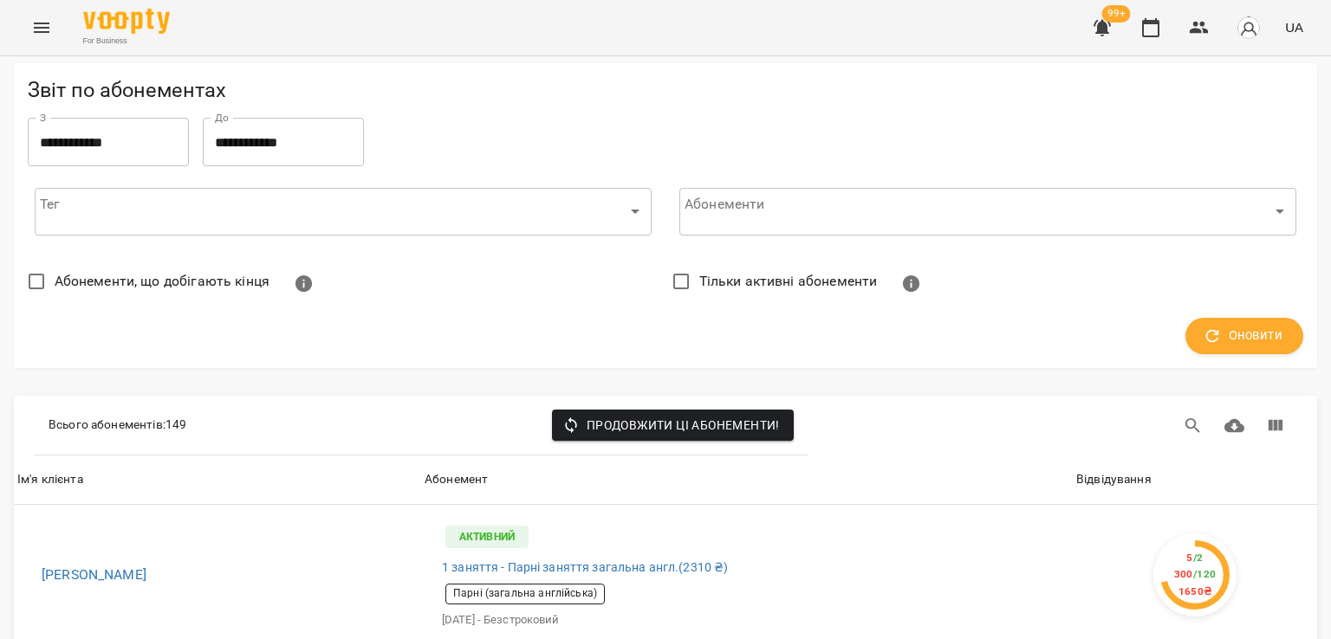
click at [1104, 470] on div "Відвідування" at bounding box center [1113, 480] width 75 height 21
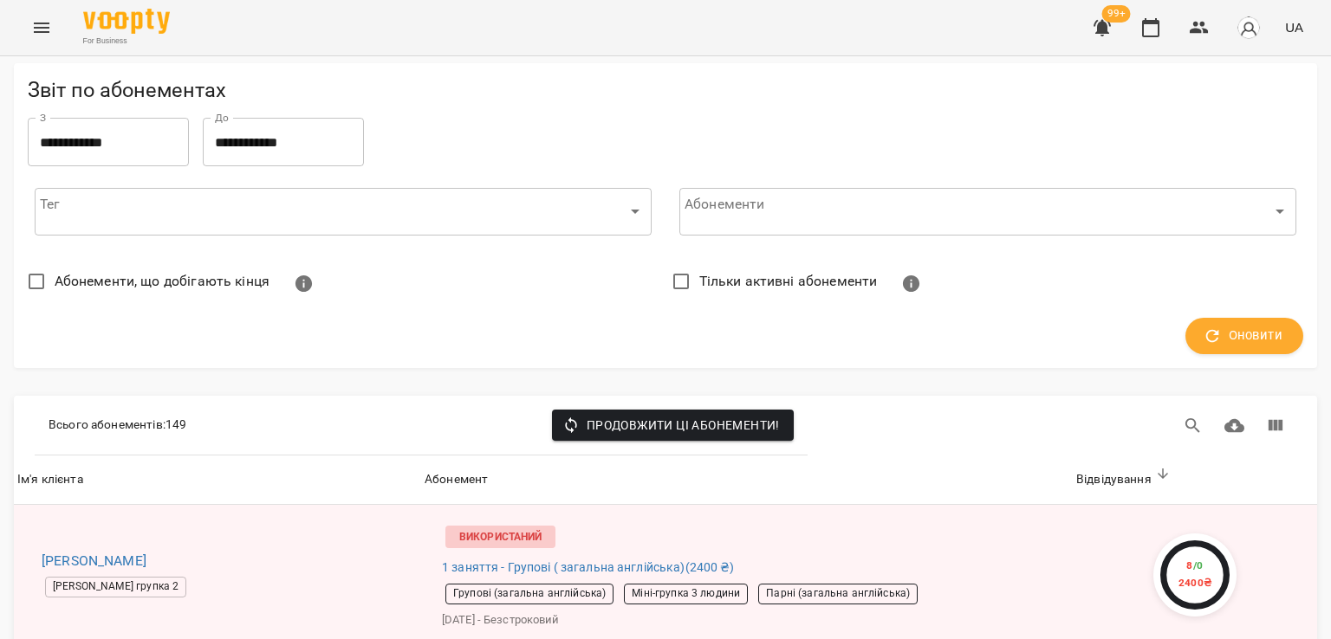
scroll to position [1126, 0]
click at [24, 30] on button "Menu" at bounding box center [42, 28] width 42 height 42
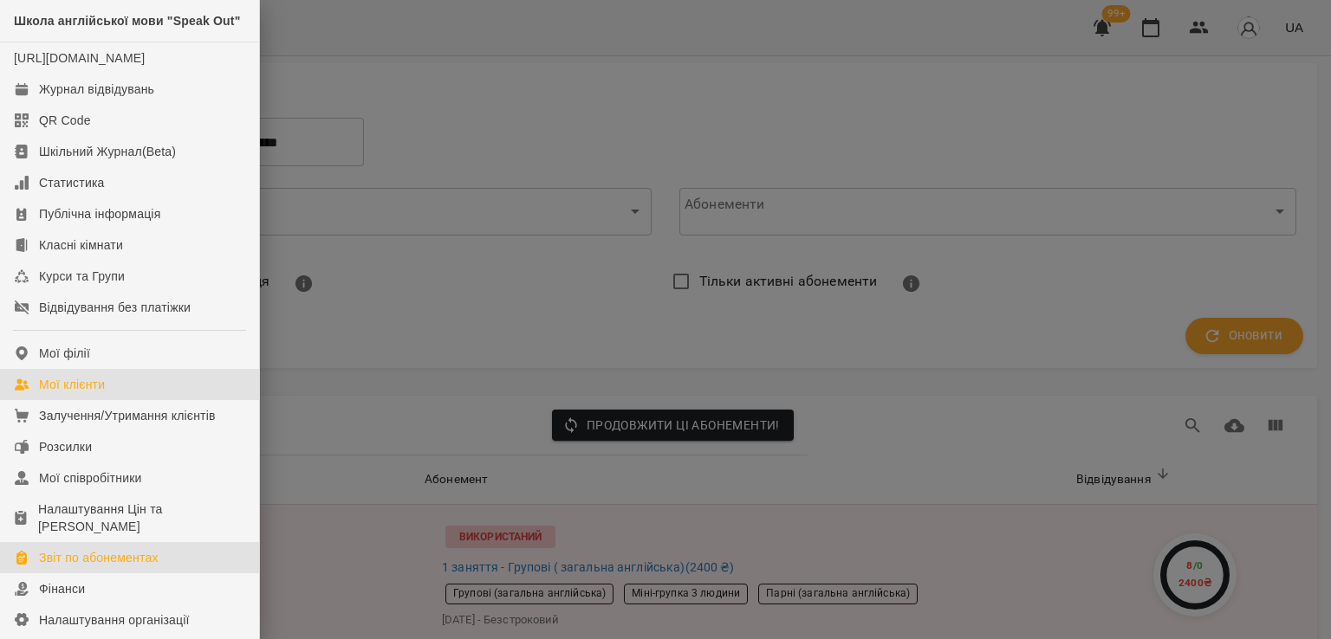
click at [64, 393] on div "Мої клієнти" at bounding box center [72, 384] width 66 height 17
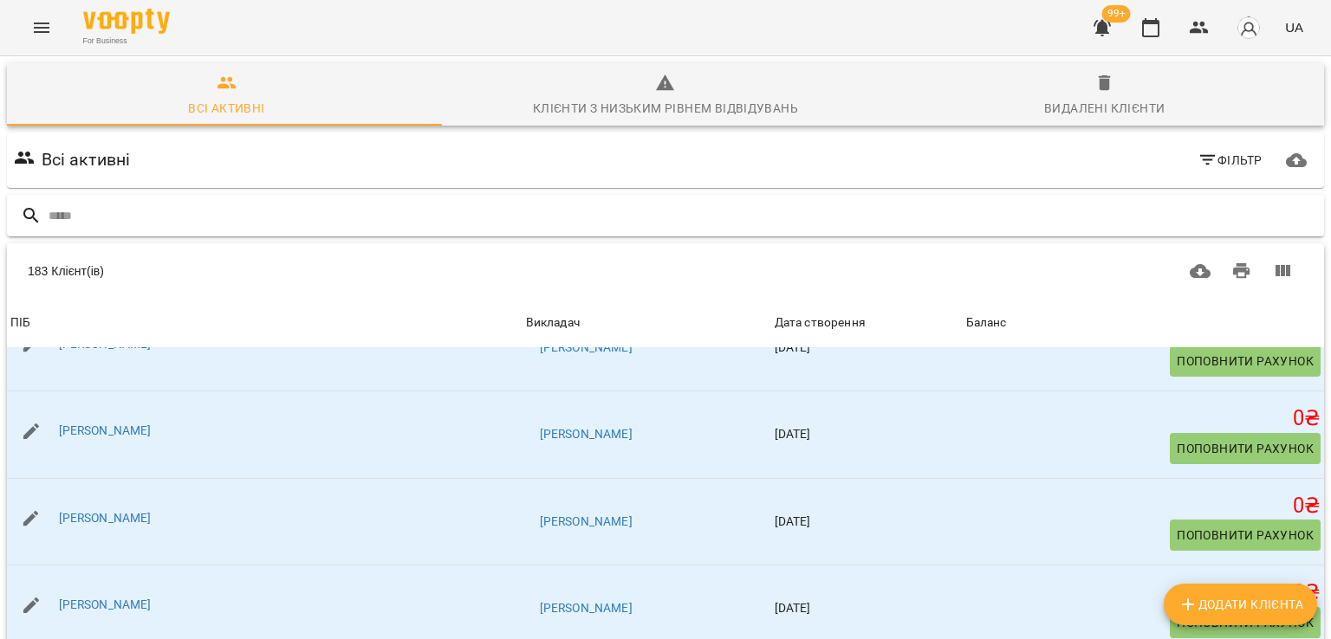
scroll to position [433, 0]
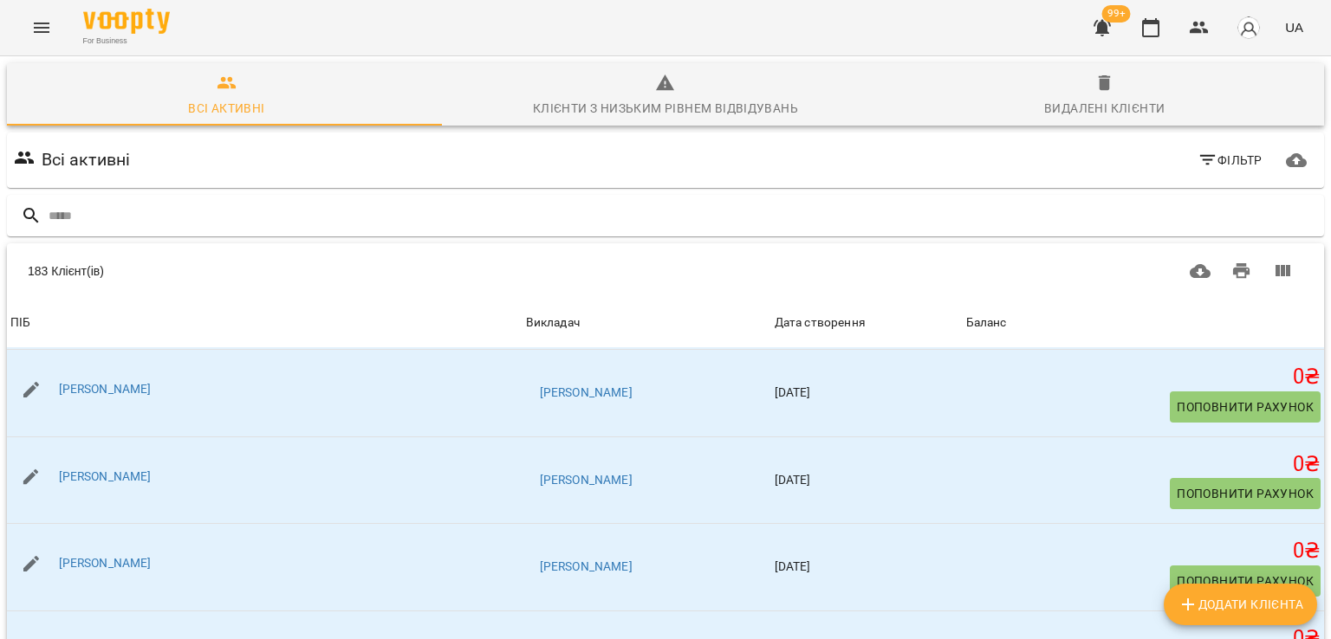
click at [38, 22] on icon "Menu" at bounding box center [41, 27] width 21 height 21
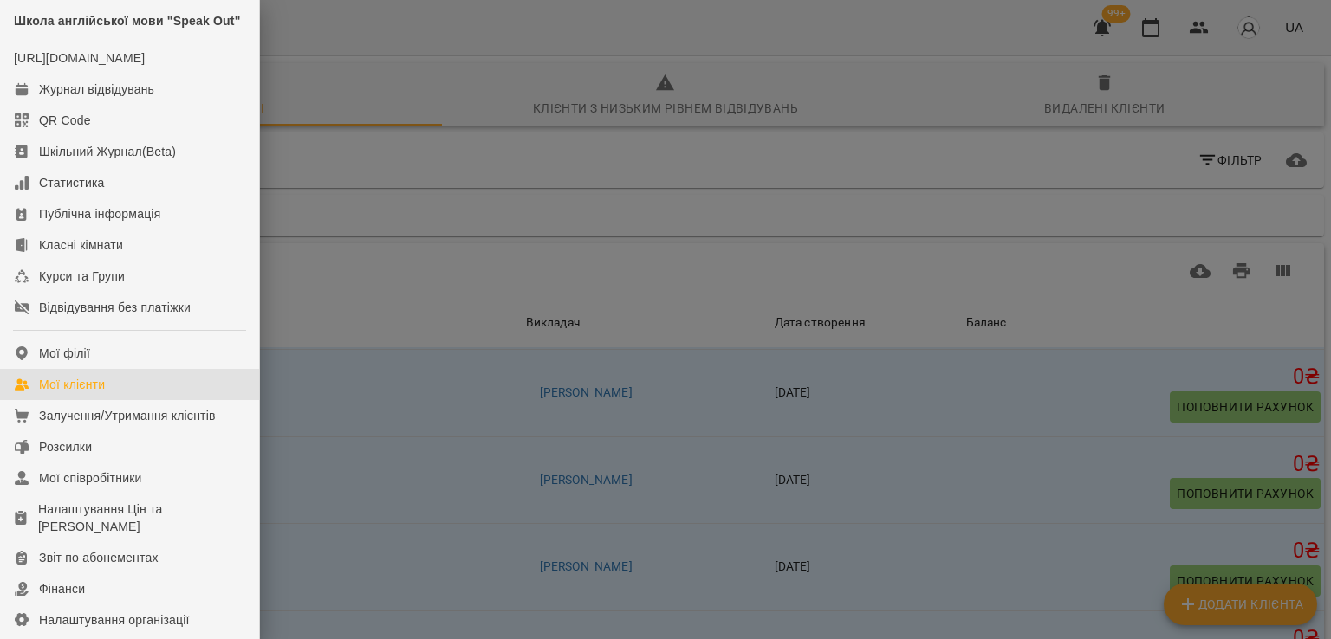
click at [78, 393] on div "Мої клієнти" at bounding box center [72, 384] width 66 height 17
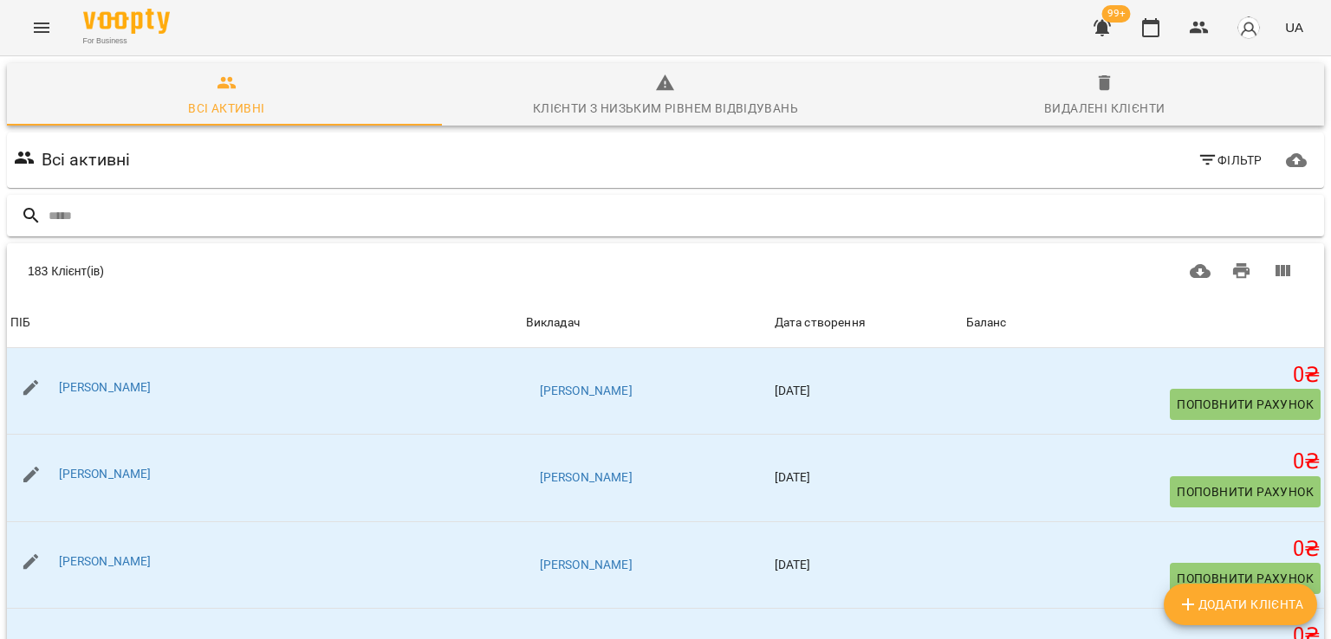
click at [162, 216] on input "text" at bounding box center [683, 216] width 1268 height 29
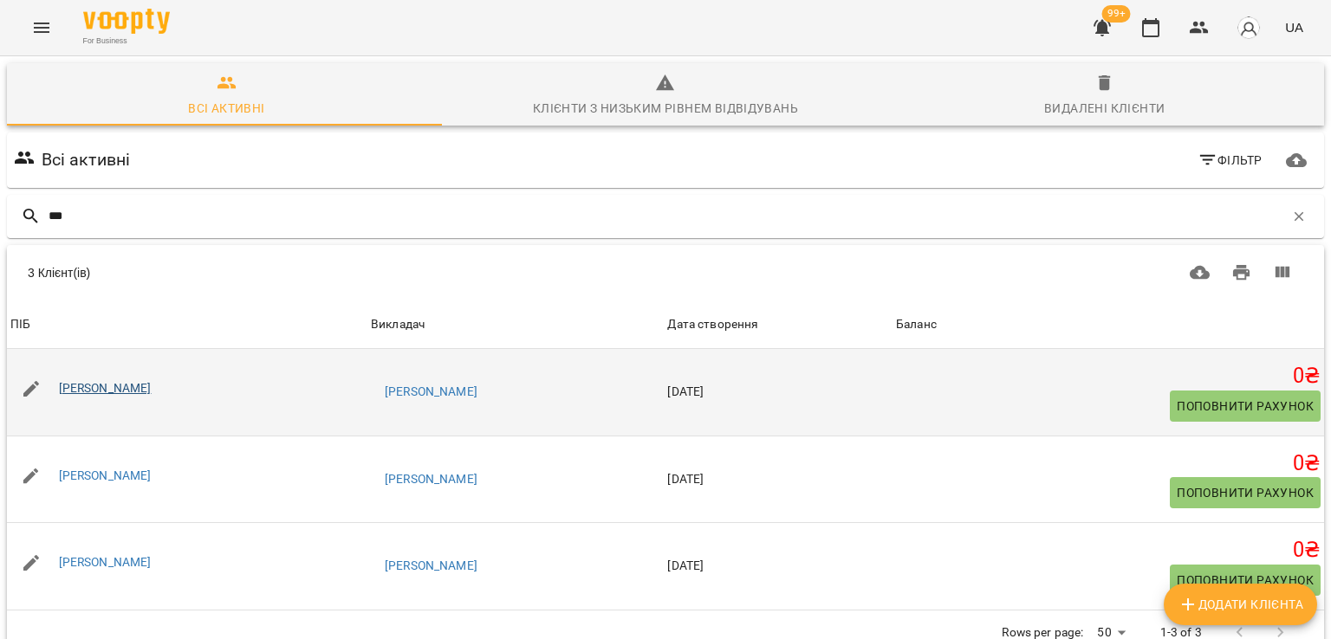
type input "***"
click at [142, 392] on link "[PERSON_NAME]" at bounding box center [105, 388] width 93 height 14
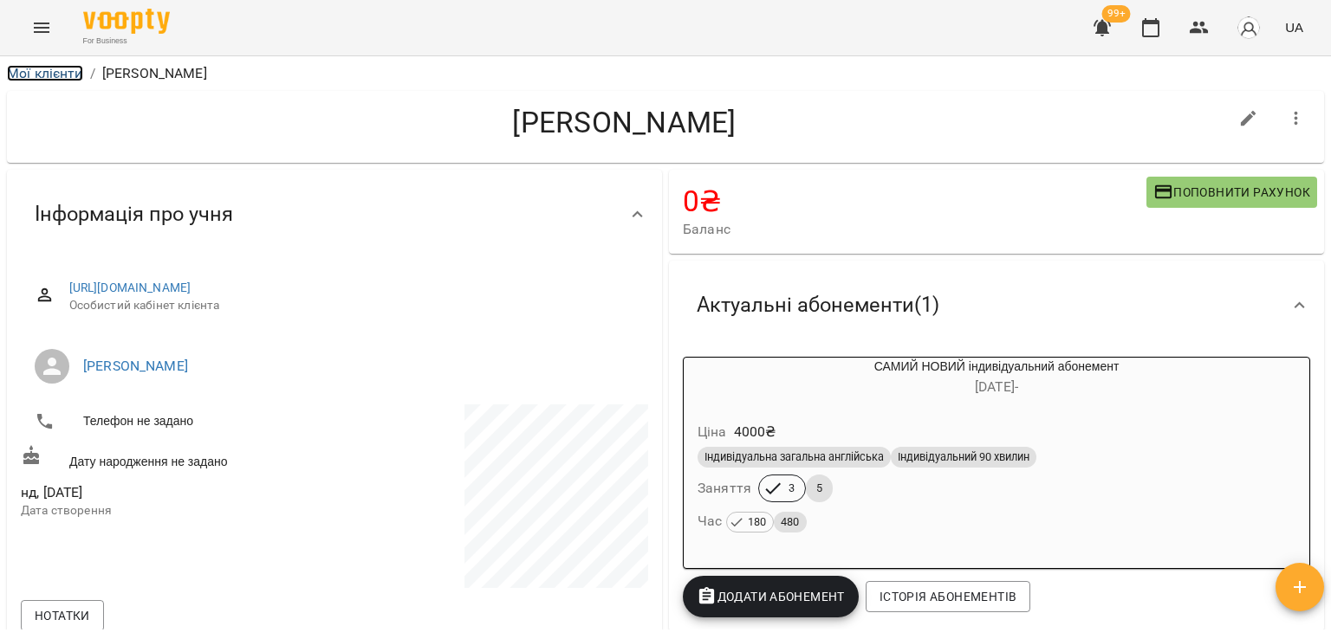
click at [39, 76] on link "Мої клієнти" at bounding box center [45, 73] width 76 height 16
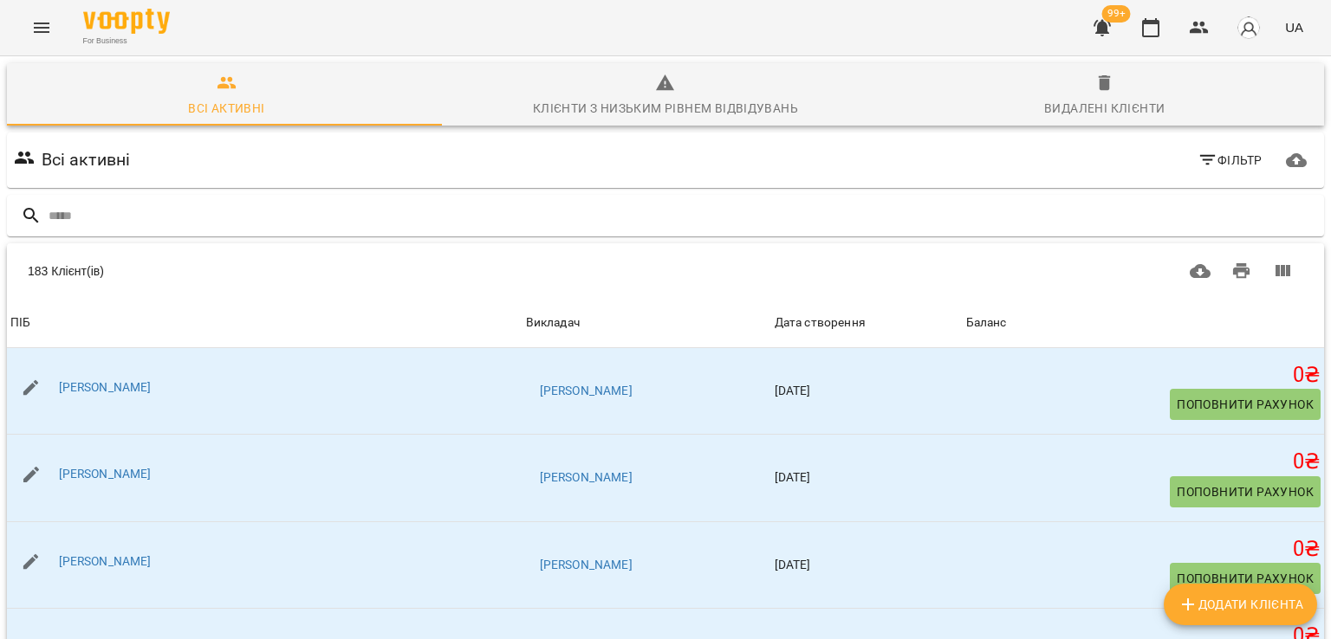
click at [1092, 14] on button "button" at bounding box center [1102, 28] width 42 height 42
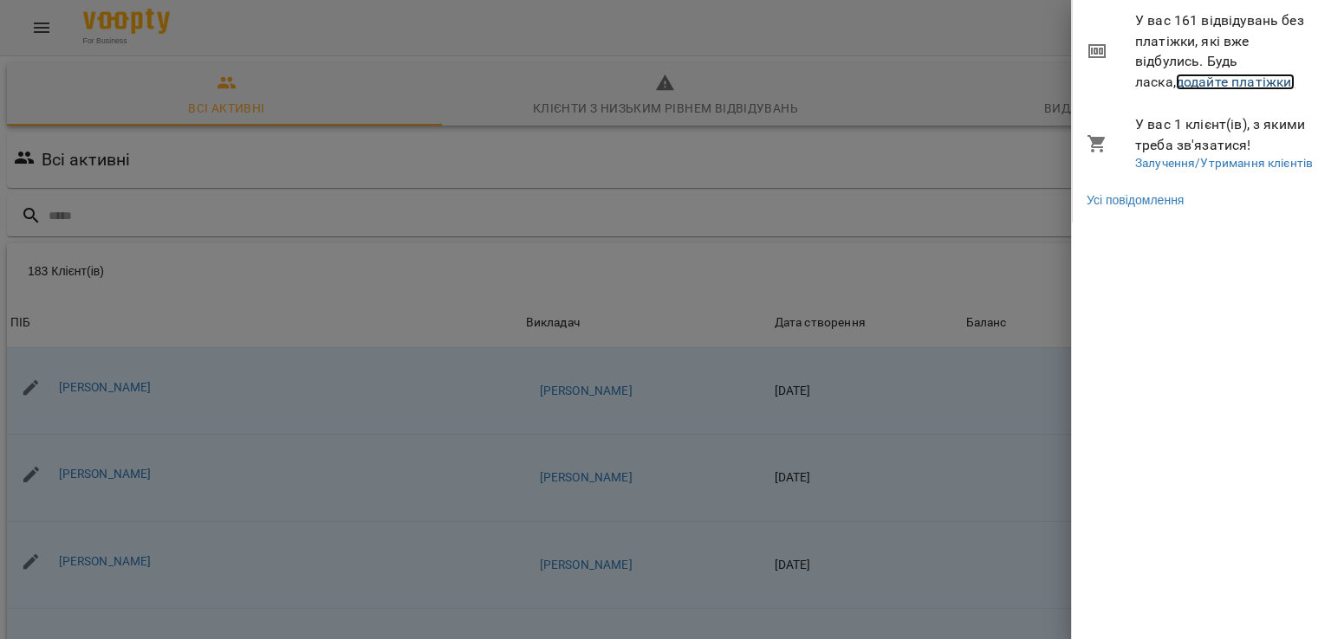
click at [1177, 85] on link "додайте платіжки!" at bounding box center [1236, 82] width 120 height 16
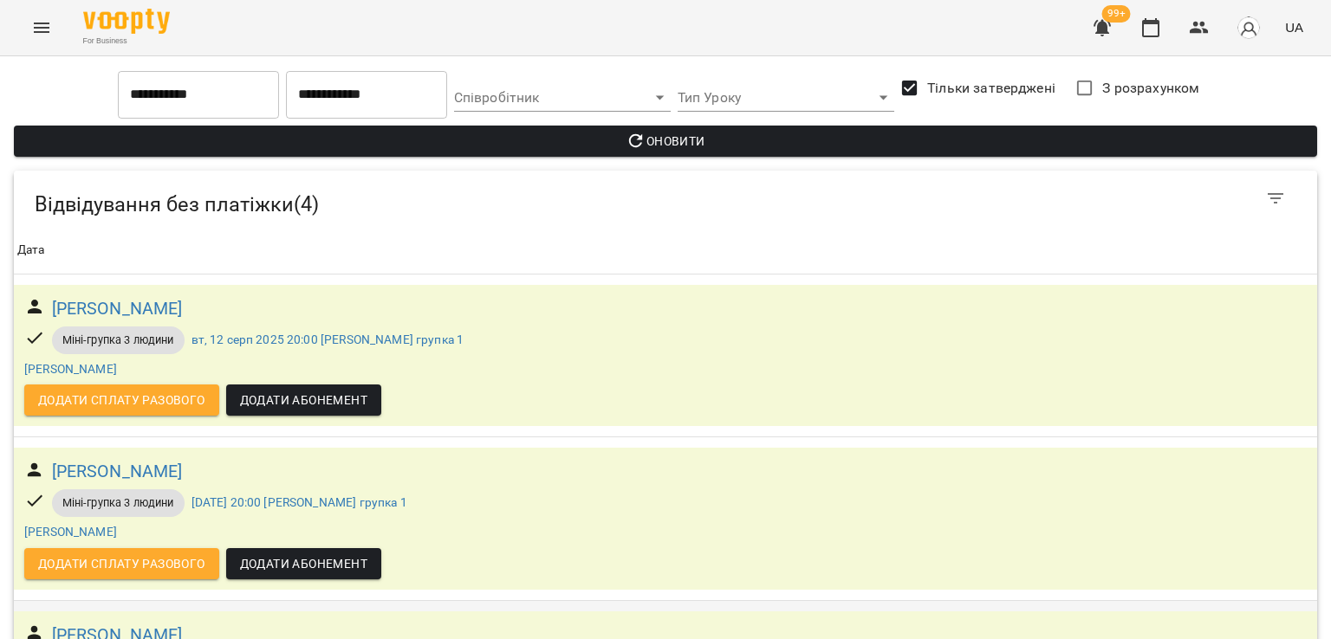
scroll to position [301, 0]
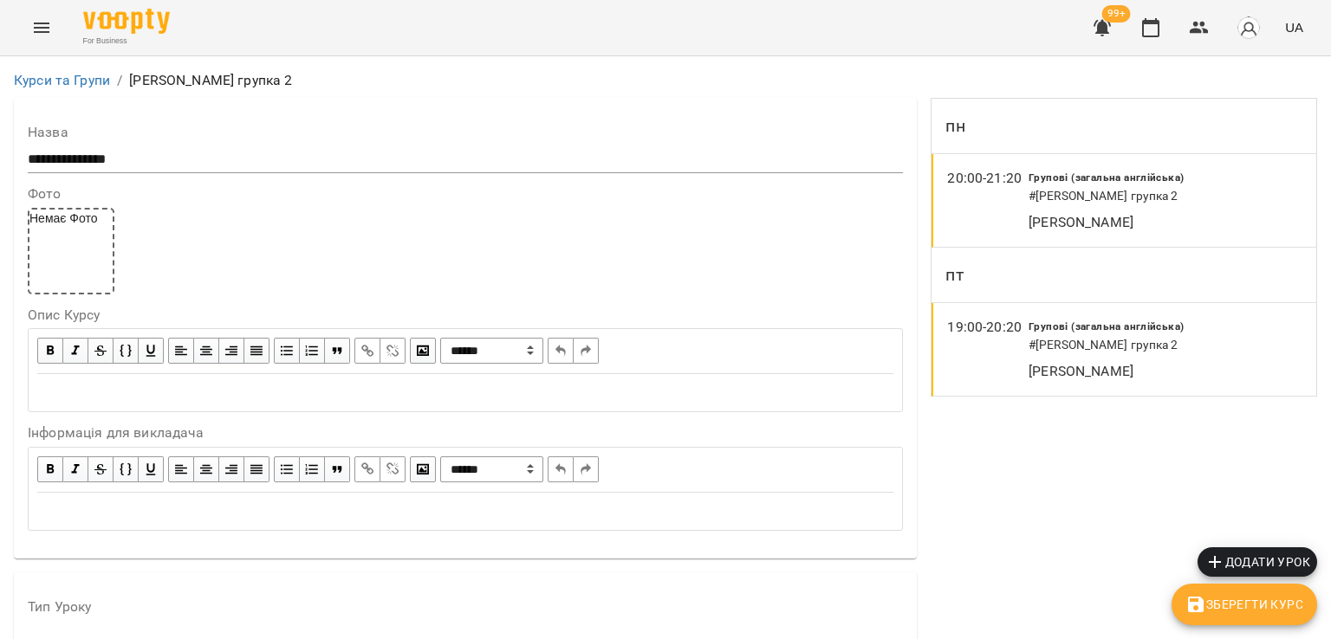
scroll to position [1480, 0]
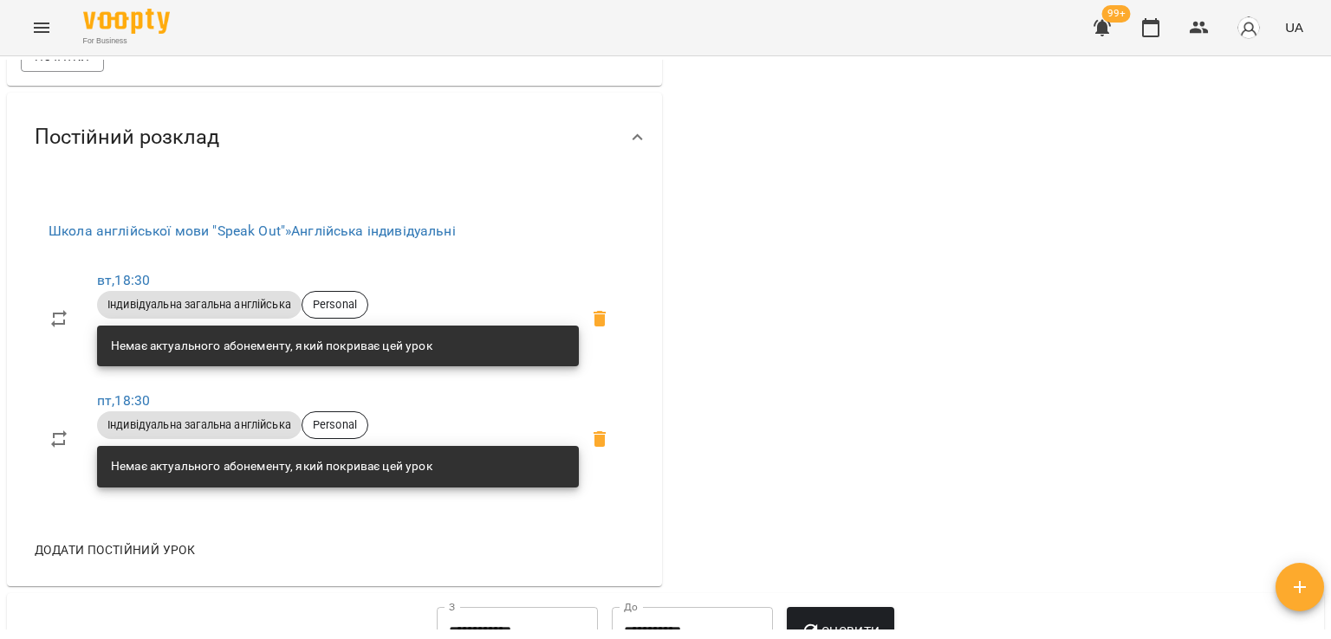
scroll to position [693, 0]
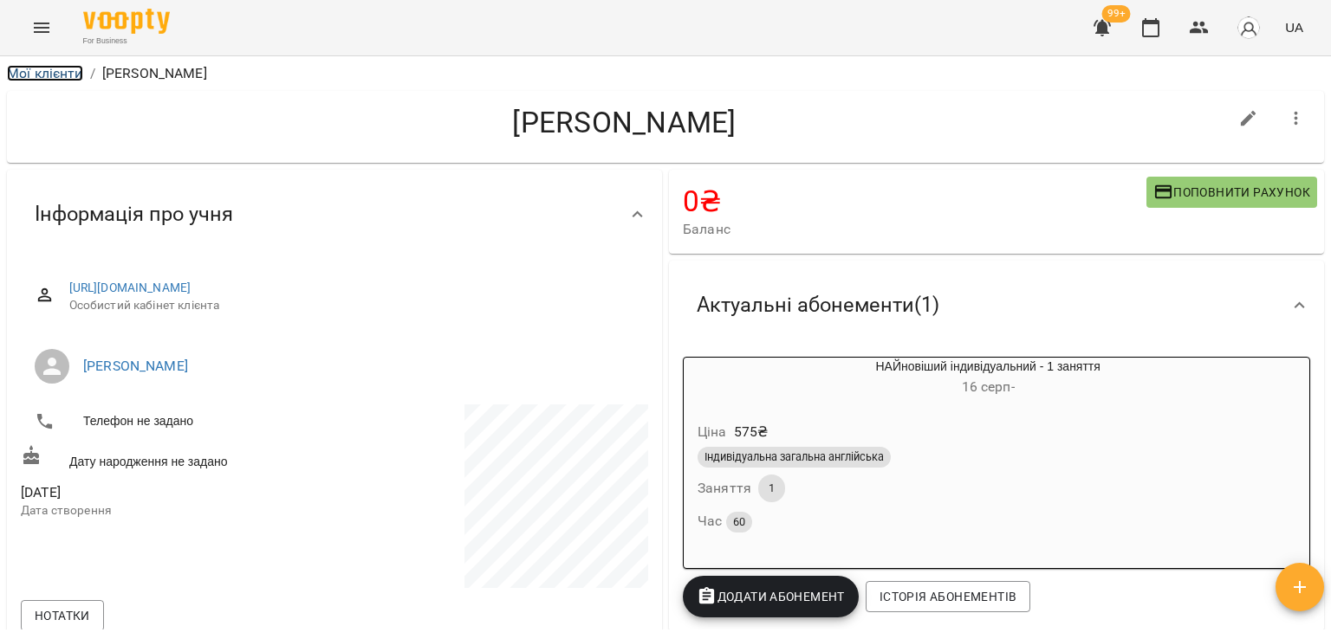
click at [36, 75] on link "Мої клієнти" at bounding box center [45, 73] width 76 height 16
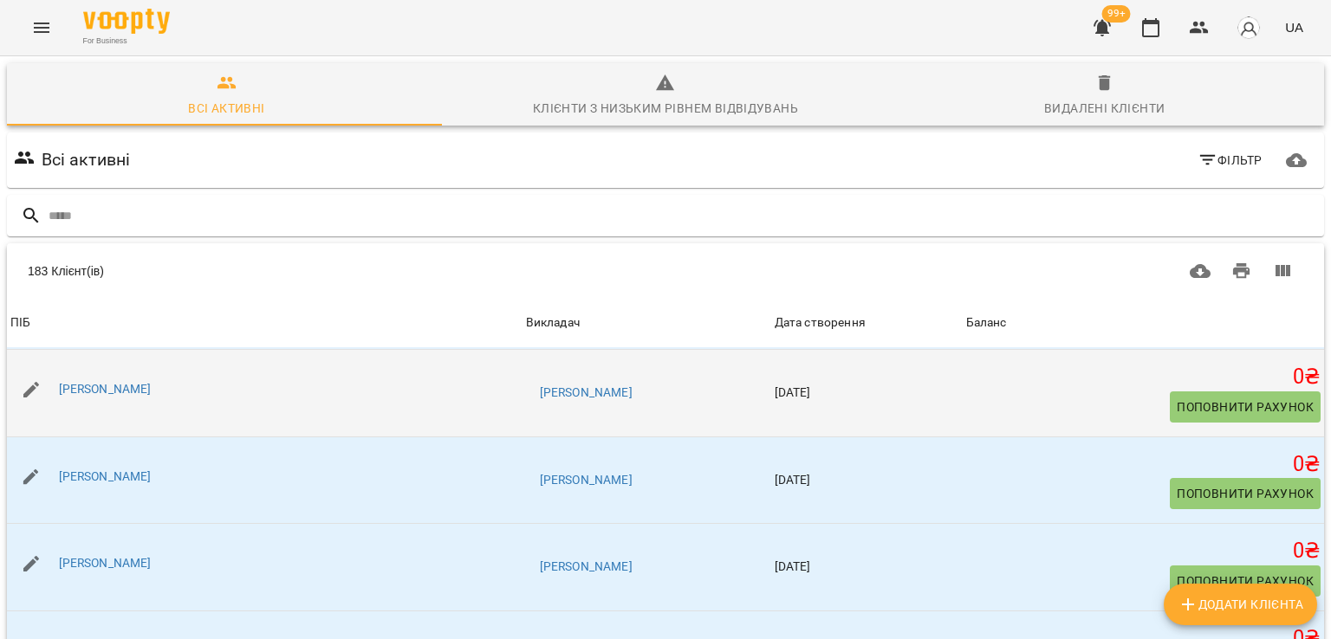
scroll to position [520, 0]
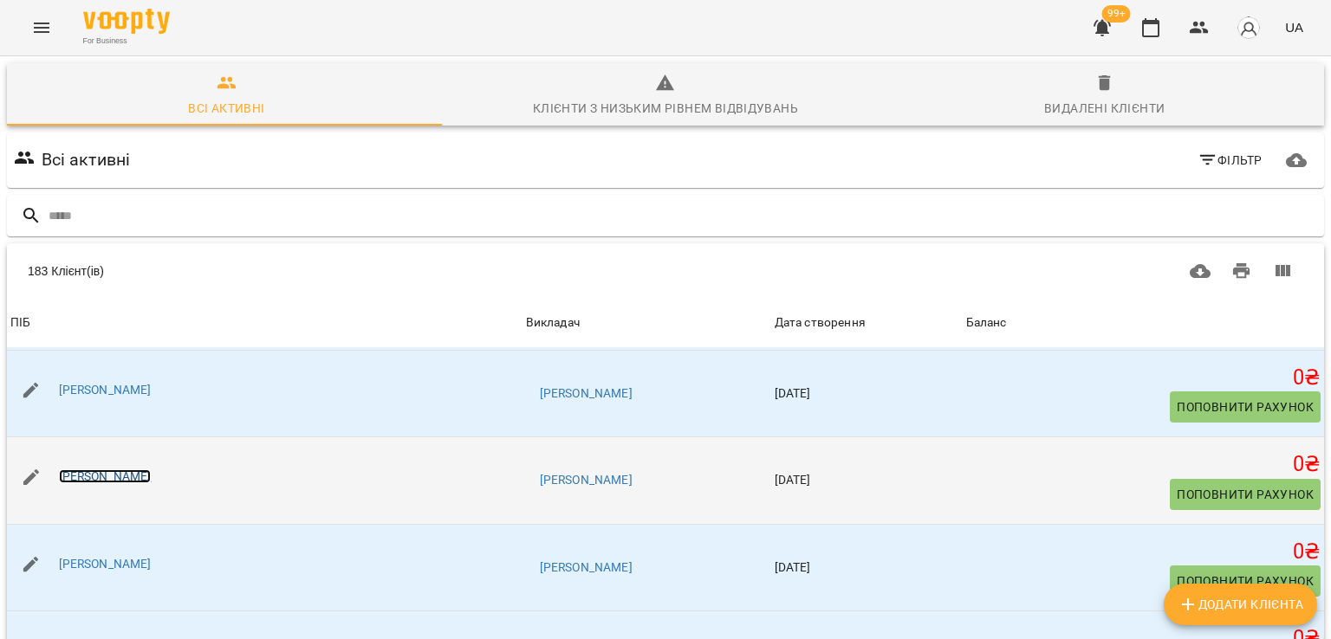
click at [131, 475] on link "Наталя Костюк" at bounding box center [105, 477] width 93 height 14
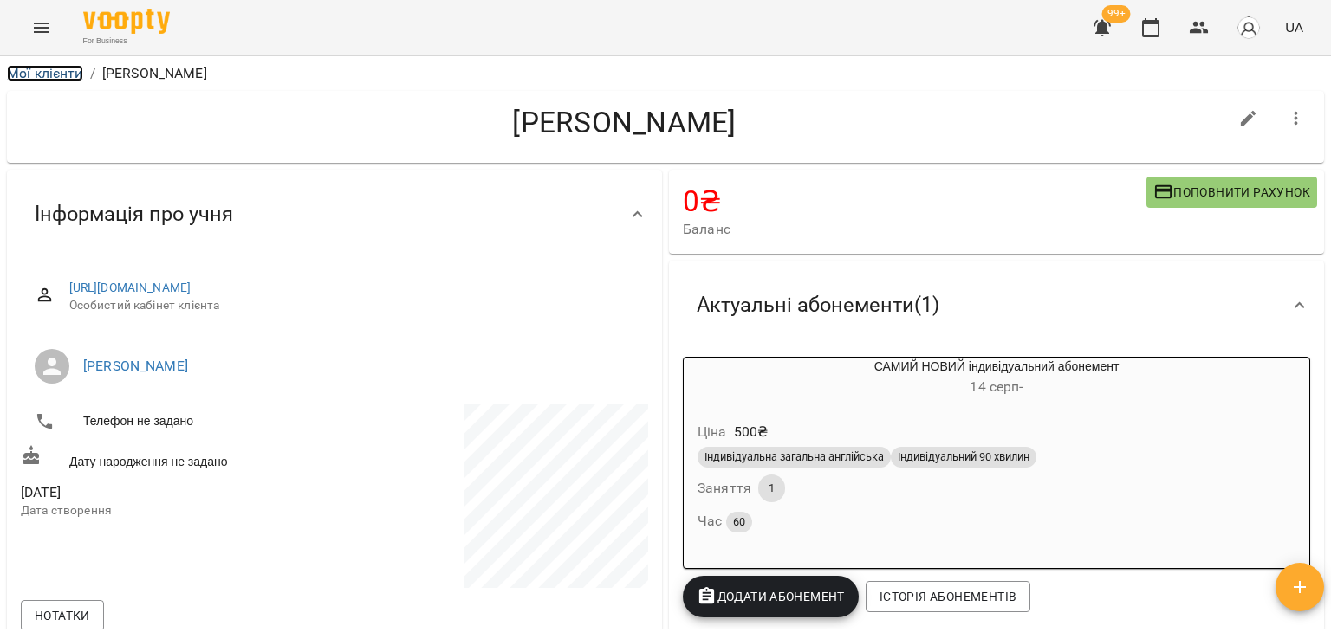
click at [66, 76] on link "Мої клієнти" at bounding box center [45, 73] width 76 height 16
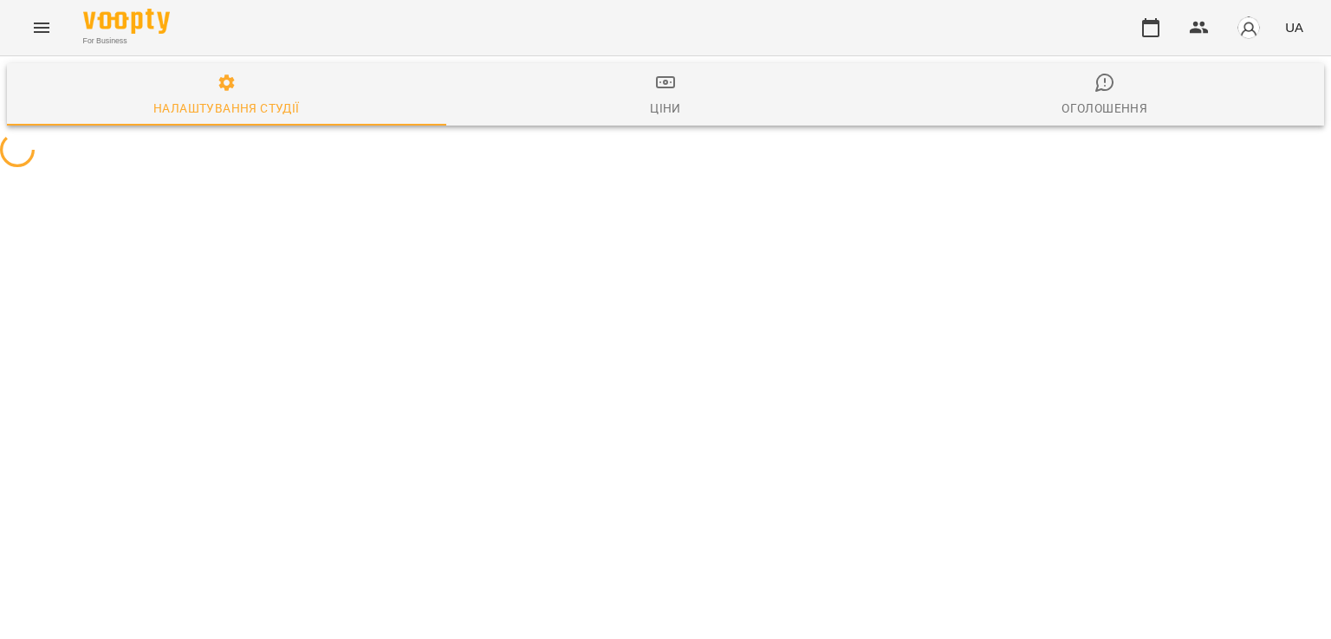
select select "**"
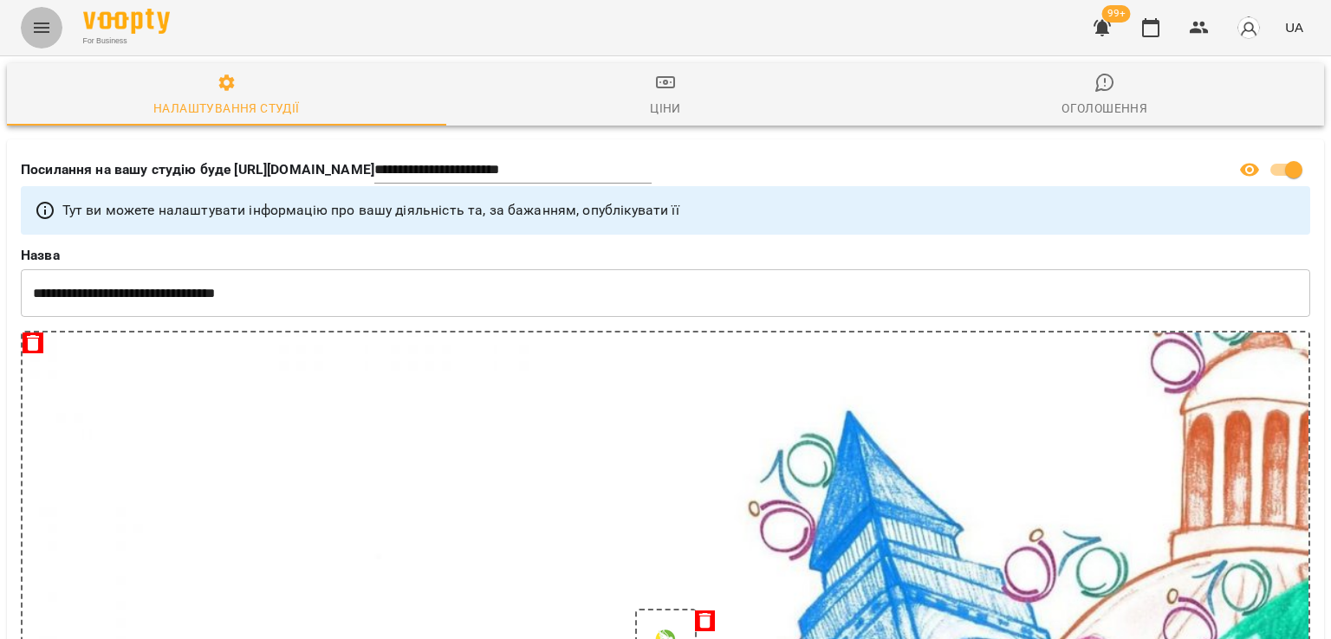
click at [38, 25] on icon "Menu" at bounding box center [41, 27] width 21 height 21
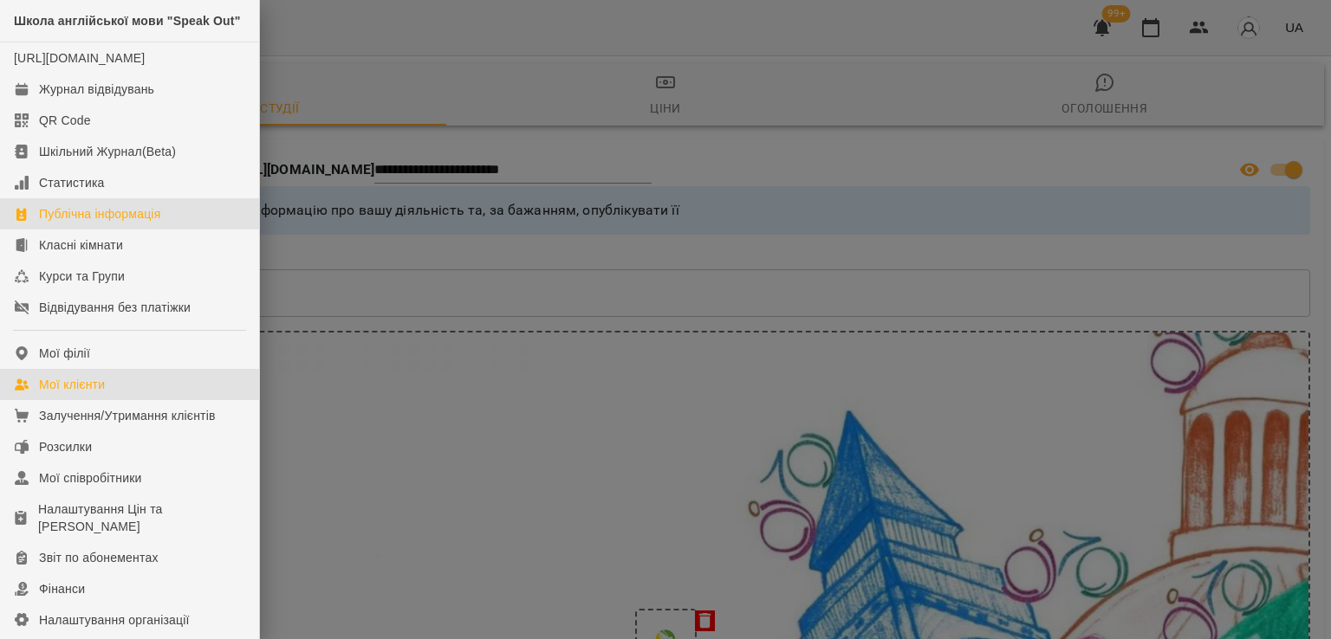
click at [81, 393] on div "Мої клієнти" at bounding box center [72, 384] width 66 height 17
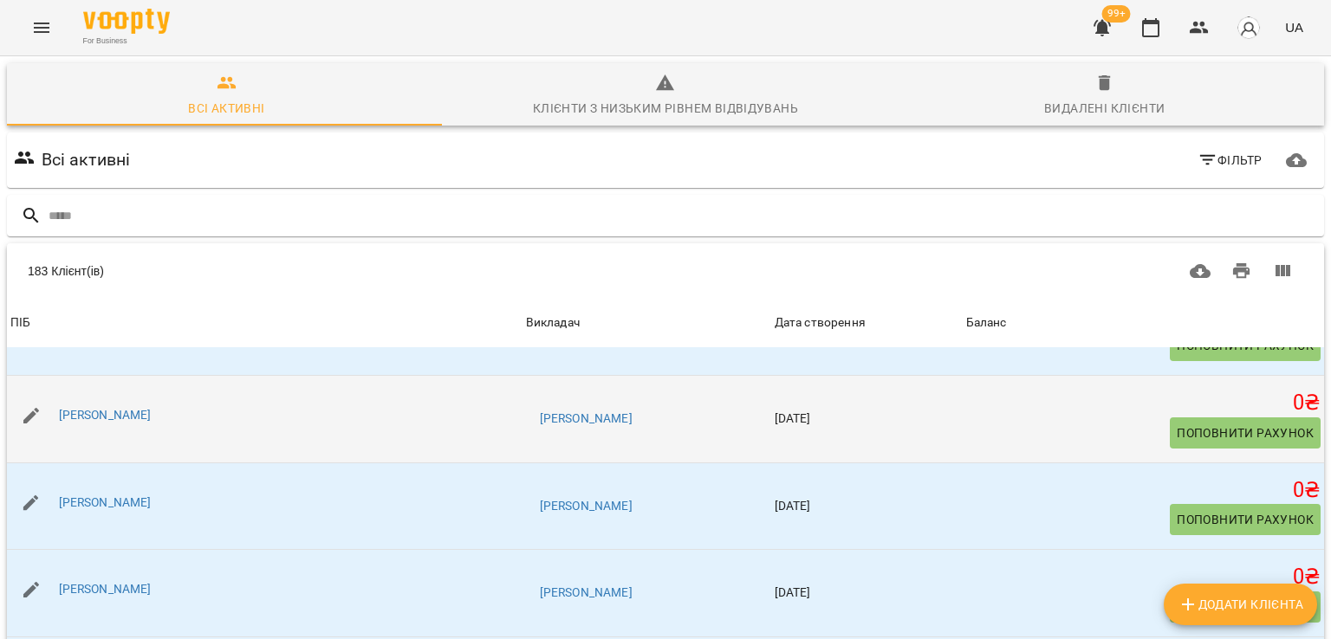
scroll to position [260, 0]
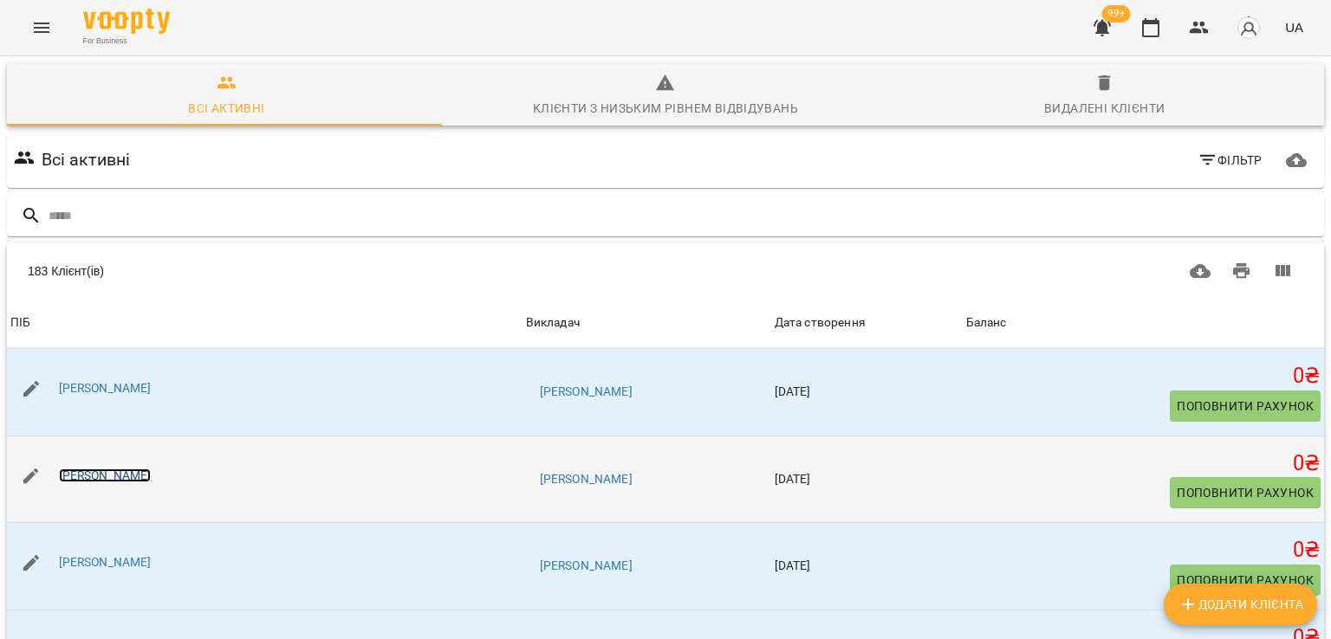
click at [143, 469] on link "[PERSON_NAME]" at bounding box center [105, 476] width 93 height 14
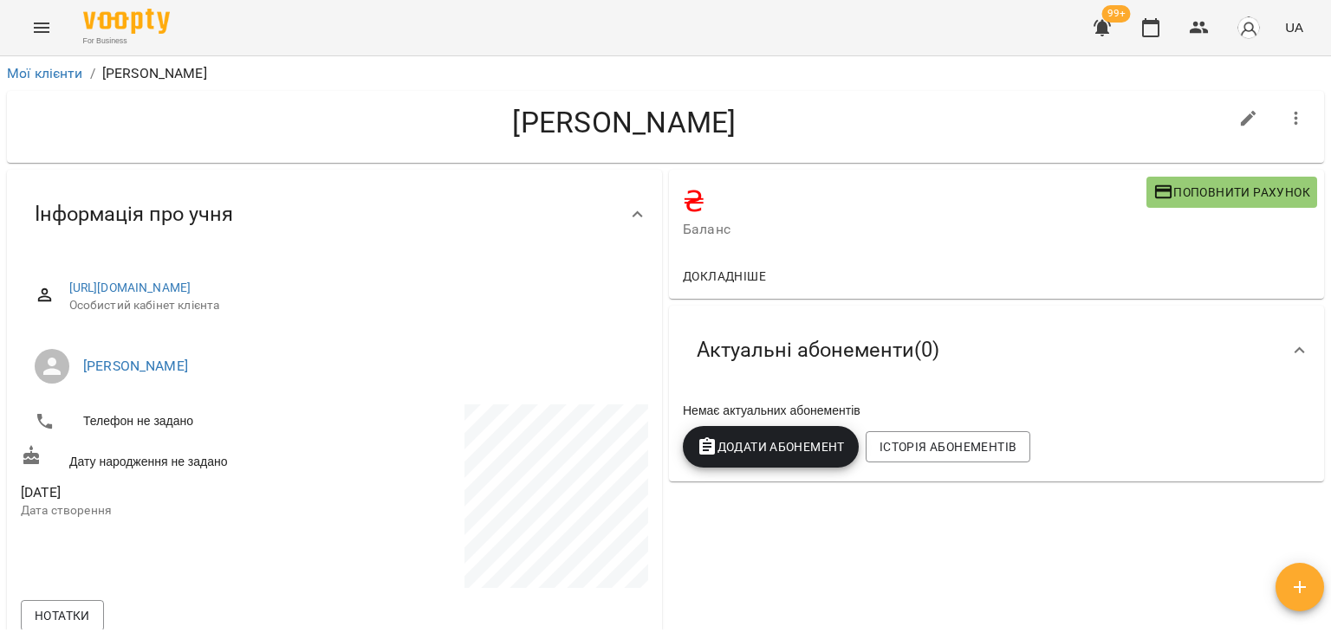
click at [1243, 120] on icon "button" at bounding box center [1248, 118] width 21 height 21
select select "**"
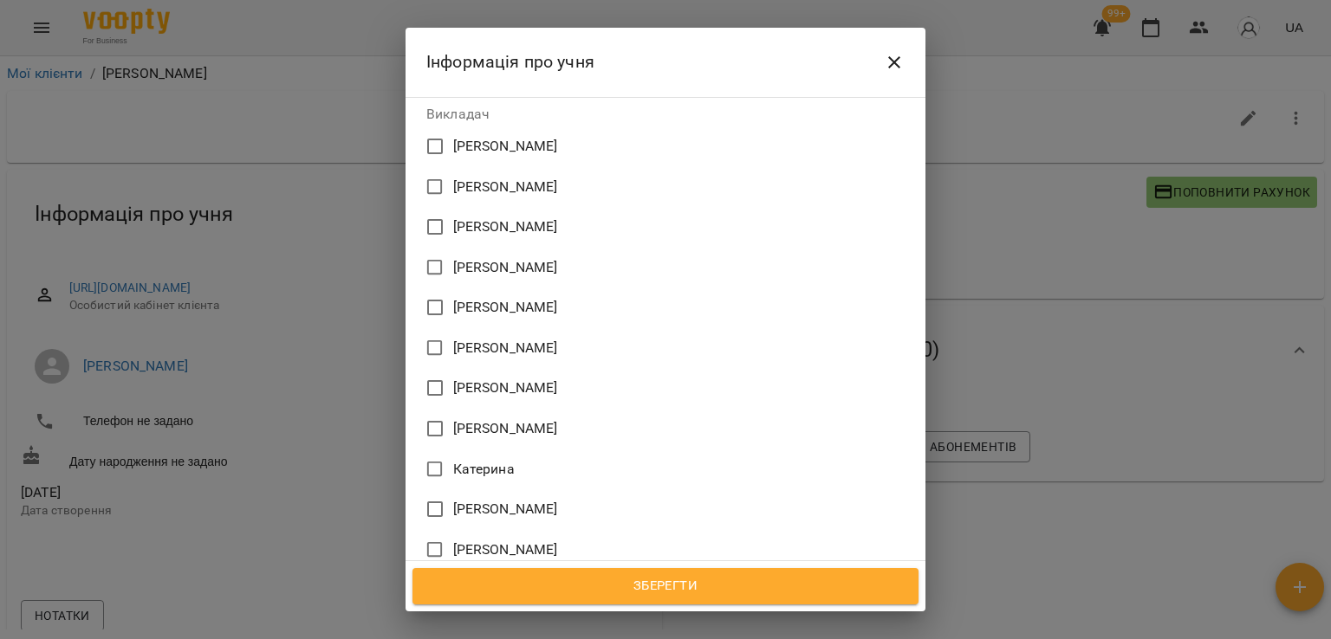
scroll to position [1126, 0]
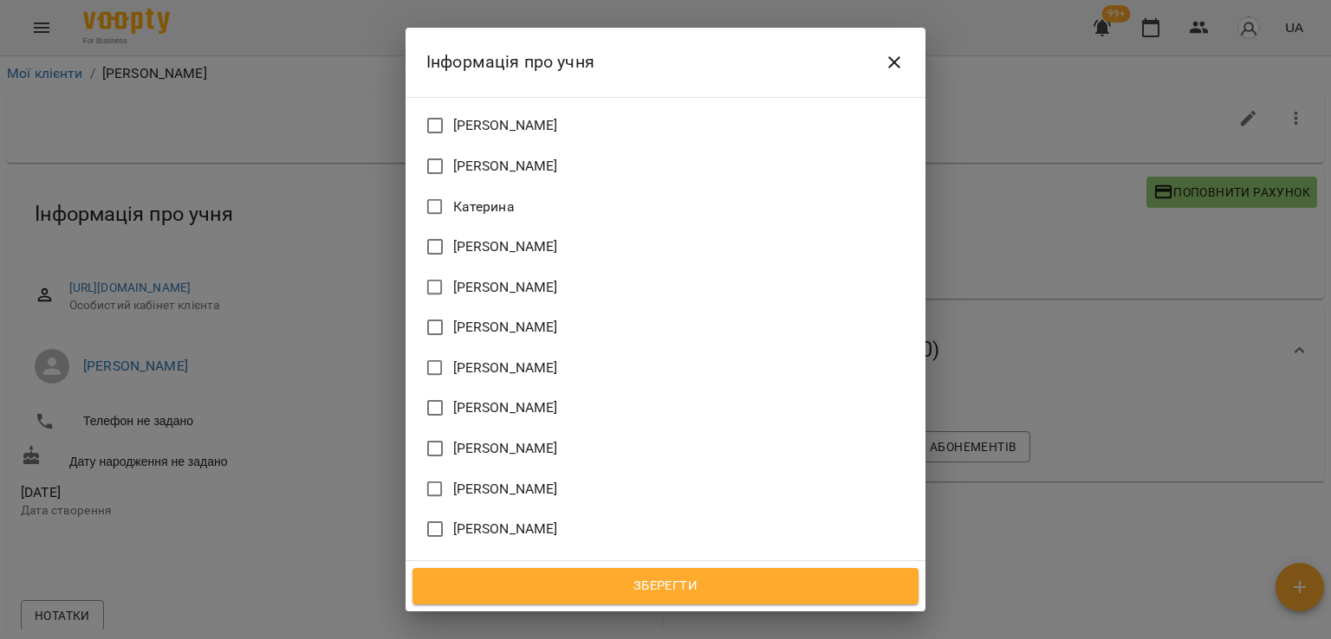
click at [503, 600] on span "[PERSON_NAME]" at bounding box center [505, 610] width 105 height 21
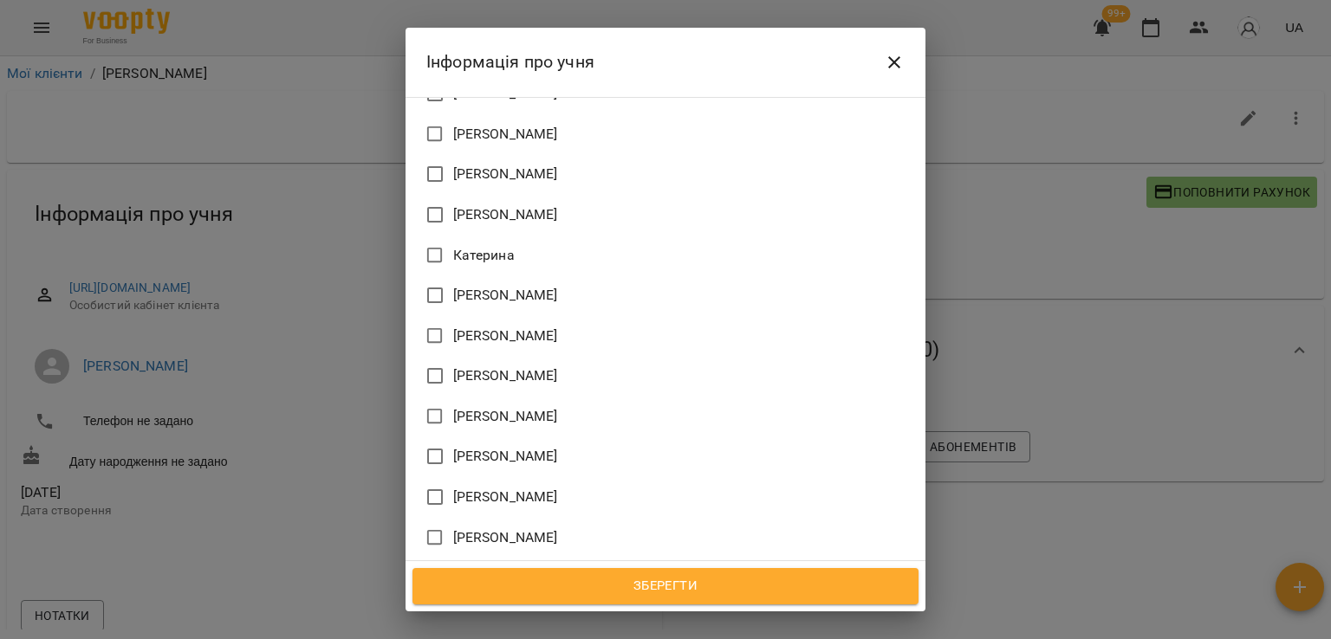
scroll to position [1040, 0]
click at [498, 323] on span "[PERSON_NAME]" at bounding box center [505, 333] width 105 height 21
click at [656, 587] on span "Зберегти" at bounding box center [665, 586] width 468 height 23
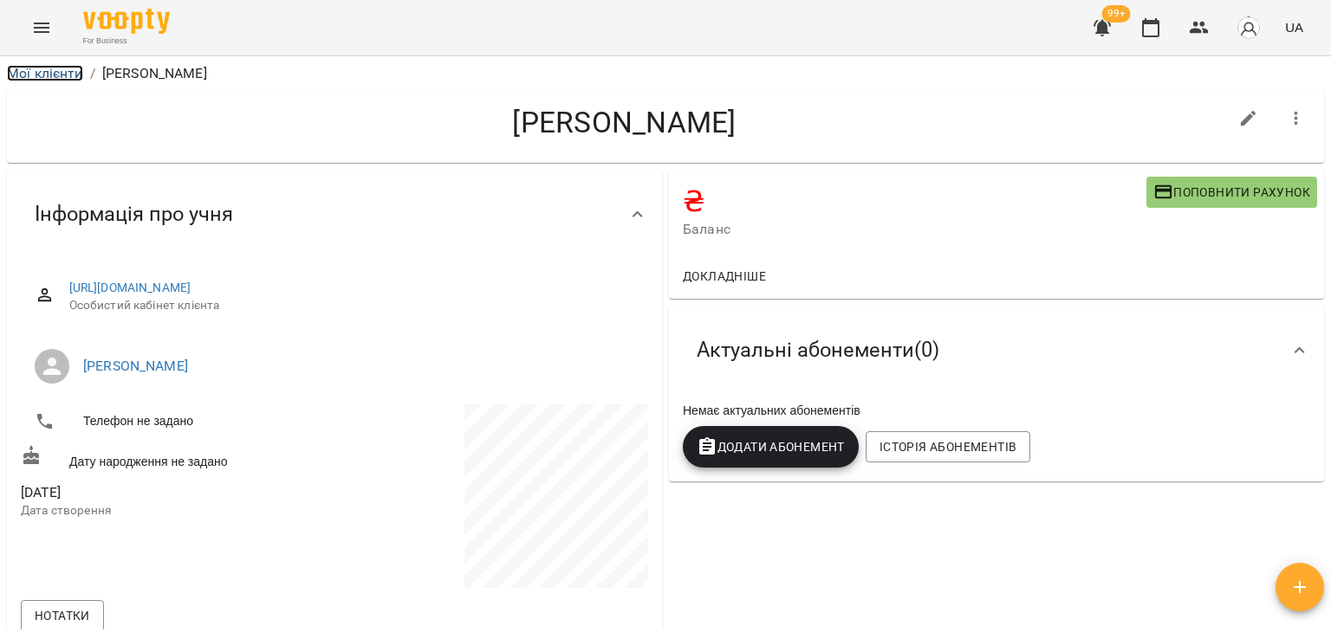
click at [66, 70] on link "Мої клієнти" at bounding box center [45, 73] width 76 height 16
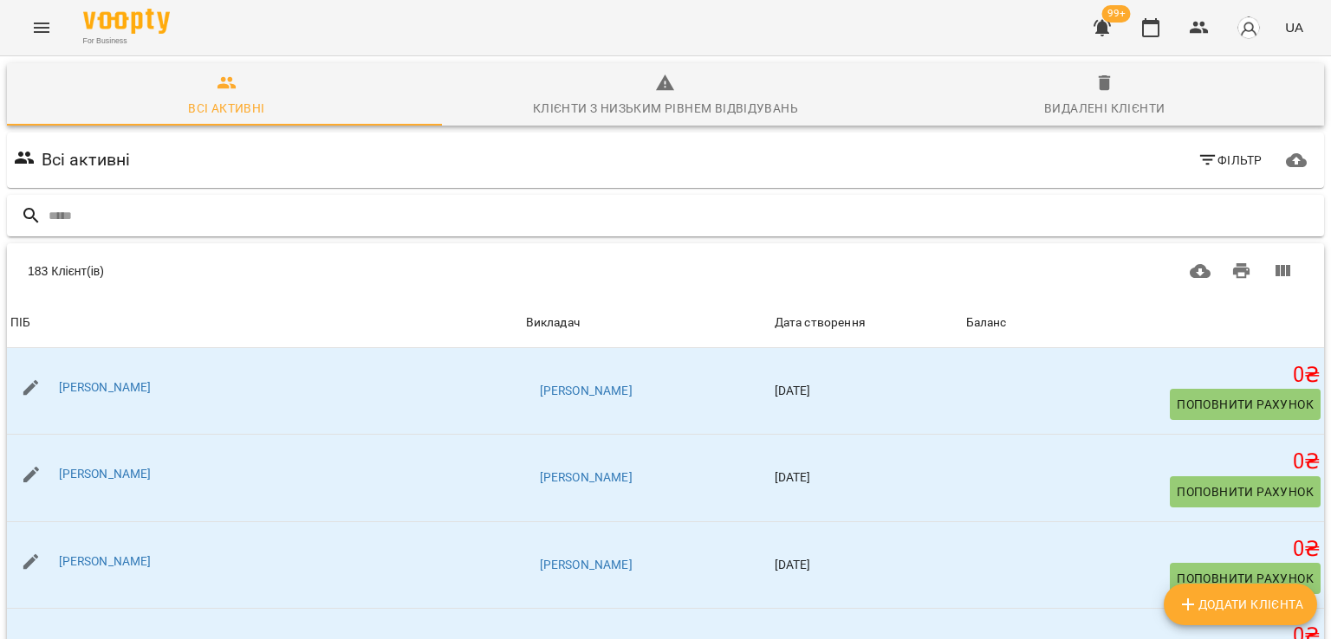
click at [152, 212] on input "text" at bounding box center [683, 216] width 1268 height 29
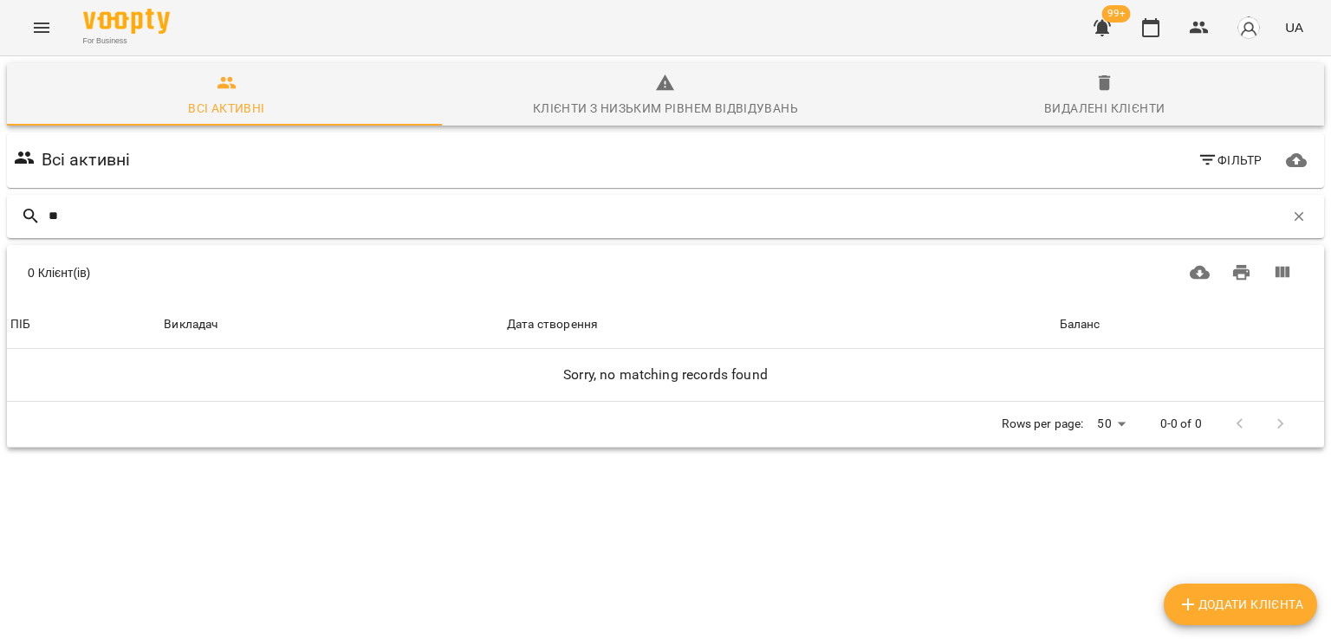
type input "*"
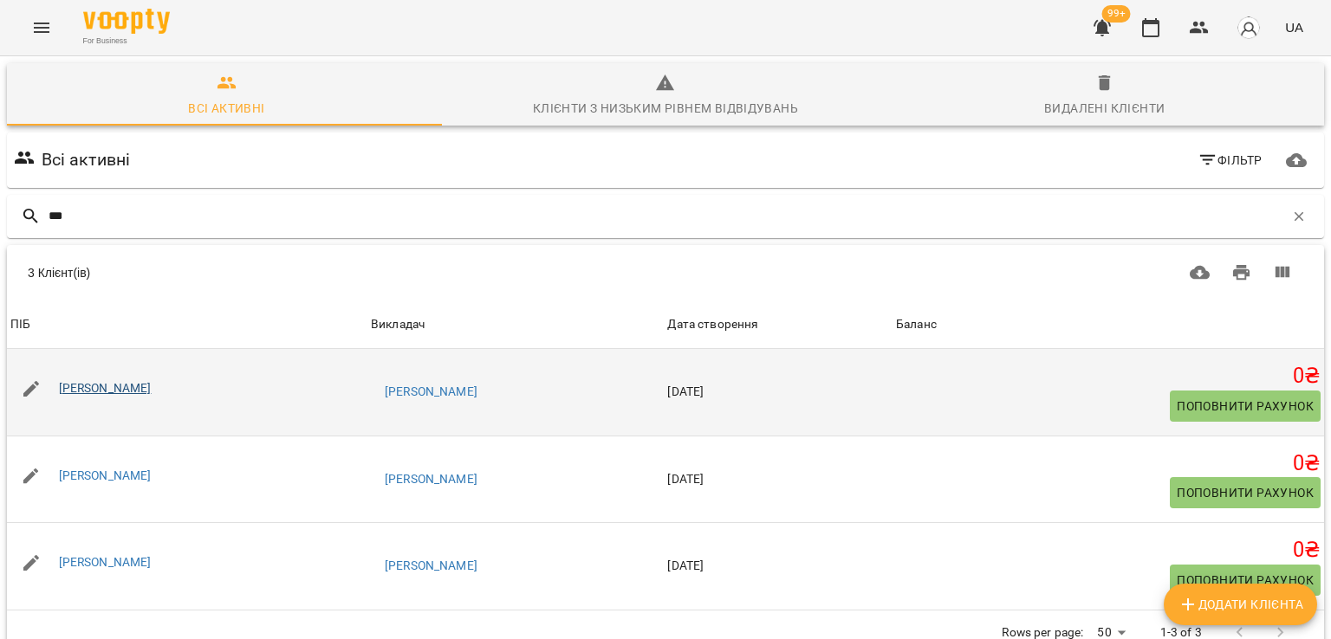
type input "***"
click at [121, 392] on link "[PERSON_NAME]" at bounding box center [105, 388] width 93 height 14
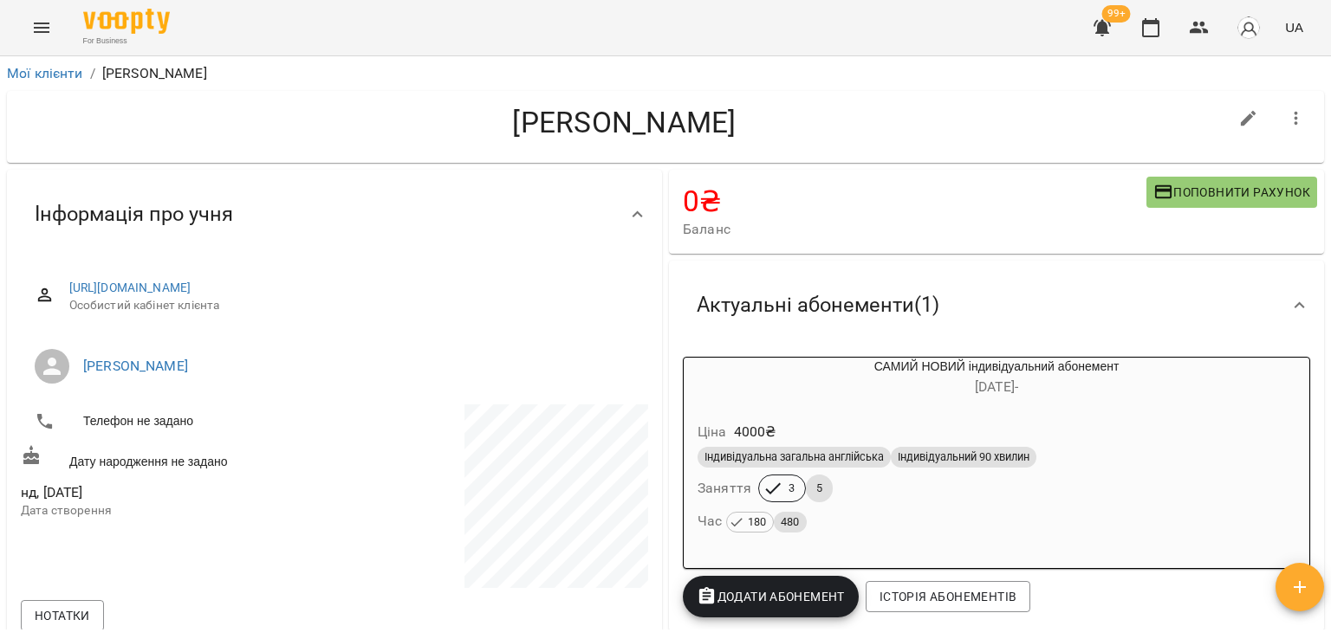
click at [1241, 117] on icon "button" at bounding box center [1249, 119] width 16 height 16
select select "**"
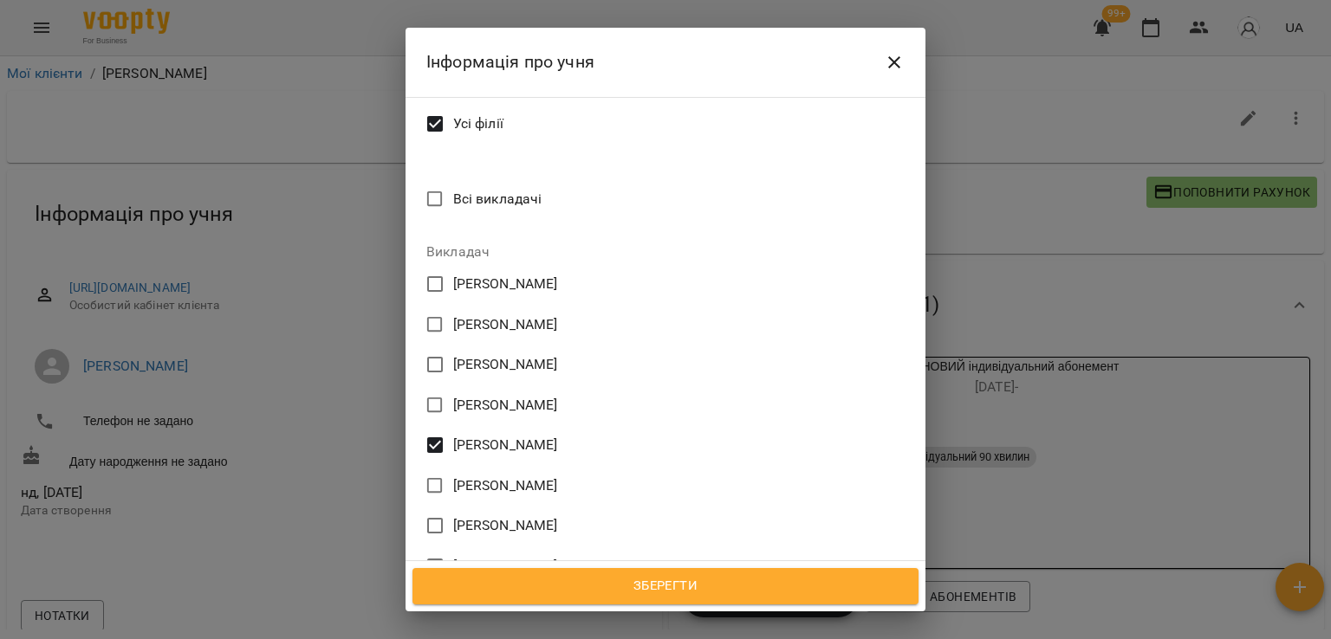
scroll to position [780, 0]
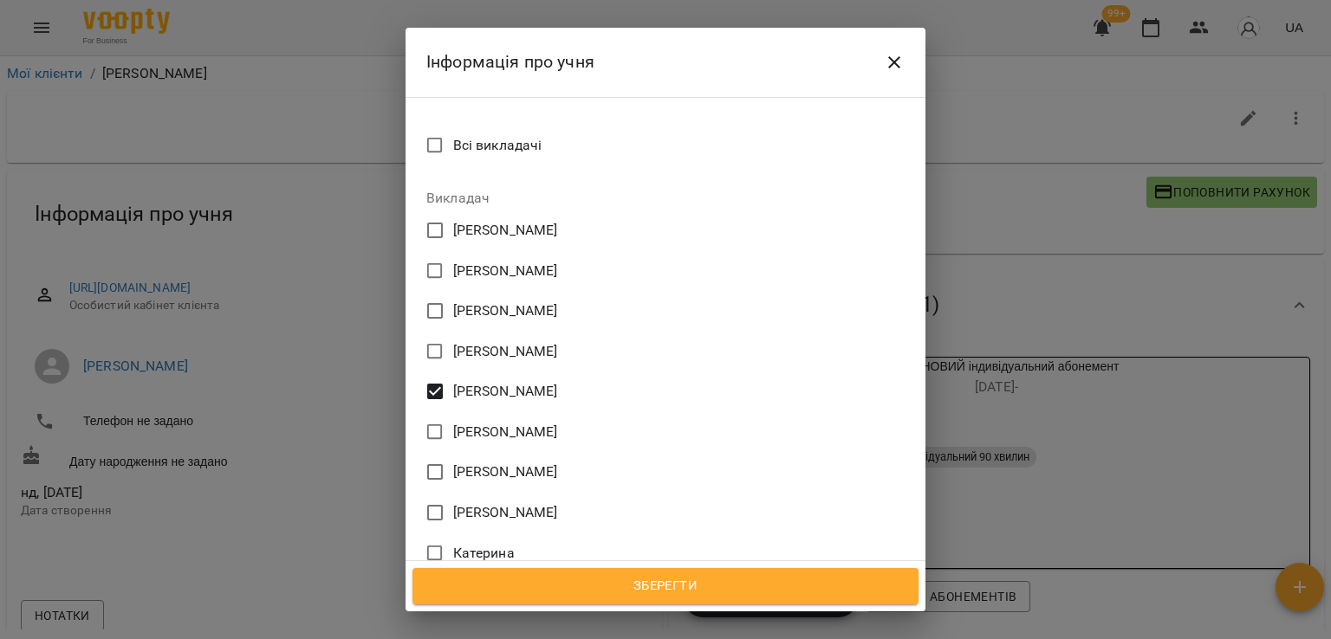
click at [509, 381] on span "Владислава Лехман" at bounding box center [505, 391] width 105 height 21
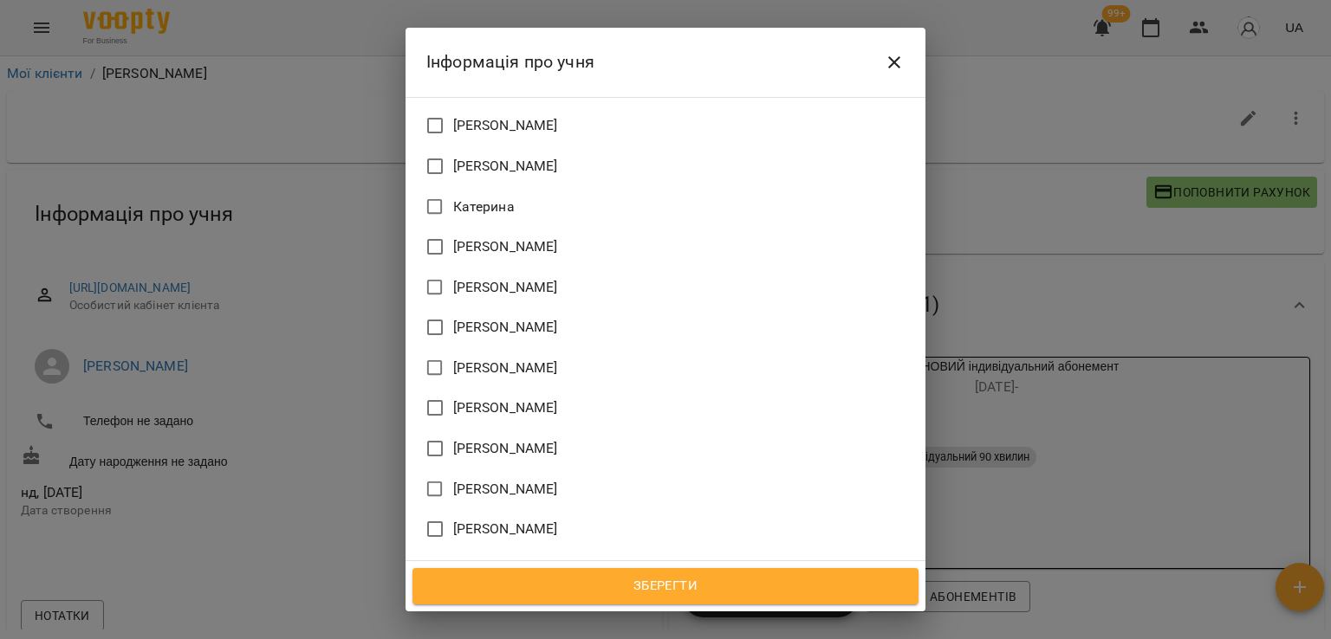
click at [495, 639] on span "[PERSON_NAME]" at bounding box center [505, 650] width 105 height 21
click at [596, 594] on span "Зберегти" at bounding box center [665, 586] width 468 height 23
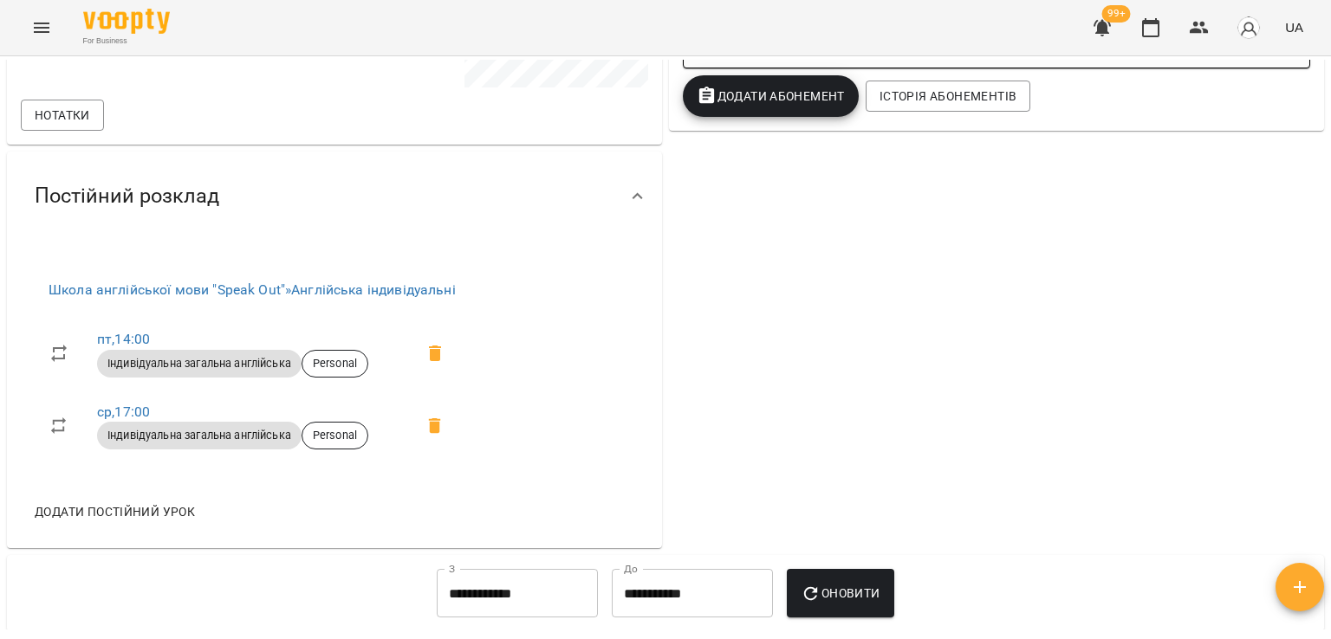
scroll to position [520, 0]
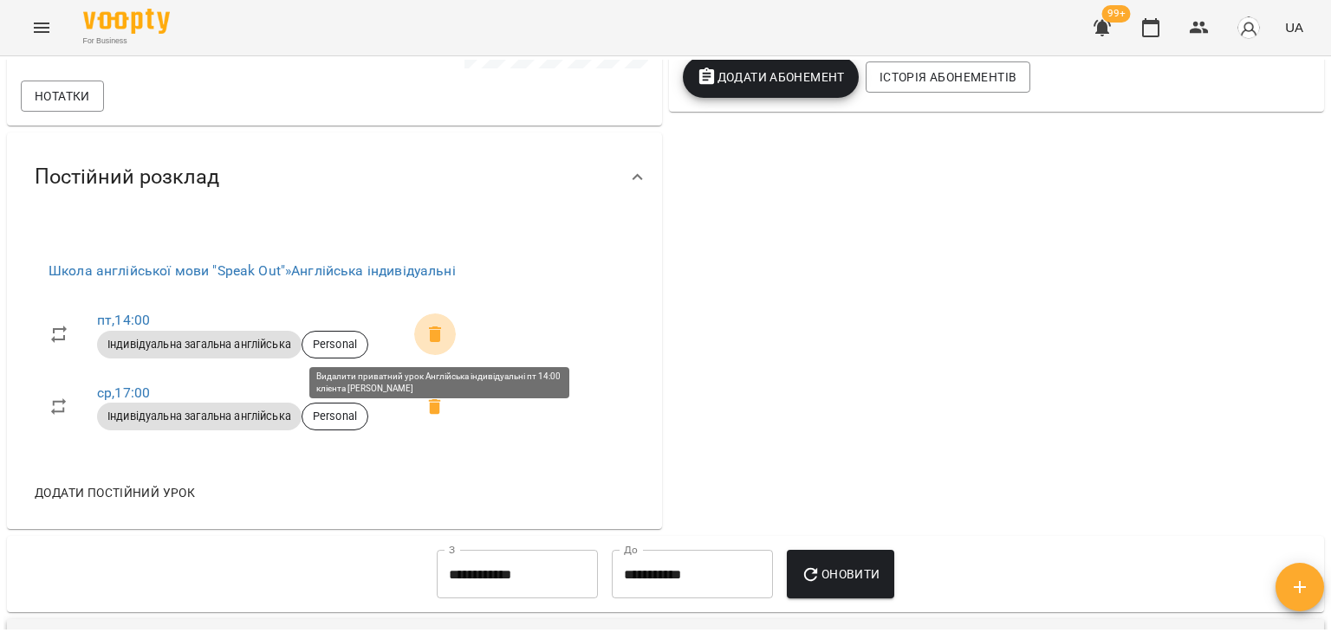
click at [445, 334] on icon at bounding box center [435, 334] width 21 height 21
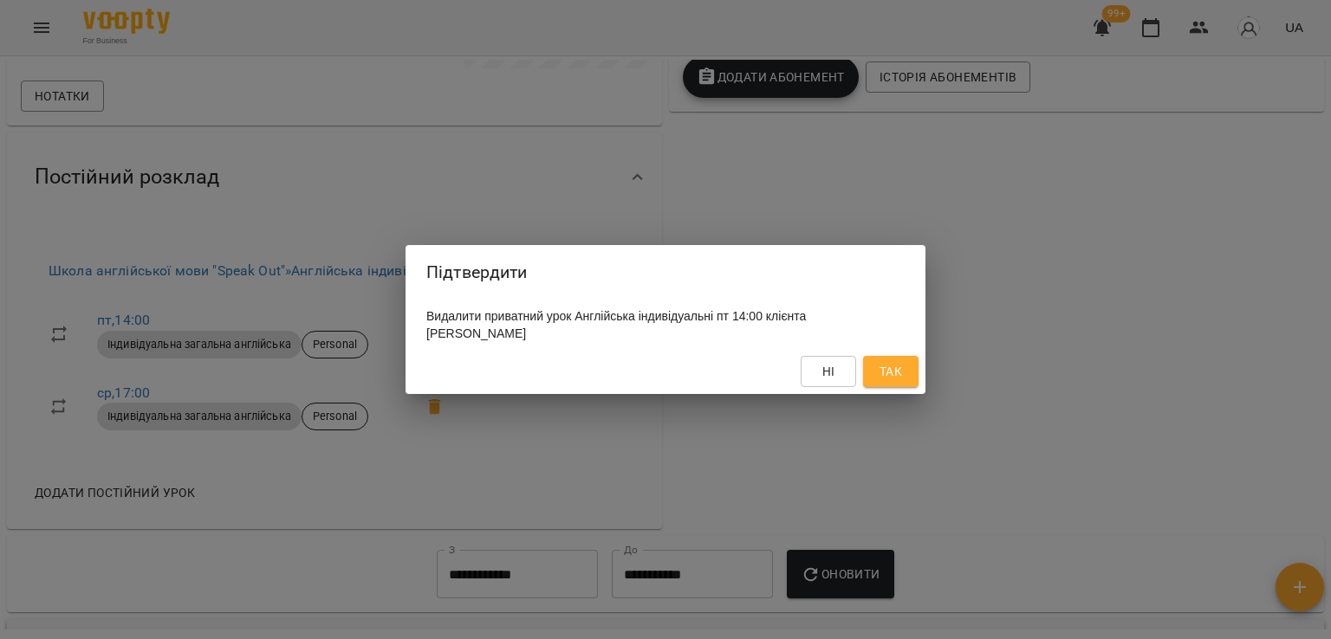
click at [1121, 276] on div "Підтвердити Видалити приватний урок Англійська індивідуальні пт 14:00 клієнта […" at bounding box center [665, 319] width 1331 height 639
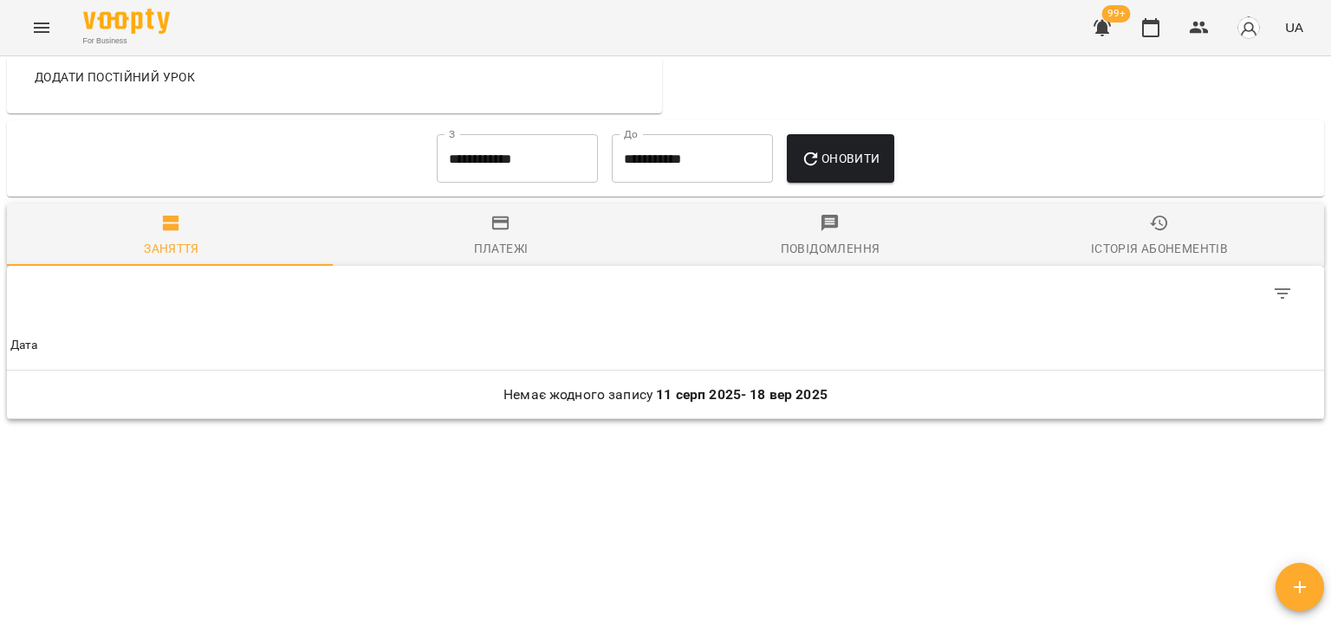
scroll to position [589, 0]
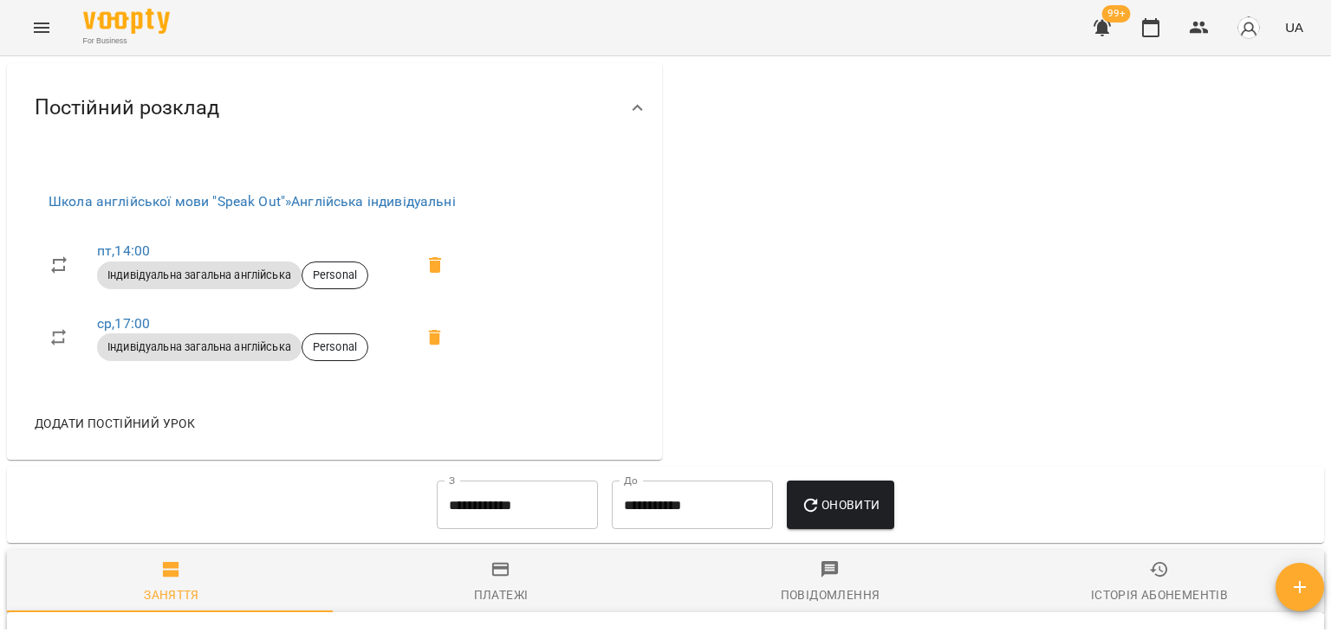
click at [438, 264] on icon at bounding box center [435, 265] width 12 height 16
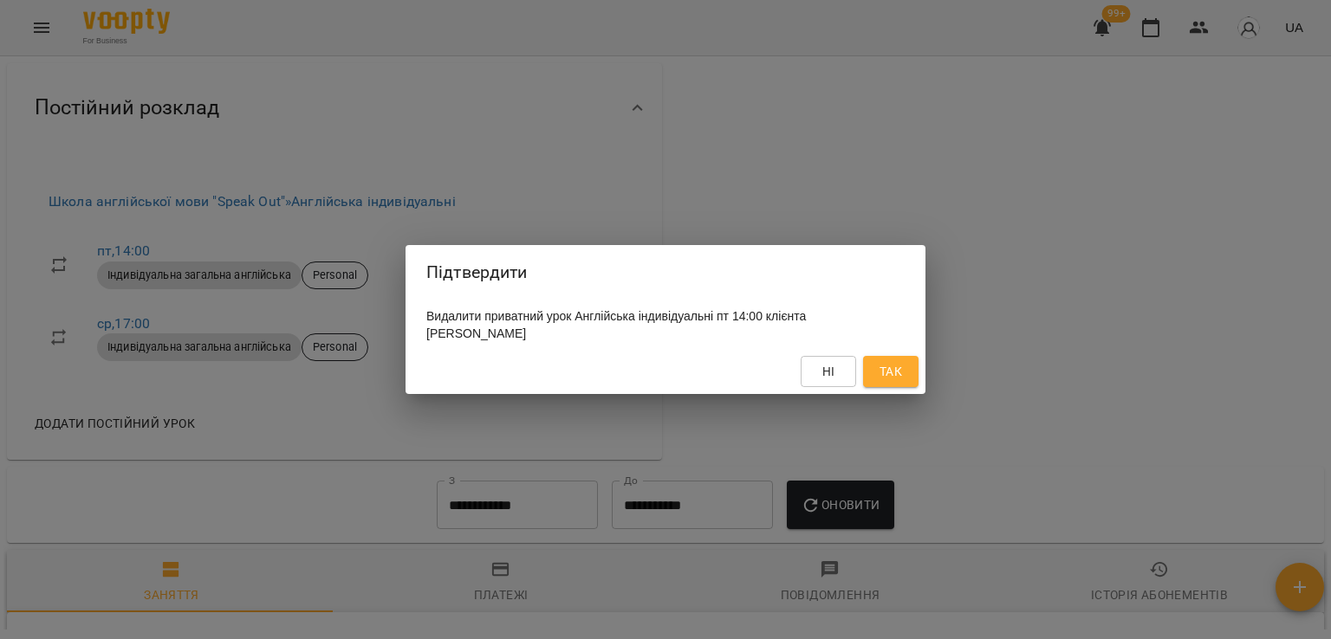
click at [894, 378] on span "Так" at bounding box center [890, 371] width 23 height 21
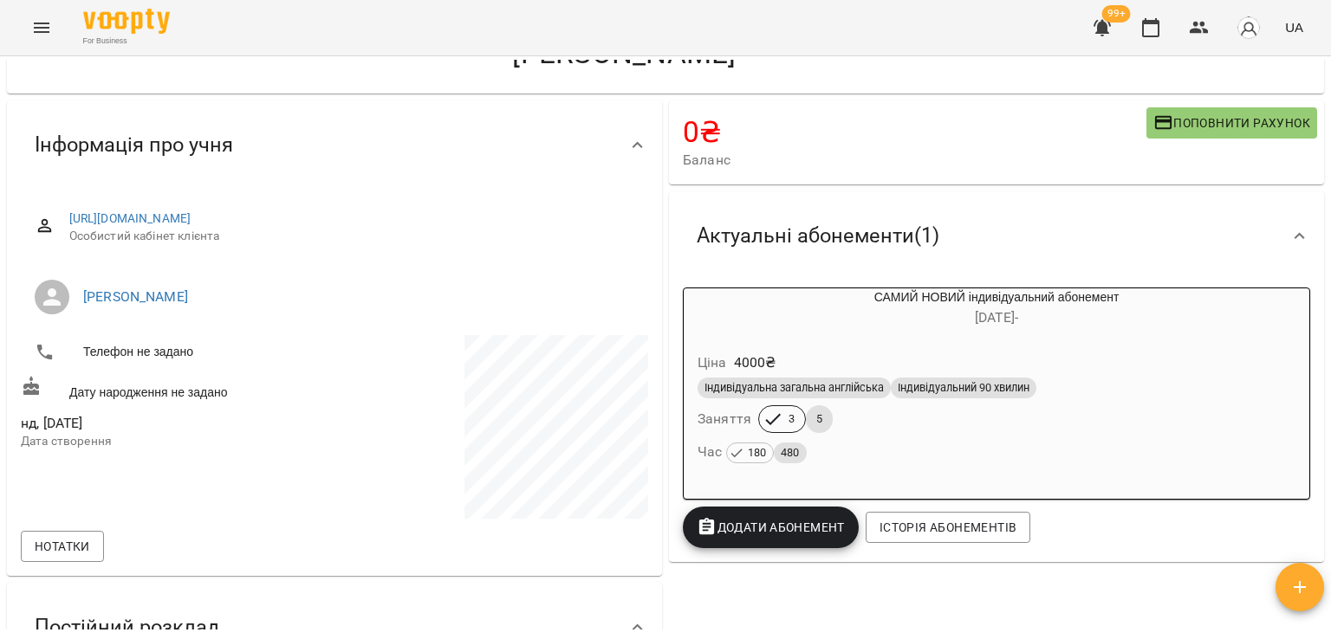
scroll to position [0, 0]
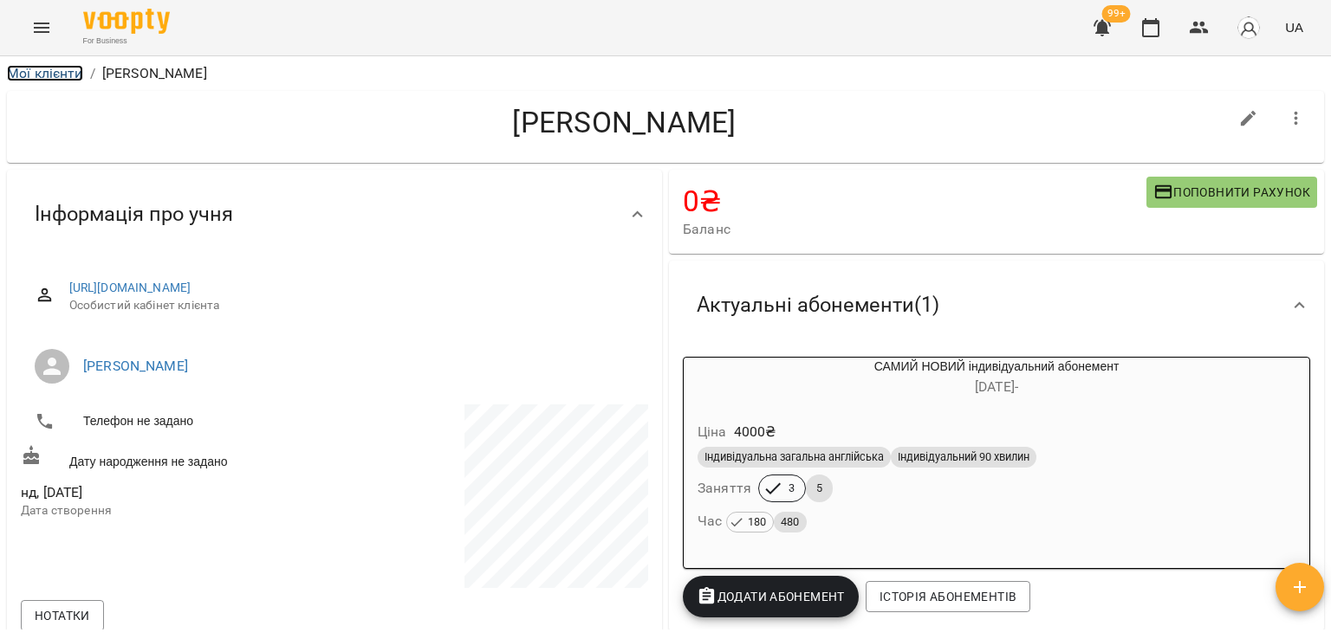
click at [42, 76] on link "Мої клієнти" at bounding box center [45, 73] width 76 height 16
